Goal: Task Accomplishment & Management: Manage account settings

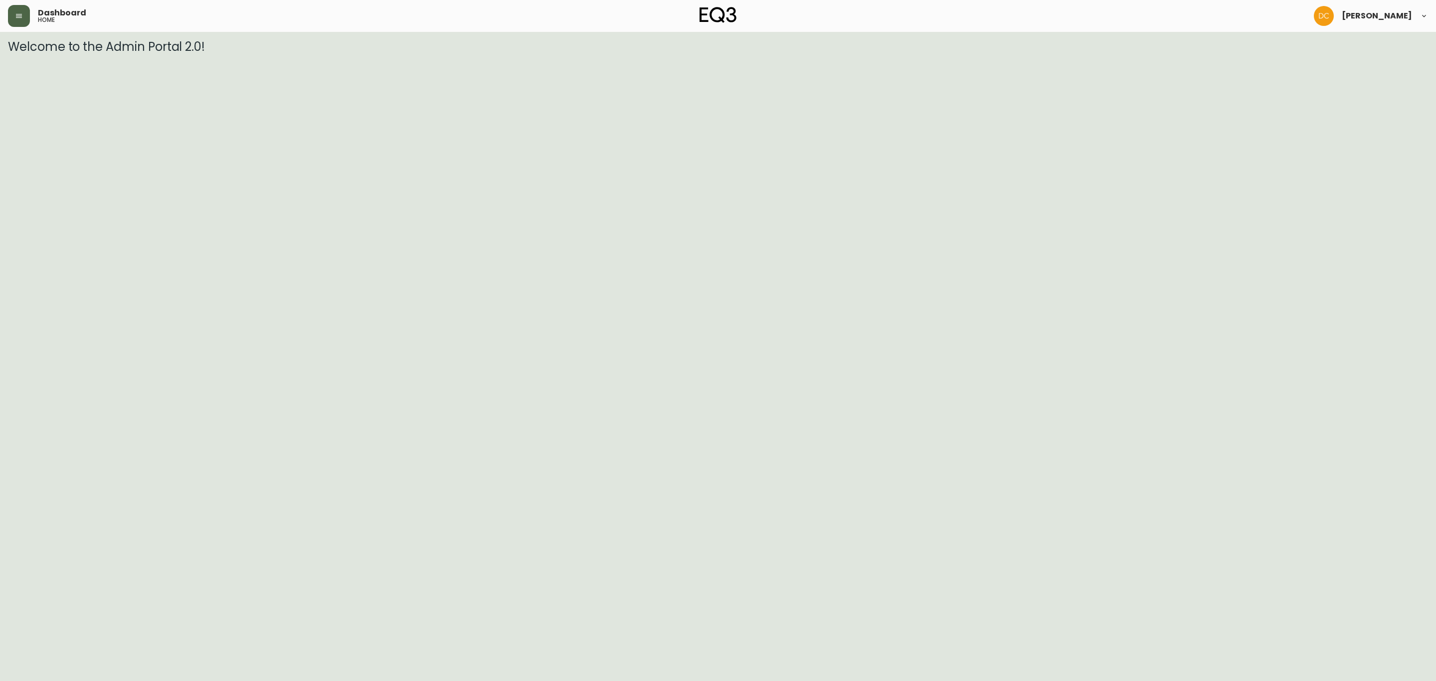
click at [27, 16] on button "button" at bounding box center [19, 16] width 22 height 22
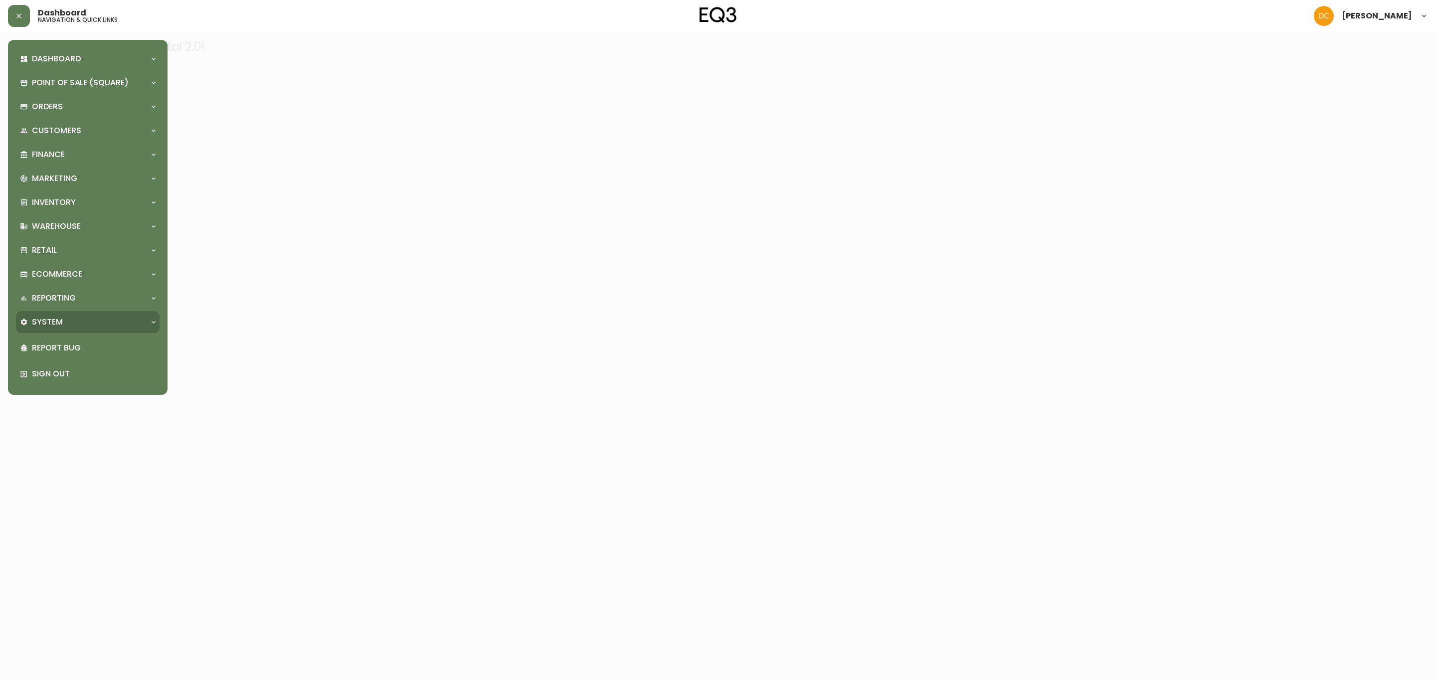
click at [60, 320] on p "System" at bounding box center [47, 322] width 31 height 11
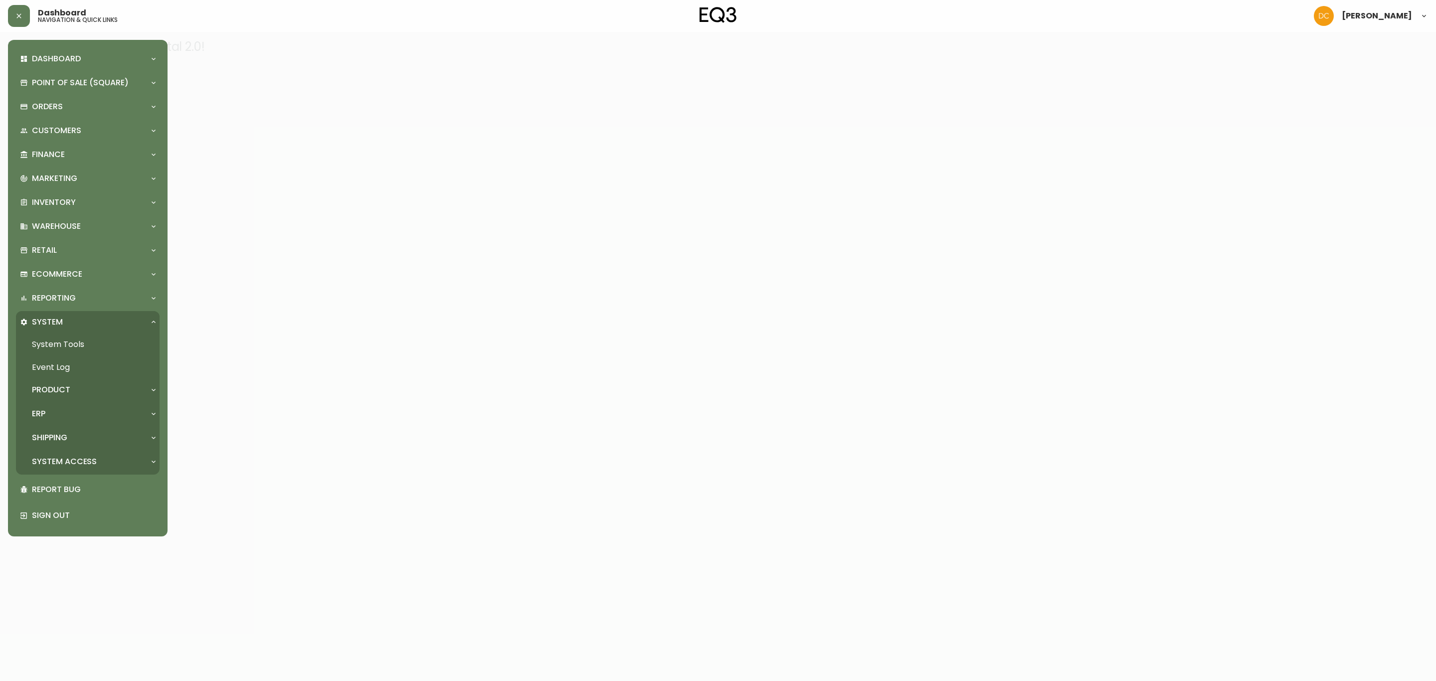
click at [64, 397] on div "Product" at bounding box center [88, 390] width 144 height 22
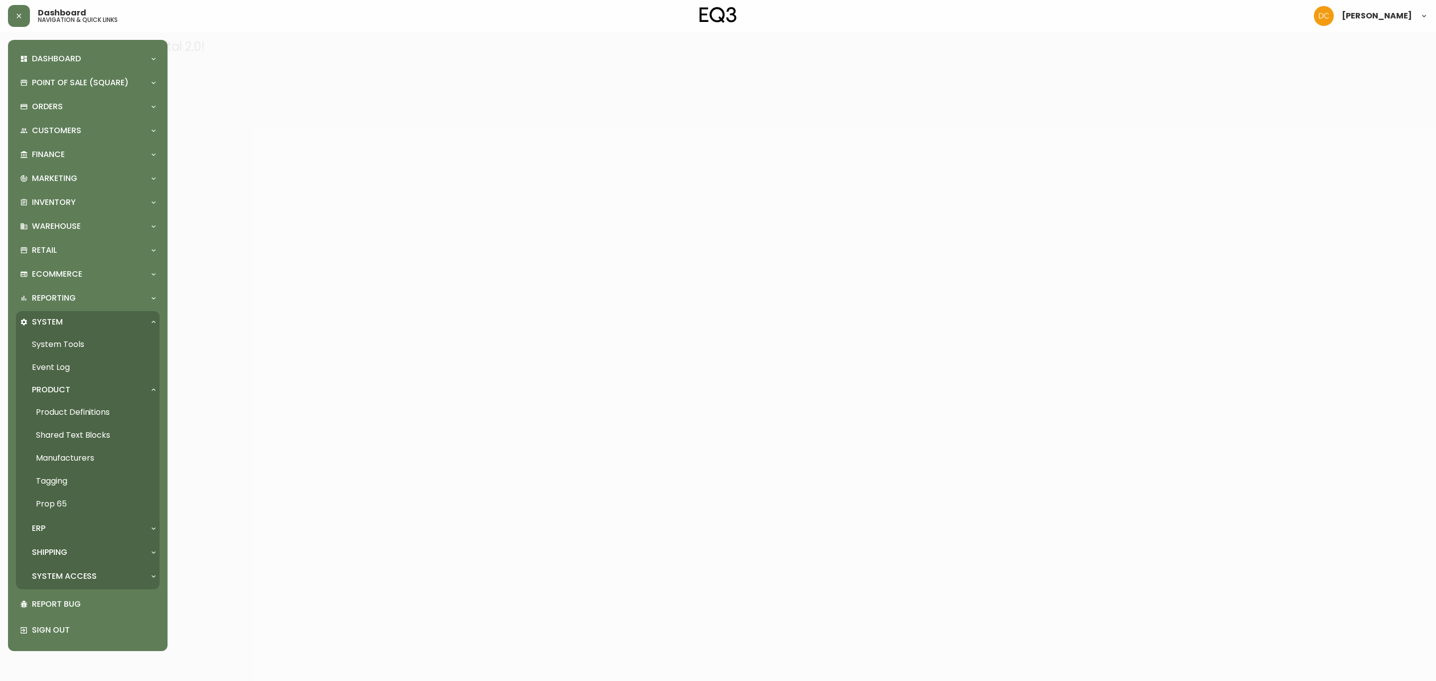
click at [66, 415] on link "Product Definitions" at bounding box center [88, 412] width 144 height 23
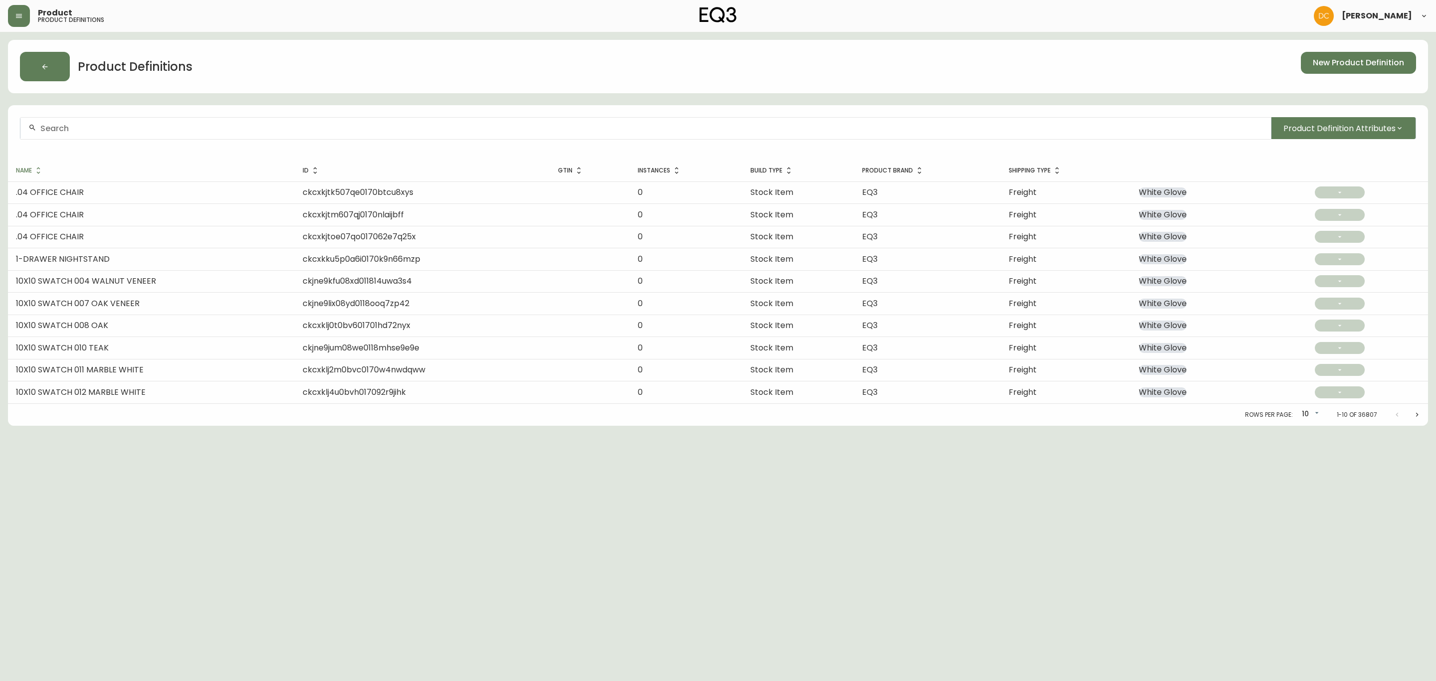
click at [410, 426] on html "Product product definitions David Castro Product Definitions New Product Defini…" at bounding box center [718, 213] width 1436 height 426
click at [226, 120] on div at bounding box center [645, 128] width 1250 height 22
paste input "RECLAIMED TEAK"
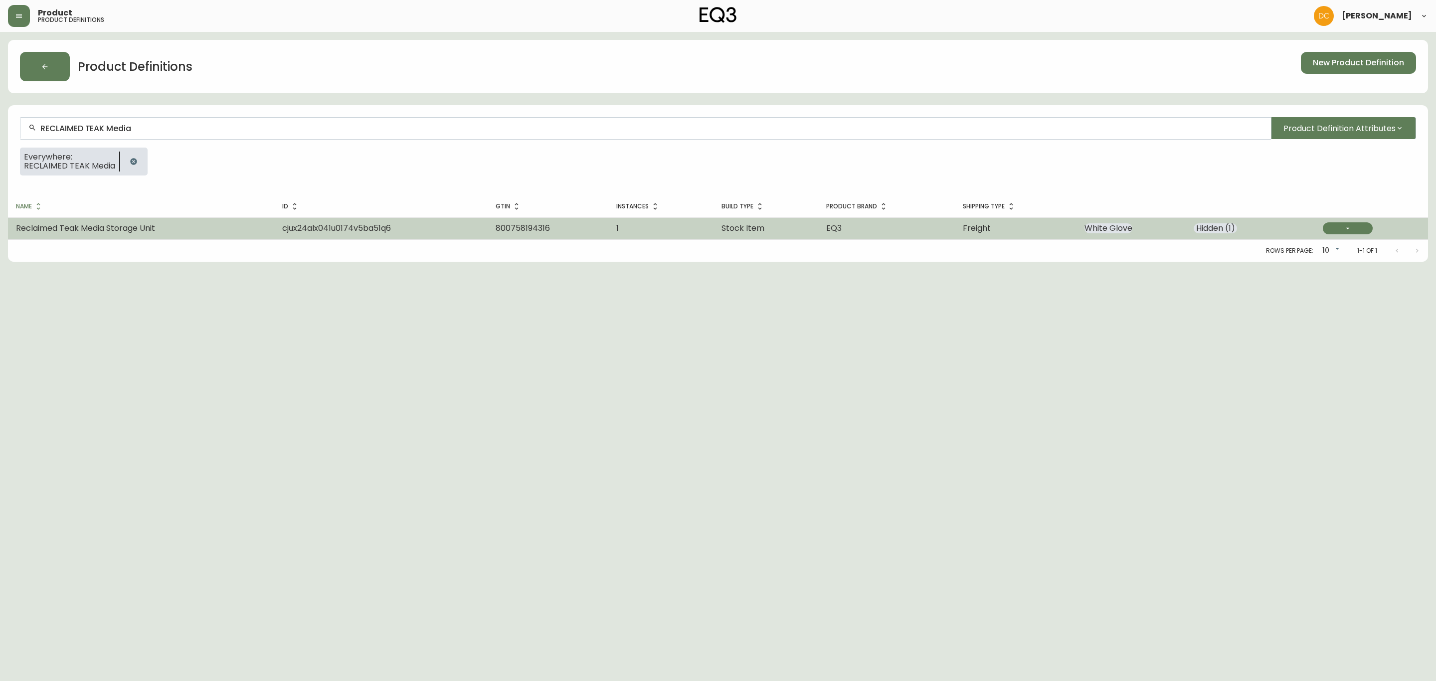
type input "RECLAIMED TEAK Media"
click at [199, 237] on td "Reclaimed Teak Media Storage Unit" at bounding box center [141, 228] width 266 height 22
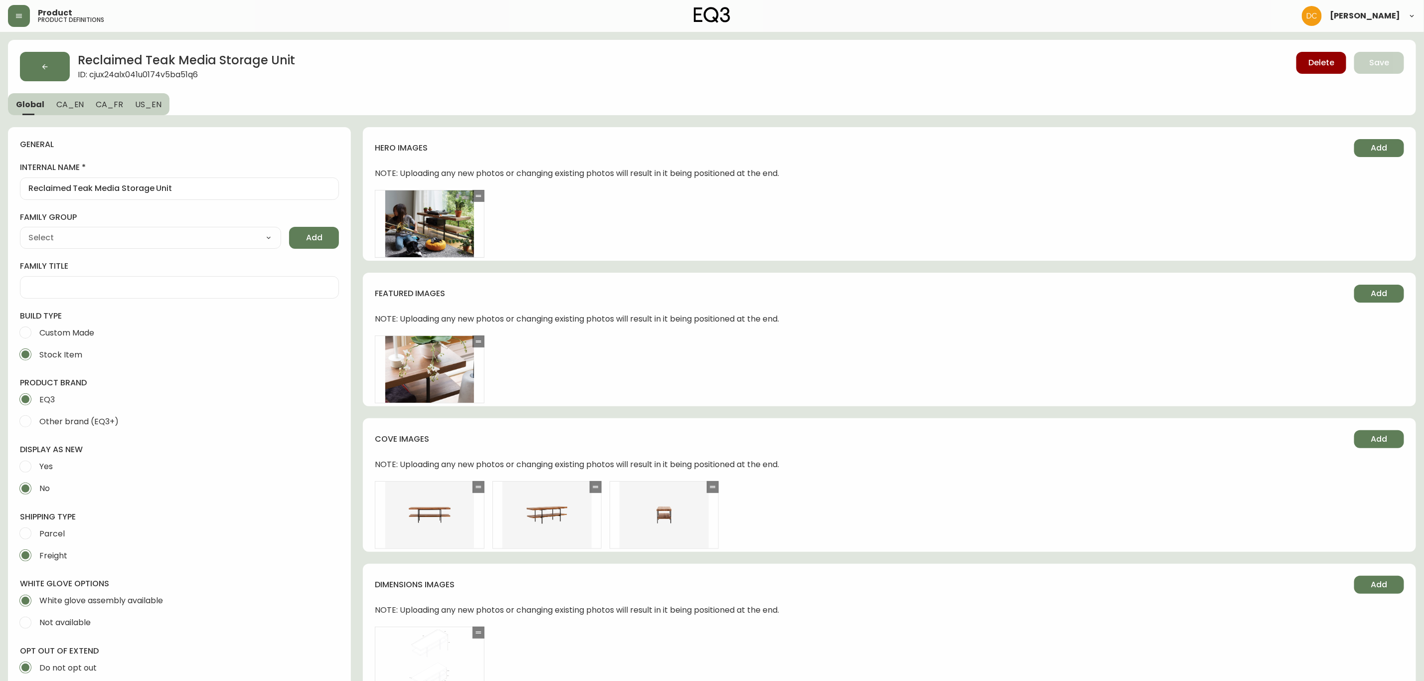
type input "EQ3"
type input "Furniture > Entertainment Centers & TV Stands"
type input "Casegoods_Ethylene"
select select "cjyt4m5lw0000pt749bx6gh7n"
select select "cjy7e8xl901b50126m81mdlvx"
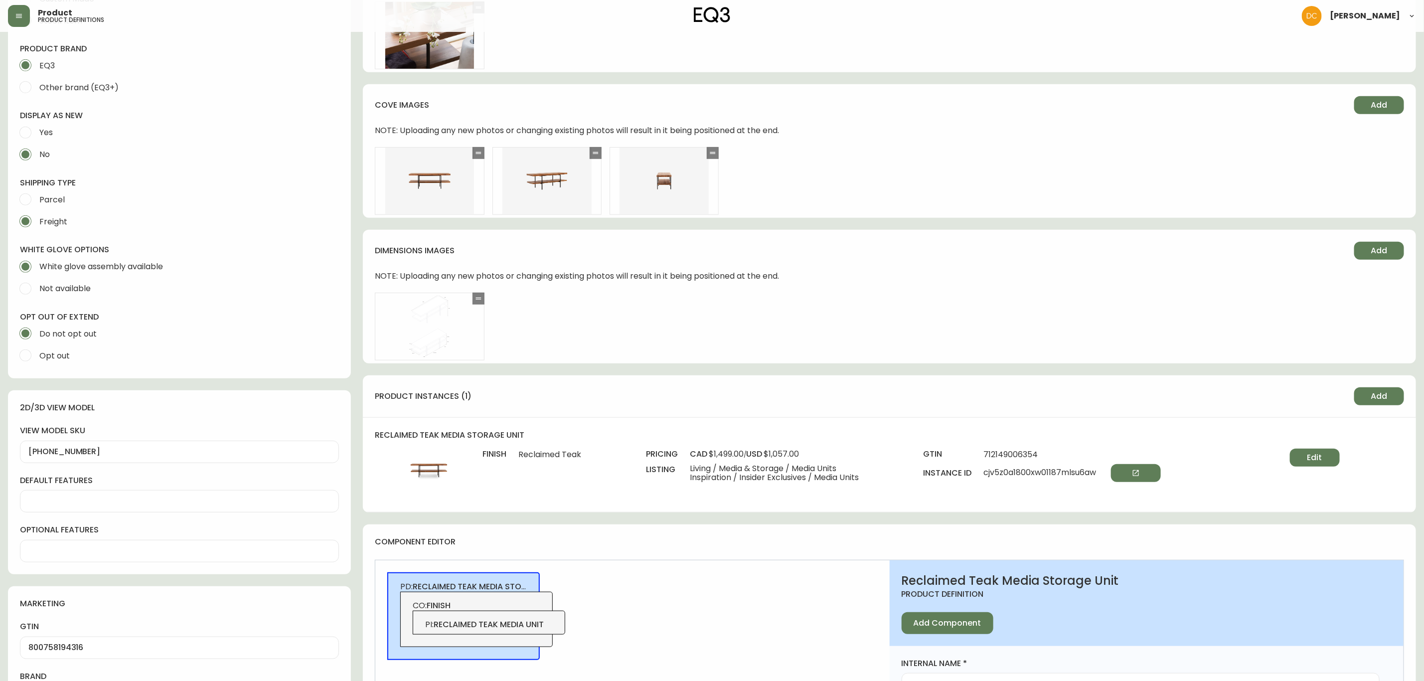
scroll to position [374, 0]
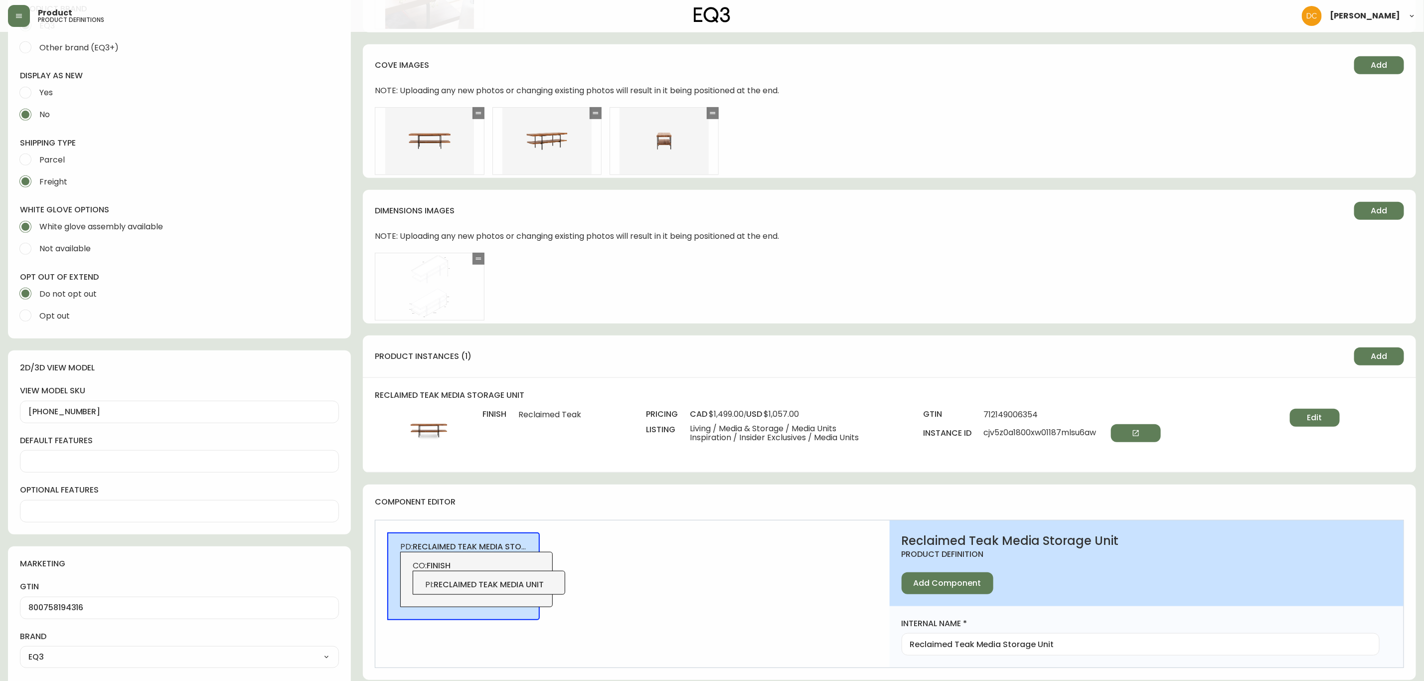
click at [516, 590] on span "PI : reclaimed teak media unit" at bounding box center [489, 584] width 128 height 11
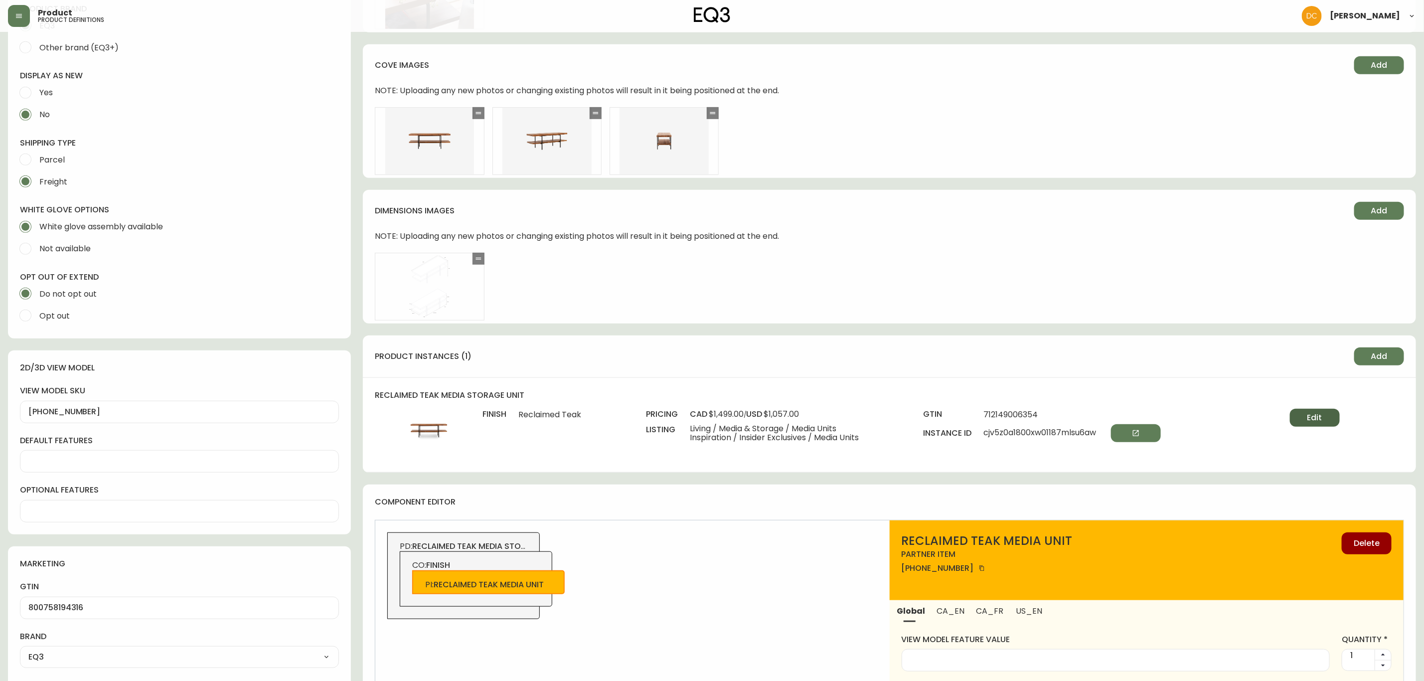
click at [1313, 419] on span "Edit" at bounding box center [1314, 417] width 15 height 11
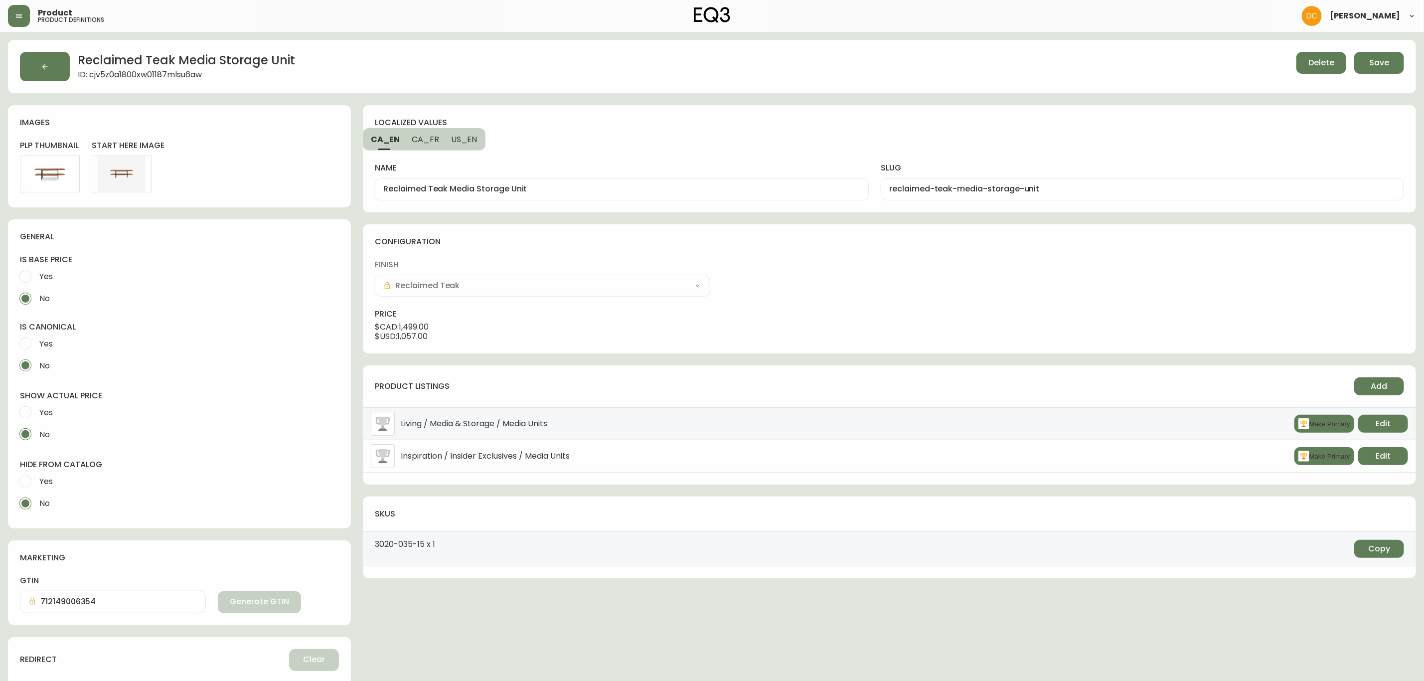
click at [52, 473] on span "Yes" at bounding box center [44, 482] width 16 height 22
click at [36, 473] on input "Yes" at bounding box center [25, 482] width 22 height 22
radio input "true"
radio input "false"
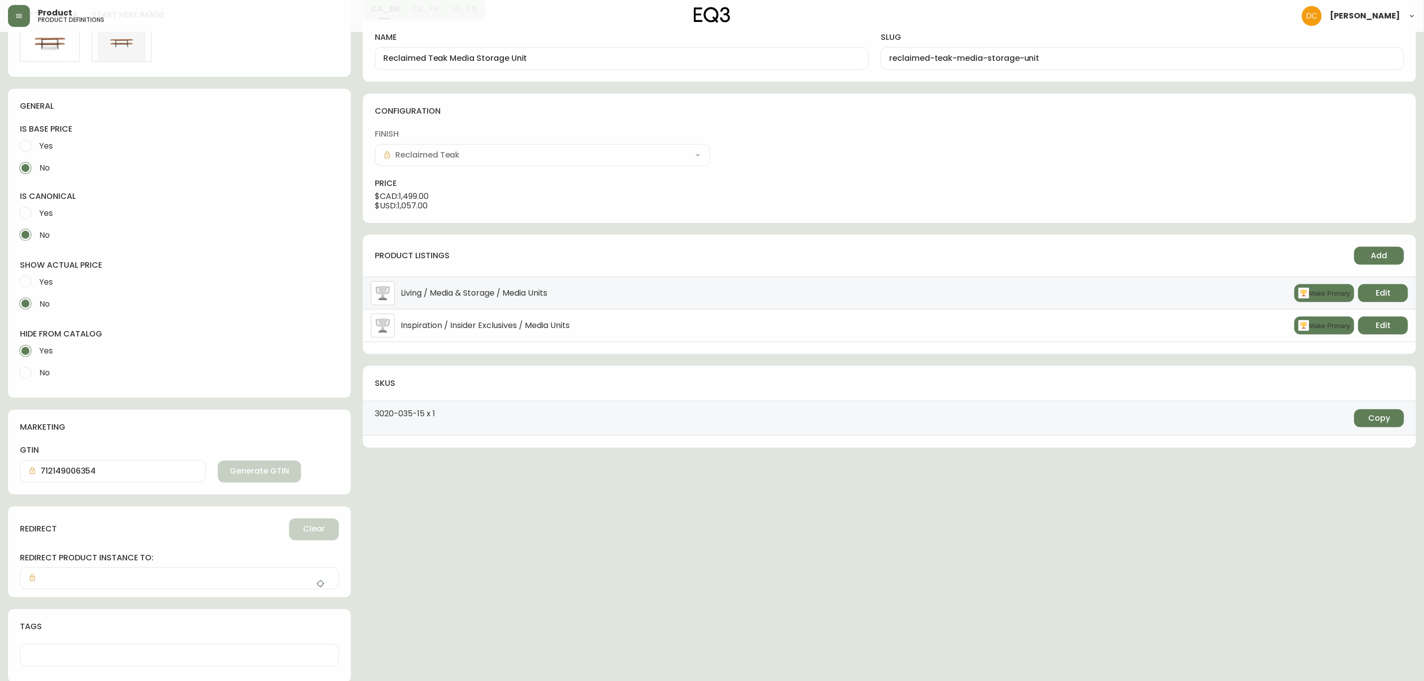
scroll to position [133, 0]
click at [315, 579] on button "button" at bounding box center [321, 582] width 20 height 20
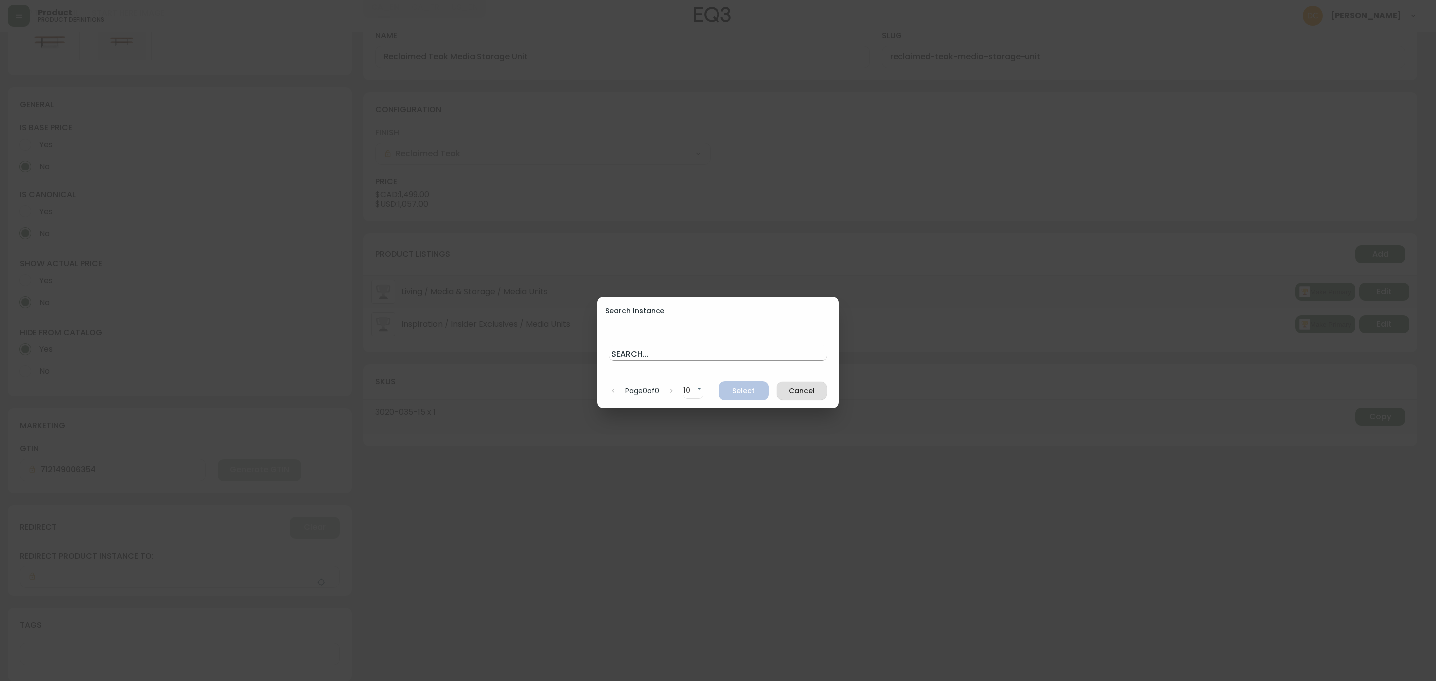
click at [727, 349] on input "text" at bounding box center [717, 353] width 217 height 16
paste input "cl4d6vfjy00sk396a664g15ug"
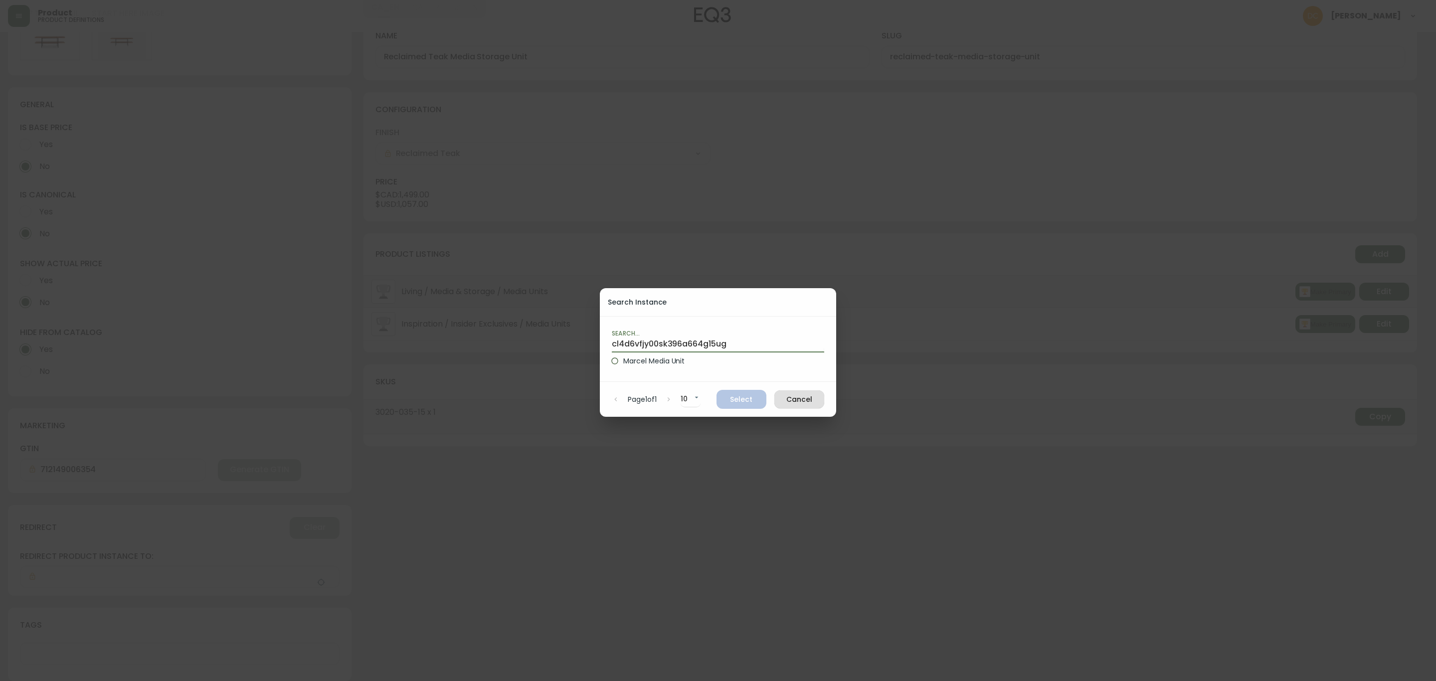
type input "cl4d6vfjy00sk396a664g15ug"
click at [694, 367] on label "Marcel Media Unit" at bounding box center [711, 360] width 210 height 17
click at [623, 367] on input "Marcel Media Unit" at bounding box center [614, 360] width 17 height 17
radio input "true"
click at [734, 398] on span "Select" at bounding box center [741, 399] width 34 height 12
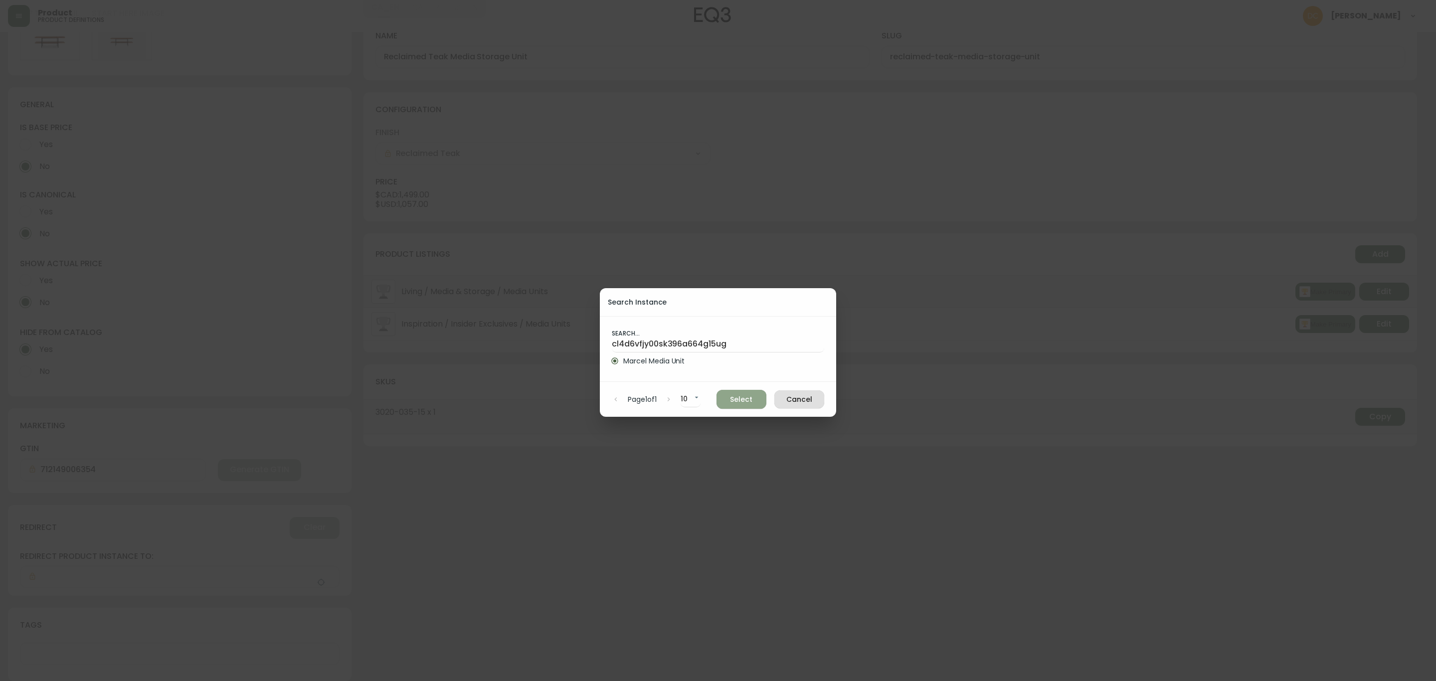
type input "Marcel Media Unit"
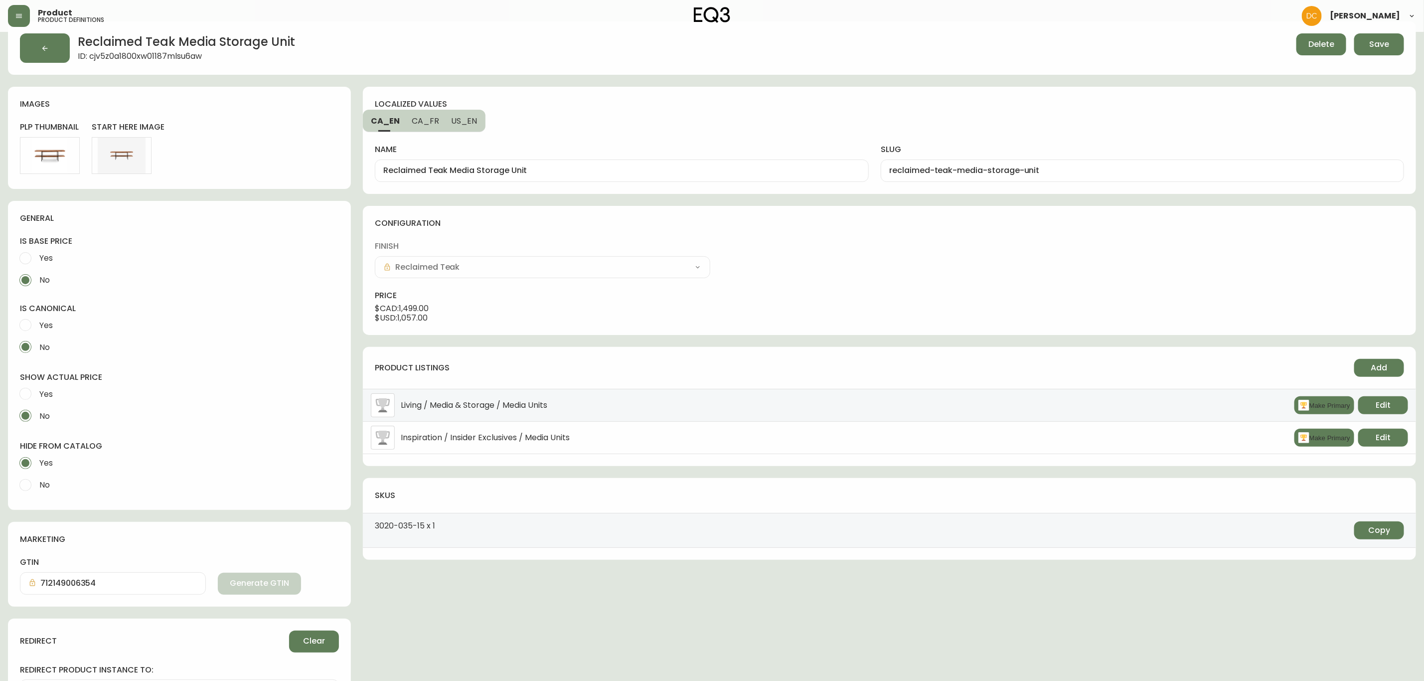
scroll to position [0, 0]
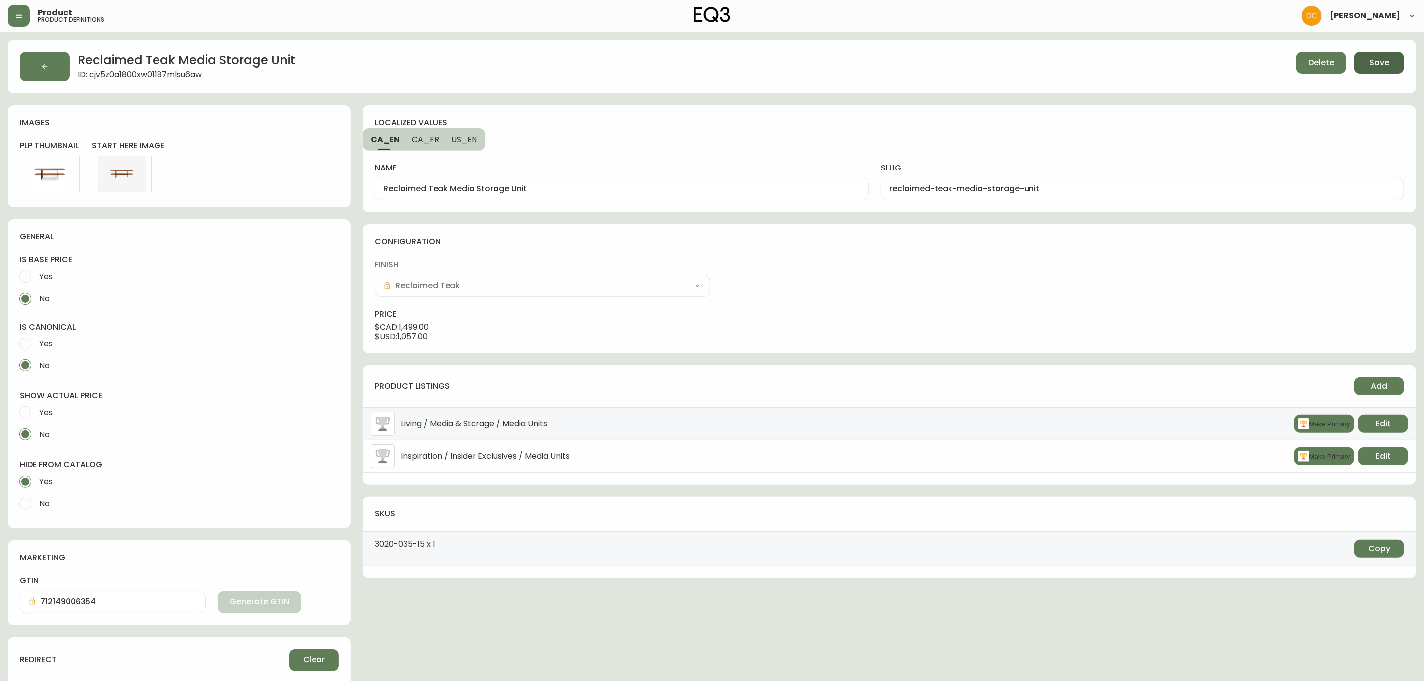
click at [1382, 60] on span "Save" at bounding box center [1379, 62] width 20 height 11
click at [63, 74] on button "button" at bounding box center [45, 66] width 50 height 29
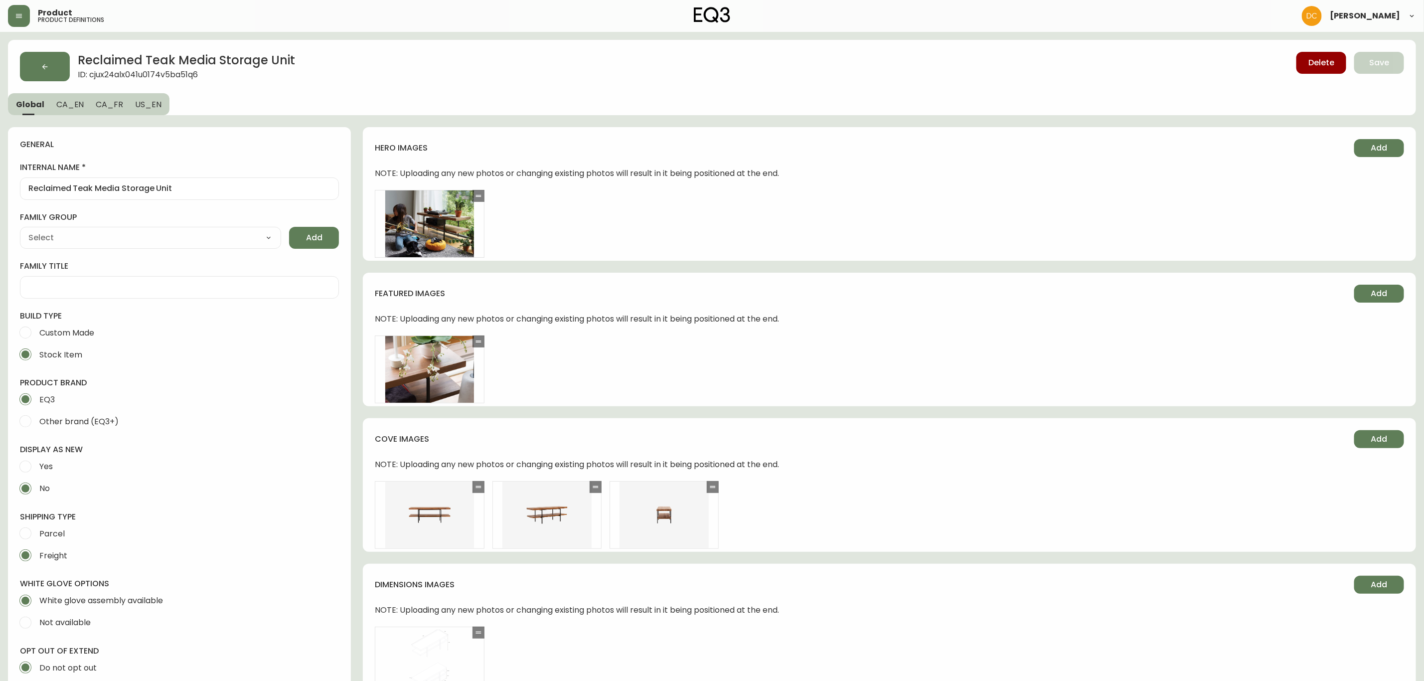
type input "Furniture > Entertainment Centers & TV Stands"
type input "EQ3"
type input "Casegoods_Ethylene"
select select "cjyt4m5lw0000pt749bx6gh7n"
select select "cjy7e8xl901b50126m81mdlvx"
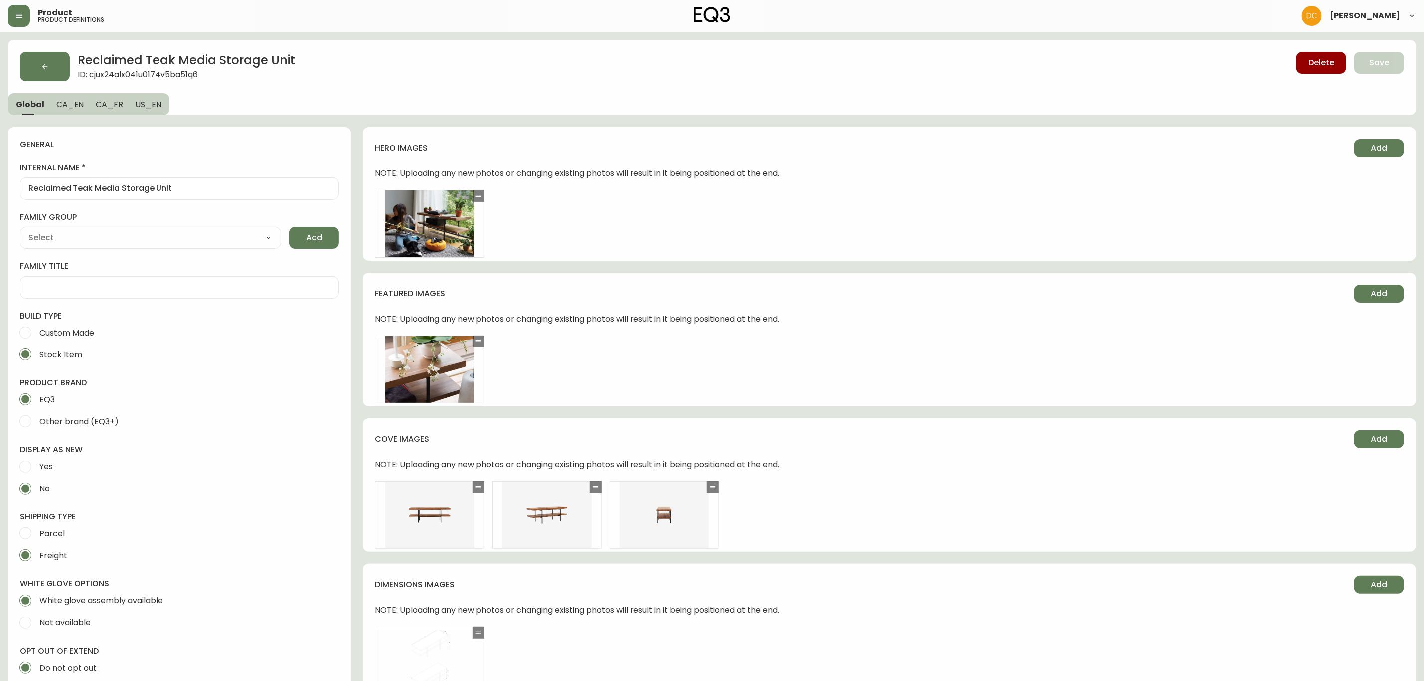
click at [75, 101] on span "CA_EN" at bounding box center [70, 104] width 28 height 10
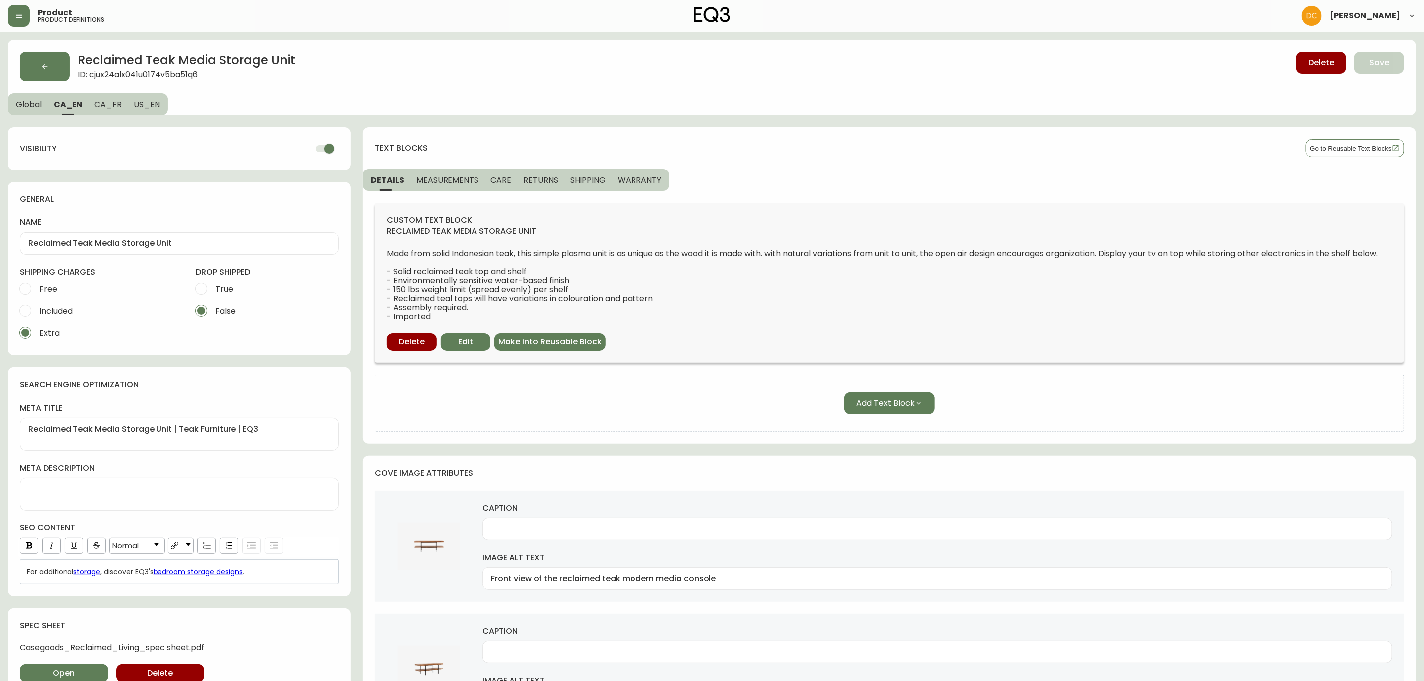
click at [335, 147] on input "checkbox" at bounding box center [329, 148] width 57 height 19
click at [110, 105] on span "CA_FR" at bounding box center [107, 104] width 27 height 10
checkbox input "true"
type input "Unité pour téléviseur en teck recyclé"
type textarea "Support à télévion en bois | Meuble en teck de récupération"
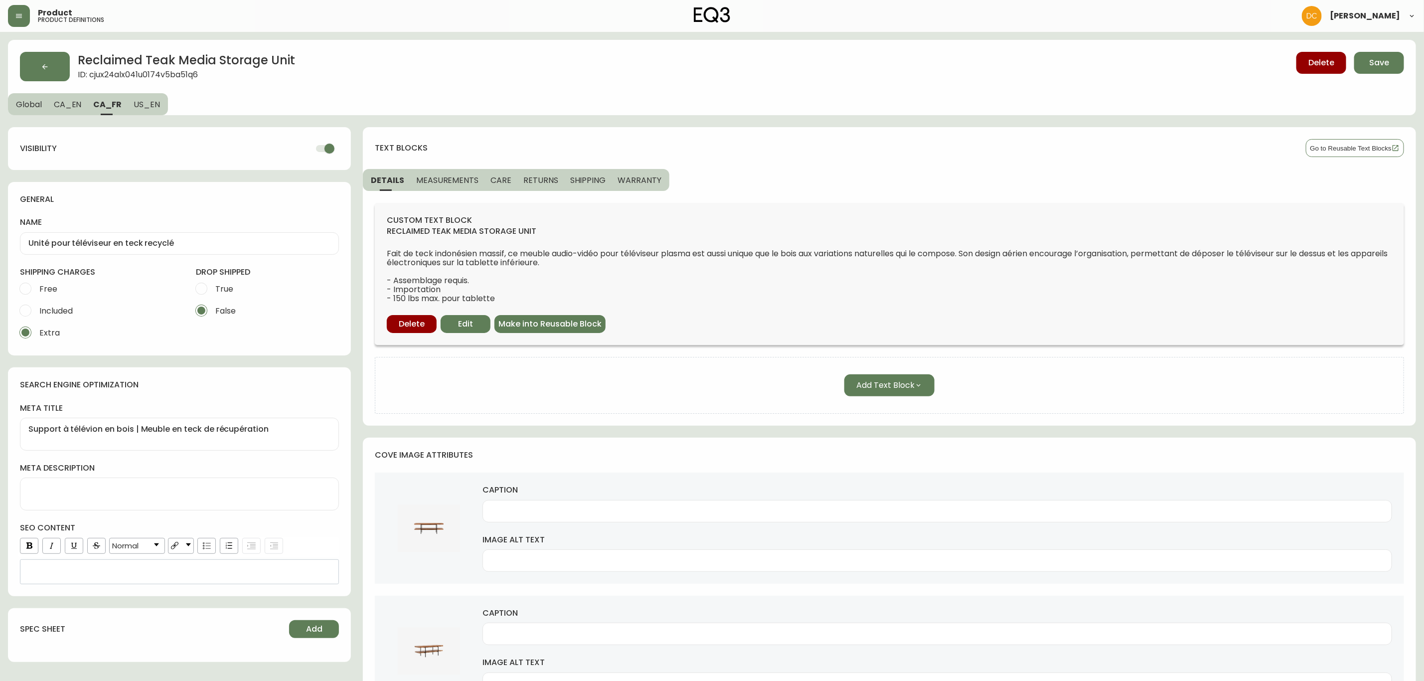
click at [323, 147] on input "checkbox" at bounding box center [329, 148] width 57 height 19
checkbox input "false"
click at [154, 104] on span "US_EN" at bounding box center [147, 104] width 26 height 10
type input "Reclaimed Teak Media Storage Unit"
type textarea "Reclaimed Teak Media Storage Unit | Teak Wood Furniture"
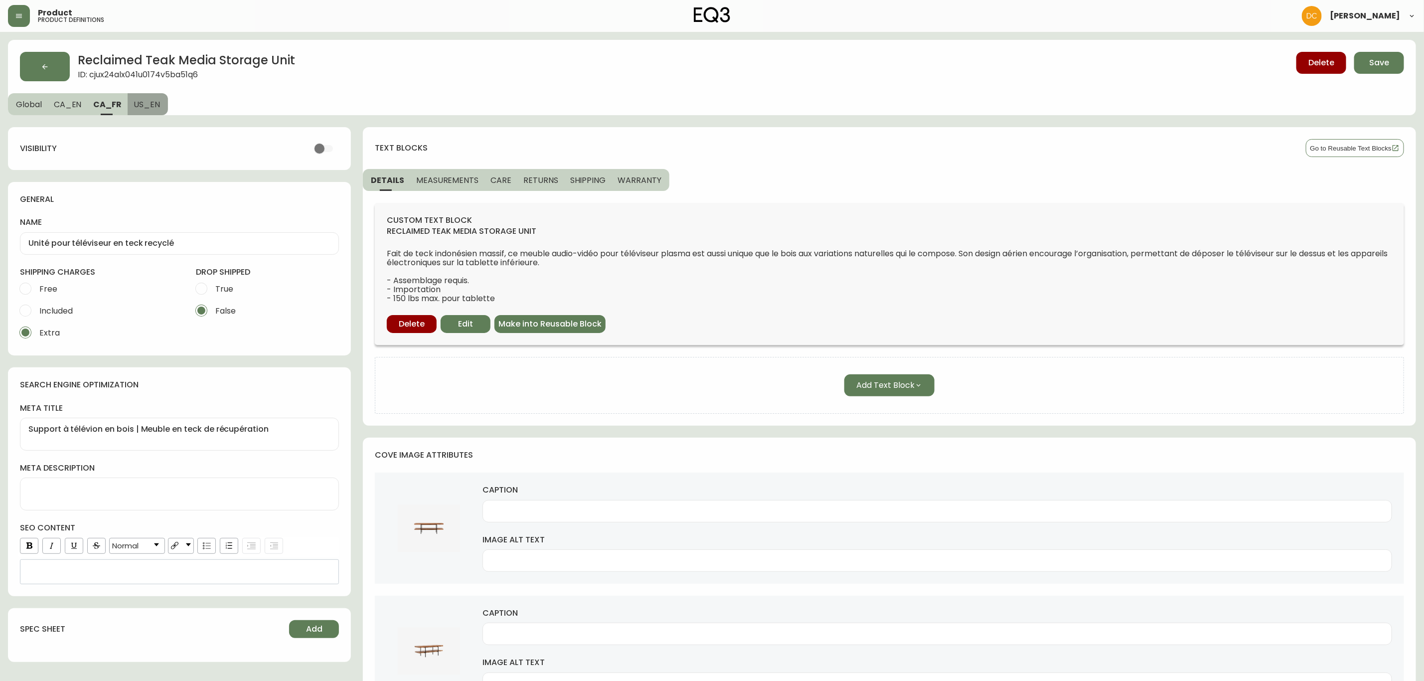
type input "Front view of the reclaimed teak wood media console"
type input "Reclaimed teak media unit near window"
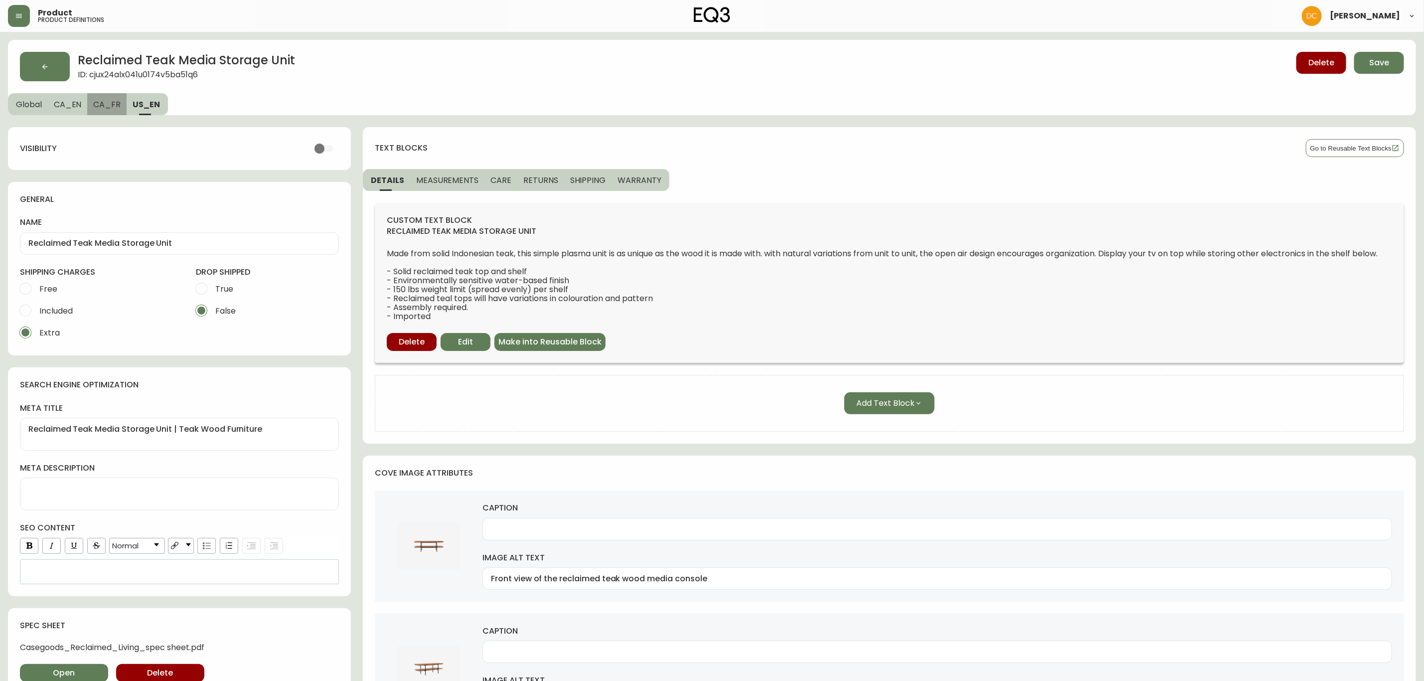
click at [104, 107] on span "CA_FR" at bounding box center [106, 104] width 27 height 10
type input "Unité pour téléviseur en teck recyclé"
type textarea "Support à télévion en bois | Meuble en teck de récupération"
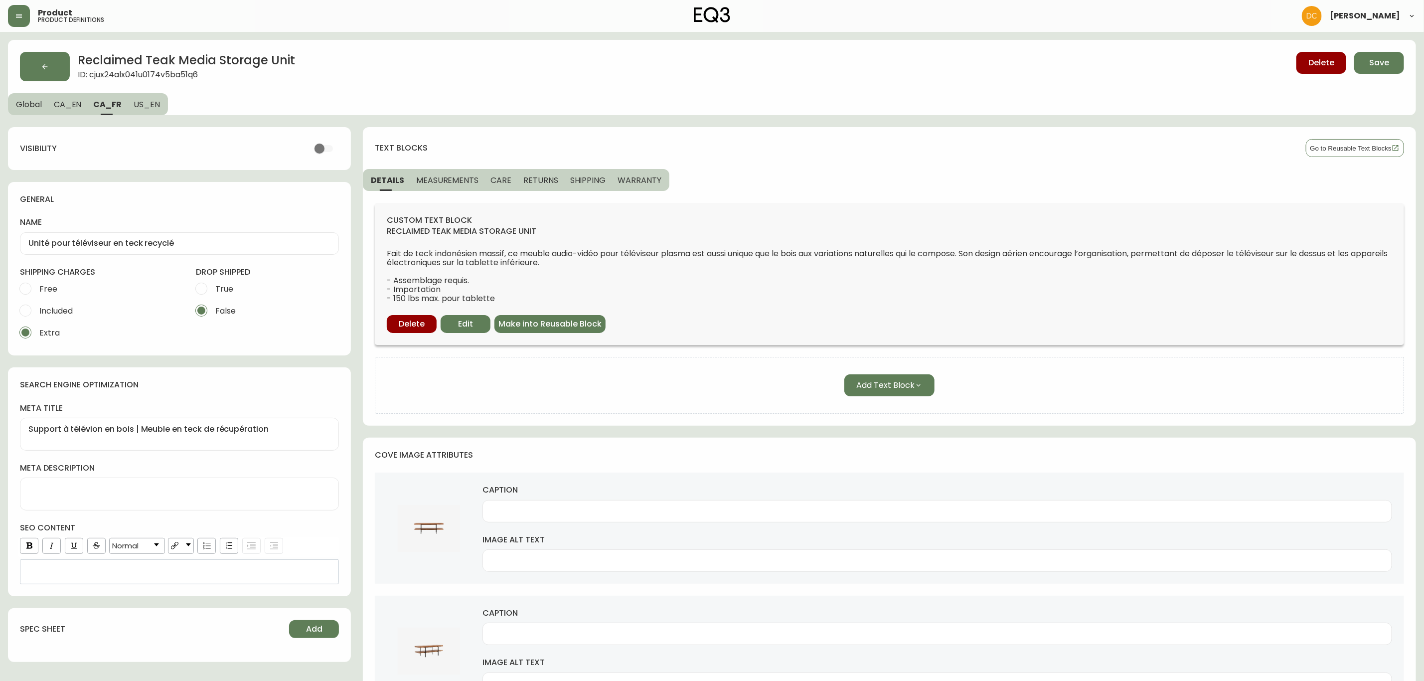
click at [66, 102] on span "CA_EN" at bounding box center [68, 104] width 28 height 10
type input "Reclaimed Teak Media Storage Unit"
type textarea "Reclaimed Teak Media Storage Unit | Teak Furniture | EQ3"
type input "Front view of the reclaimed teak modern media console"
type input "Reclaimed teak media unit with vase on it"
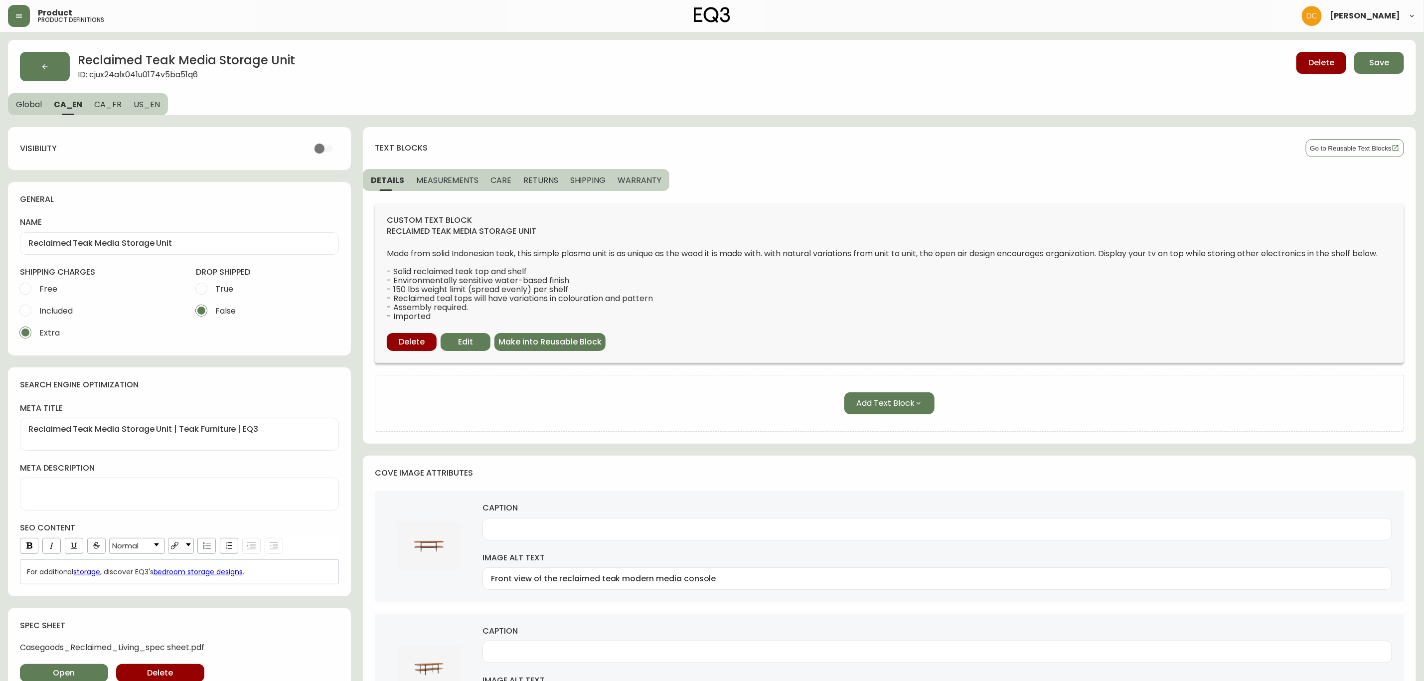
click at [14, 99] on button "Global" at bounding box center [28, 104] width 40 height 22
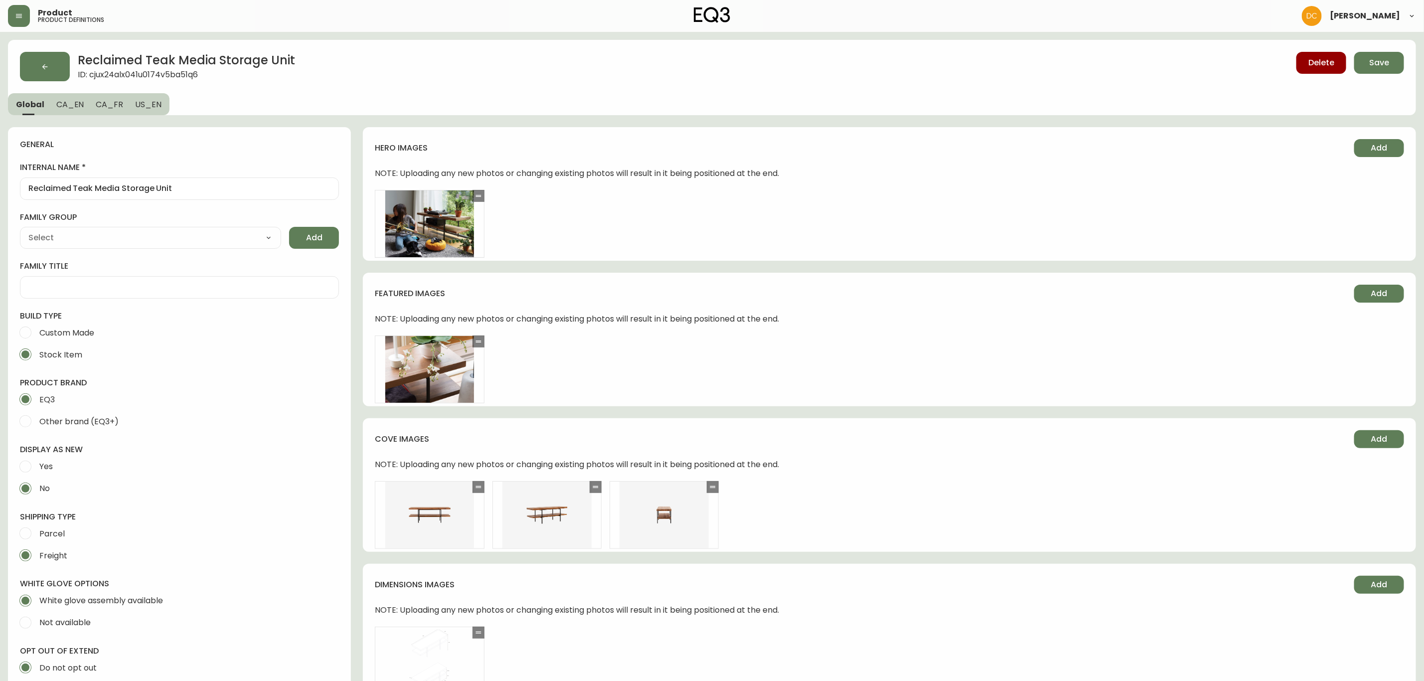
type input "EQ3"
type input "Furniture > Entertainment Centers & TV Stands"
type input "Casegoods_Ethylene"
select select "cjyt4m5lw0000pt749bx6gh7n"
select select "cjy7e8xl901b50126m81mdlvx"
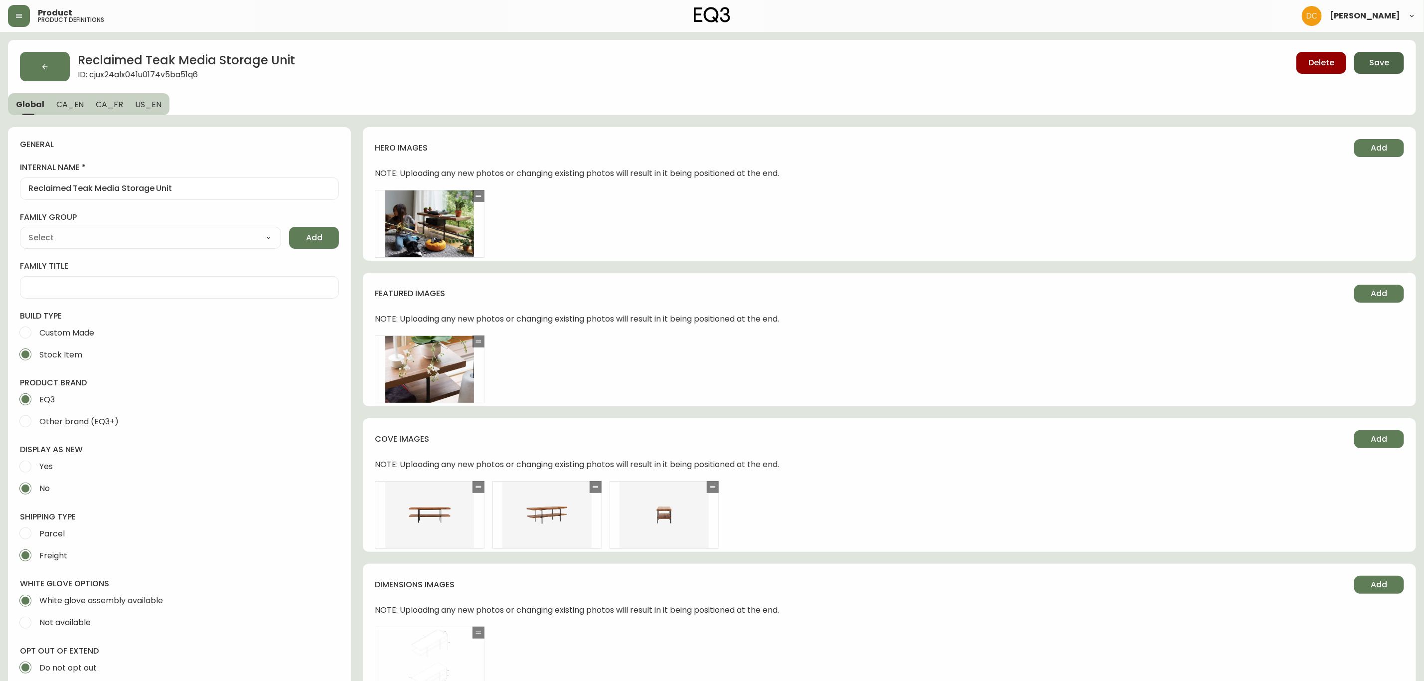
click at [1357, 56] on button "Save" at bounding box center [1379, 63] width 50 height 22
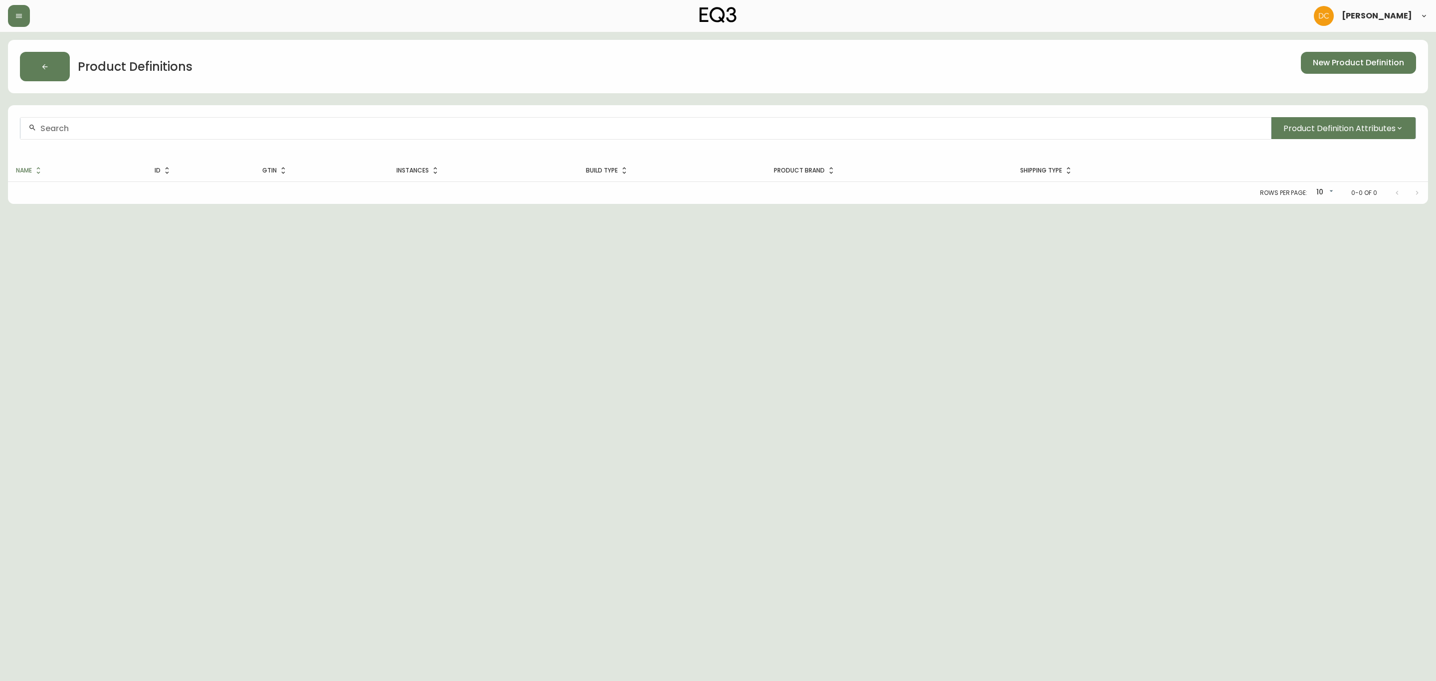
drag, startPoint x: 195, startPoint y: 109, endPoint x: 192, endPoint y: 124, distance: 15.2
click at [194, 113] on div "Product Definition Attributes" at bounding box center [718, 132] width 1420 height 54
click at [192, 124] on input "text" at bounding box center [651, 128] width 1222 height 9
paste input "GARRIDO STONEWARE MUG"
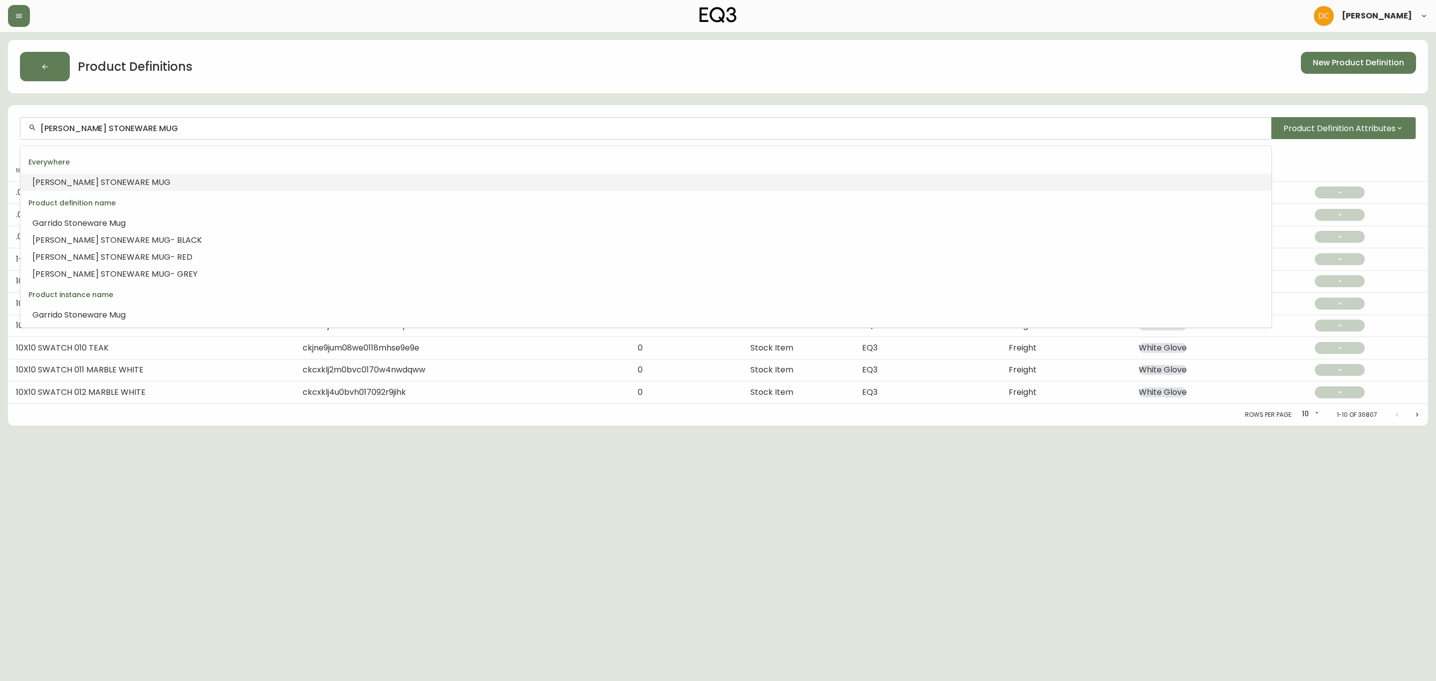
click at [117, 127] on input "GARRIDO STONEWARE MUG" at bounding box center [651, 128] width 1222 height 9
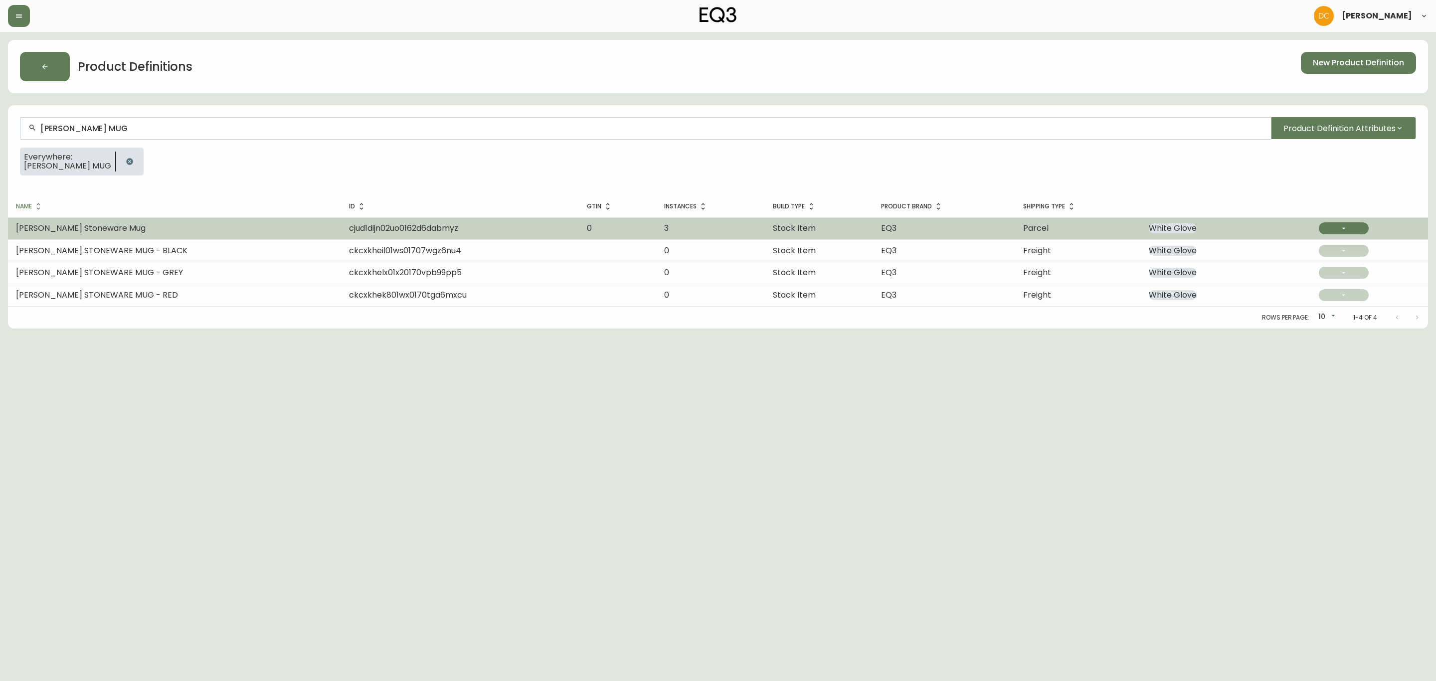
type input "GARRIDO MUG"
click at [170, 232] on td "Garrido Stoneware Mug" at bounding box center [174, 228] width 333 height 22
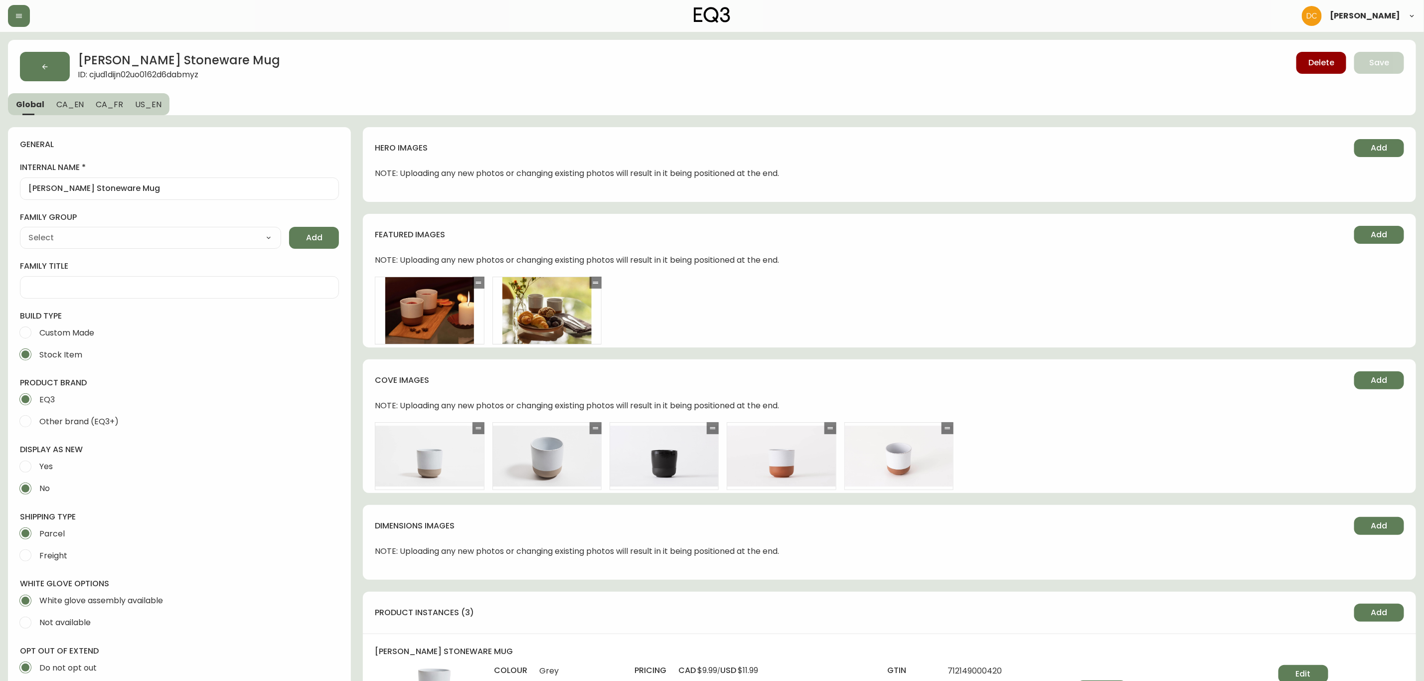
type input "EQ3"
type input "Default"
select select "cjyt4m5lw0000pt749bx6gh7n"
select select "cjpjx7rji00004c744bbp6zrf"
type input "Home & Garden > Kitchen & Dining > Tableware > Drinkware > Mugs"
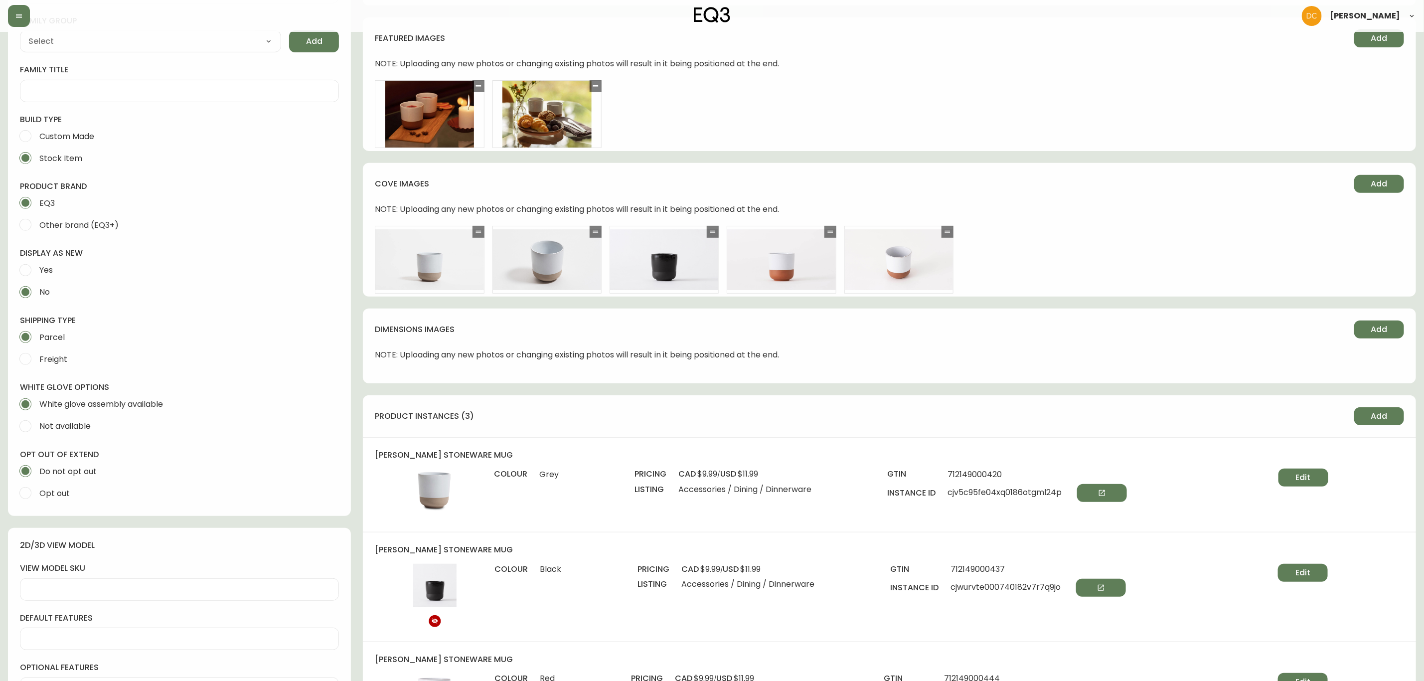
scroll to position [374, 0]
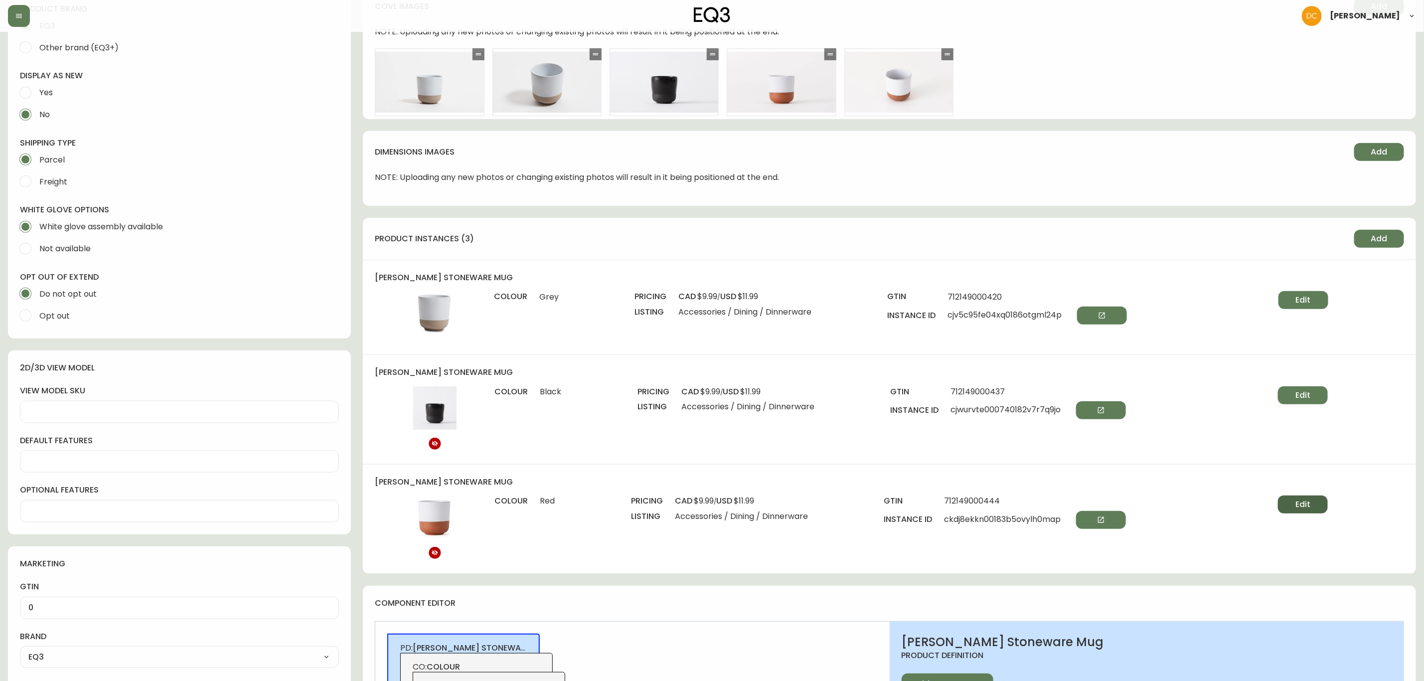
click at [1305, 509] on span "Edit" at bounding box center [1302, 504] width 15 height 11
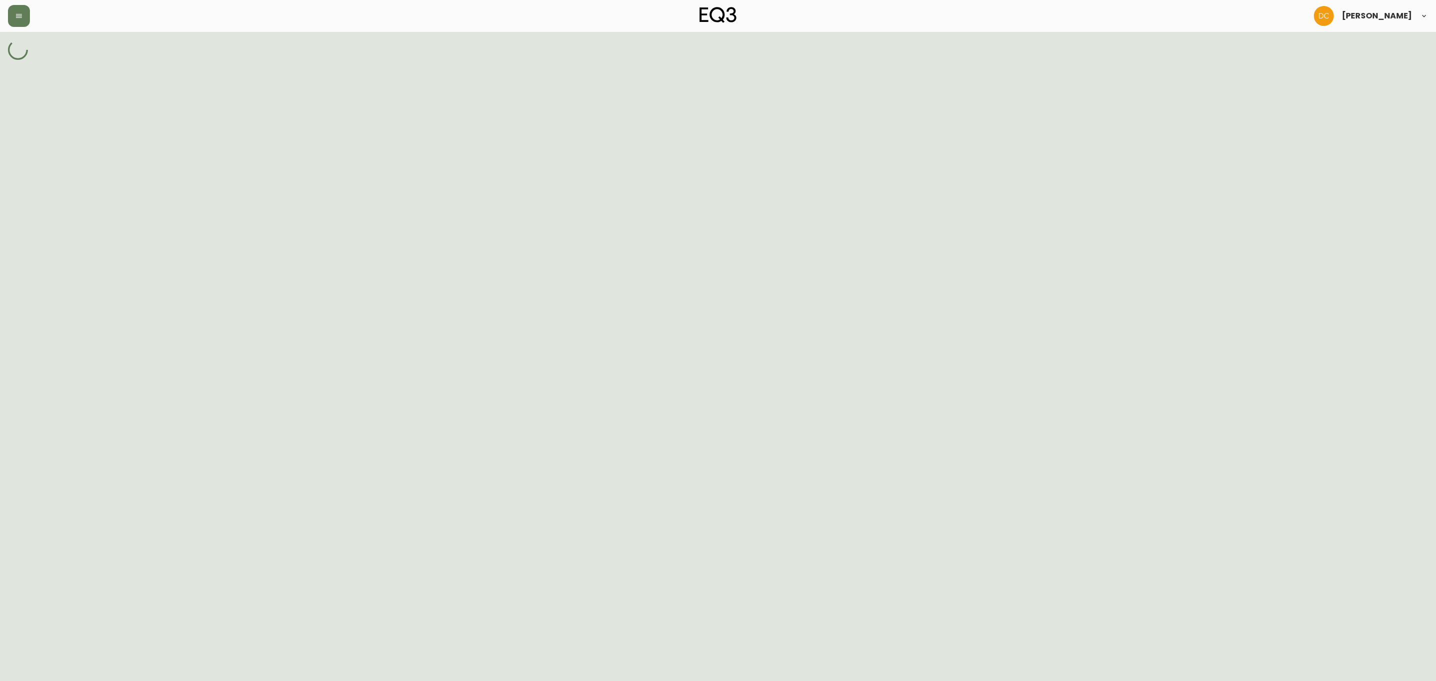
select select "ckdj6z1ak00103b5olkscmxrd"
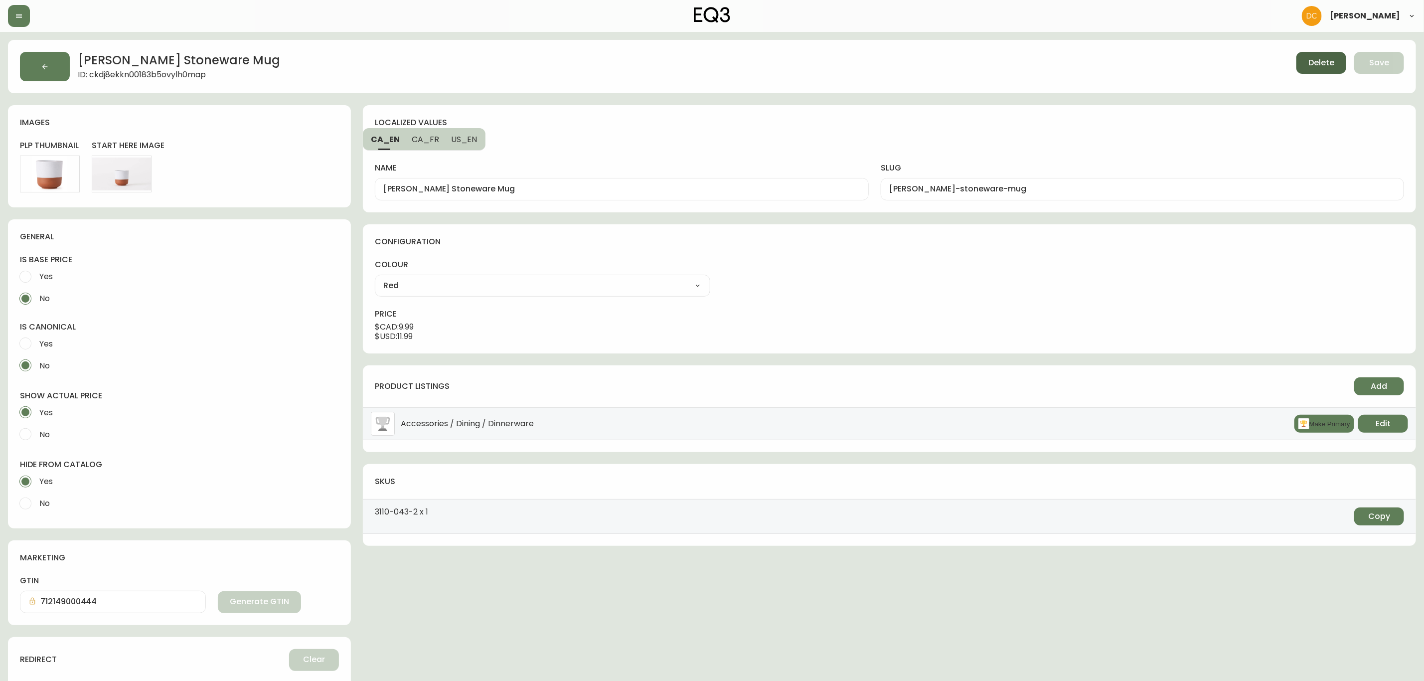
click at [1316, 54] on button "Delete" at bounding box center [1321, 63] width 50 height 22
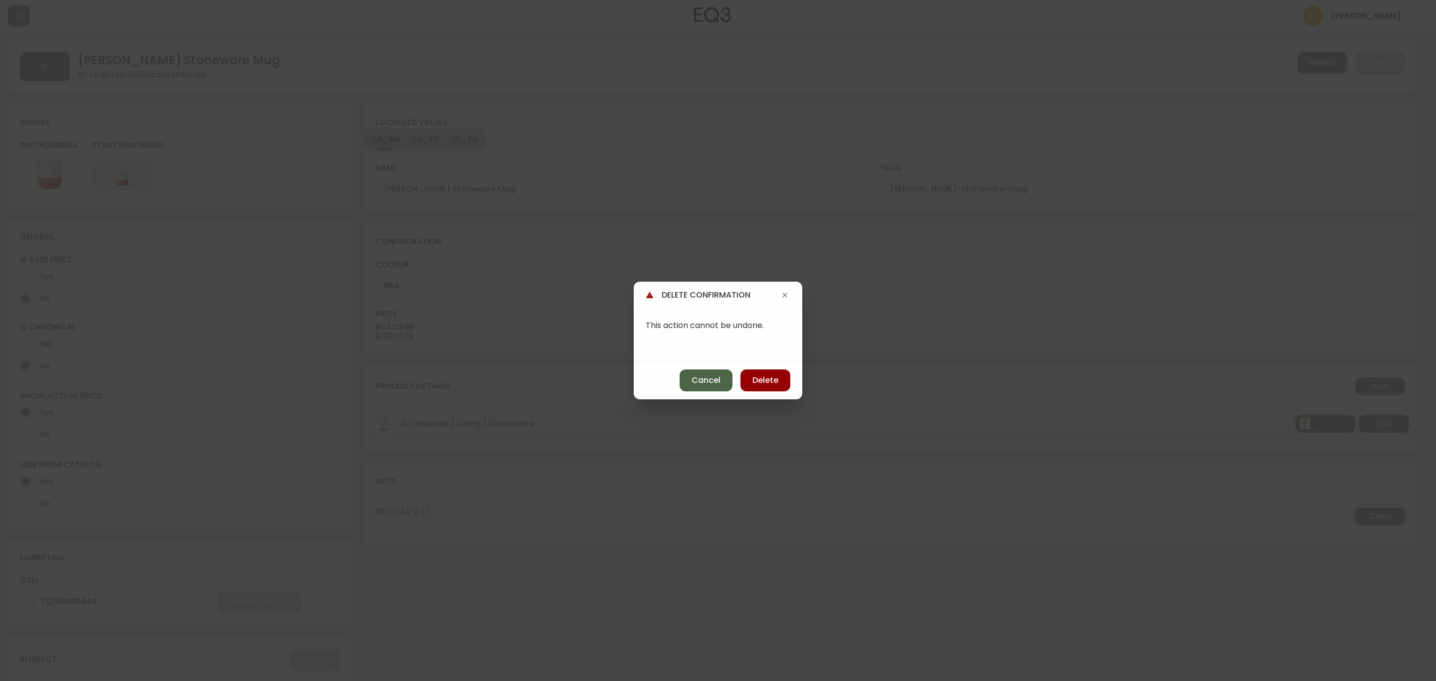
click at [702, 375] on span "Cancel" at bounding box center [705, 380] width 29 height 11
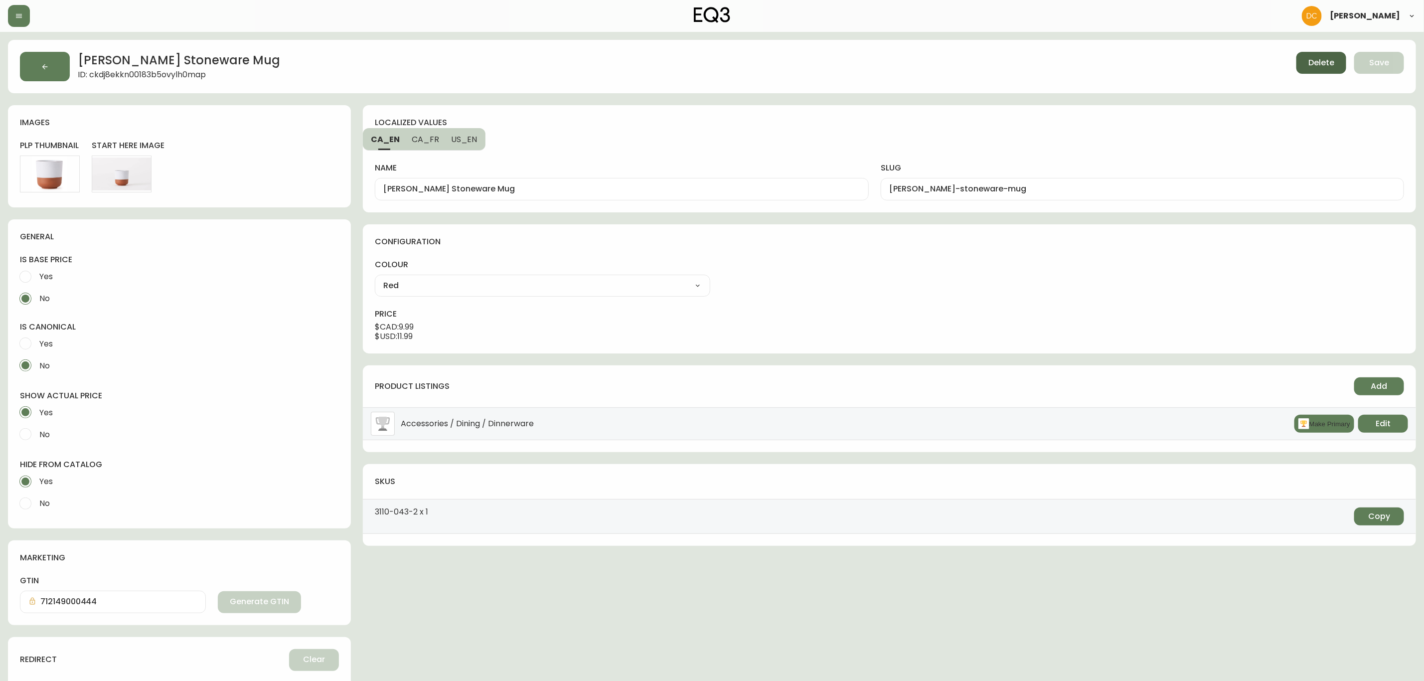
click at [1319, 54] on button "Delete" at bounding box center [1321, 63] width 50 height 22
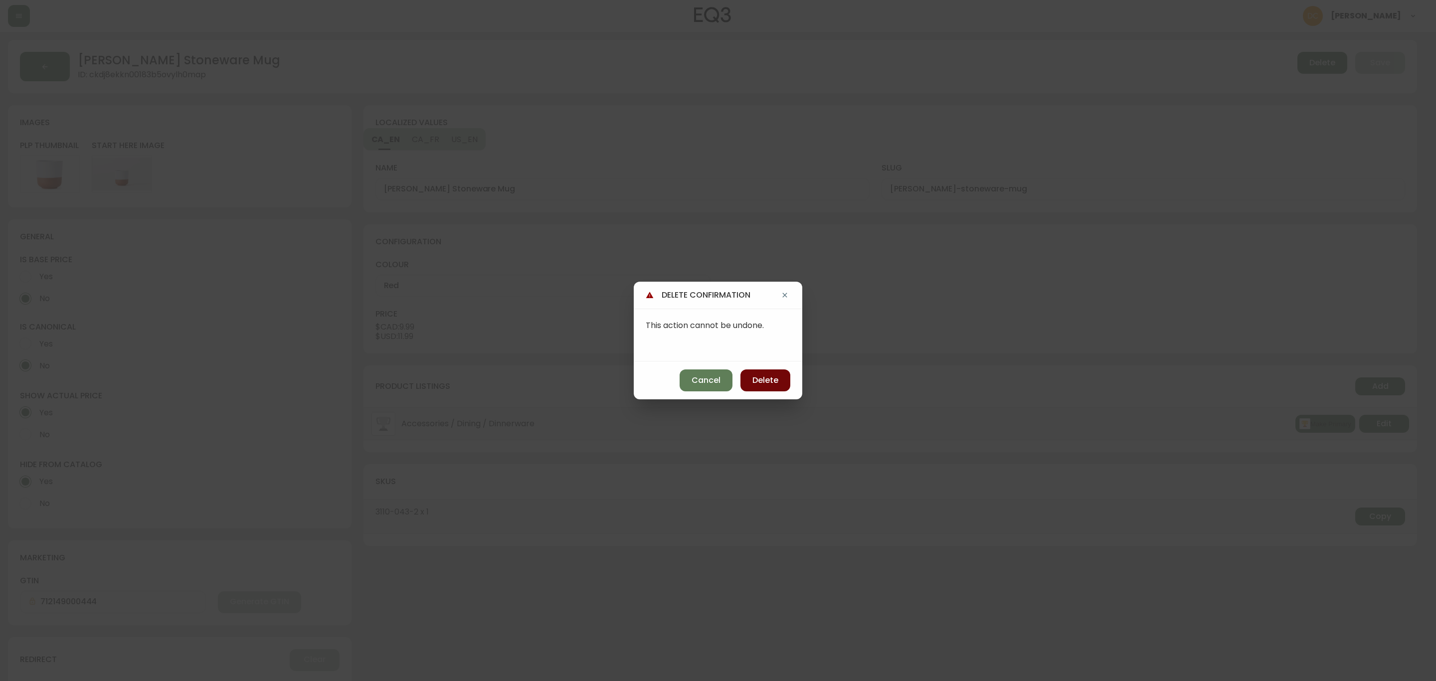
click at [779, 381] on button "Delete" at bounding box center [765, 380] width 50 height 22
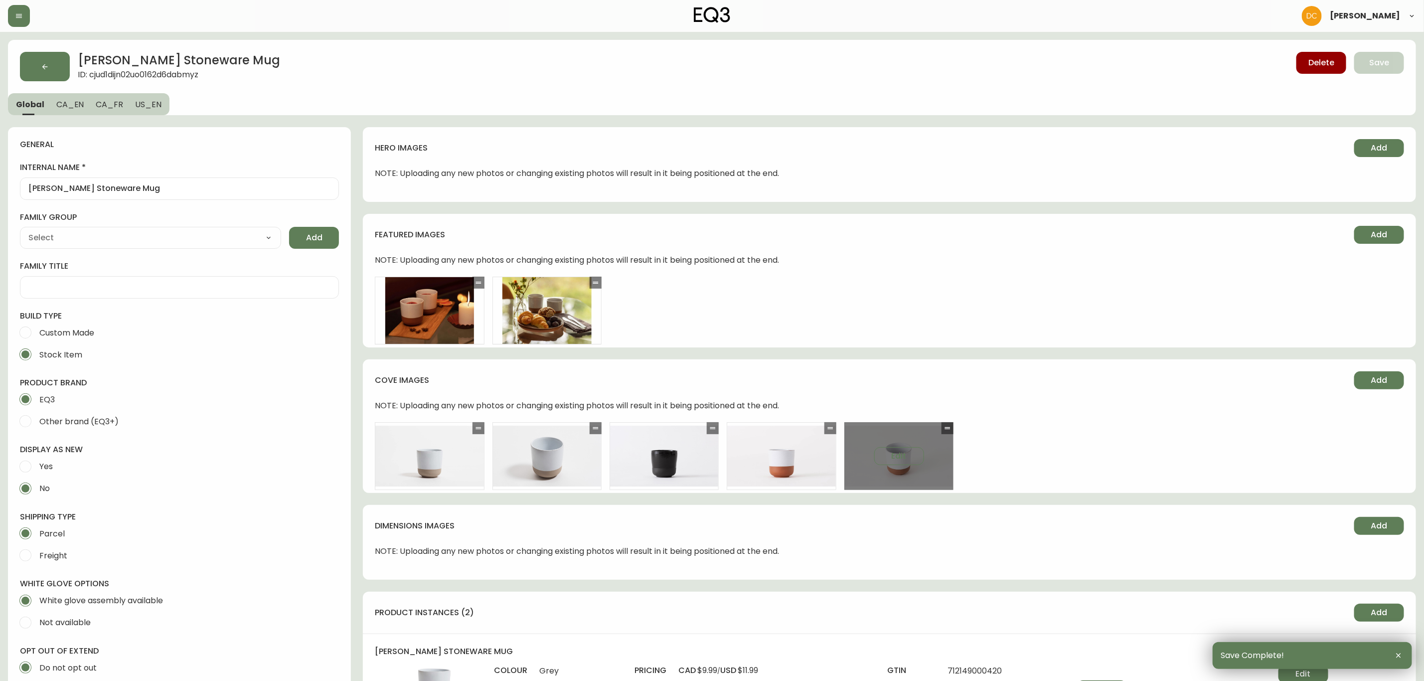
type input "EQ3"
type input "Home & Garden > Kitchen & Dining > Tableware > Drinkware > Mugs"
type input "Default"
select select "cjyt4m5lw0000pt749bx6gh7n"
select select "cjpjx7rji00004c744bbp6zrf"
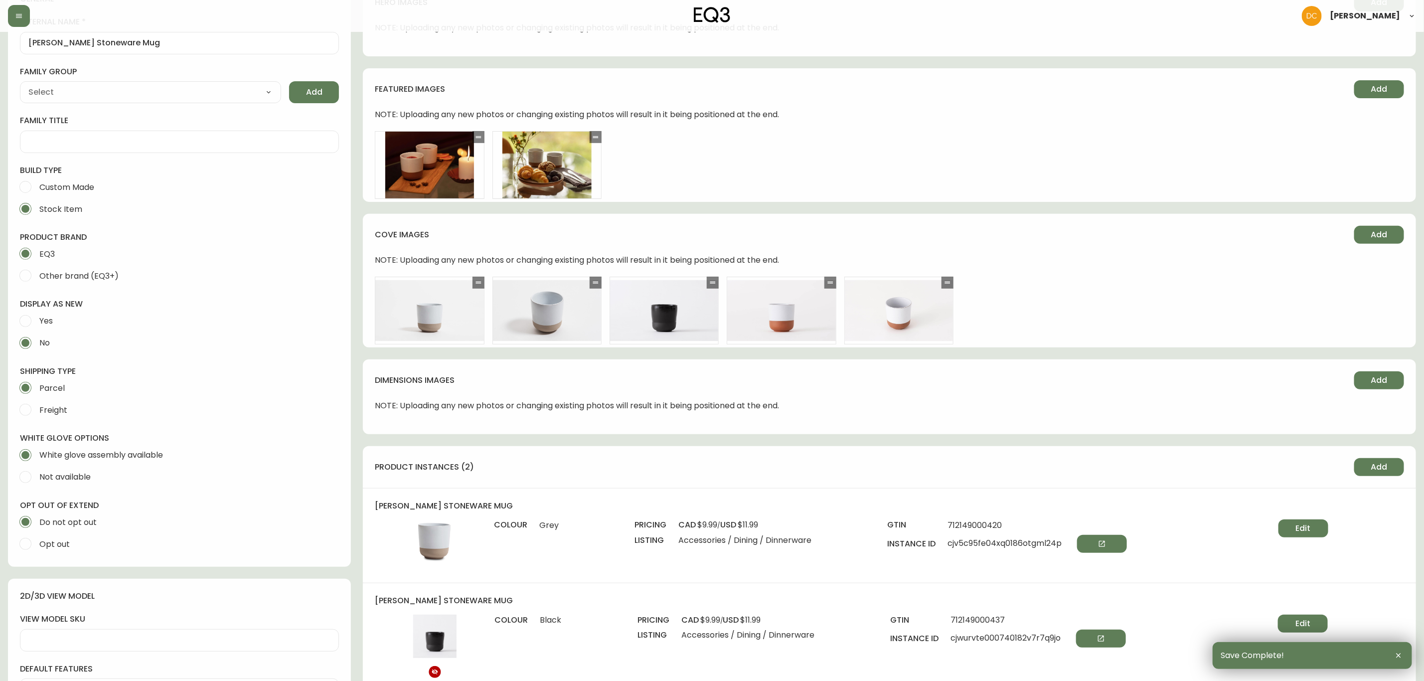
scroll to position [299, 0]
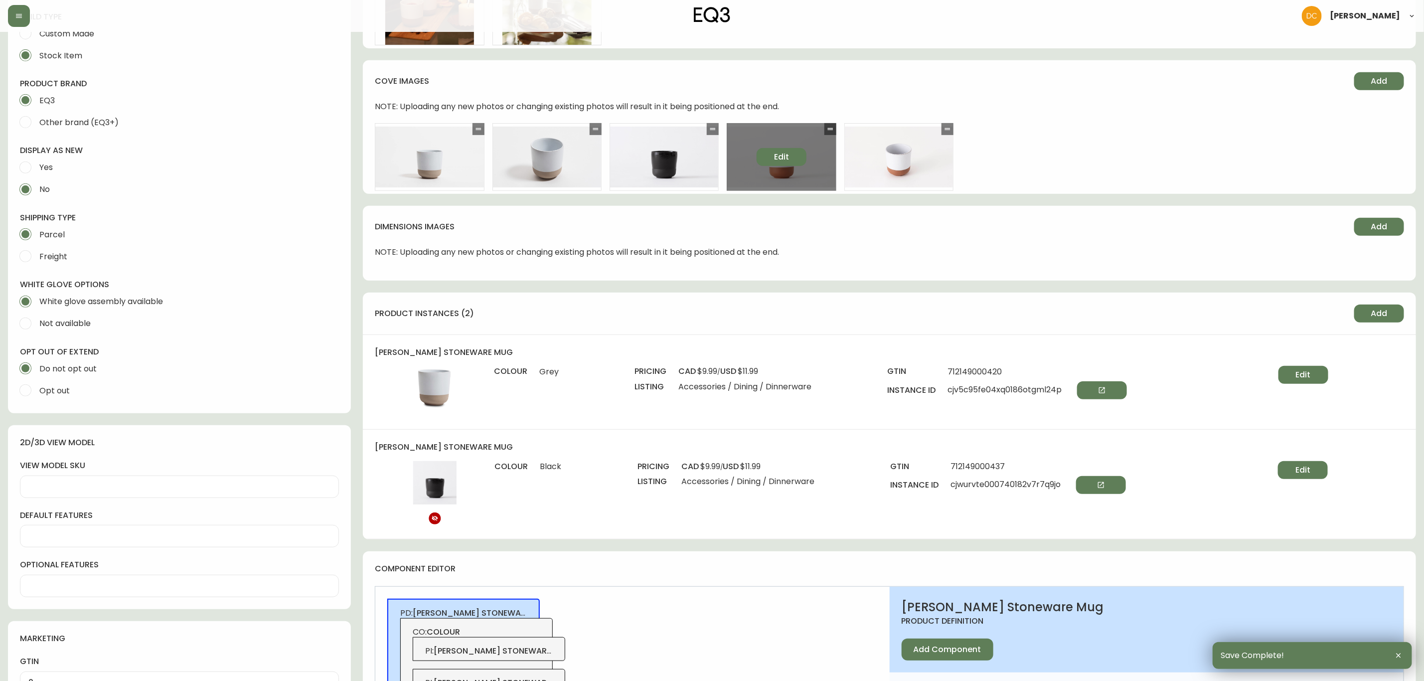
click at [795, 160] on button "Edit" at bounding box center [782, 157] width 50 height 18
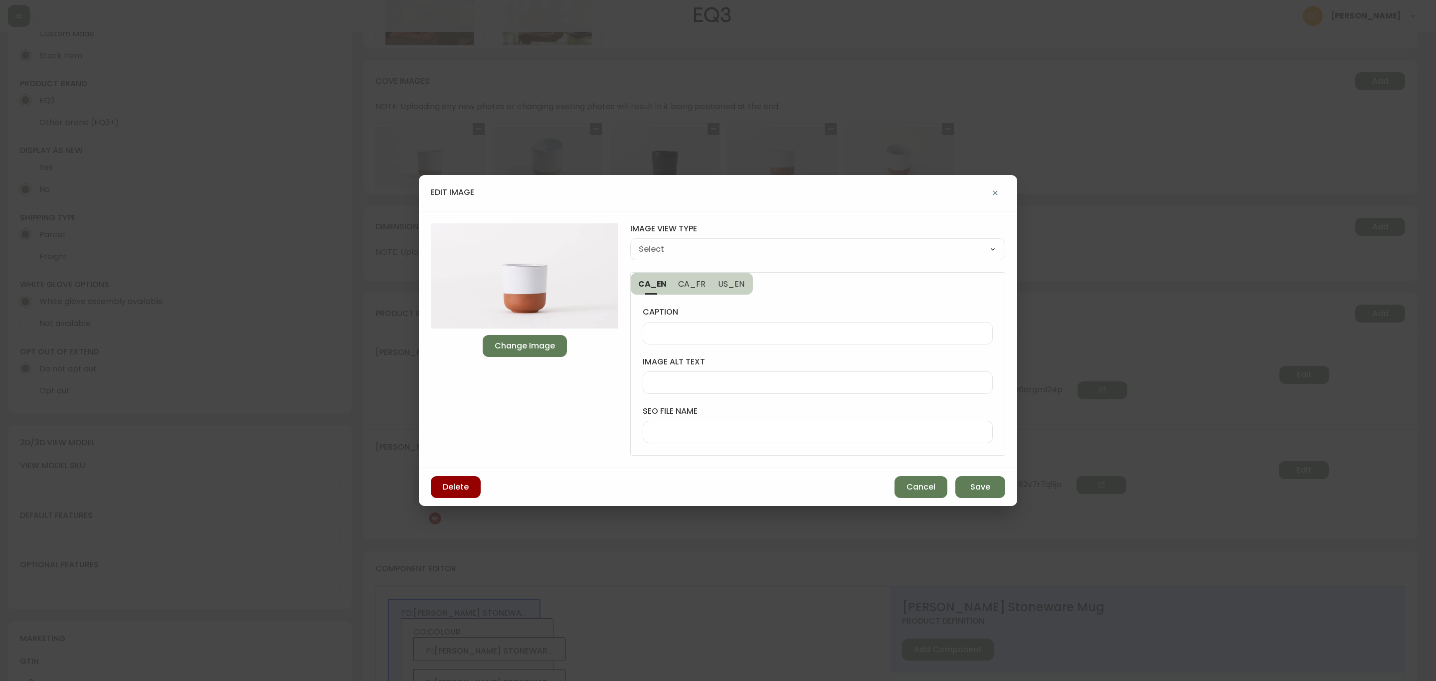
click at [449, 475] on div "Delete Cancel Save" at bounding box center [718, 487] width 598 height 38
click at [466, 480] on button "Delete" at bounding box center [456, 487] width 50 height 22
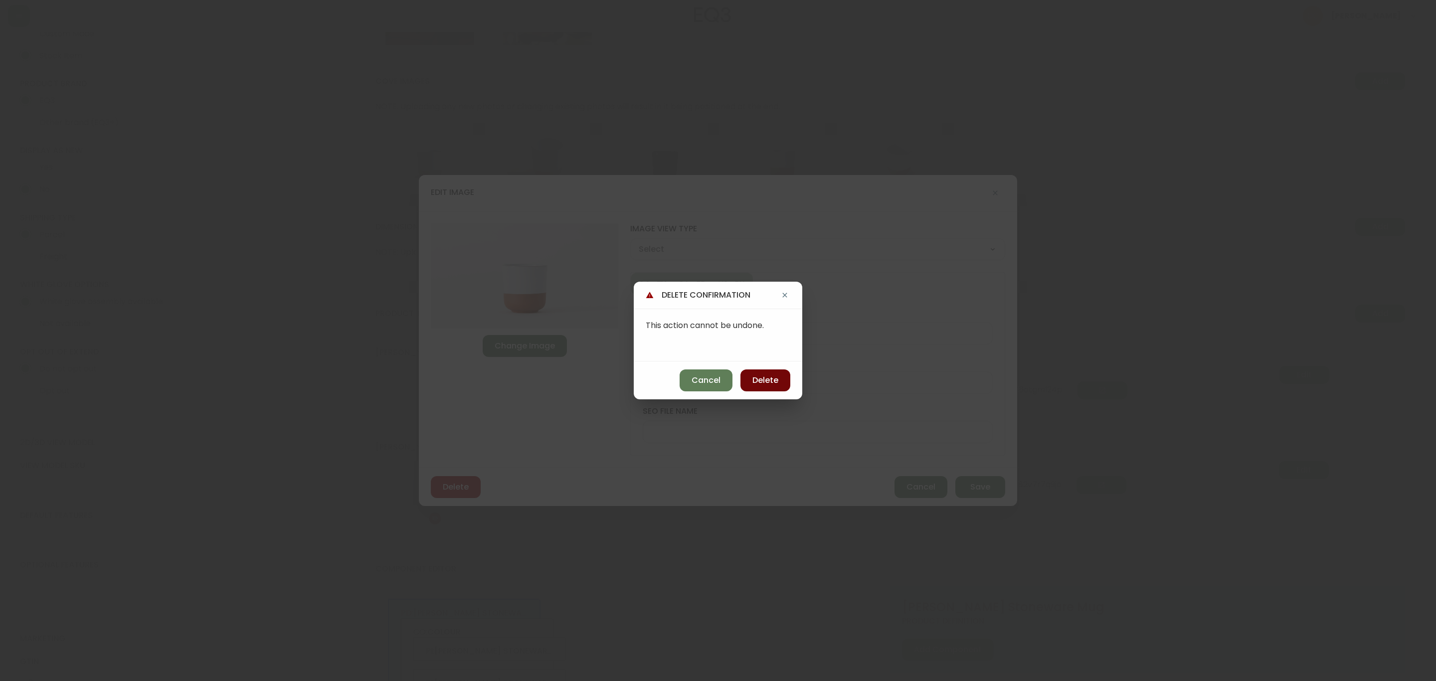
click at [769, 383] on span "Delete" at bounding box center [765, 380] width 26 height 11
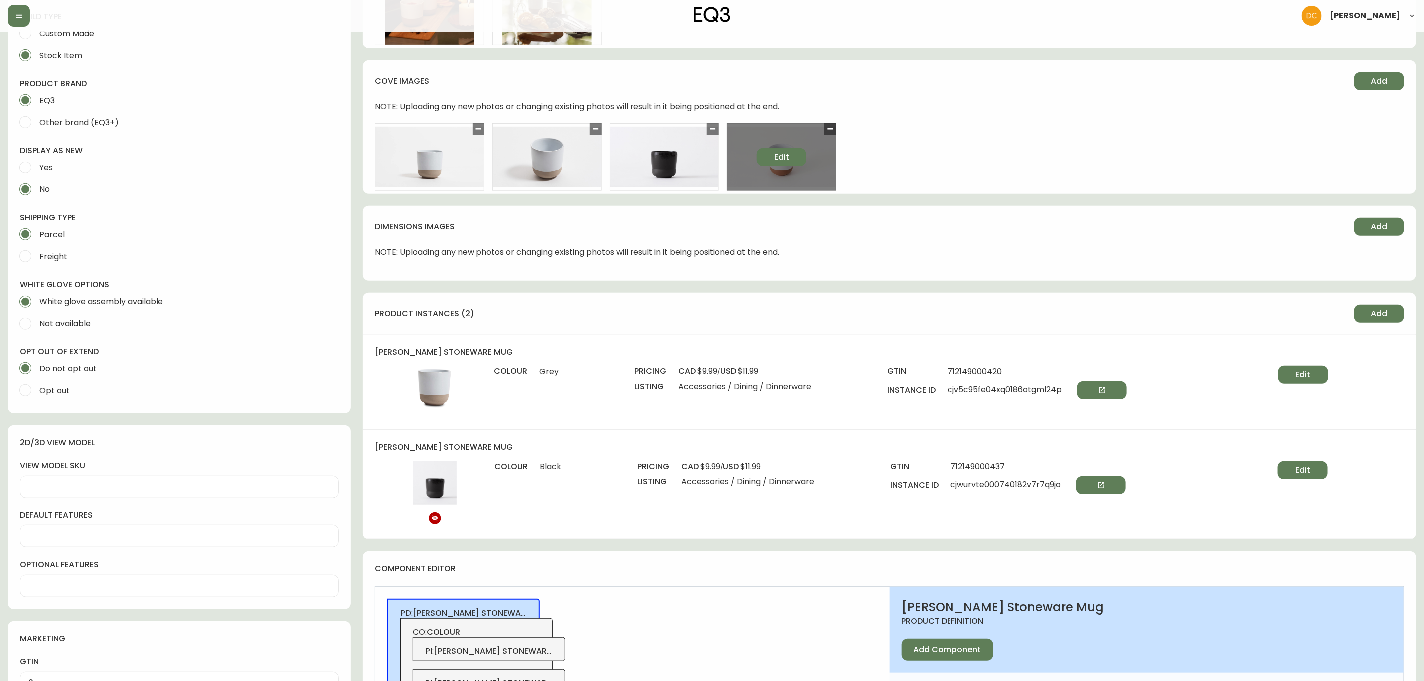
click at [793, 153] on button "Edit" at bounding box center [782, 157] width 50 height 18
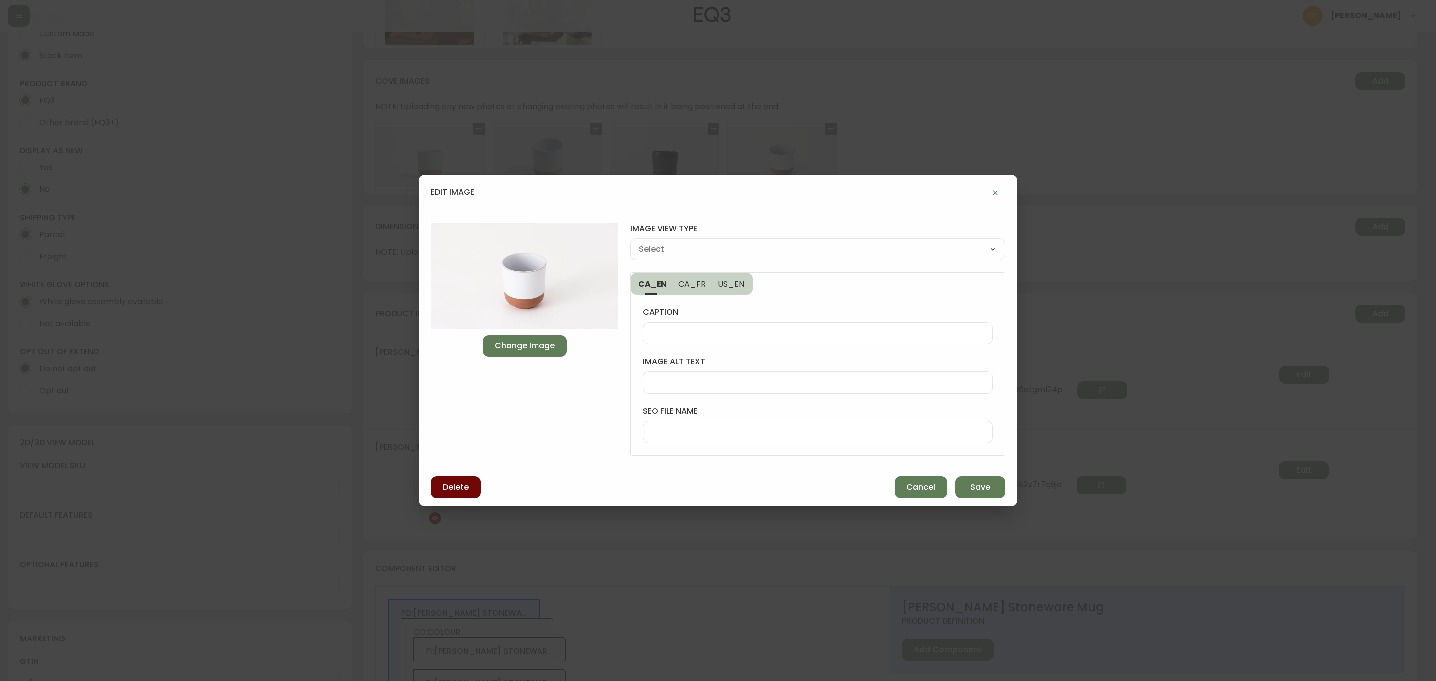
click at [468, 477] on button "Delete" at bounding box center [456, 487] width 50 height 22
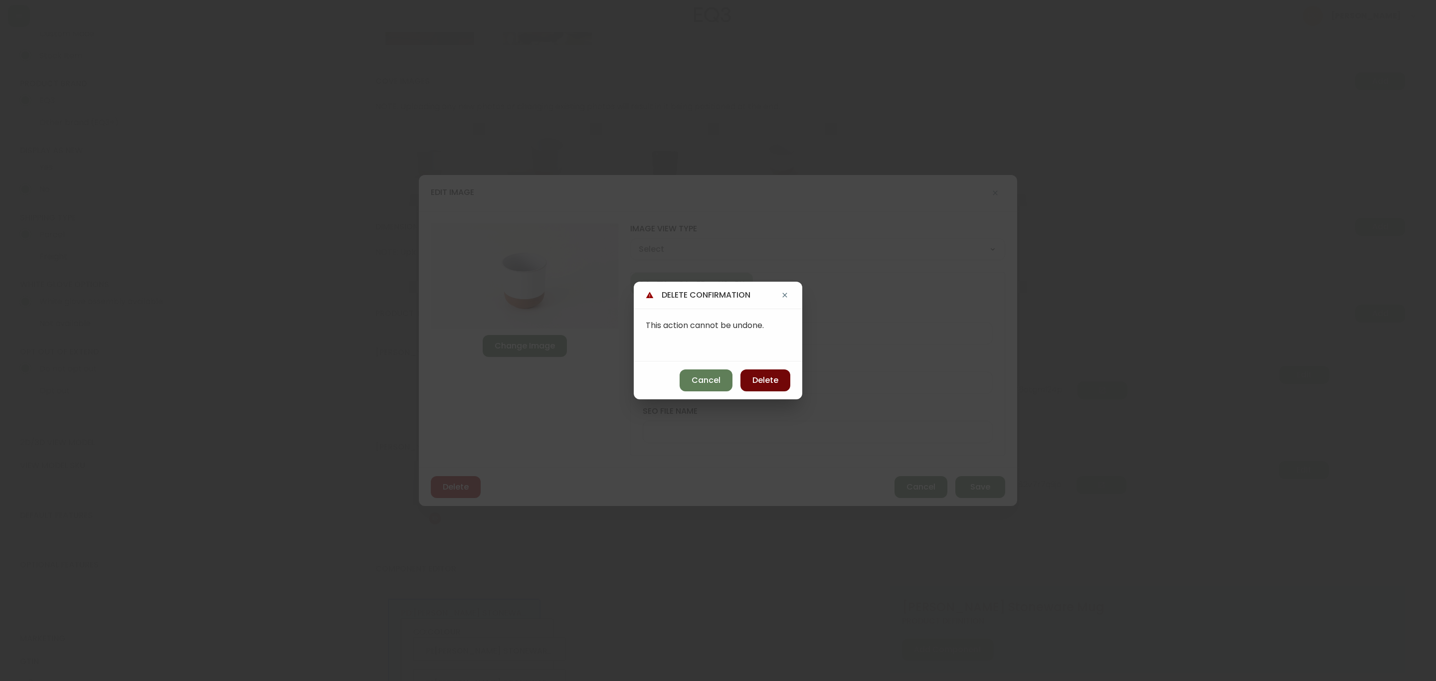
click at [757, 383] on span "Delete" at bounding box center [765, 380] width 26 height 11
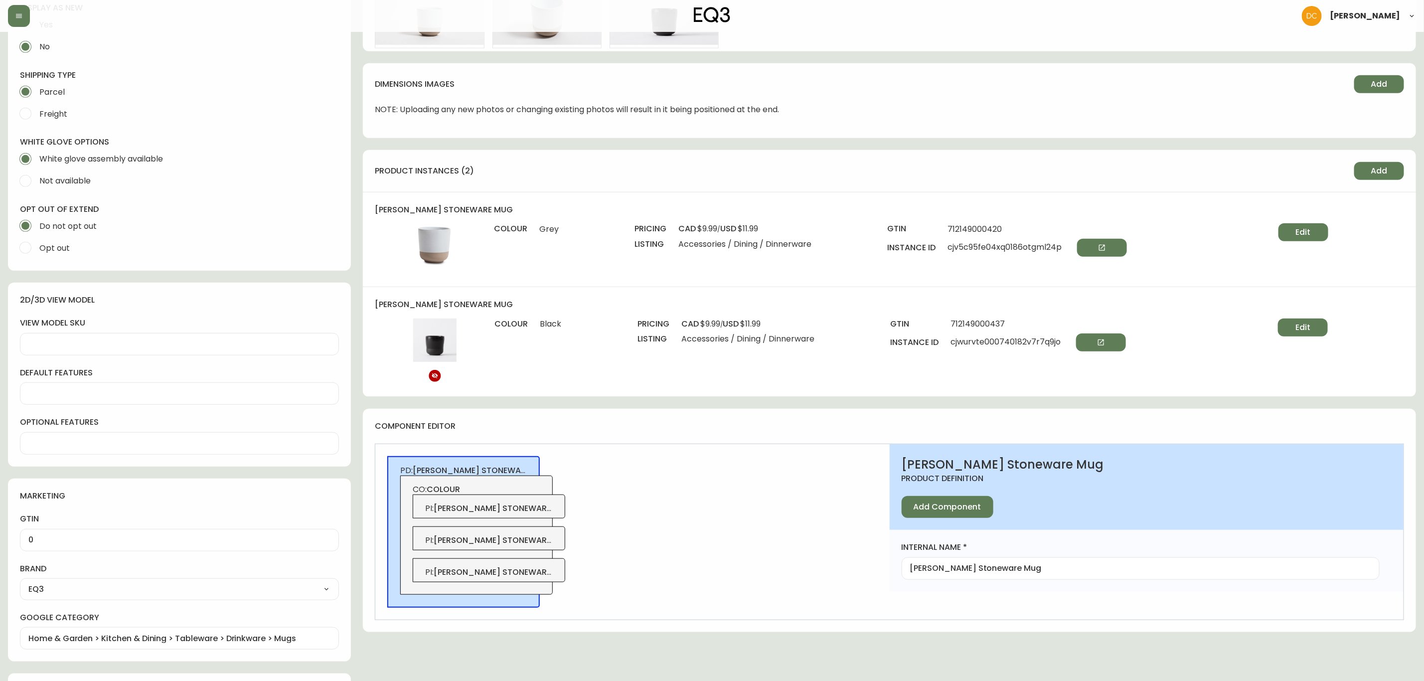
scroll to position [598, 0]
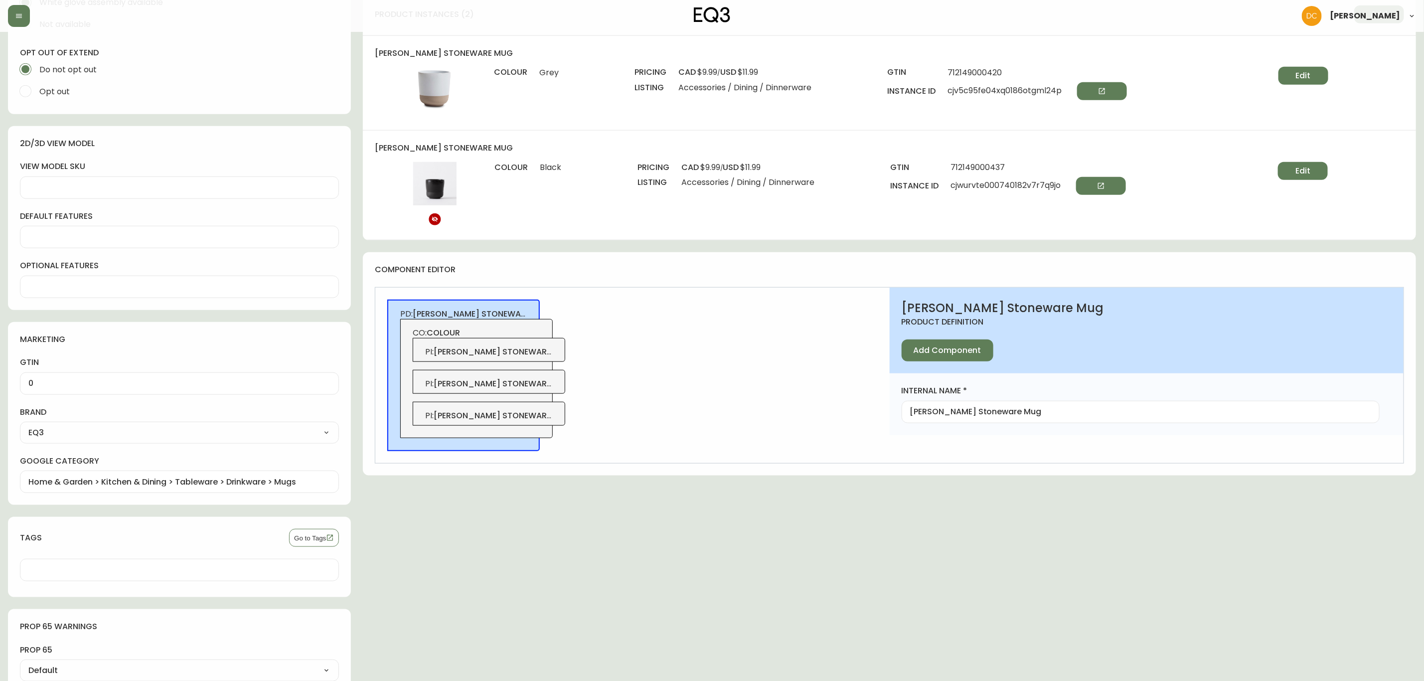
click at [558, 413] on div "PI : garrido stoneware mug - red" at bounding box center [489, 414] width 153 height 24
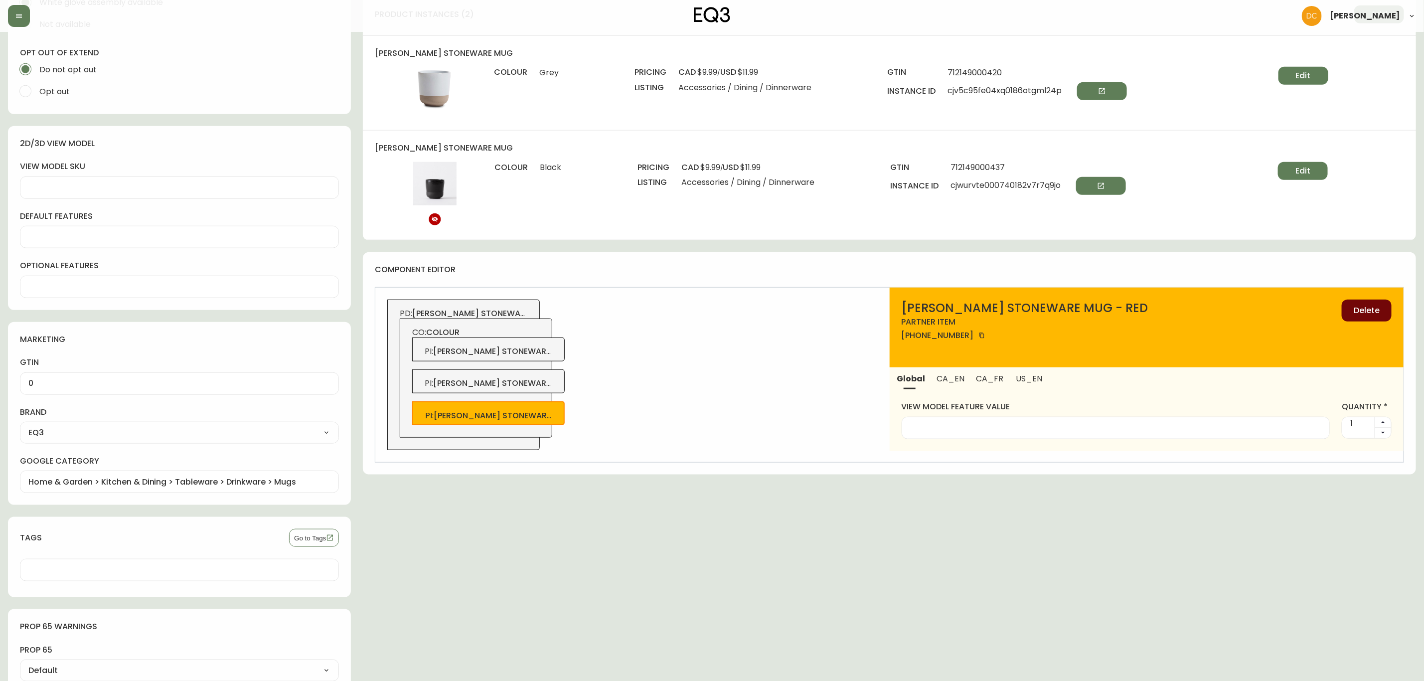
click at [1356, 313] on span "Delete" at bounding box center [1367, 310] width 26 height 11
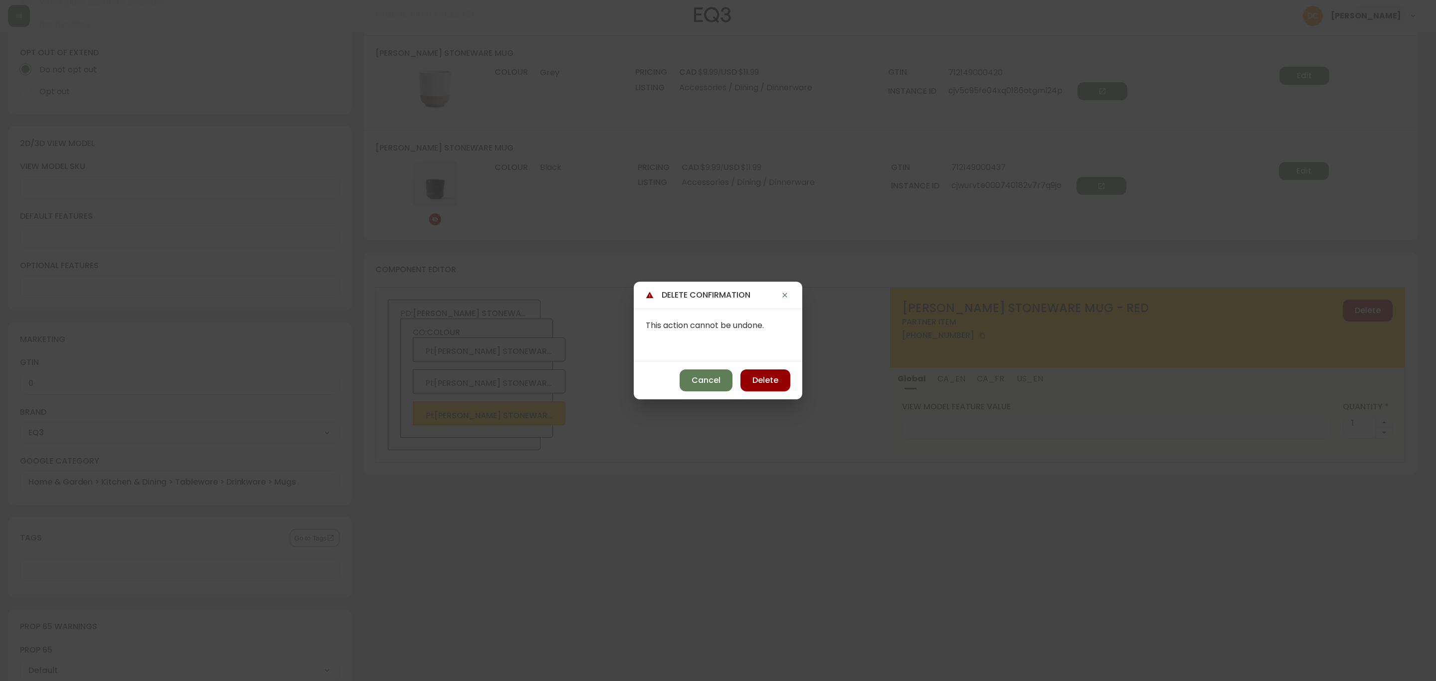
click at [787, 387] on button "Delete" at bounding box center [765, 380] width 50 height 22
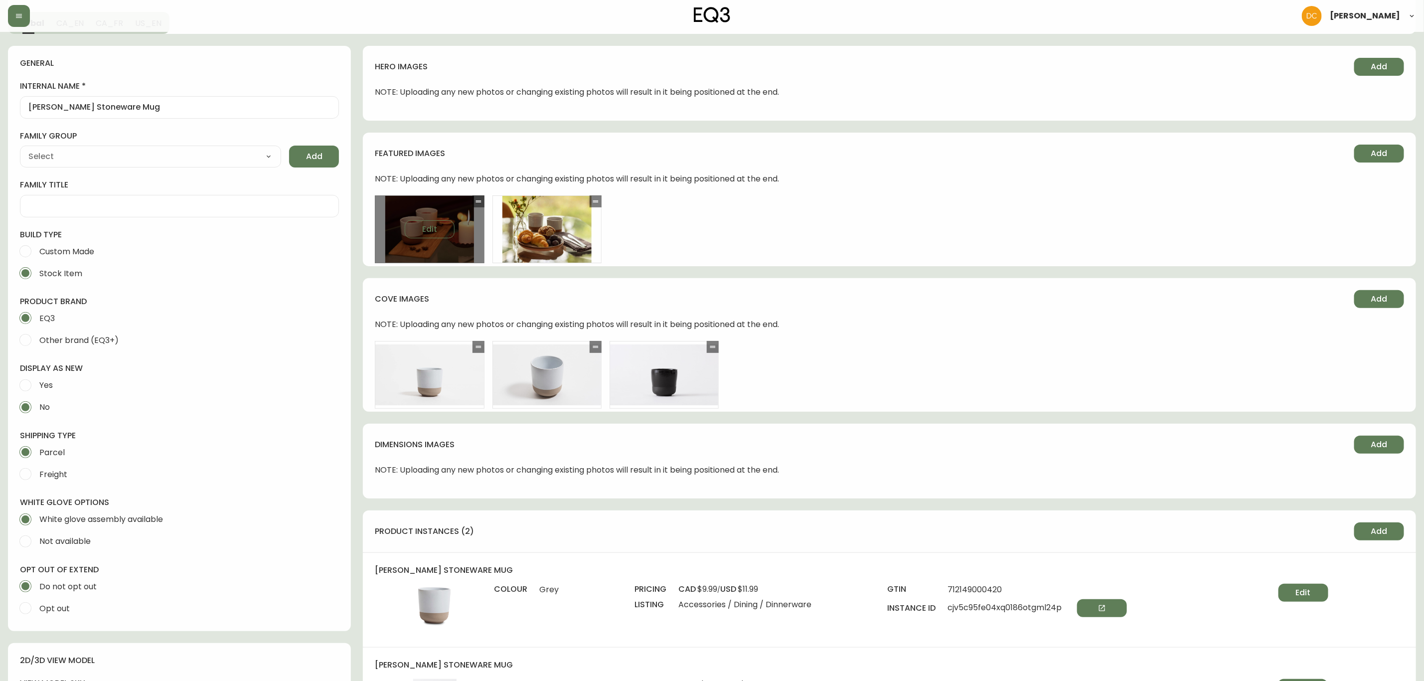
scroll to position [0, 0]
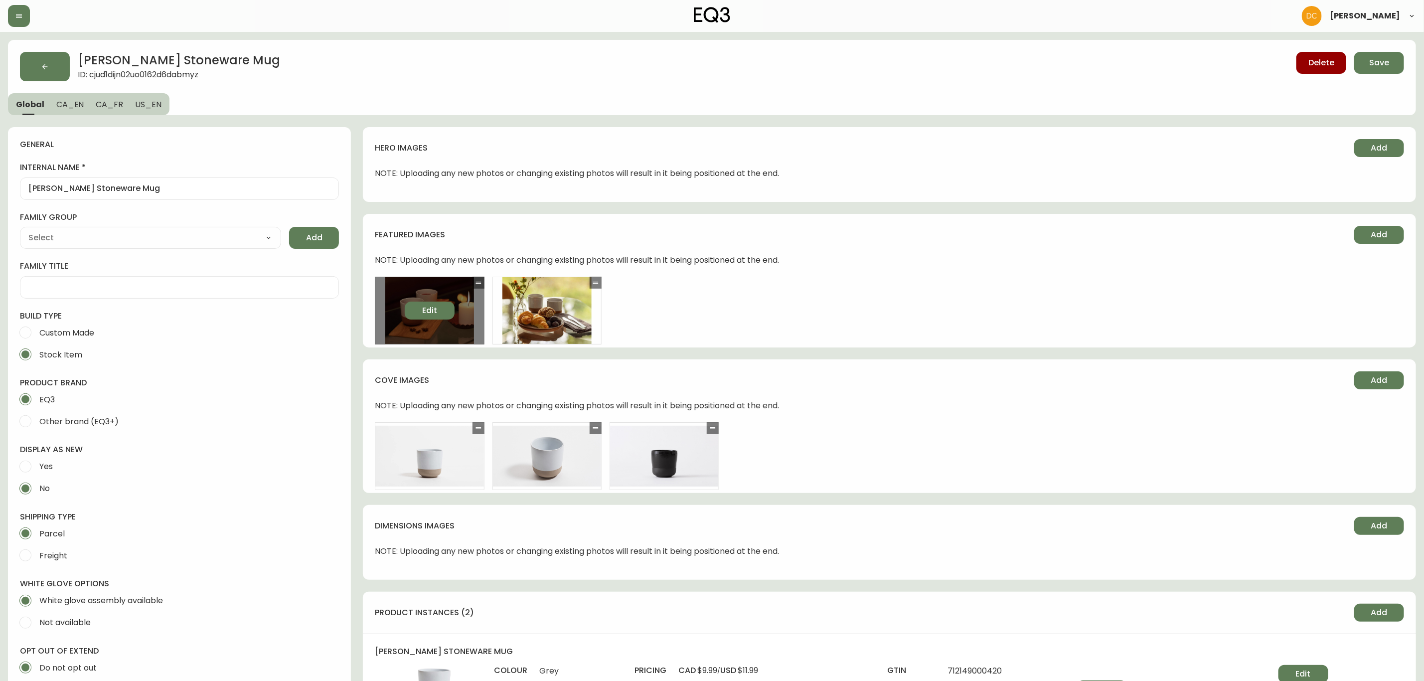
click at [428, 310] on span "Edit" at bounding box center [429, 310] width 15 height 11
select select "BIRDSEYE_VIEW"
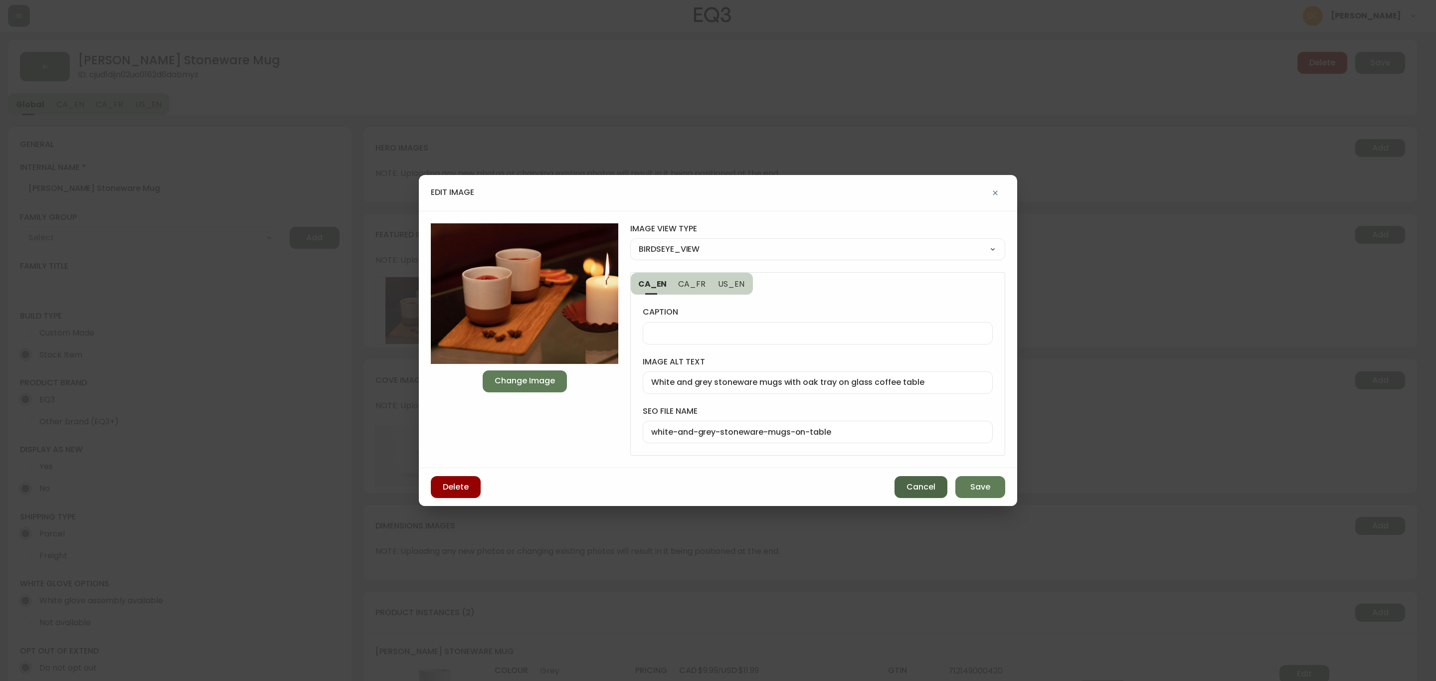
click at [908, 490] on span "Cancel" at bounding box center [920, 486] width 29 height 11
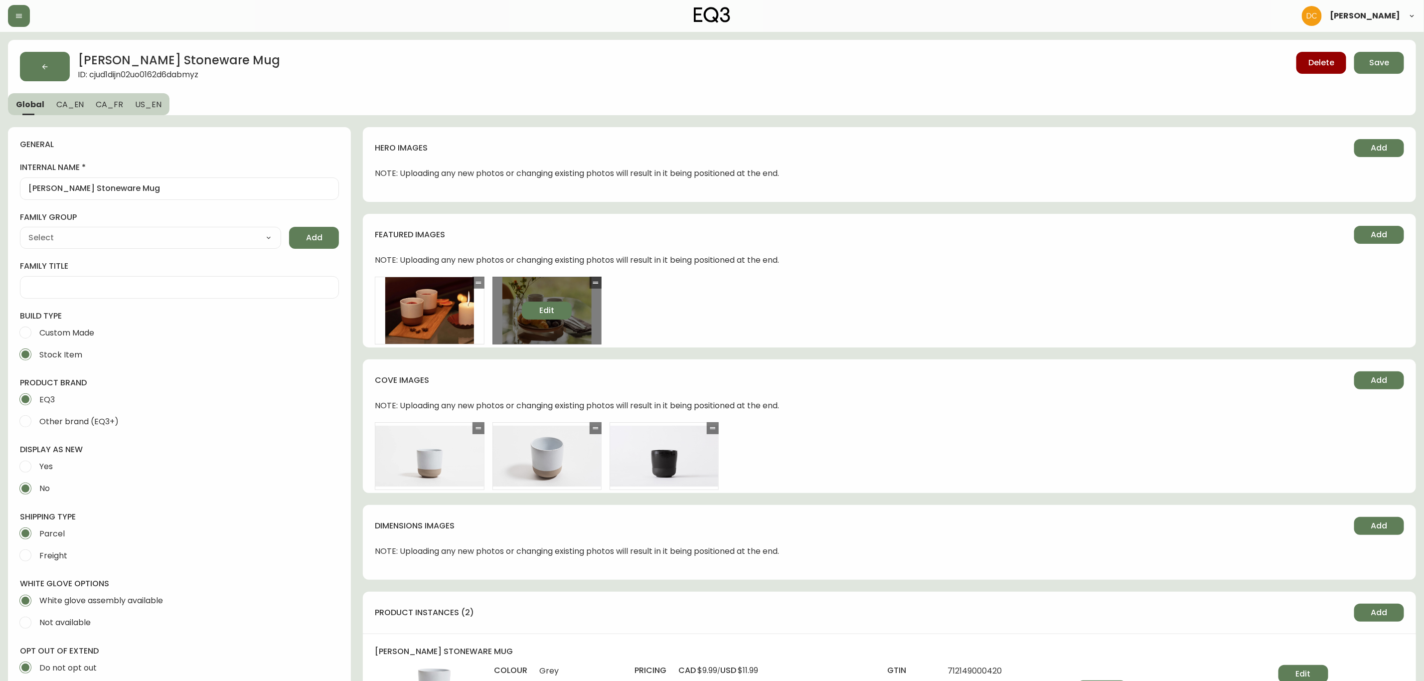
click at [568, 308] on button "Edit" at bounding box center [547, 311] width 50 height 18
select select "BIRDSEYE_VIEW"
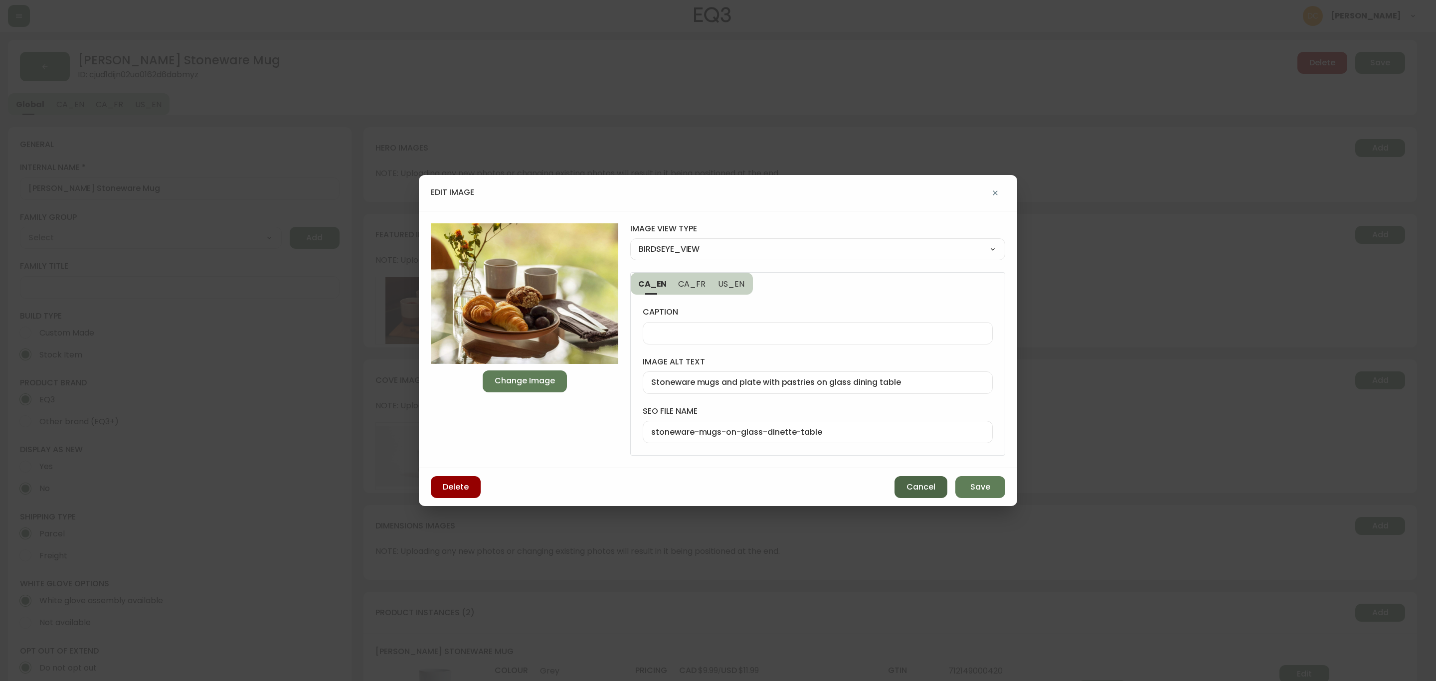
click at [905, 489] on button "Cancel" at bounding box center [920, 487] width 53 height 22
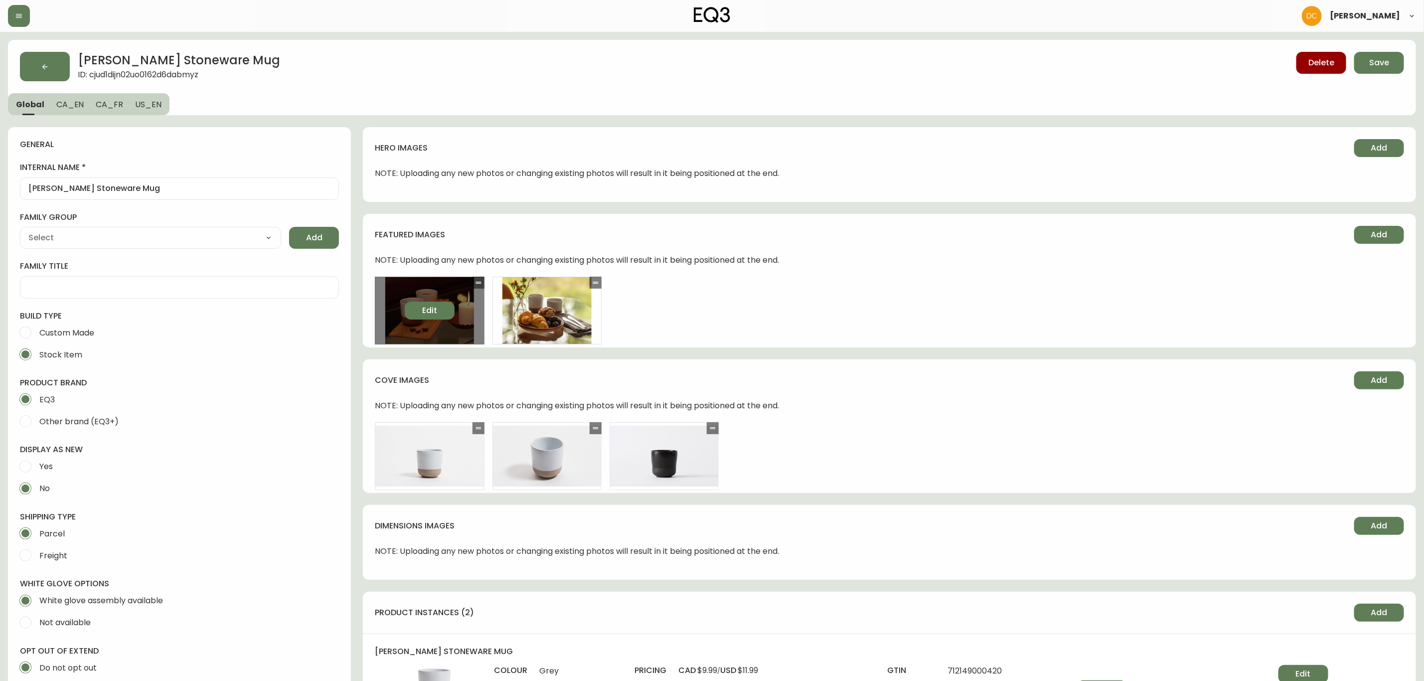
click at [422, 314] on span "Edit" at bounding box center [429, 310] width 15 height 11
select select "BIRDSEYE_VIEW"
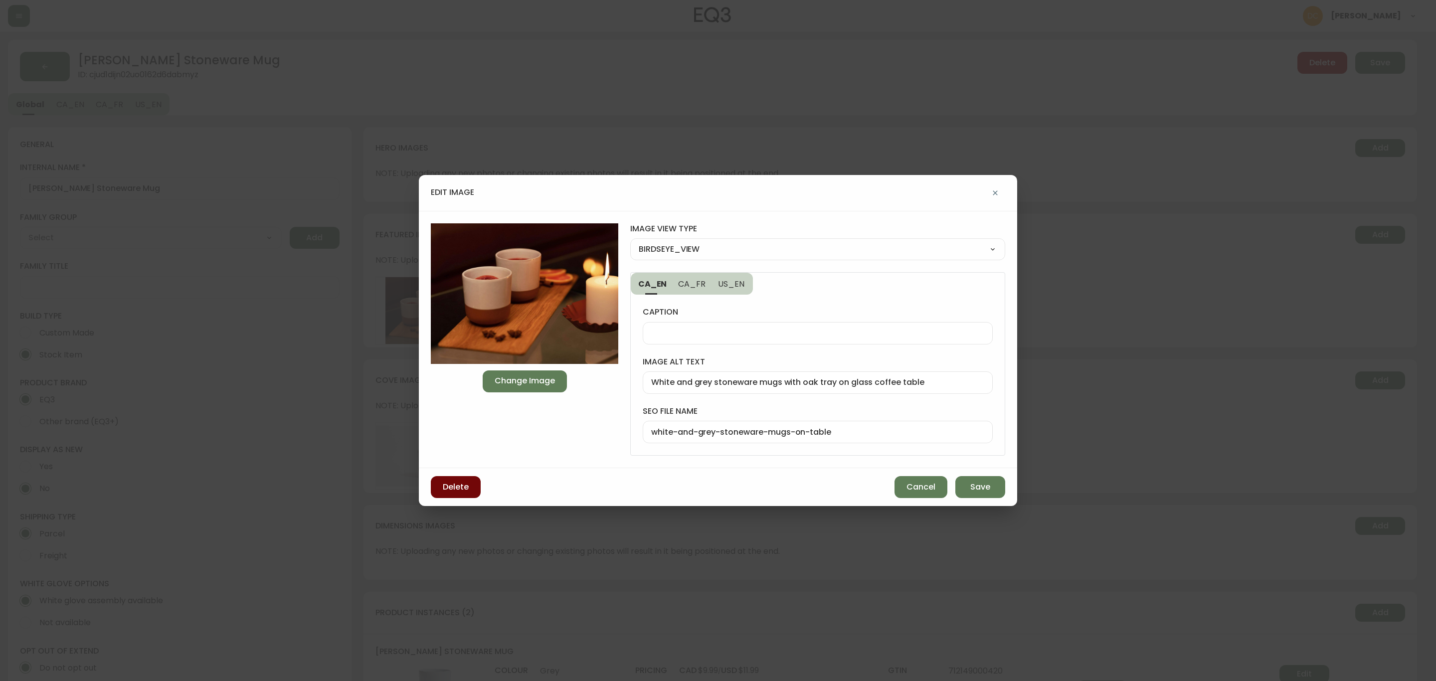
click at [455, 488] on span "Delete" at bounding box center [456, 486] width 26 height 11
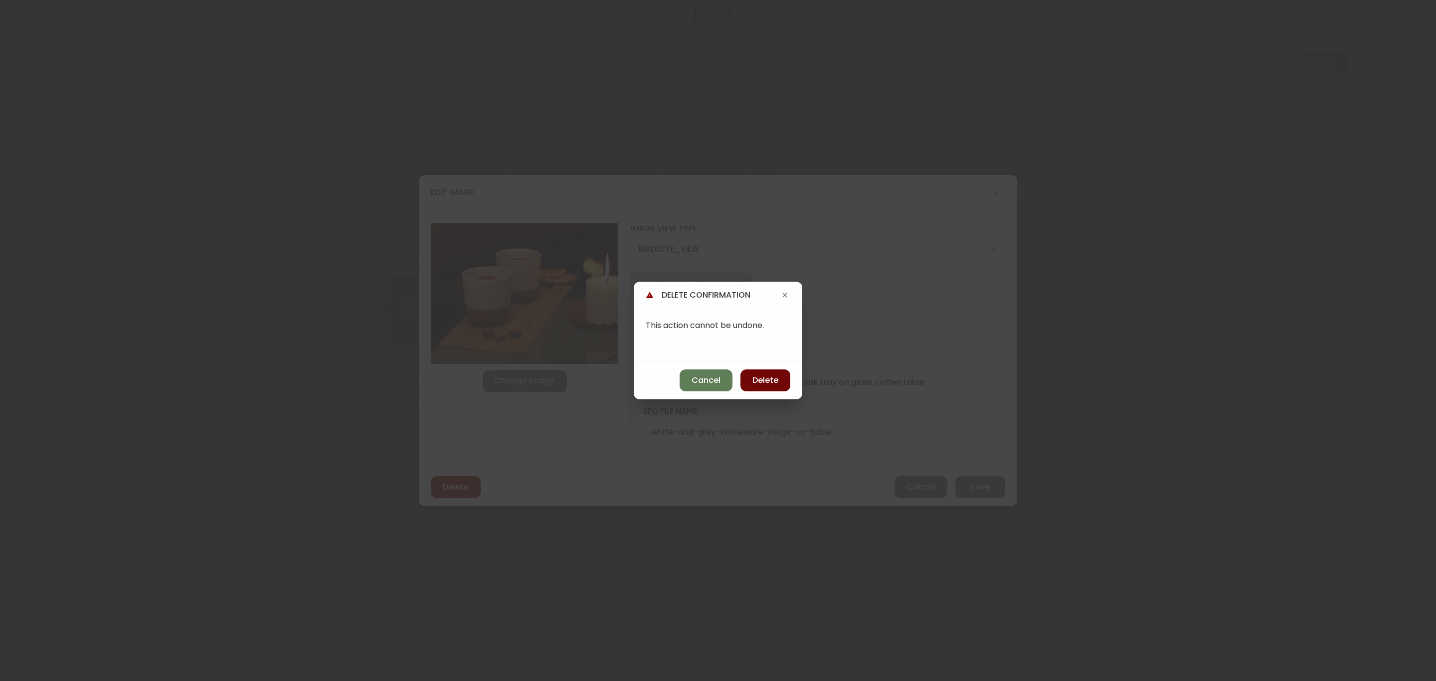
click at [760, 380] on span "Delete" at bounding box center [765, 380] width 26 height 11
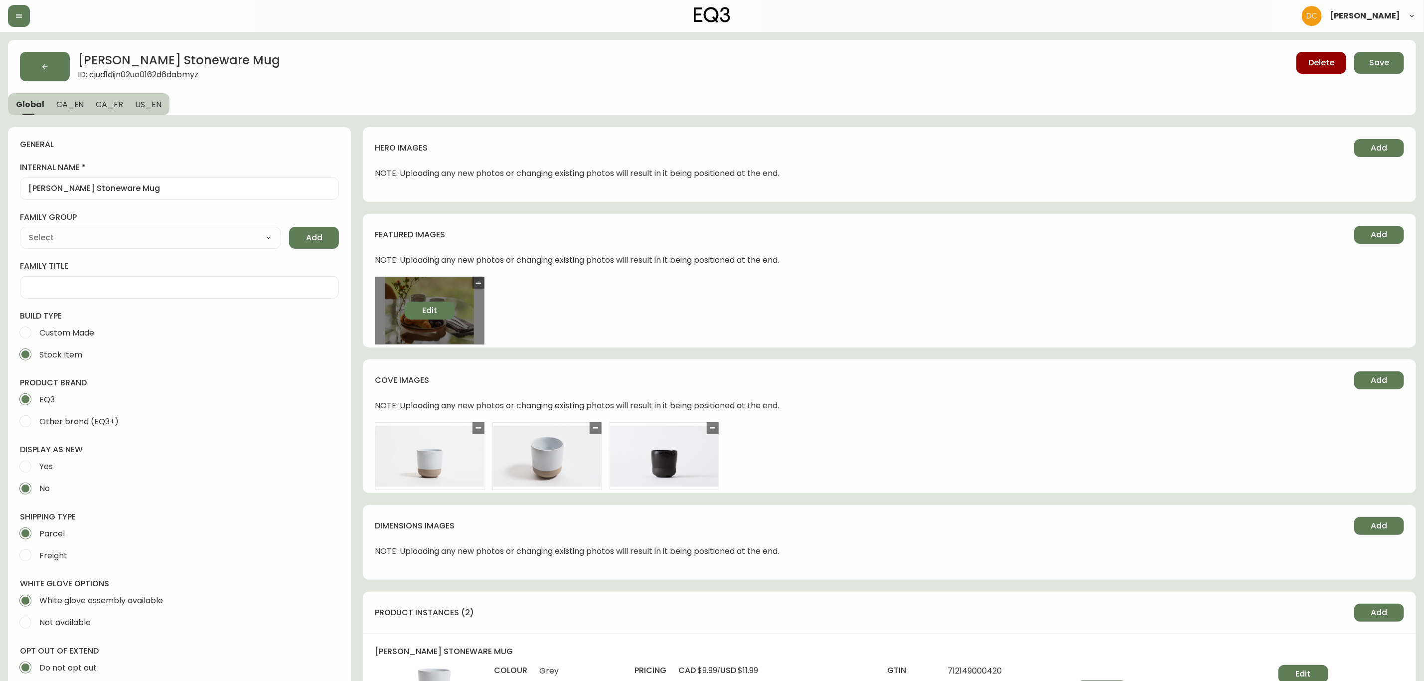
click at [437, 314] on button "Edit" at bounding box center [430, 311] width 50 height 18
select select "BIRDSEYE_VIEW"
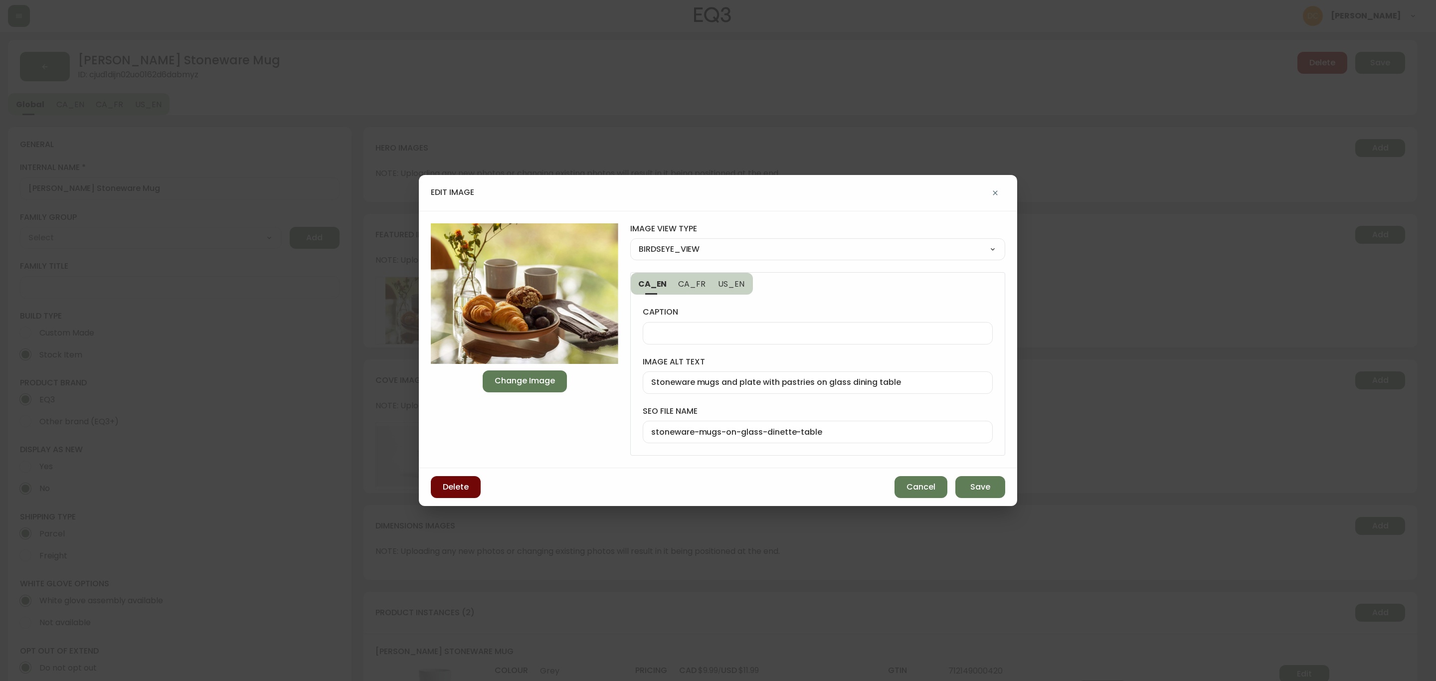
click at [455, 490] on span "Delete" at bounding box center [456, 486] width 26 height 11
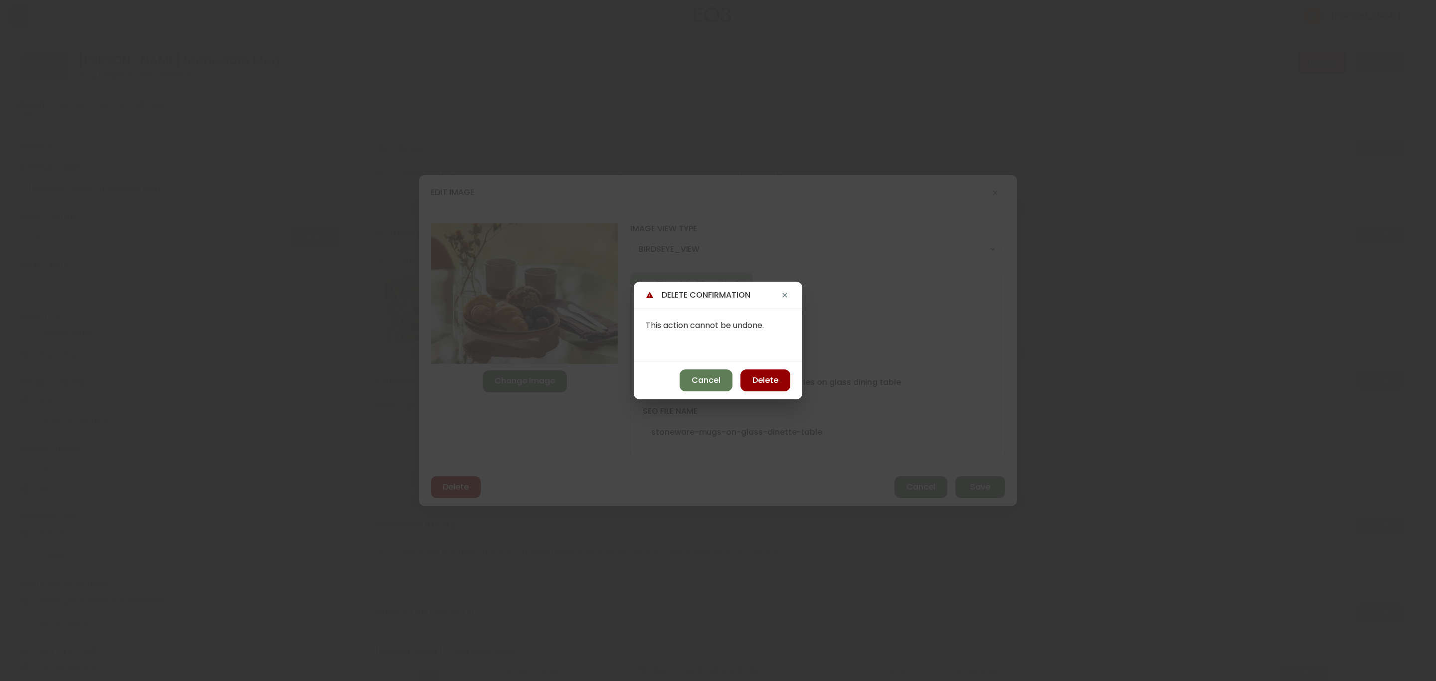
click at [791, 389] on div "Cancel Delete" at bounding box center [718, 380] width 168 height 38
drag, startPoint x: 756, startPoint y: 375, endPoint x: 743, endPoint y: 370, distance: 13.6
click at [756, 375] on span "Delete" at bounding box center [765, 380] width 26 height 11
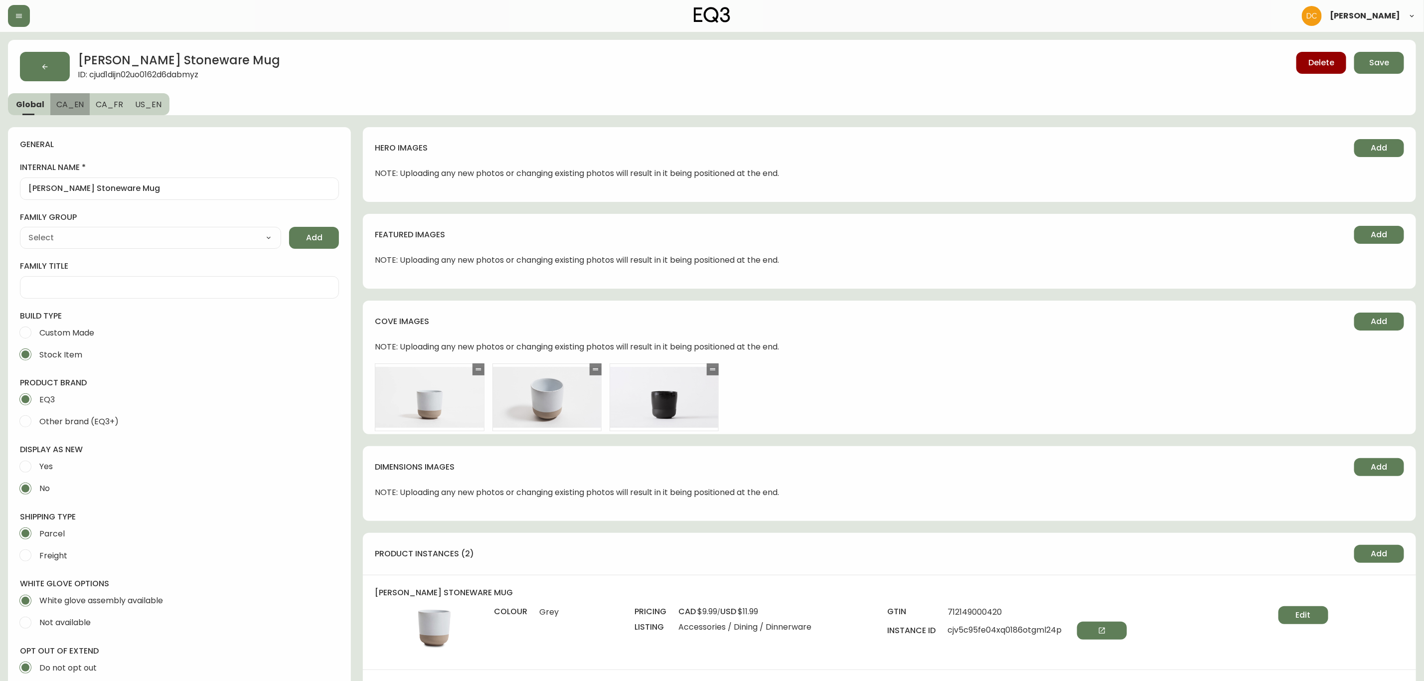
click at [72, 93] on button "CA_EN" at bounding box center [70, 104] width 40 height 22
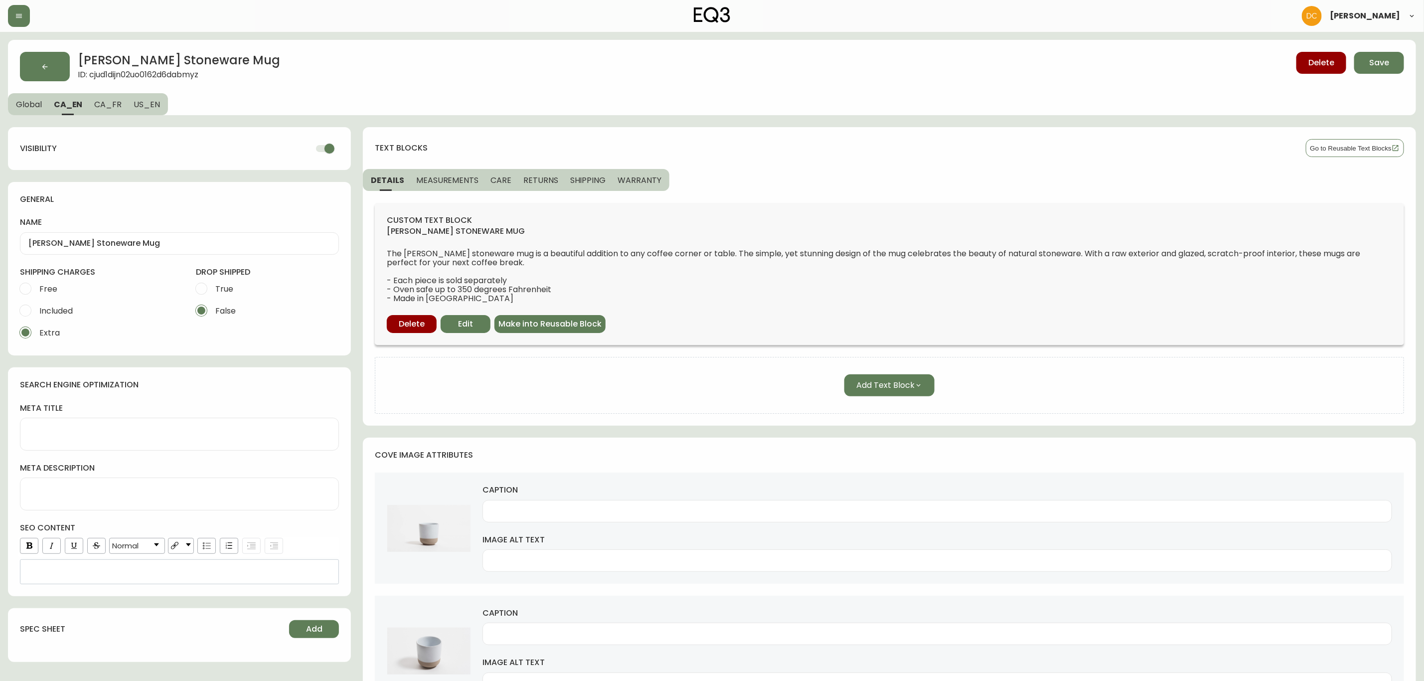
click at [26, 103] on span "Global" at bounding box center [29, 104] width 26 height 10
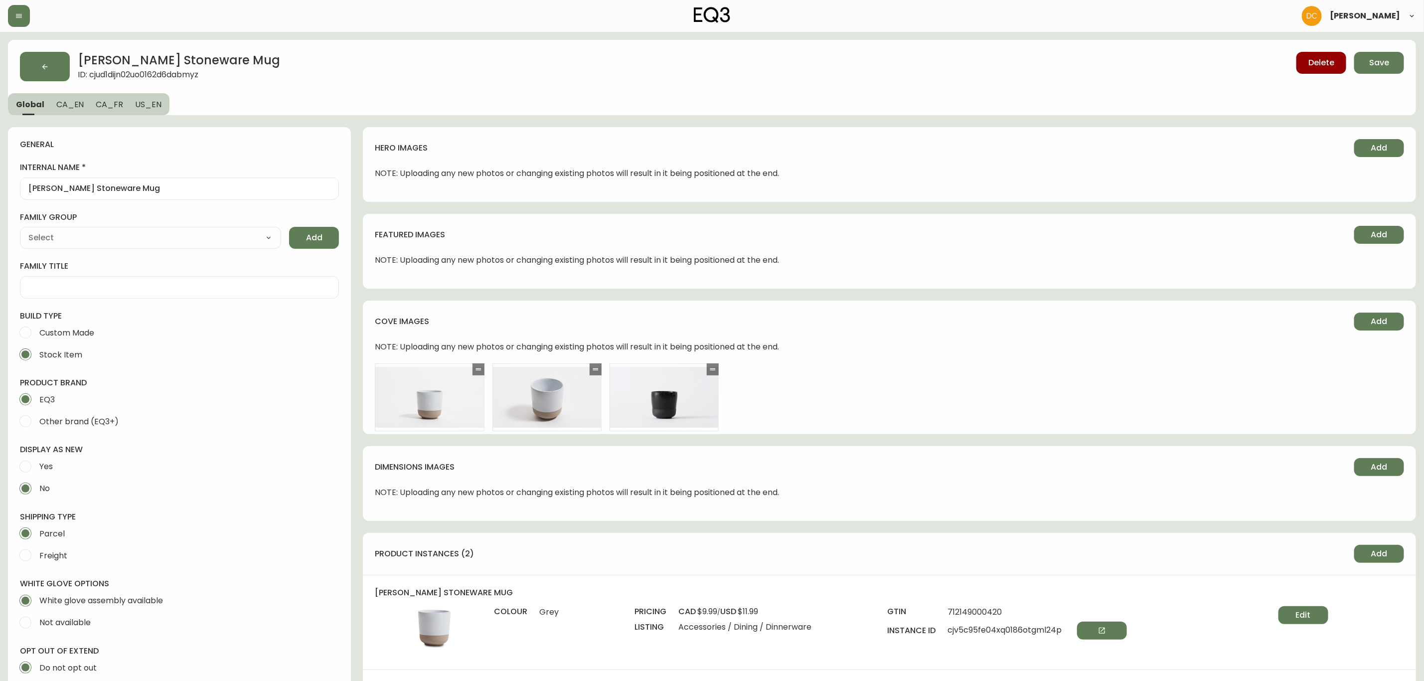
type input "EQ3"
type input "Home & Garden > Kitchen & Dining > Tableware > Drinkware > Mugs"
type input "Default"
select select "cjyt4m5lw0000pt749bx6gh7n"
select select "cjpjx7rji00004c744bbp6zrf"
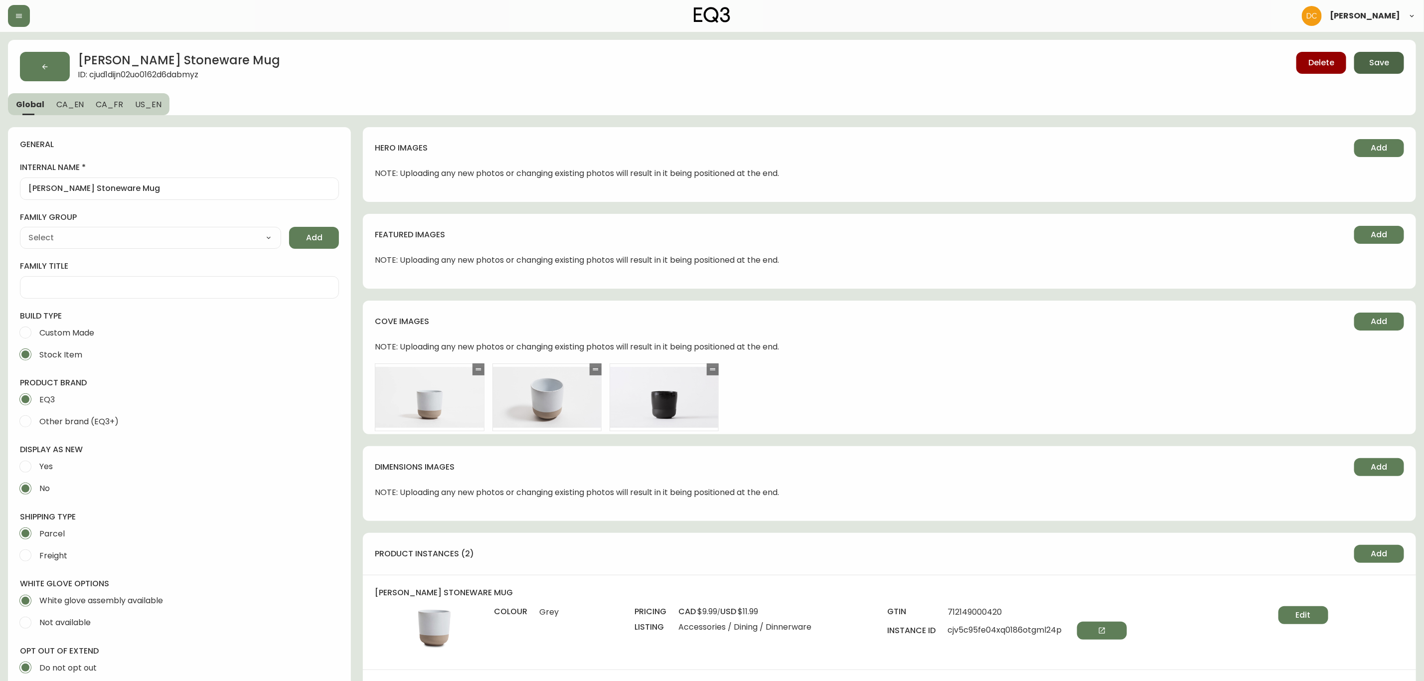
click at [1359, 54] on button "Save" at bounding box center [1379, 63] width 50 height 22
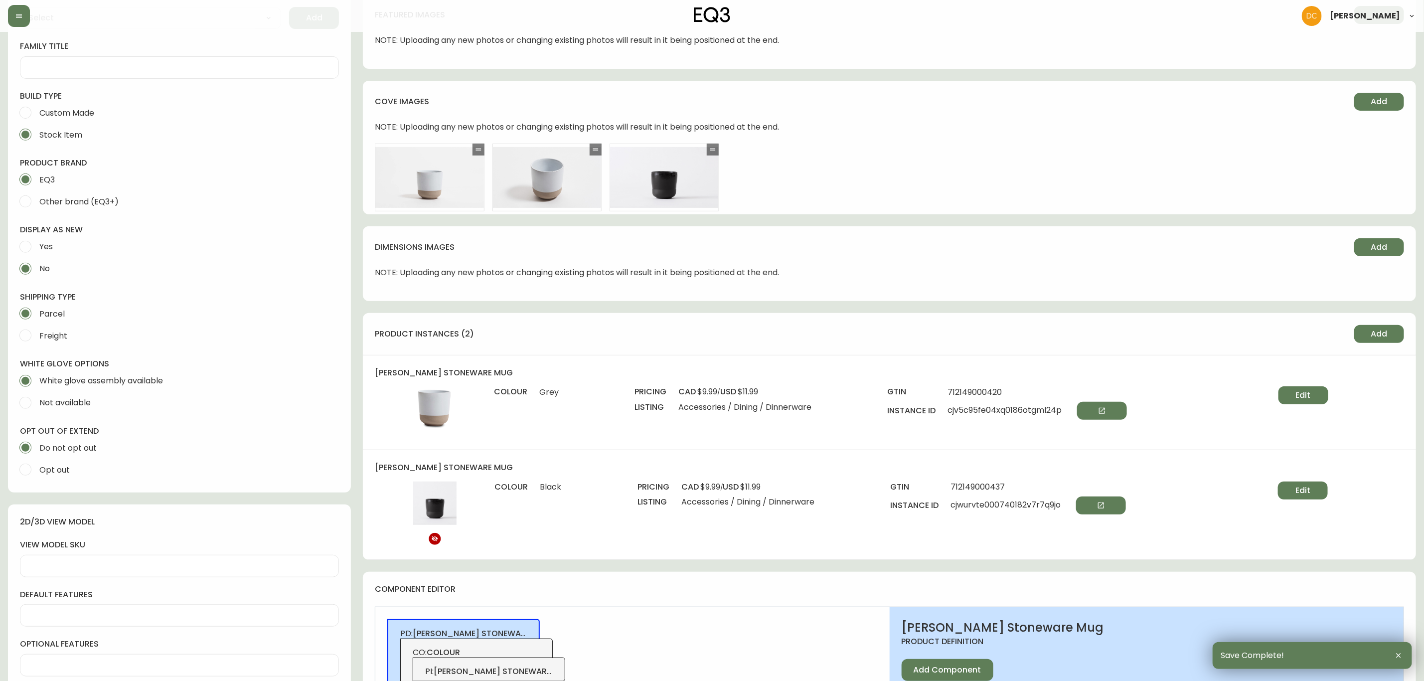
scroll to position [224, 0]
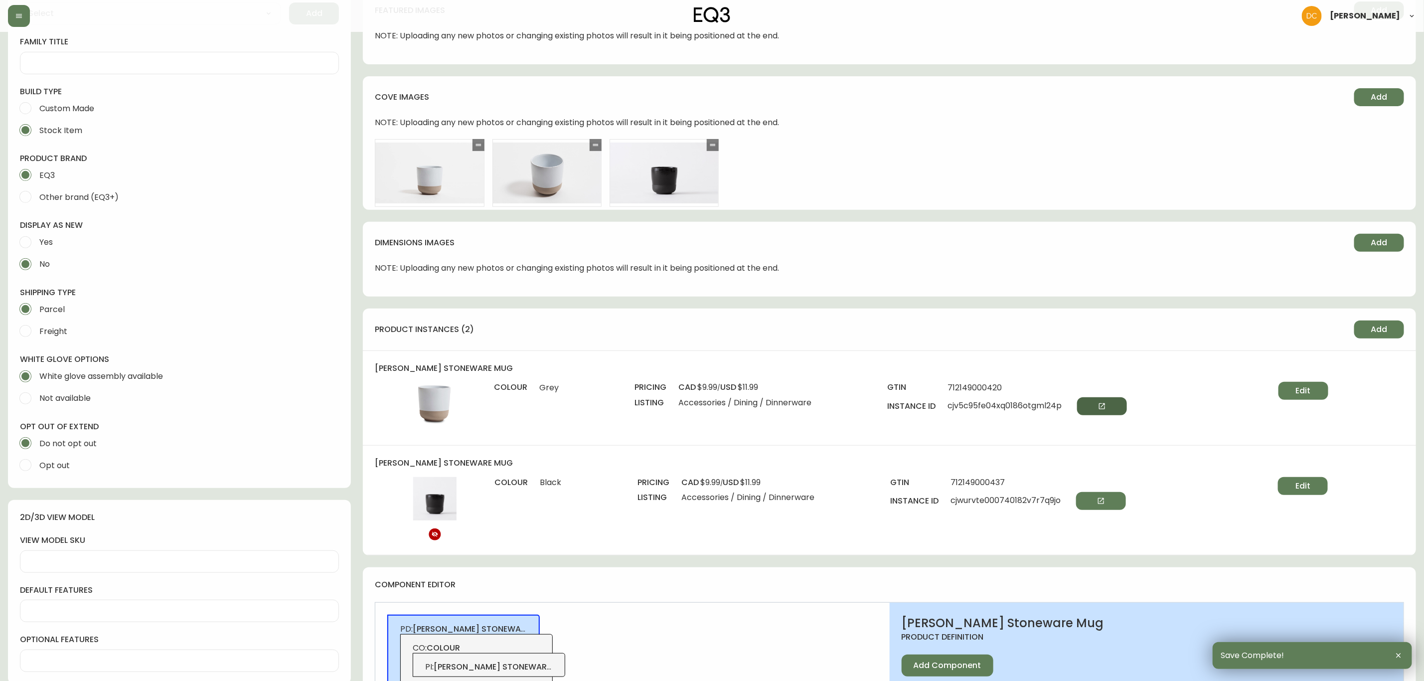
click at [1106, 405] on icon "button" at bounding box center [1102, 406] width 8 height 8
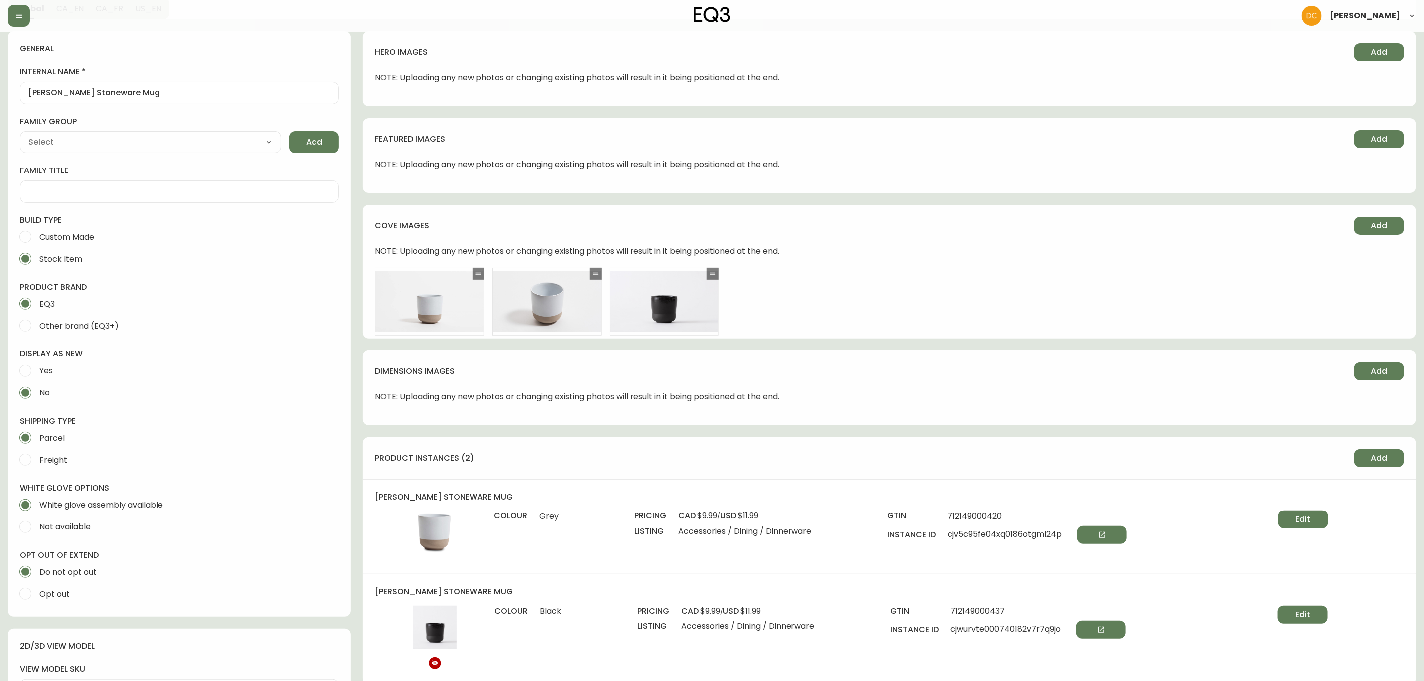
scroll to position [0, 0]
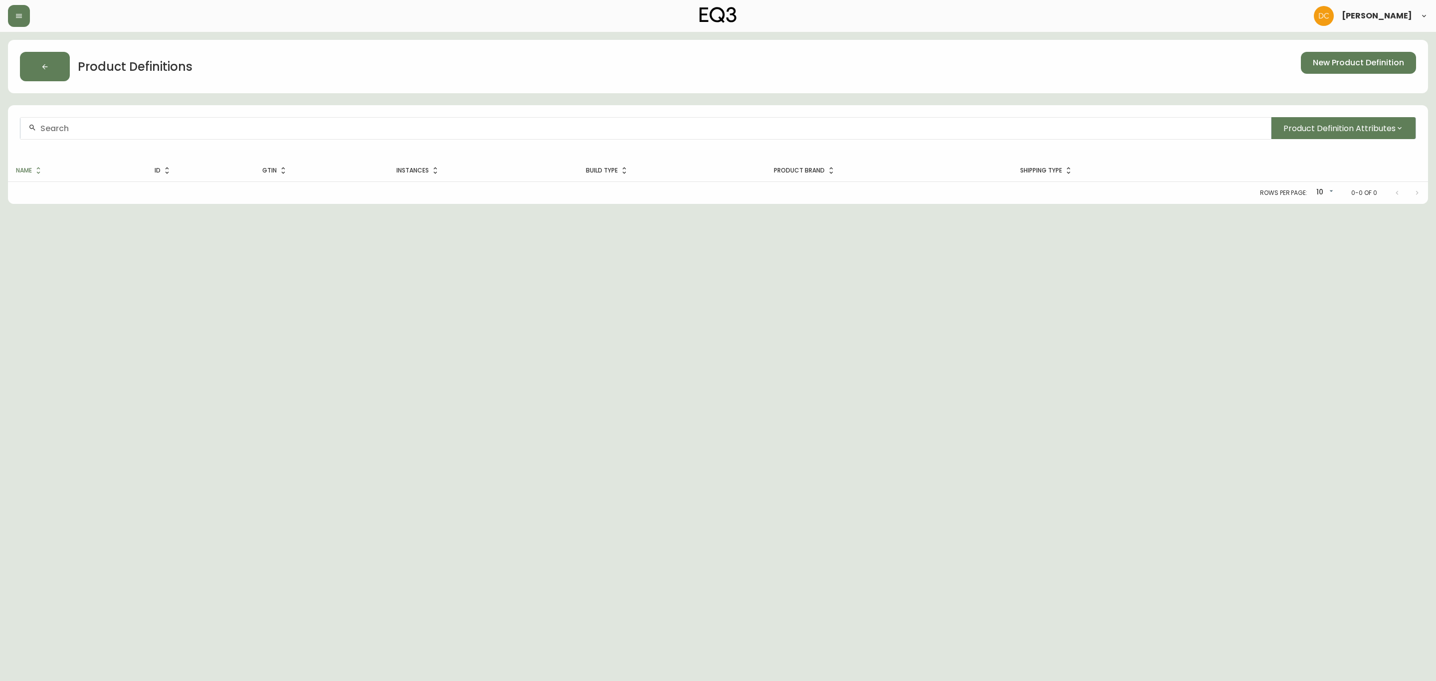
click at [426, 129] on input "text" at bounding box center [651, 128] width 1222 height 9
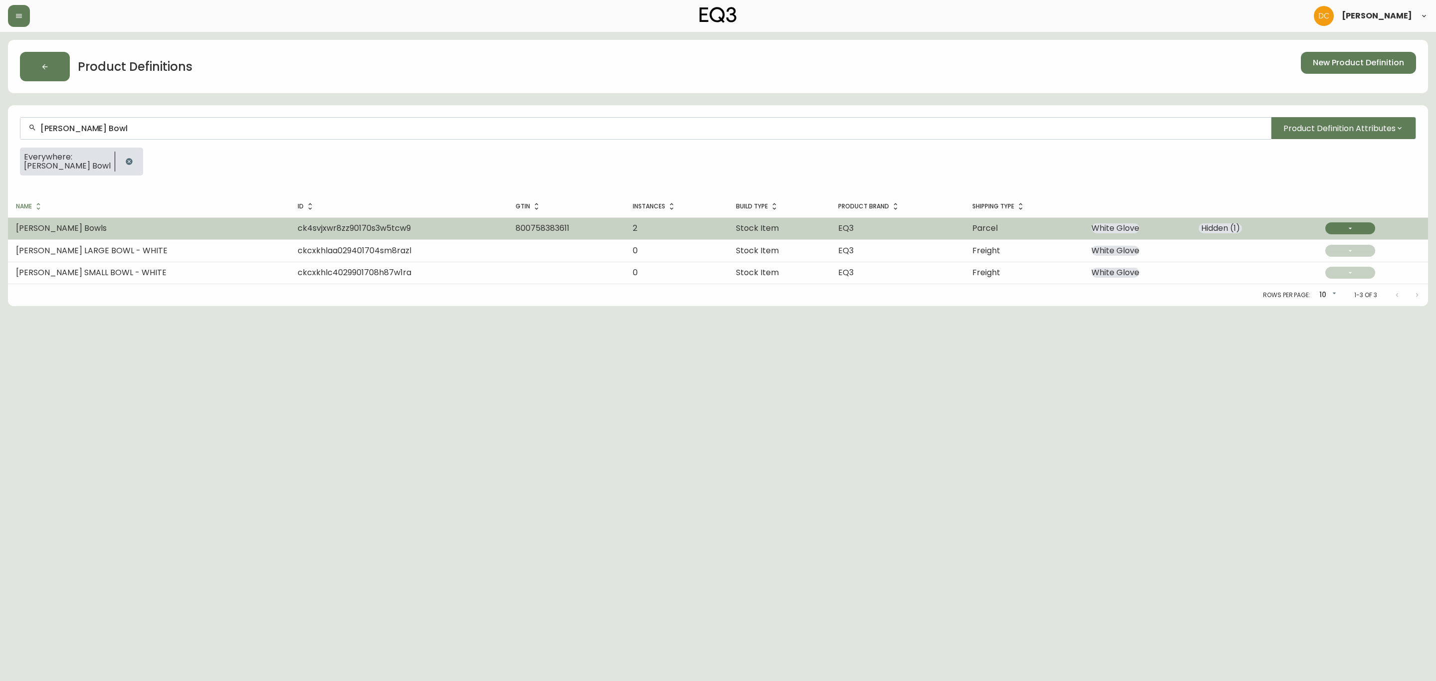
type input "Raval Bowl"
click at [64, 233] on td "Raval Bowls" at bounding box center [149, 228] width 282 height 22
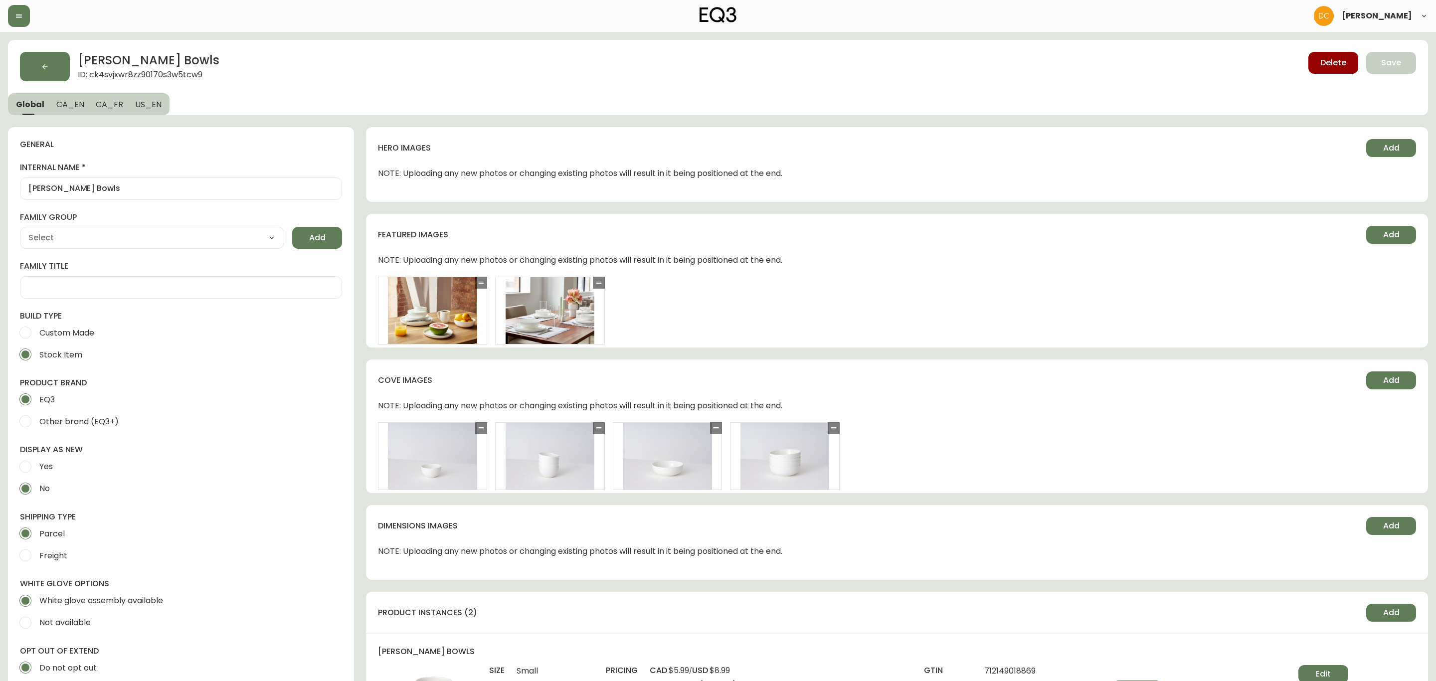
type input "EQ3"
type input "Default"
type input "Home & Garden > Kitchen & Dining > Tableware > Dinnerware > Bowls"
select select "cjyt4m5lw0000pt749bx6gh7n"
select select "cjpjx7rji00004c744bbp6zrf"
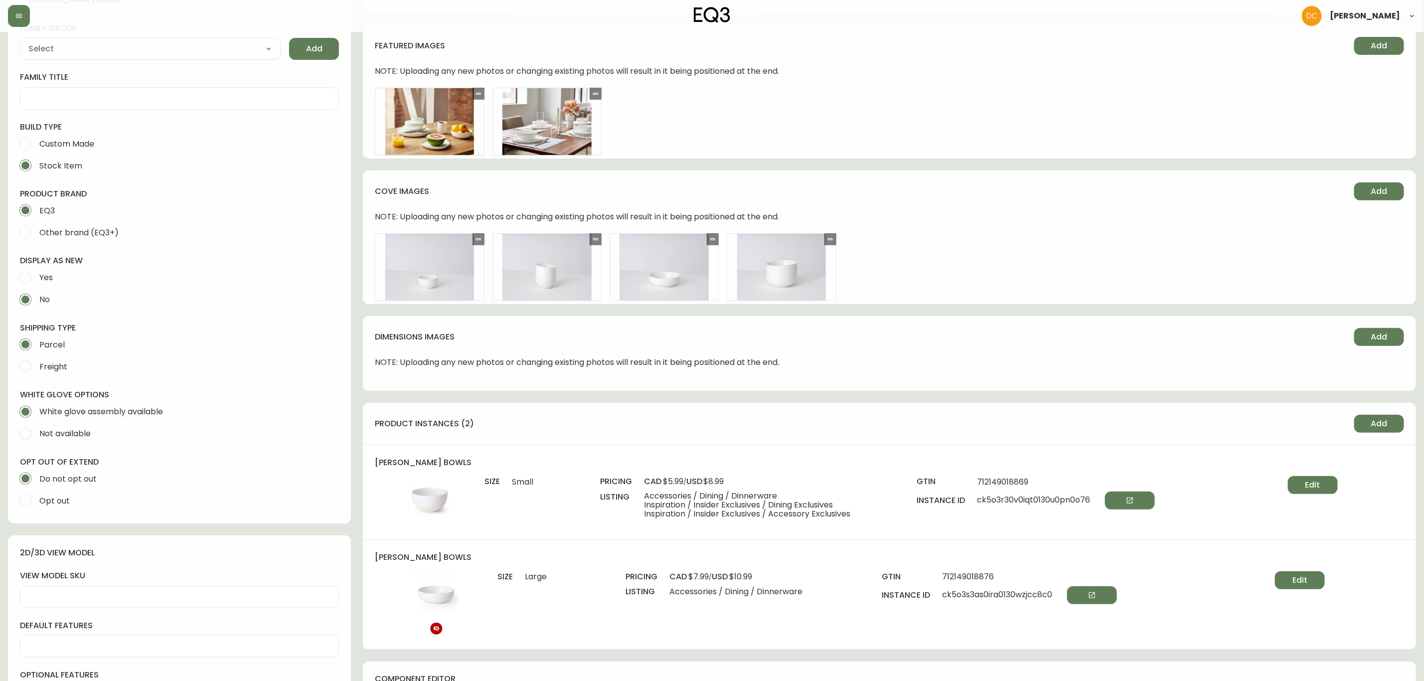
scroll to position [449, 0]
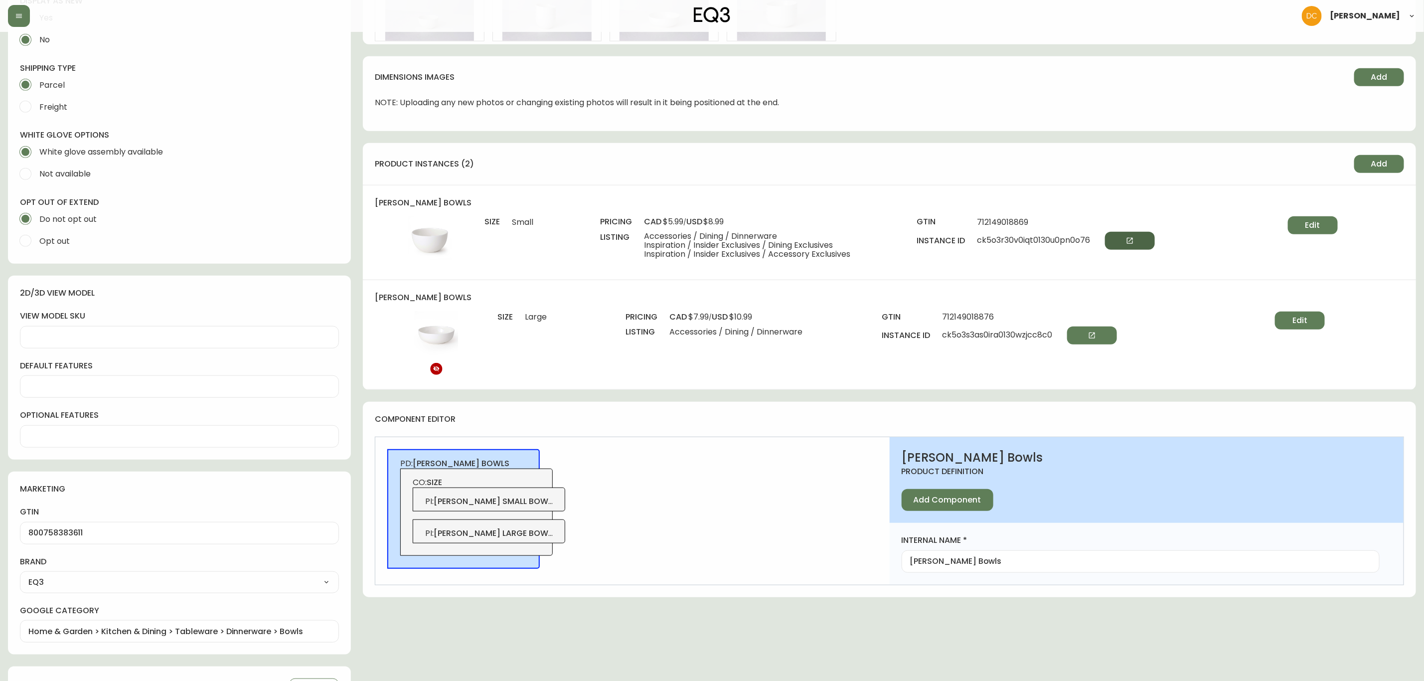
click at [1137, 237] on button "button" at bounding box center [1130, 241] width 50 height 18
click at [12, 15] on button "button" at bounding box center [19, 16] width 22 height 22
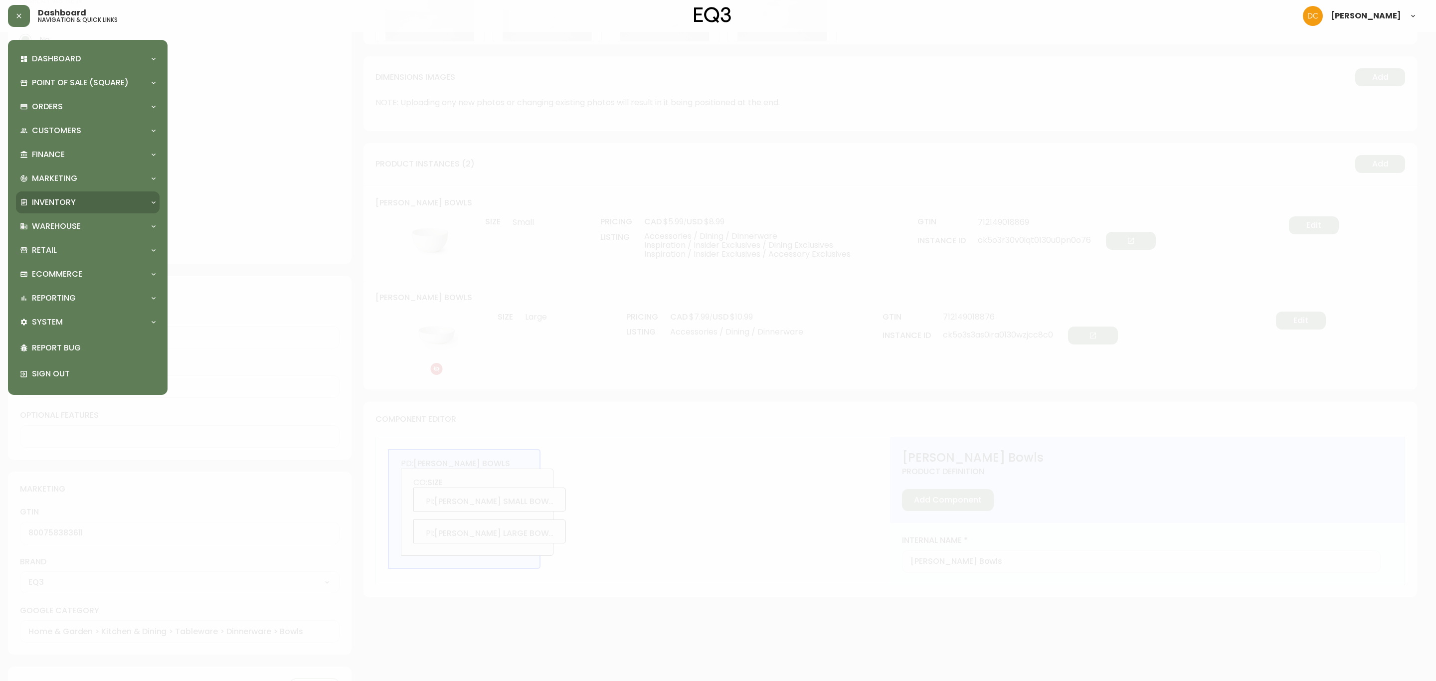
click at [92, 201] on div "Inventory" at bounding box center [83, 202] width 126 height 11
click at [701, 404] on div at bounding box center [718, 340] width 1436 height 681
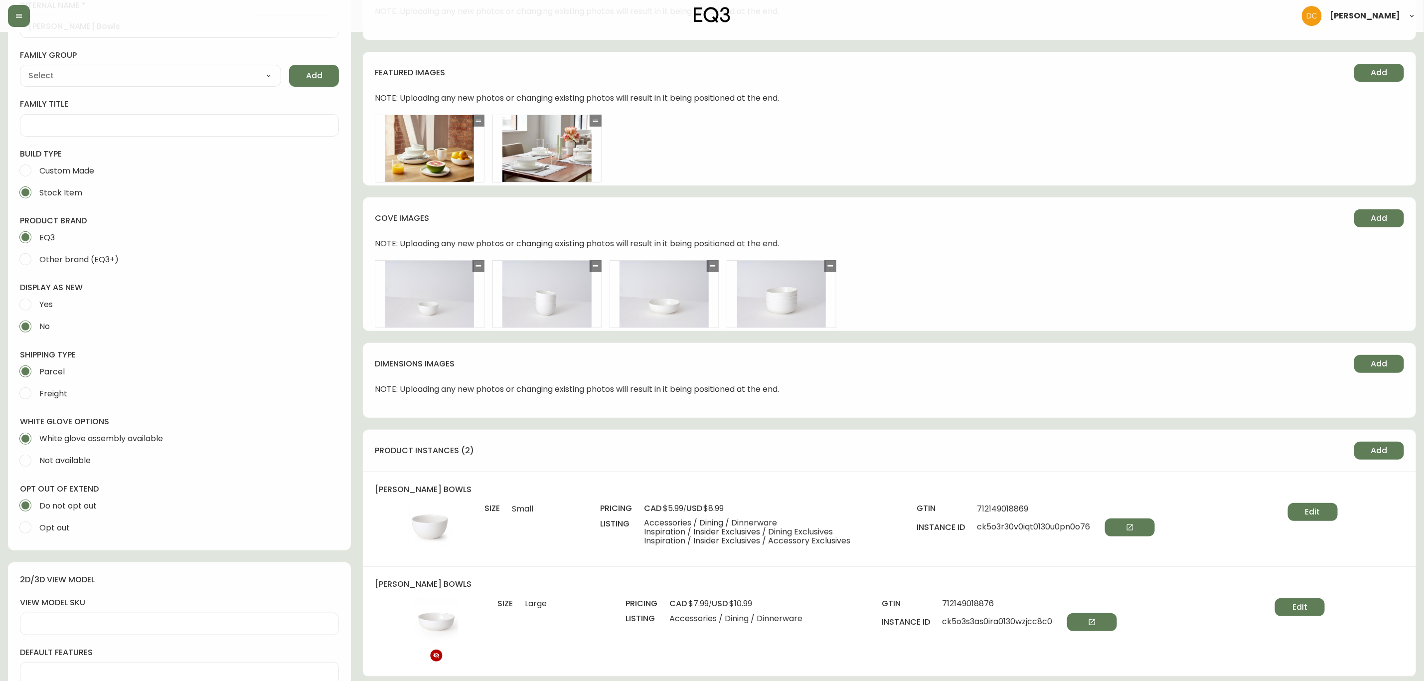
scroll to position [150, 0]
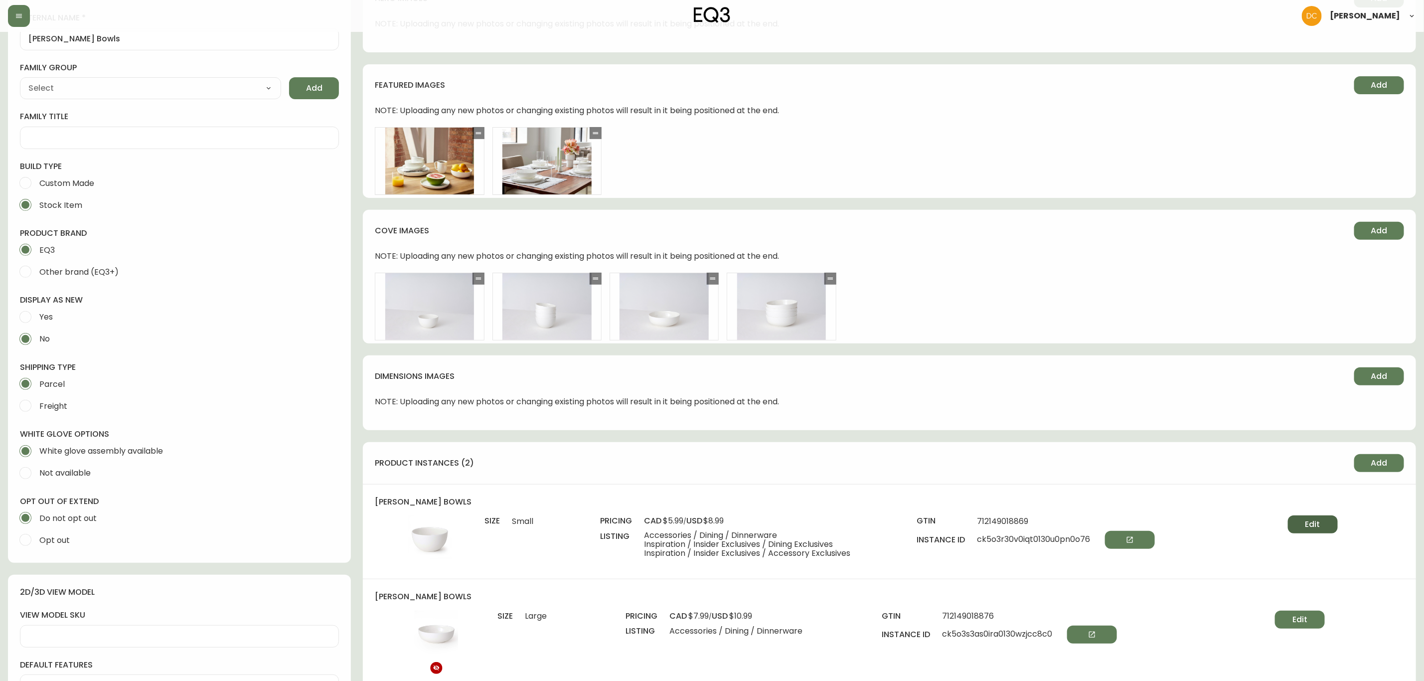
click at [1301, 520] on button "Edit" at bounding box center [1313, 524] width 50 height 18
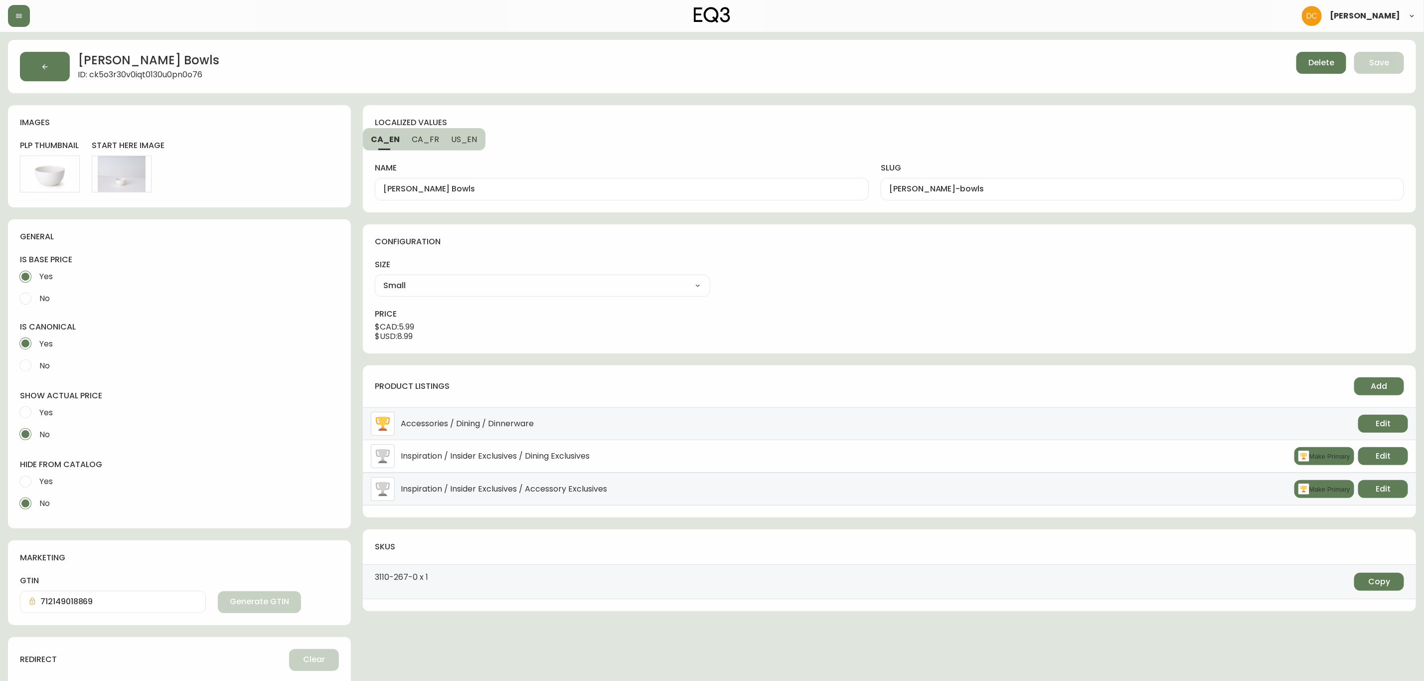
drag, startPoint x: 42, startPoint y: 473, endPoint x: 49, endPoint y: 481, distance: 11.7
click at [41, 473] on span "Yes" at bounding box center [44, 482] width 16 height 22
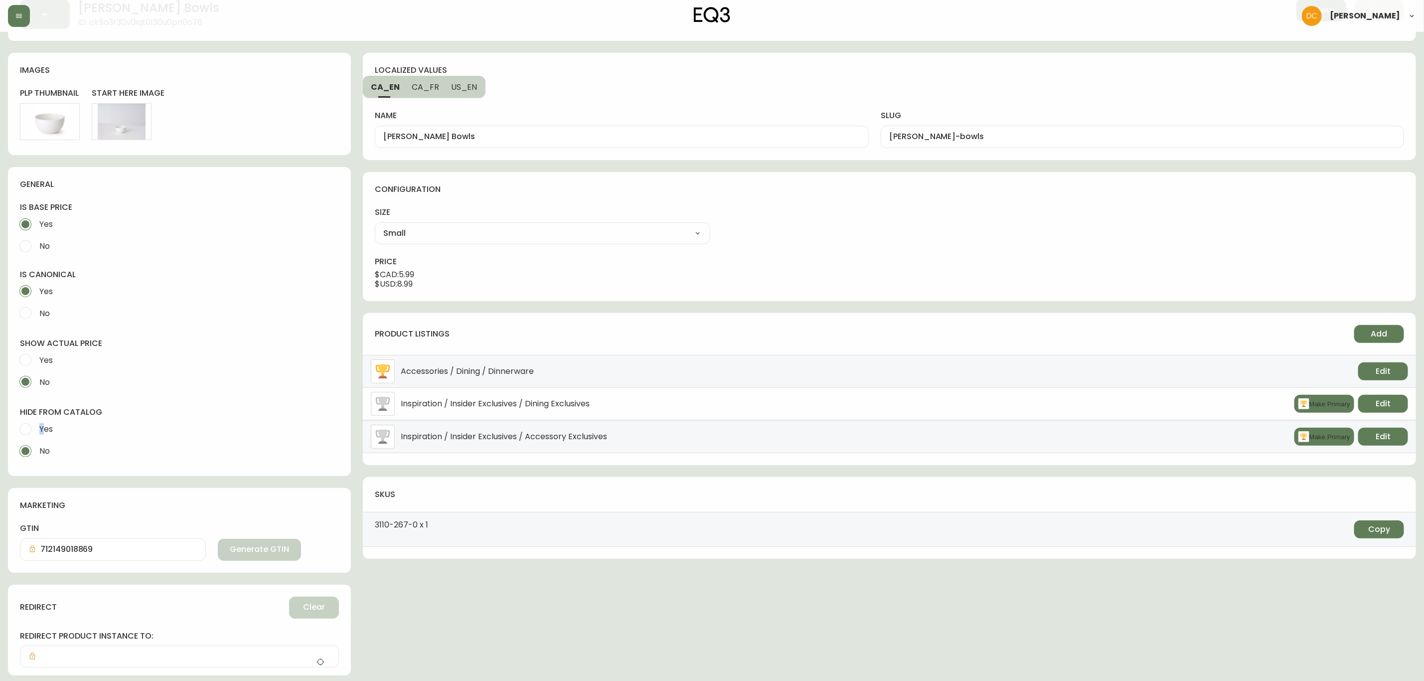
scroll to position [133, 0]
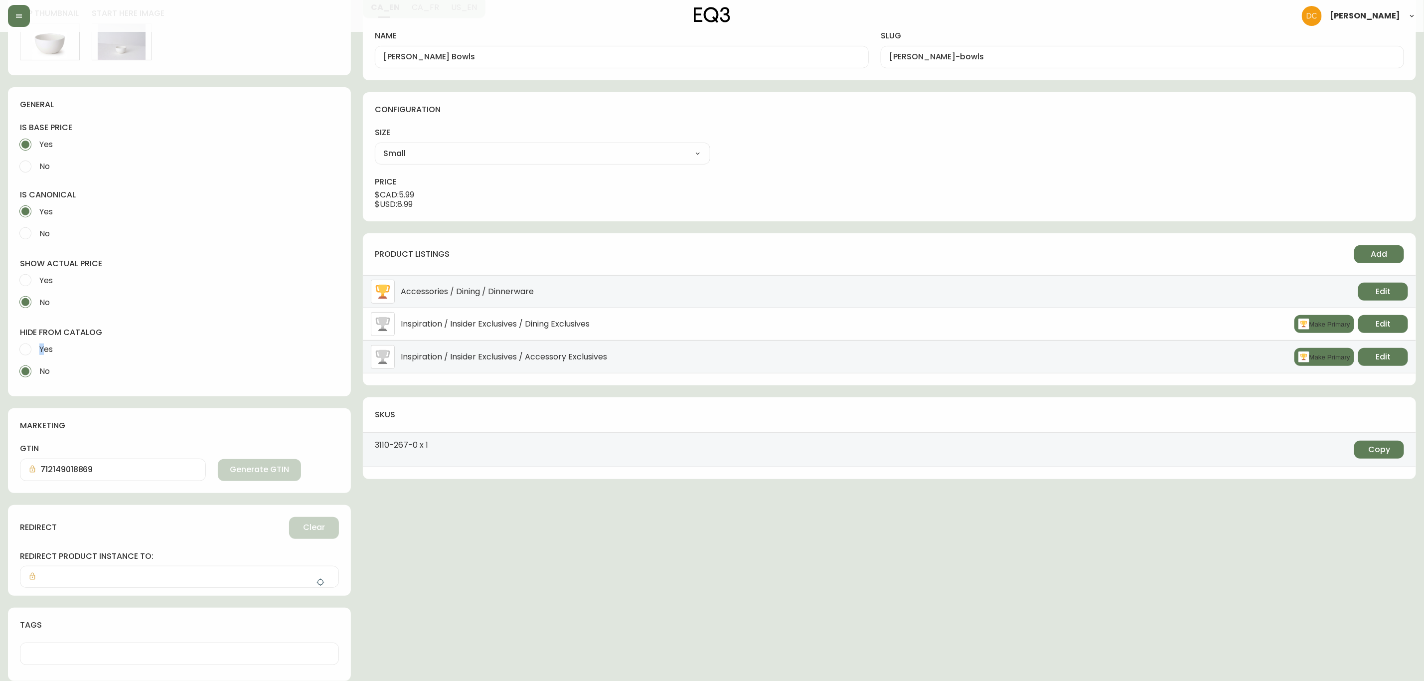
click at [39, 351] on span "Yes" at bounding box center [45, 349] width 13 height 10
click at [36, 351] on input "Yes" at bounding box center [25, 349] width 22 height 22
radio input "true"
radio input "false"
click at [320, 588] on button "button" at bounding box center [321, 582] width 20 height 20
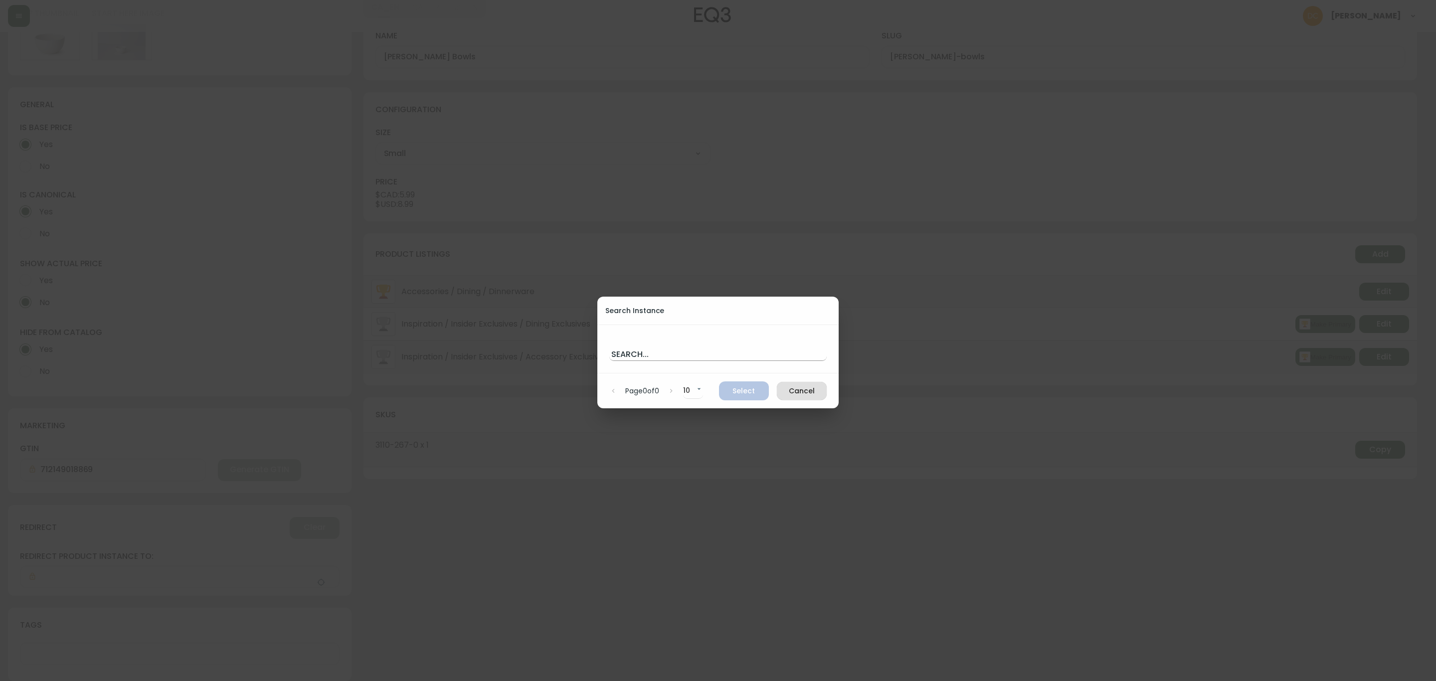
click at [664, 348] on input "text" at bounding box center [717, 353] width 217 height 16
paste input "cjzsk8y4h04h70106qngrsbfg"
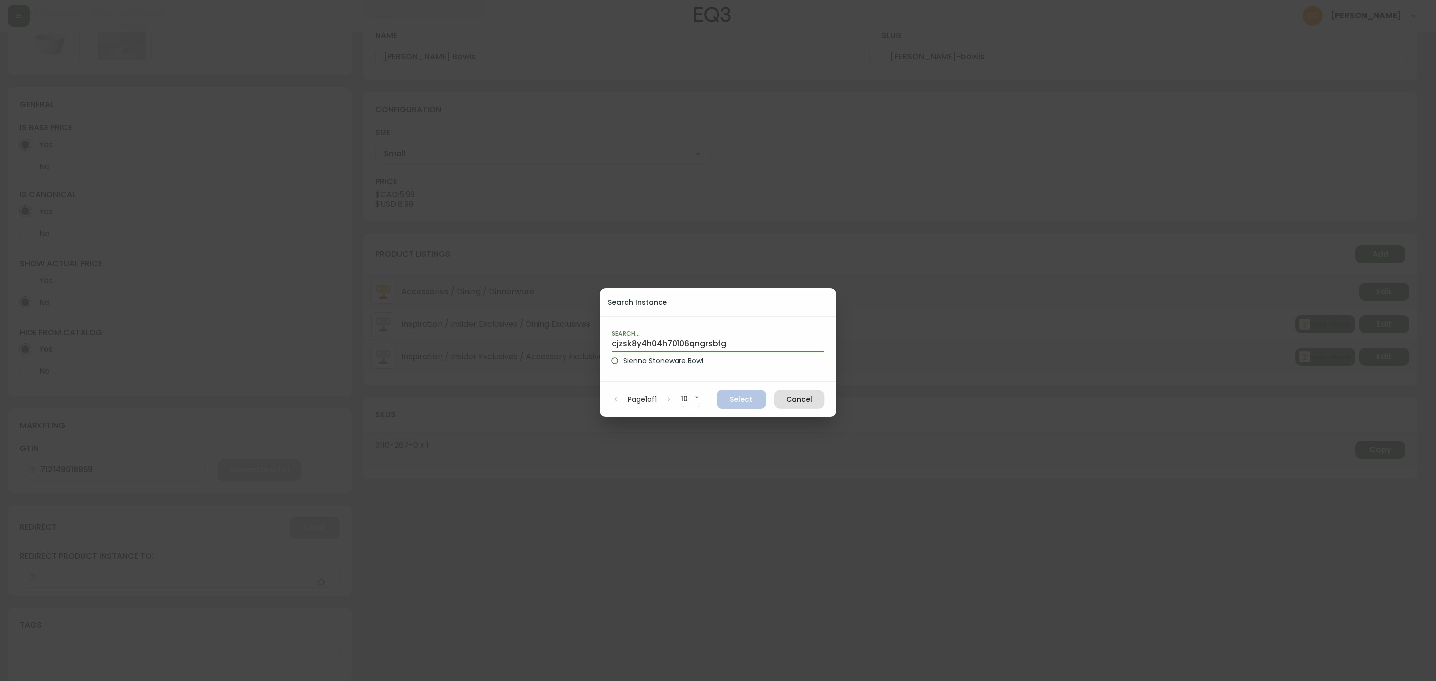
type input "cjzsk8y4h04h70106qngrsbfg"
click at [664, 369] on label "Sienna Stoneware Bowl" at bounding box center [711, 360] width 210 height 17
click at [623, 369] on input "Sienna Stoneware Bowl" at bounding box center [614, 360] width 17 height 17
radio input "true"
click at [736, 395] on span "Select" at bounding box center [741, 399] width 34 height 12
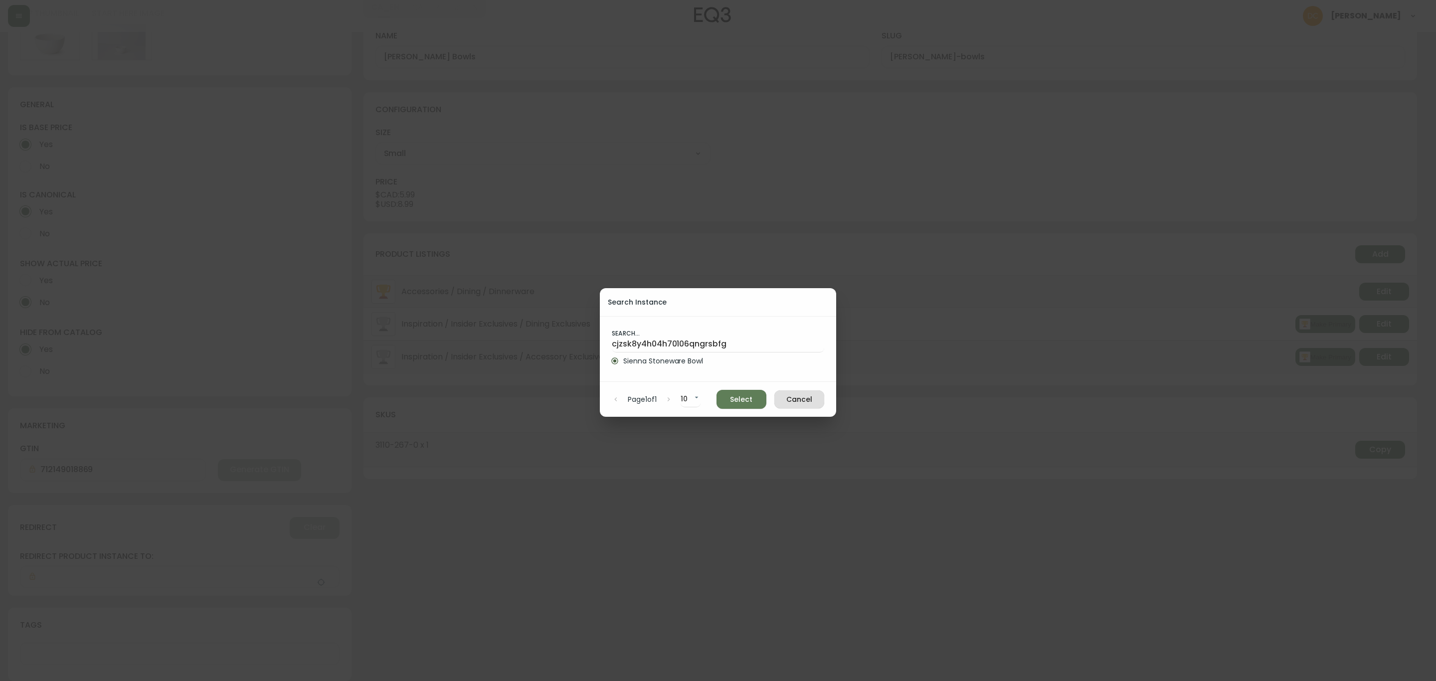
type input "Sienna Stoneware Bowl"
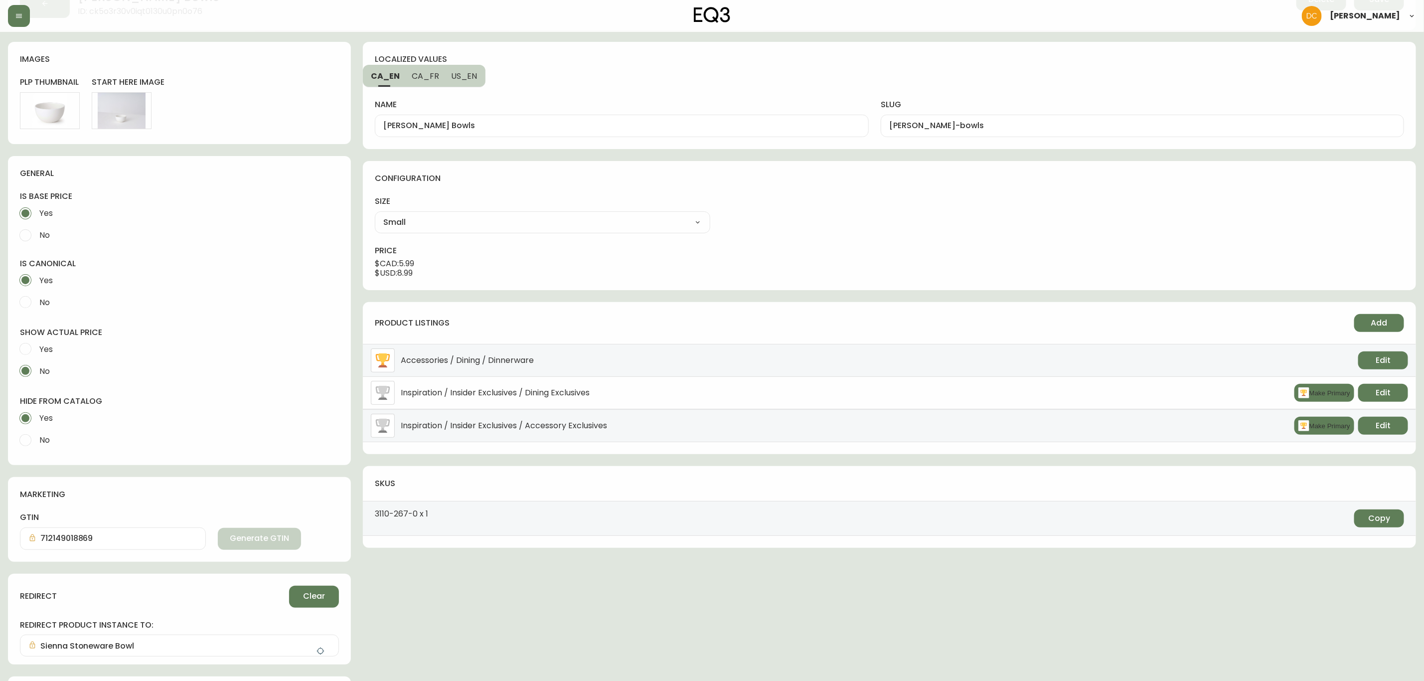
scroll to position [0, 0]
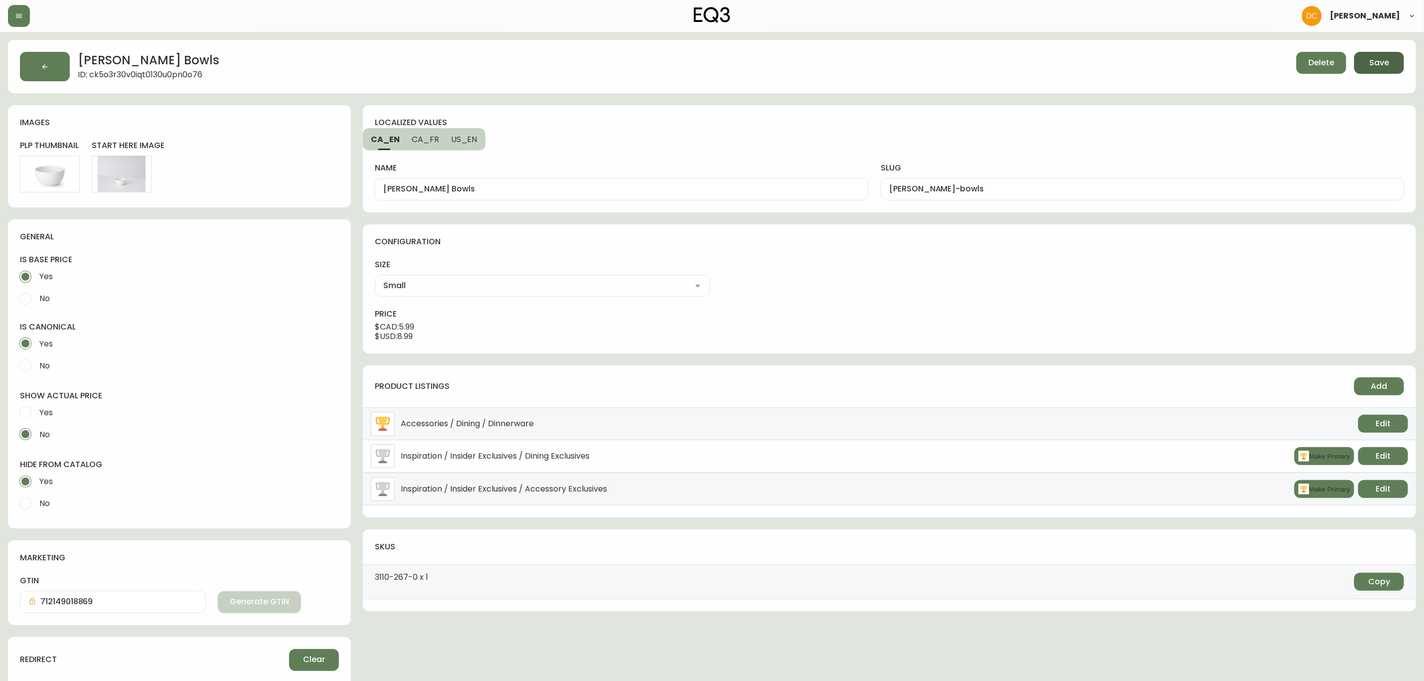
click at [1394, 53] on button "Save" at bounding box center [1379, 63] width 50 height 22
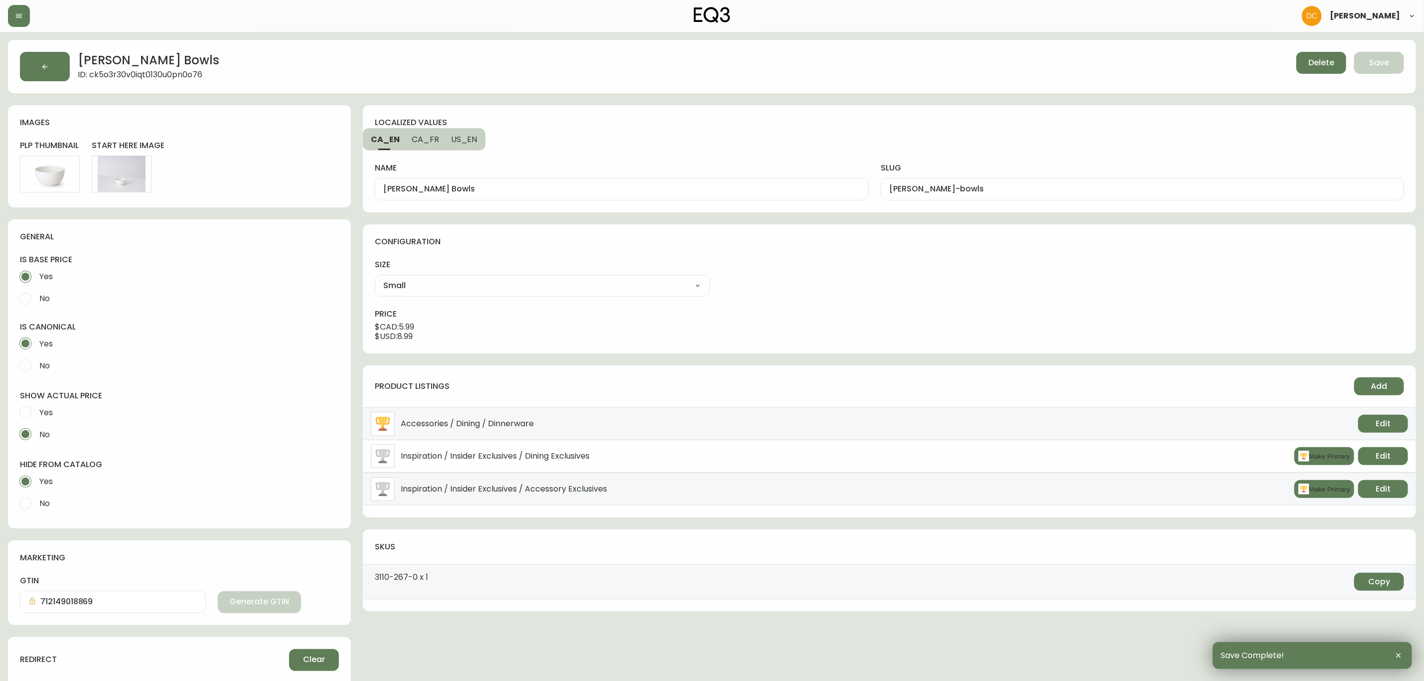
click at [60, 64] on button "button" at bounding box center [45, 66] width 50 height 29
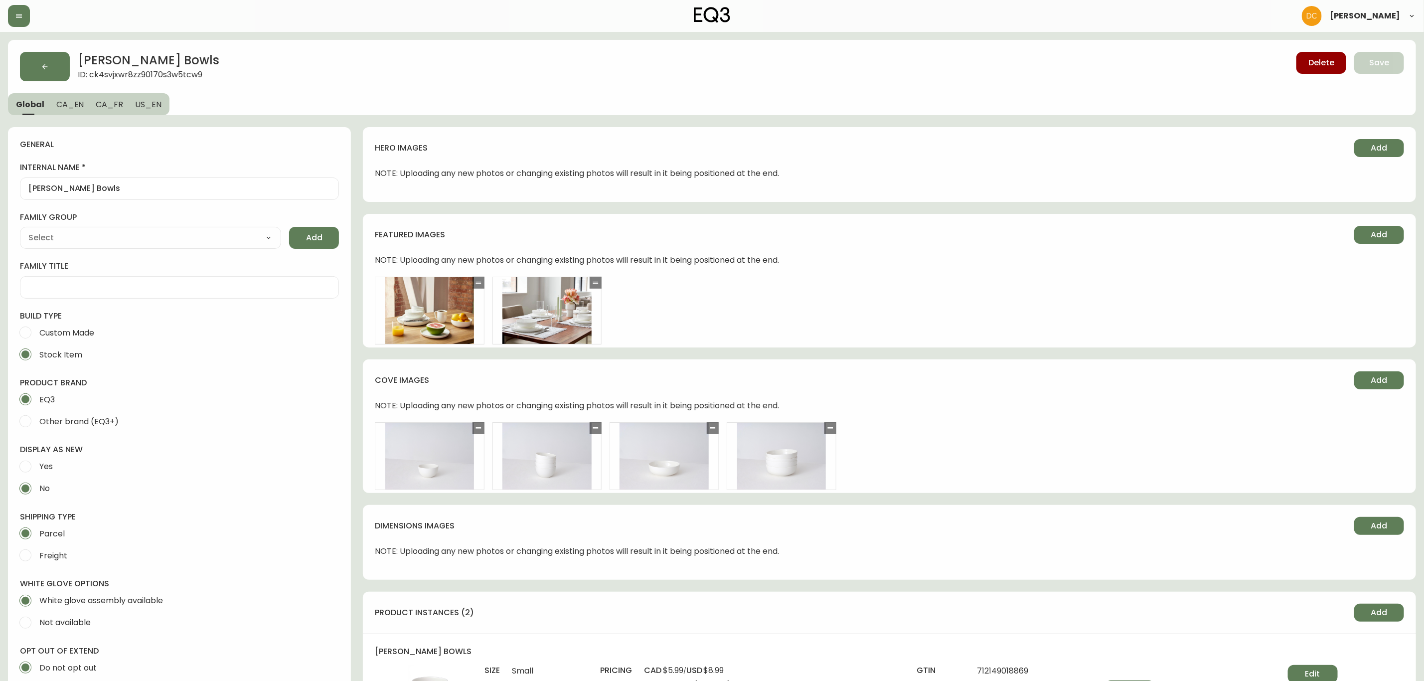
type input "EQ3"
type input "Home & Garden > Kitchen & Dining > Tableware > Dinnerware > Bowls"
type input "Default"
select select "cjyt4m5lw0000pt749bx6gh7n"
select select "cjpjx7rji00004c744bbp6zrf"
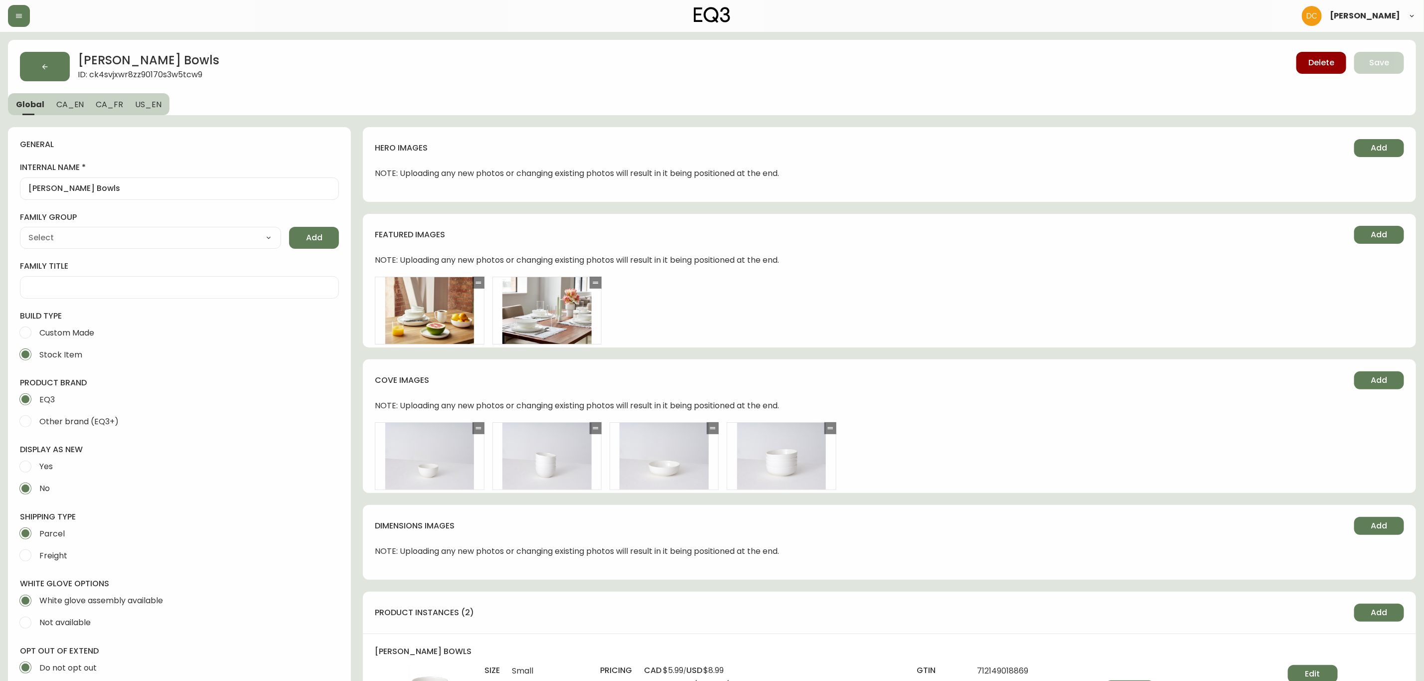
click at [66, 112] on button "CA_EN" at bounding box center [70, 104] width 40 height 22
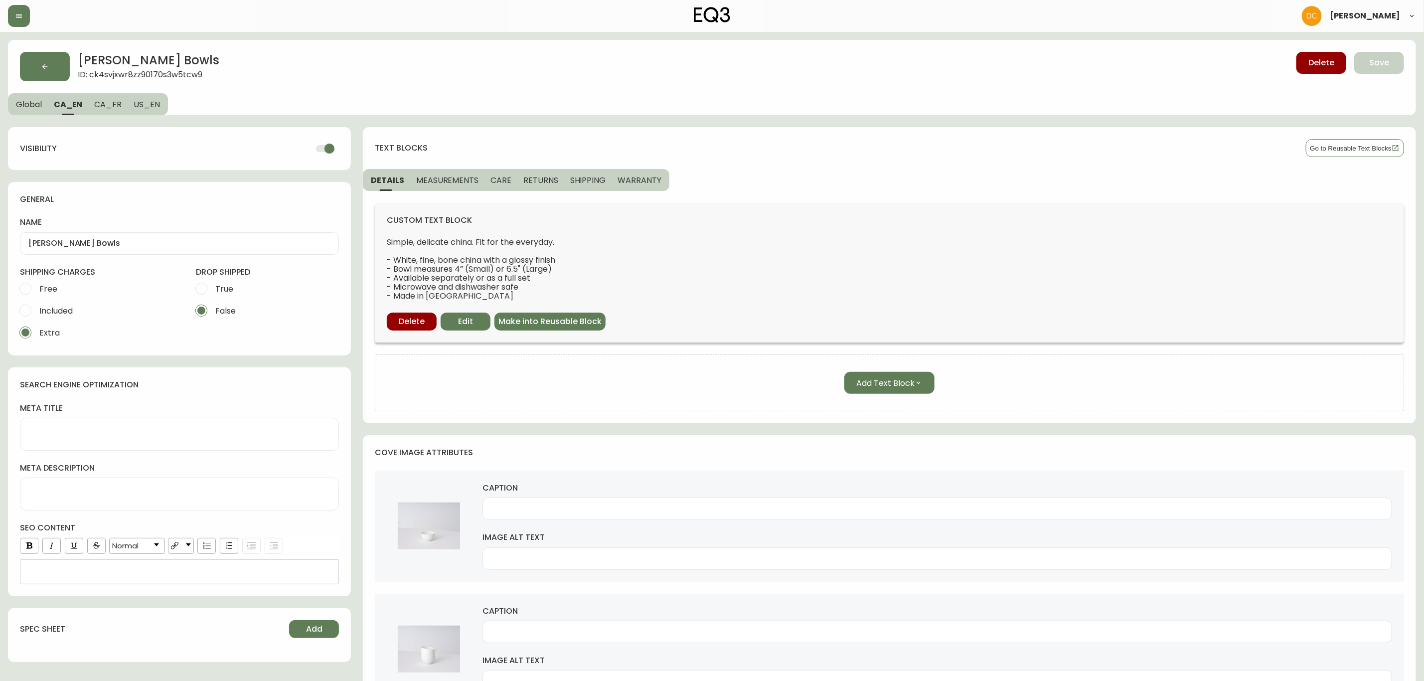
click at [327, 149] on input "checkbox" at bounding box center [329, 148] width 57 height 19
click at [106, 102] on span "CA_FR" at bounding box center [107, 104] width 27 height 10
checkbox input "true"
type input "Bol Raval"
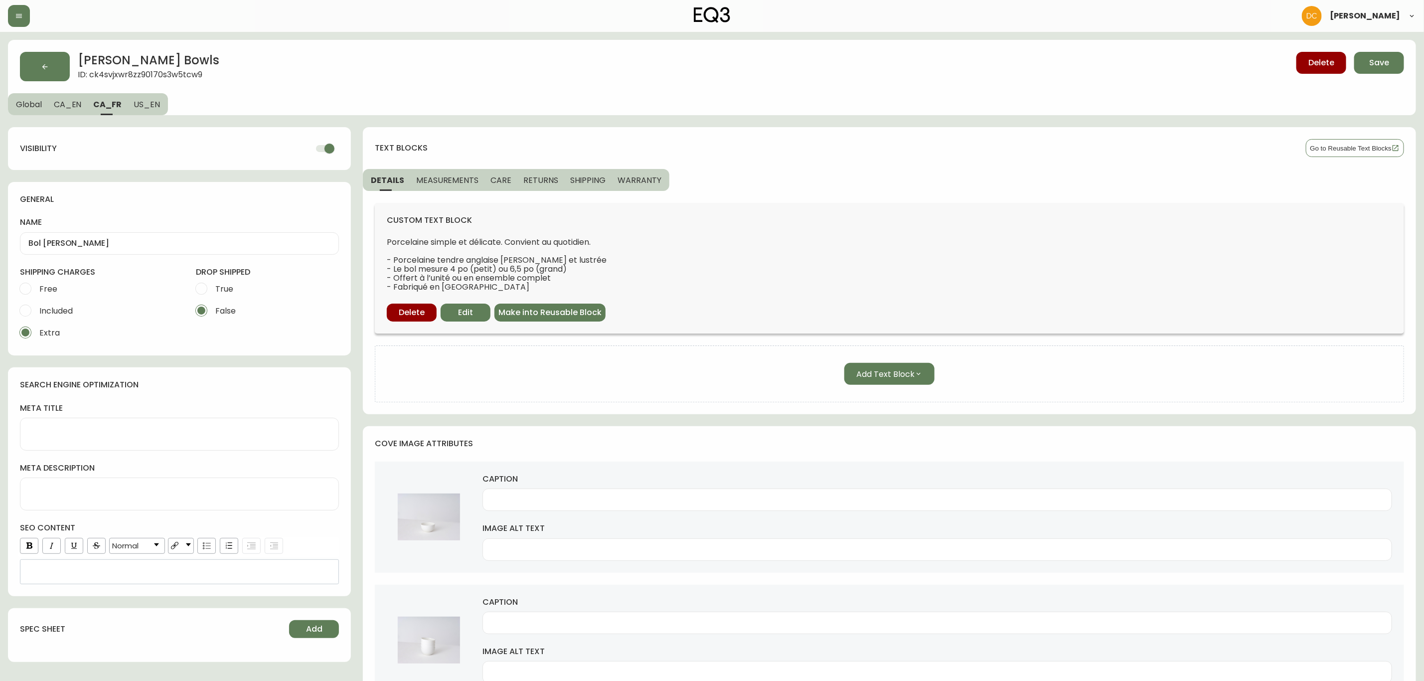
click at [317, 150] on input "checkbox" at bounding box center [329, 148] width 57 height 19
checkbox input "false"
click at [146, 101] on span "US_EN" at bounding box center [147, 104] width 26 height 10
type input "Raval Bowls"
type input "White bowls stacked with different sized white bowls beside coffee table"
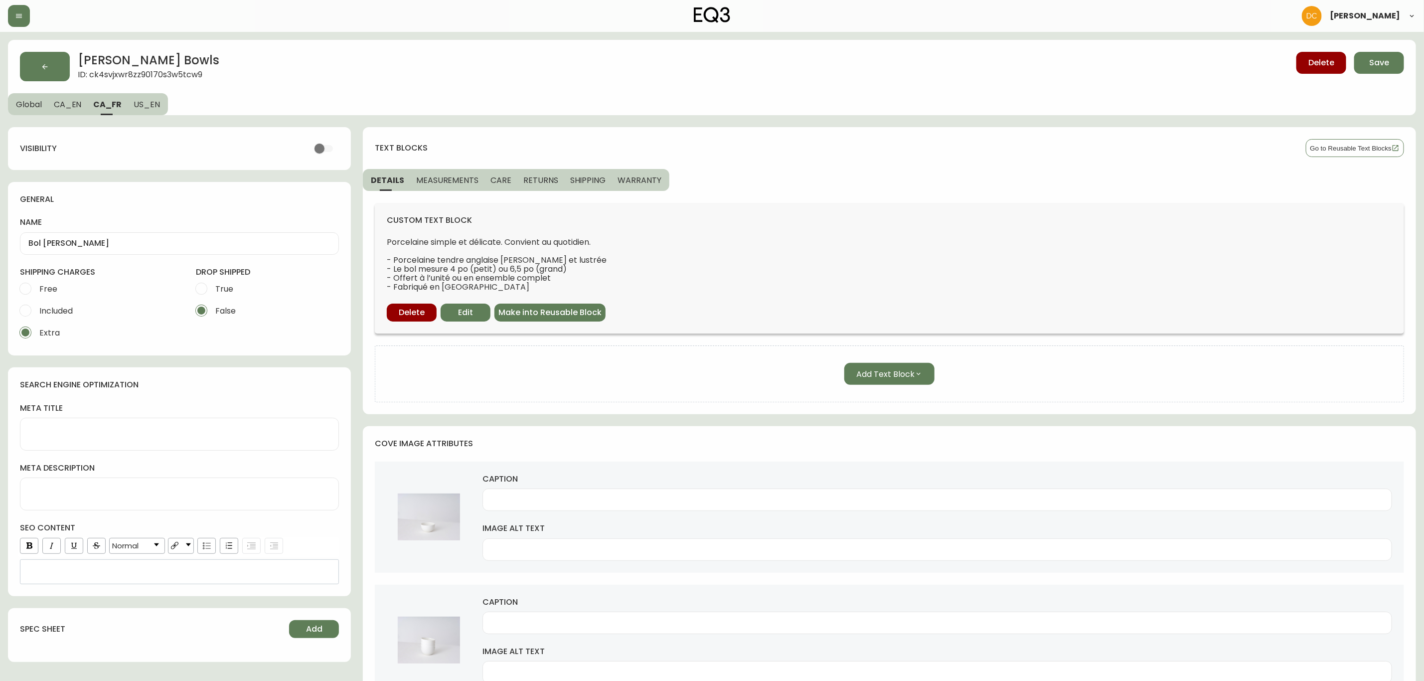
type input "White pasta bowls on side and dinner plates on modern dining table"
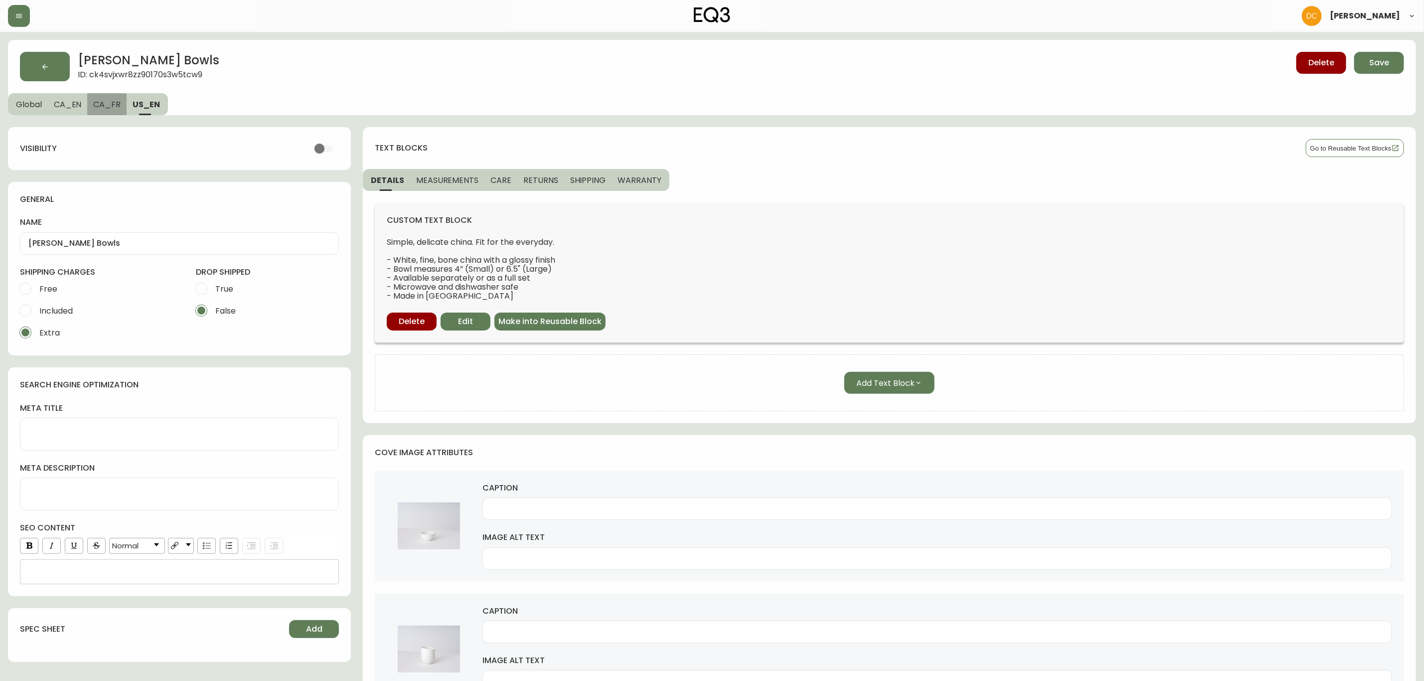
click at [102, 110] on button "CA_FR" at bounding box center [106, 104] width 39 height 22
type input "Bol Raval"
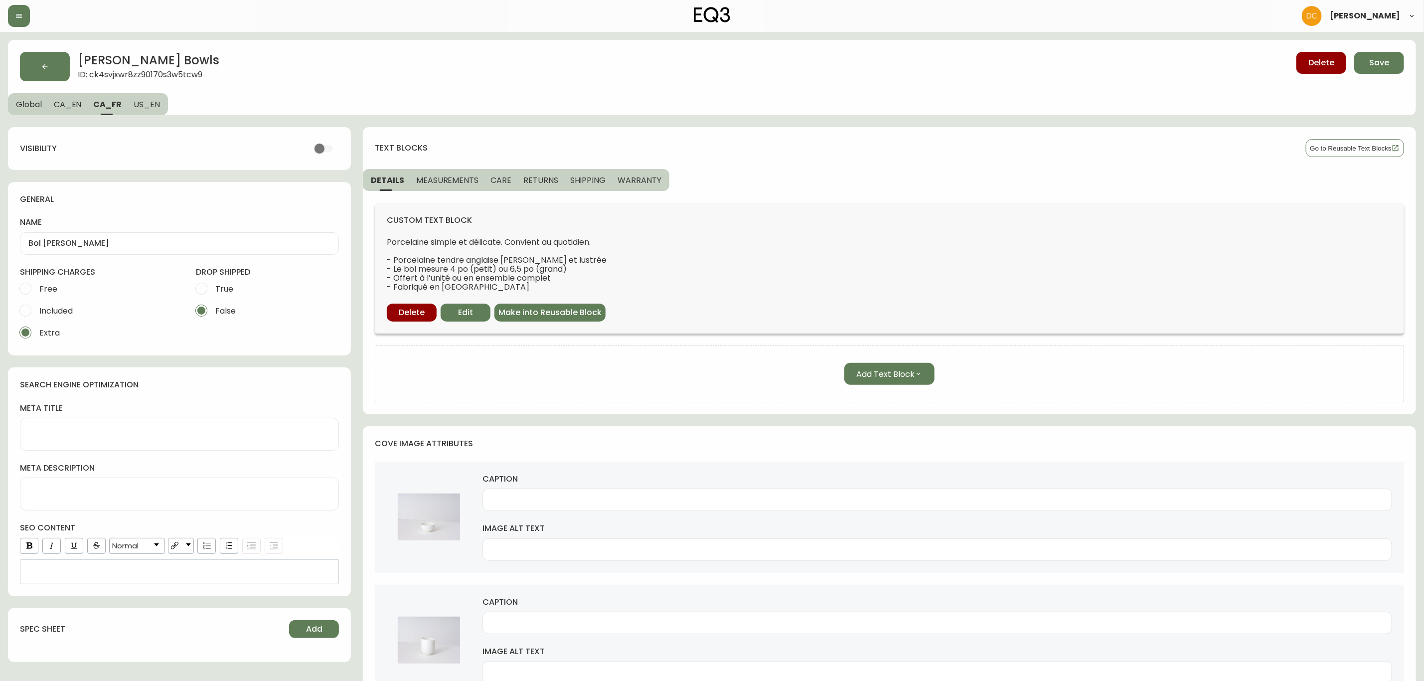
click at [58, 108] on span "CA_EN" at bounding box center [68, 104] width 28 height 10
type input "Raval Bowls"
type input "White bowls stacked with different sized bowls beside coffee table"
type input "White pasta bowls on side and dinner plates on walnut dining table"
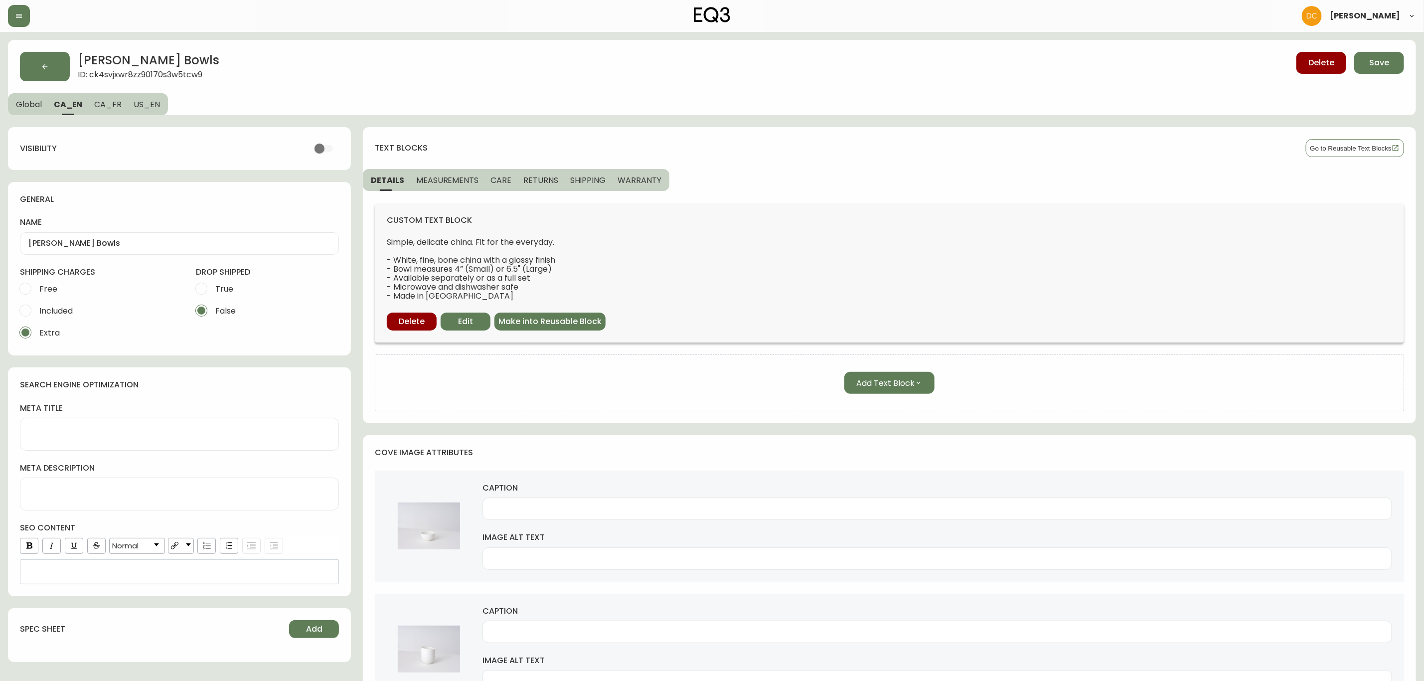
click at [18, 107] on span "Global" at bounding box center [29, 104] width 26 height 10
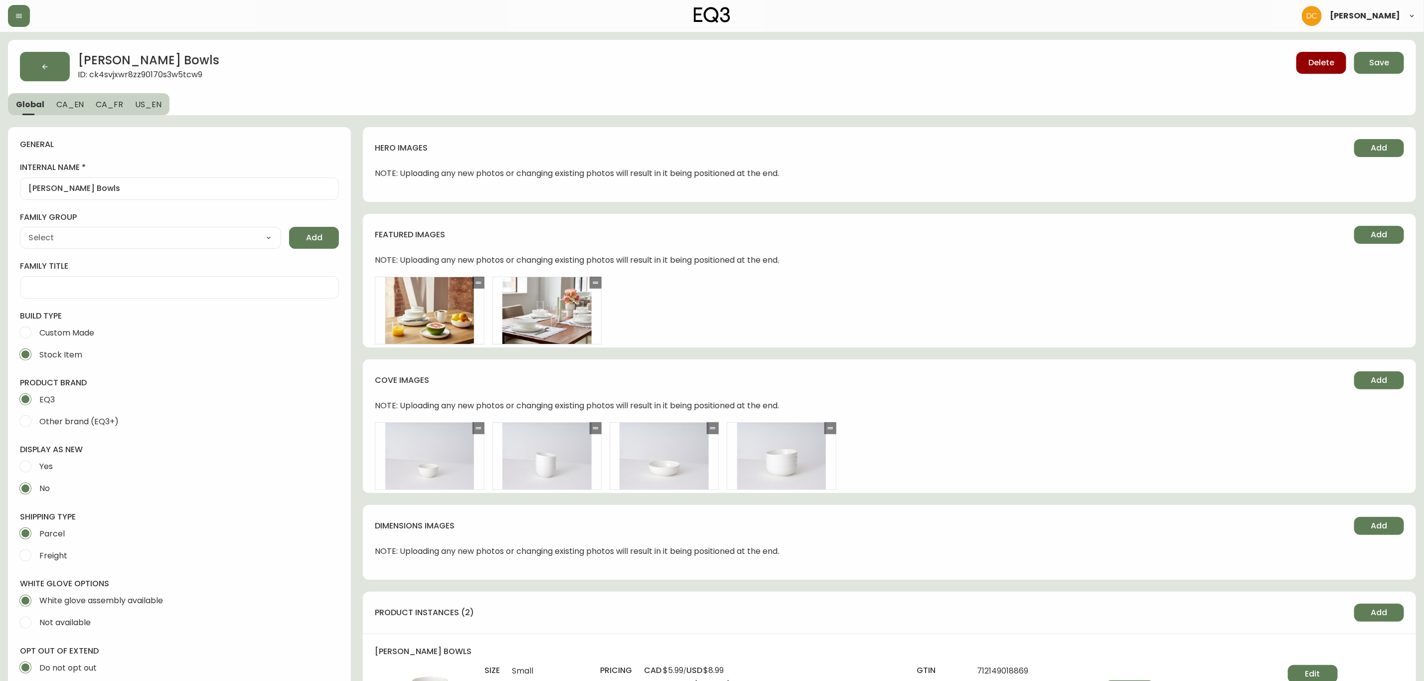
type input "EQ3"
type input "Home & Garden > Kitchen & Dining > Tableware > Dinnerware > Bowls"
type input "Default"
select select "cjyt4m5lw0000pt749bx6gh7n"
select select "cjpjx7rji00004c744bbp6zrf"
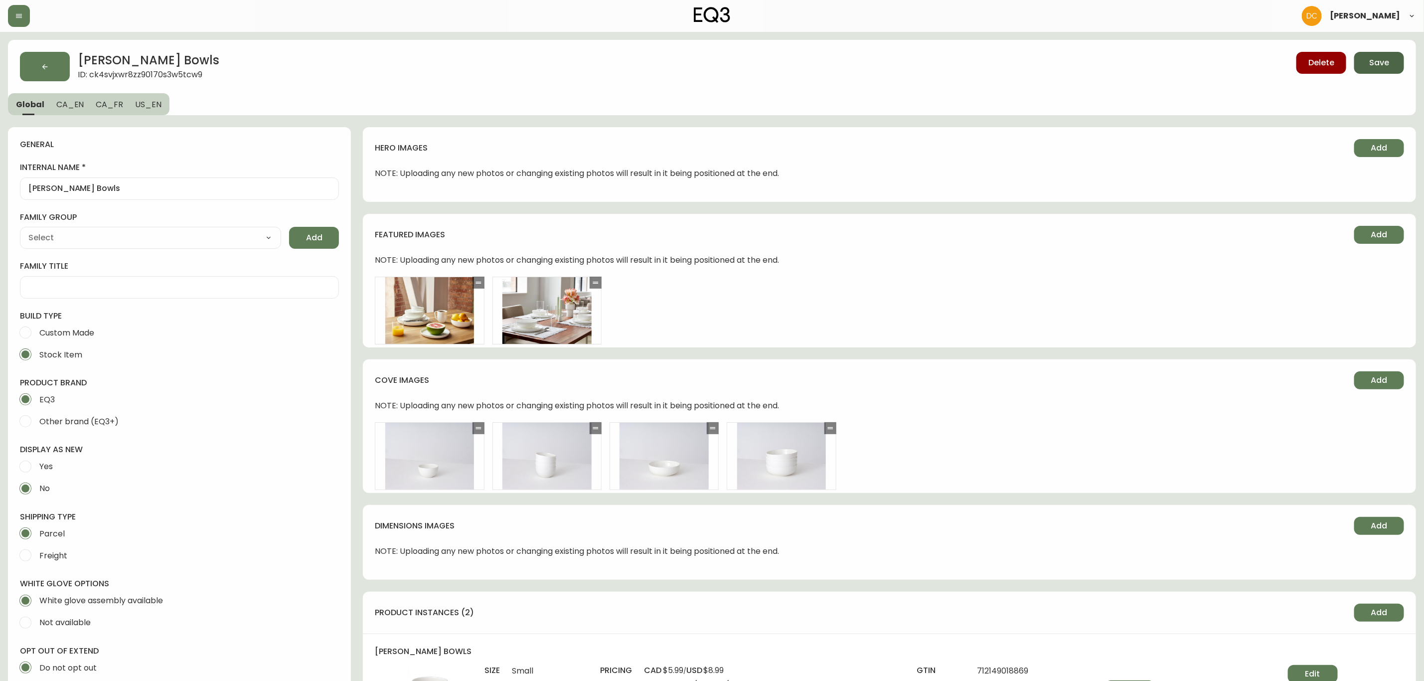
click at [1373, 69] on button "Save" at bounding box center [1379, 63] width 50 height 22
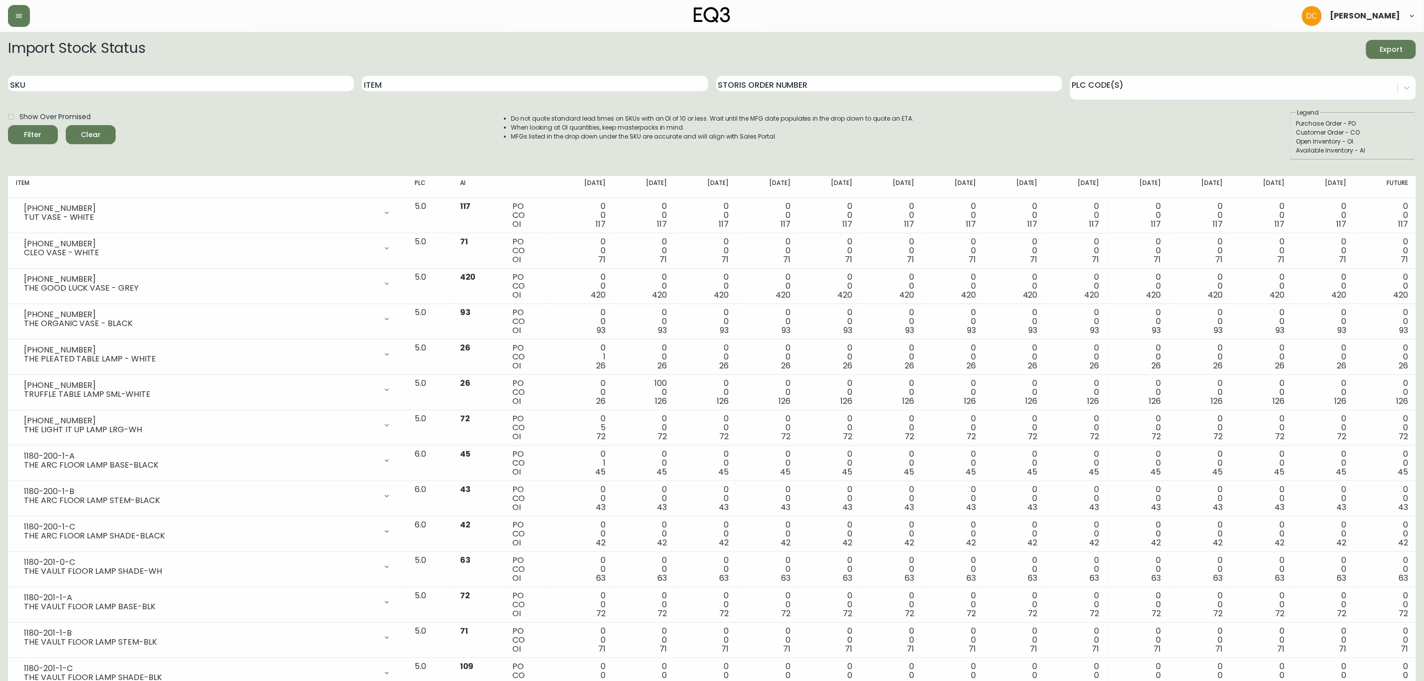
click at [302, 73] on div "SKU" at bounding box center [181, 84] width 346 height 32
click at [114, 89] on input "SKU" at bounding box center [181, 84] width 346 height 16
paste input "[PHONE_NUMBER]"
type input "[PHONE_NUMBER]"
click at [30, 135] on icon "submit" at bounding box center [29, 133] width 10 height 10
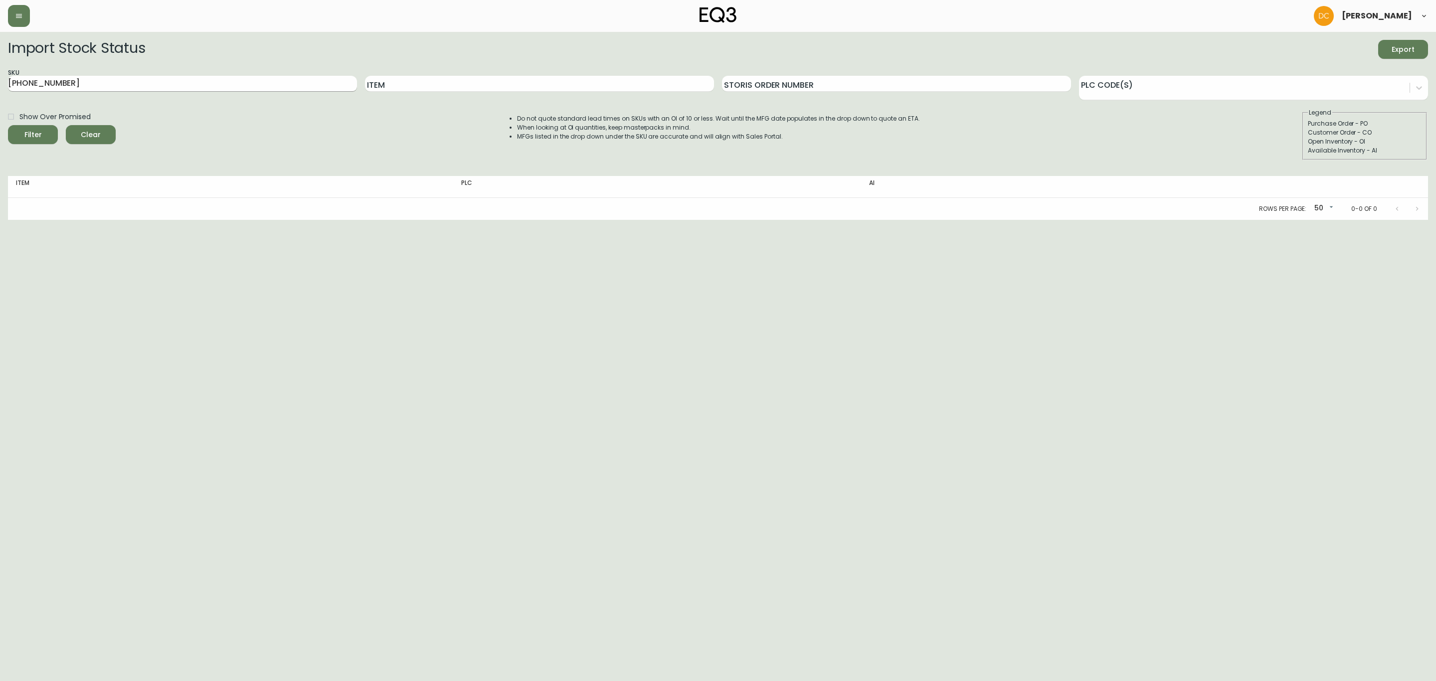
click at [131, 84] on input "[PHONE_NUMBER]" at bounding box center [182, 84] width 349 height 16
click at [93, 134] on span "Clear" at bounding box center [91, 135] width 34 height 12
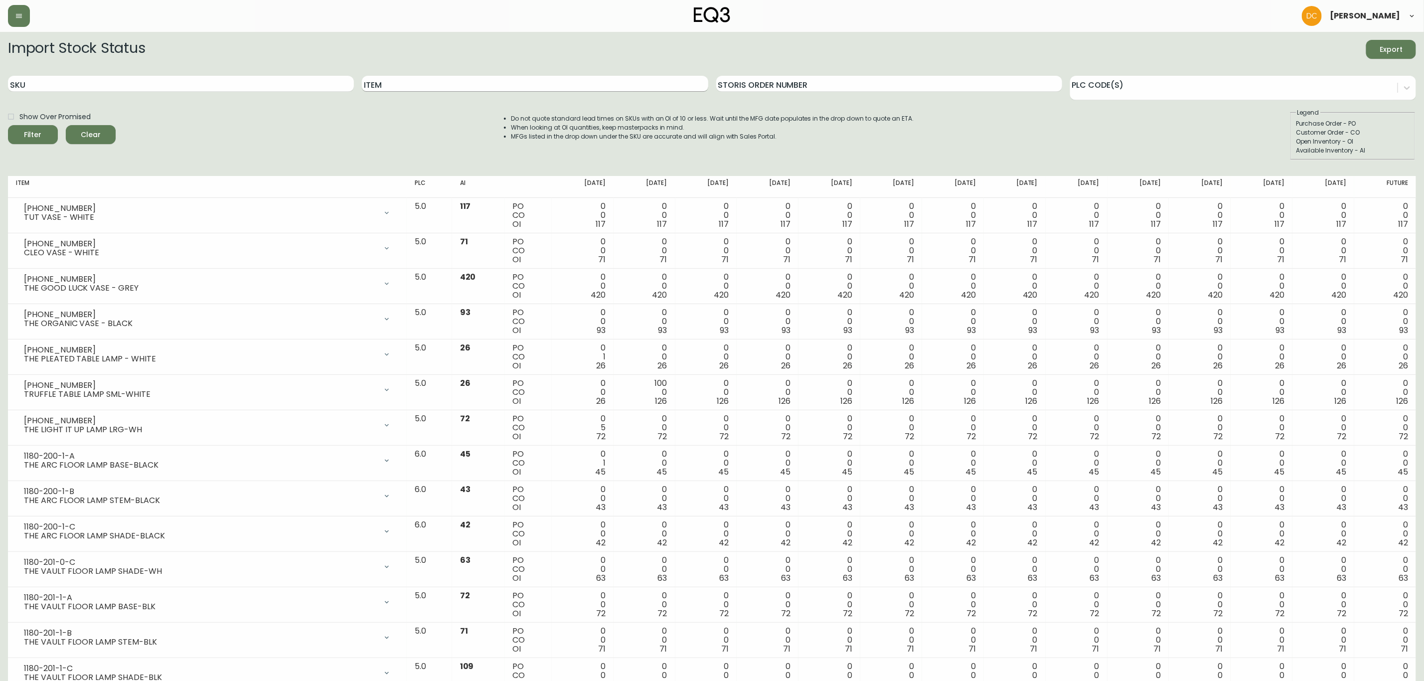
click at [401, 82] on input "Item" at bounding box center [535, 84] width 346 height 16
paste input "[PHONE_NUMBER]"
click at [42, 134] on span "Filter" at bounding box center [33, 135] width 34 height 12
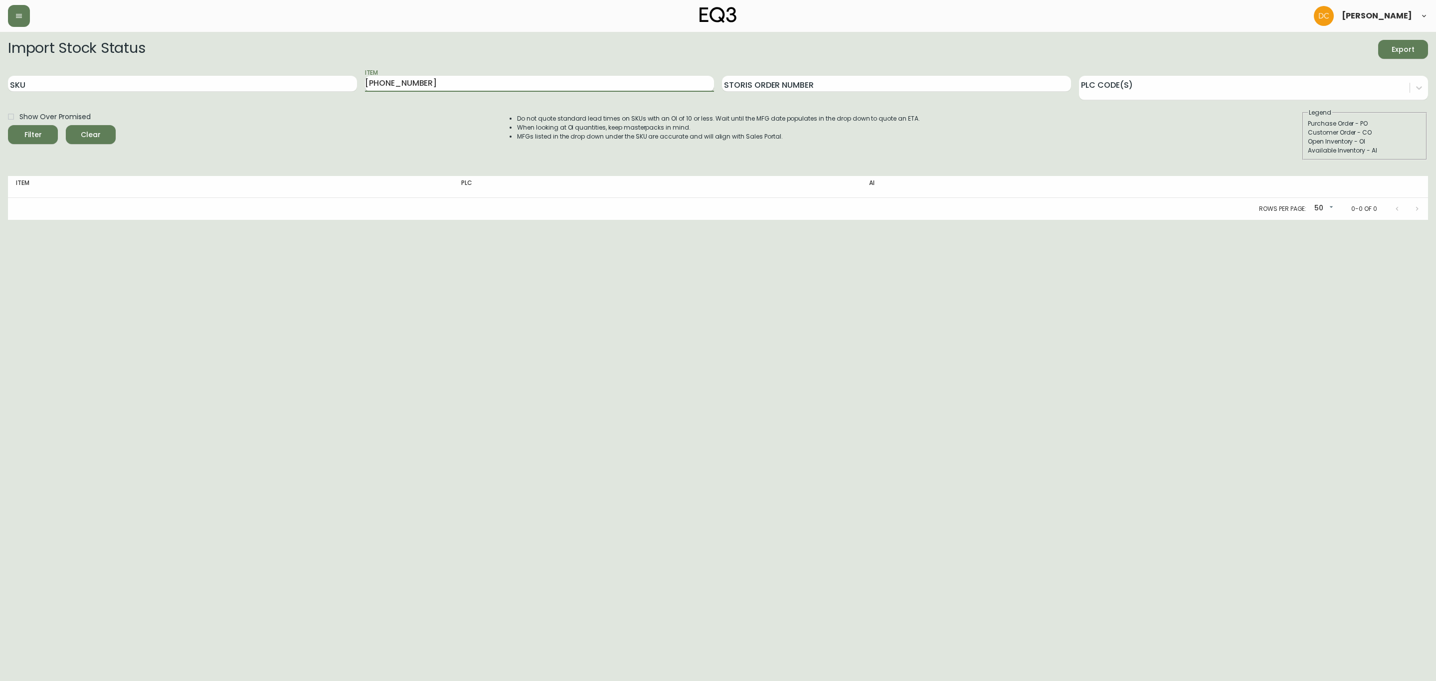
click at [416, 82] on input "[PHONE_NUMBER]" at bounding box center [539, 84] width 349 height 16
paste input "7"
type input "[PHONE_NUMBER]"
click at [214, 87] on input "SKU" at bounding box center [182, 84] width 349 height 16
paste input "[PHONE_NUMBER]"
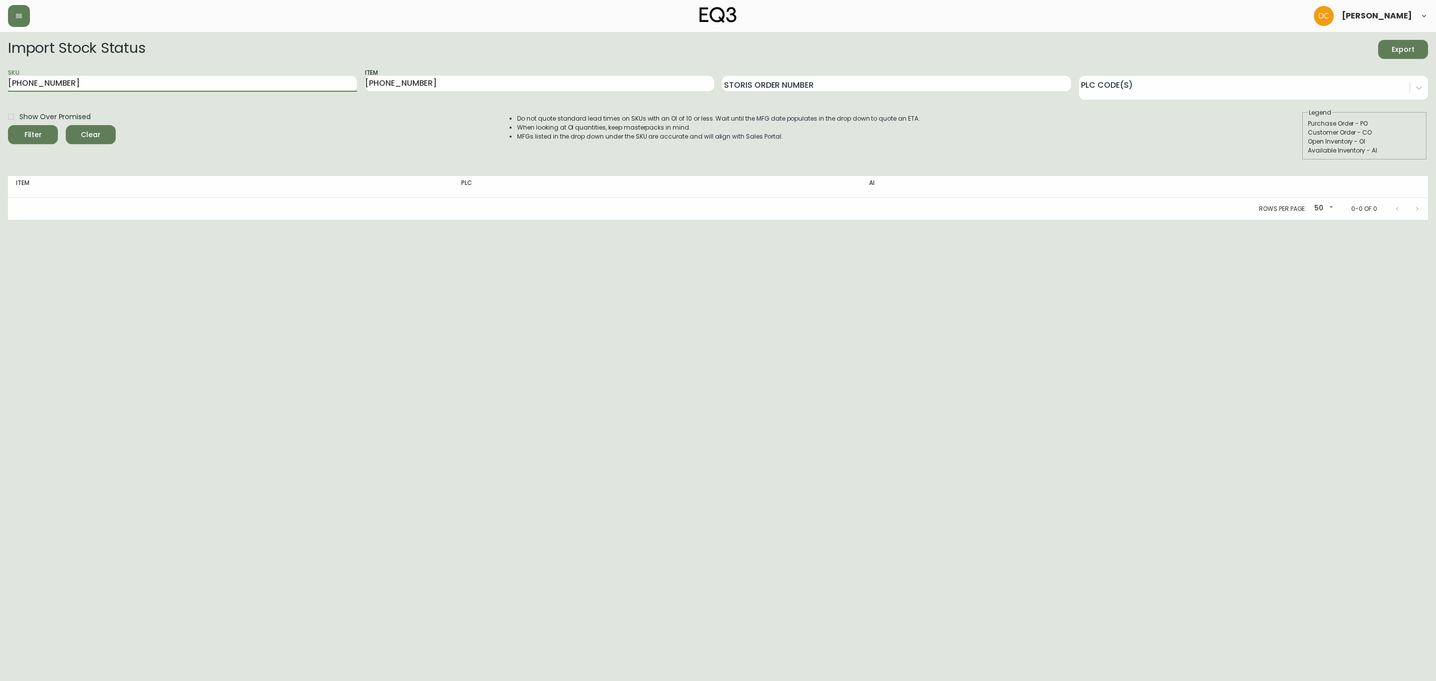
type input "[PHONE_NUMBER]"
click at [111, 126] on button "Clear" at bounding box center [91, 134] width 50 height 19
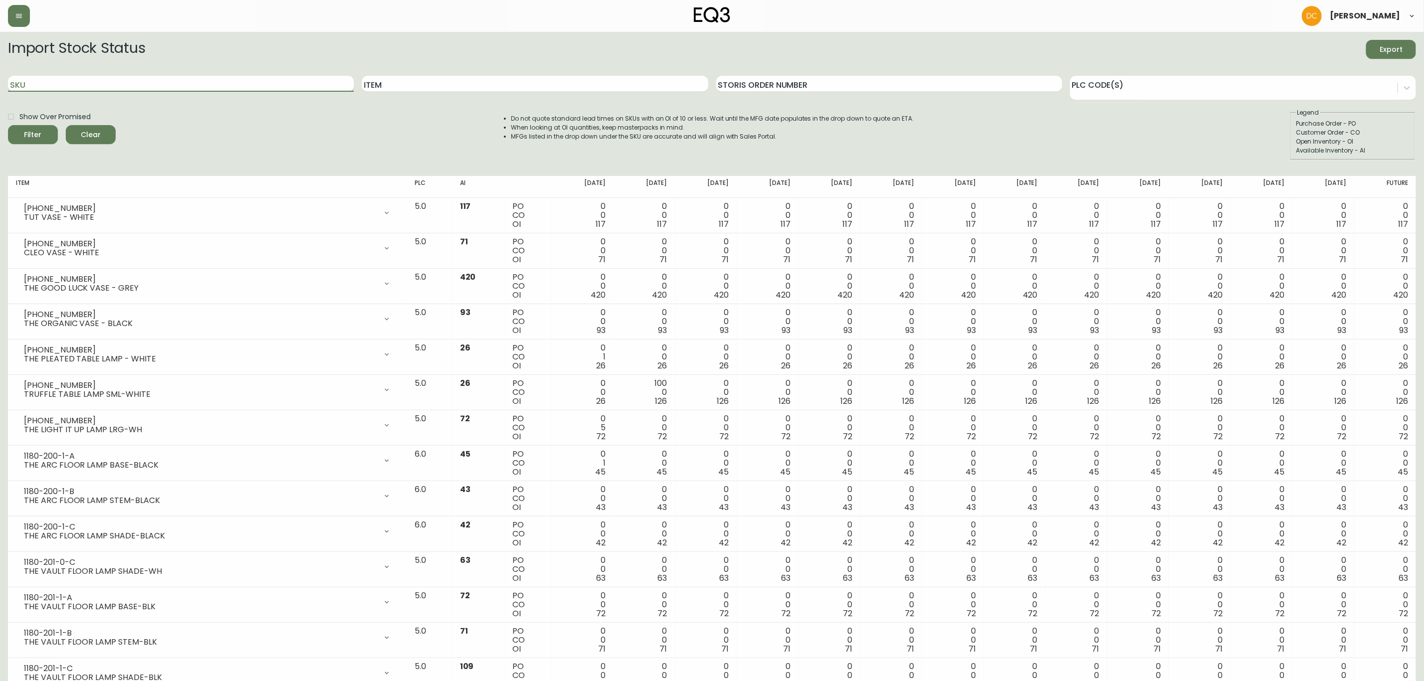
click at [81, 78] on input "SKU" at bounding box center [181, 84] width 346 height 16
paste input "[PHONE_NUMBER]"
type input "[PHONE_NUMBER]"
click at [31, 126] on button "Filter" at bounding box center [33, 134] width 50 height 19
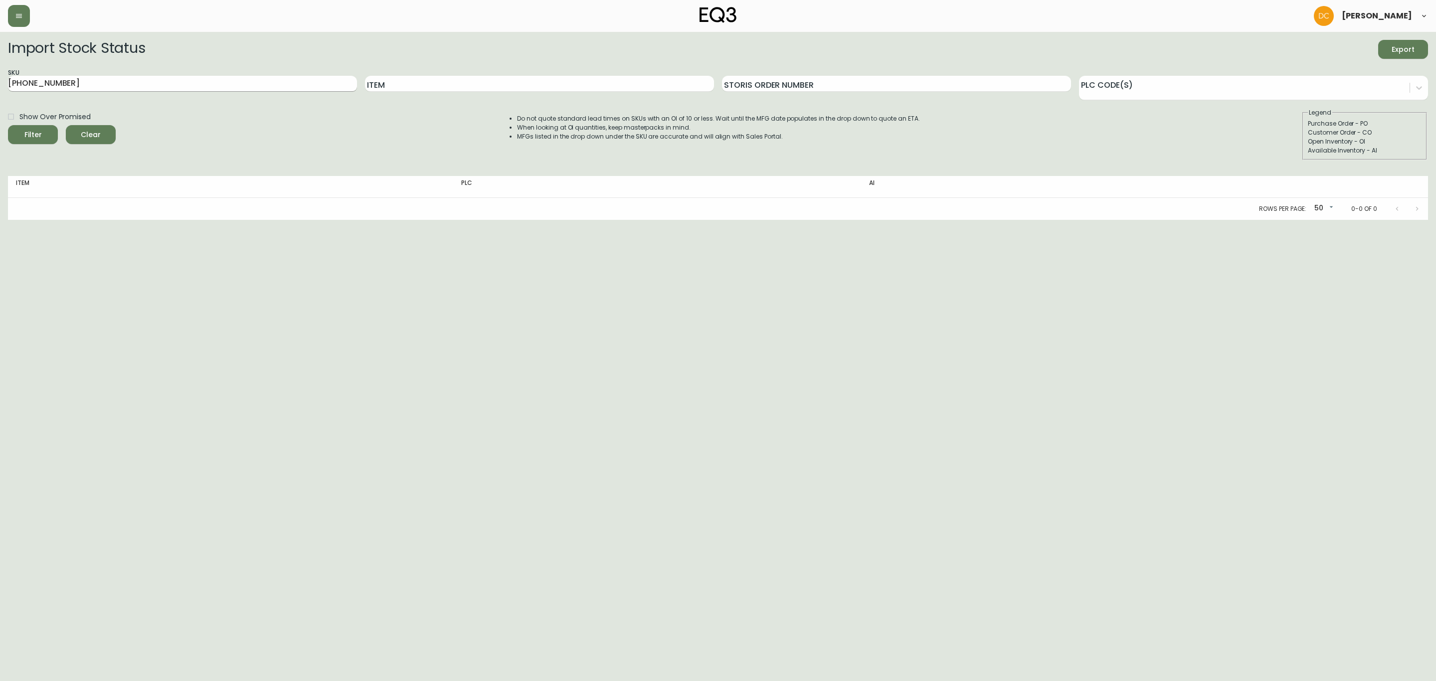
click at [189, 87] on input "[PHONE_NUMBER]" at bounding box center [182, 84] width 349 height 16
click at [99, 129] on span "Clear" at bounding box center [91, 135] width 34 height 12
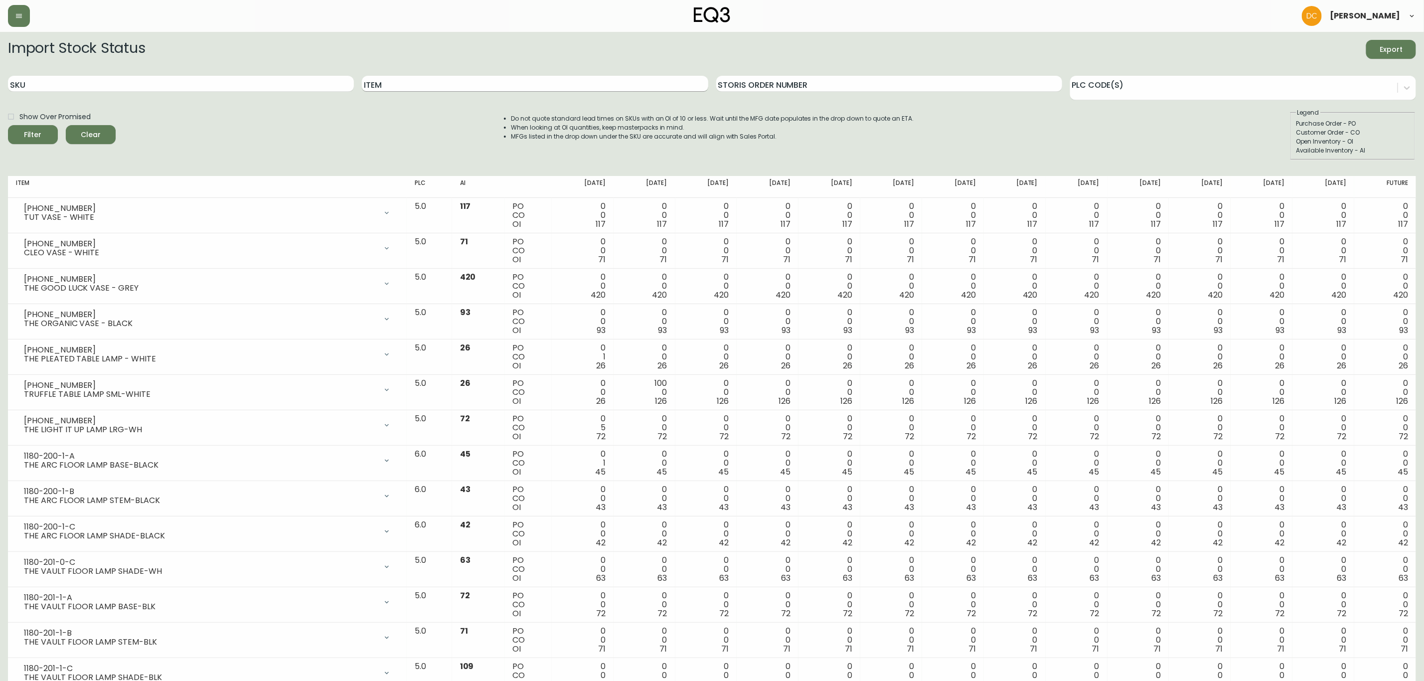
click at [392, 82] on input "Item" at bounding box center [535, 84] width 346 height 16
type input "Raval"
click at [8, 125] on button "Filter" at bounding box center [33, 134] width 50 height 19
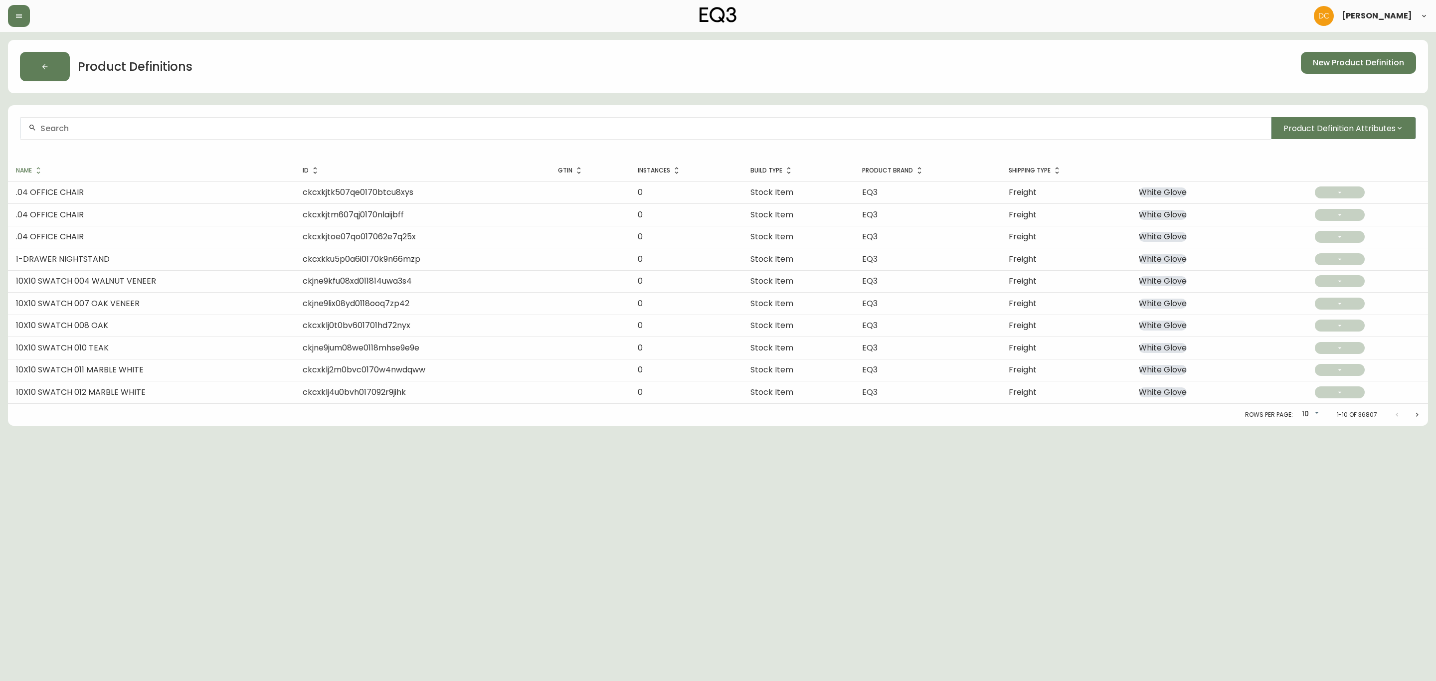
click at [296, 126] on input "text" at bounding box center [651, 128] width 1222 height 9
paste input "PLUSH [PERSON_NAME]"
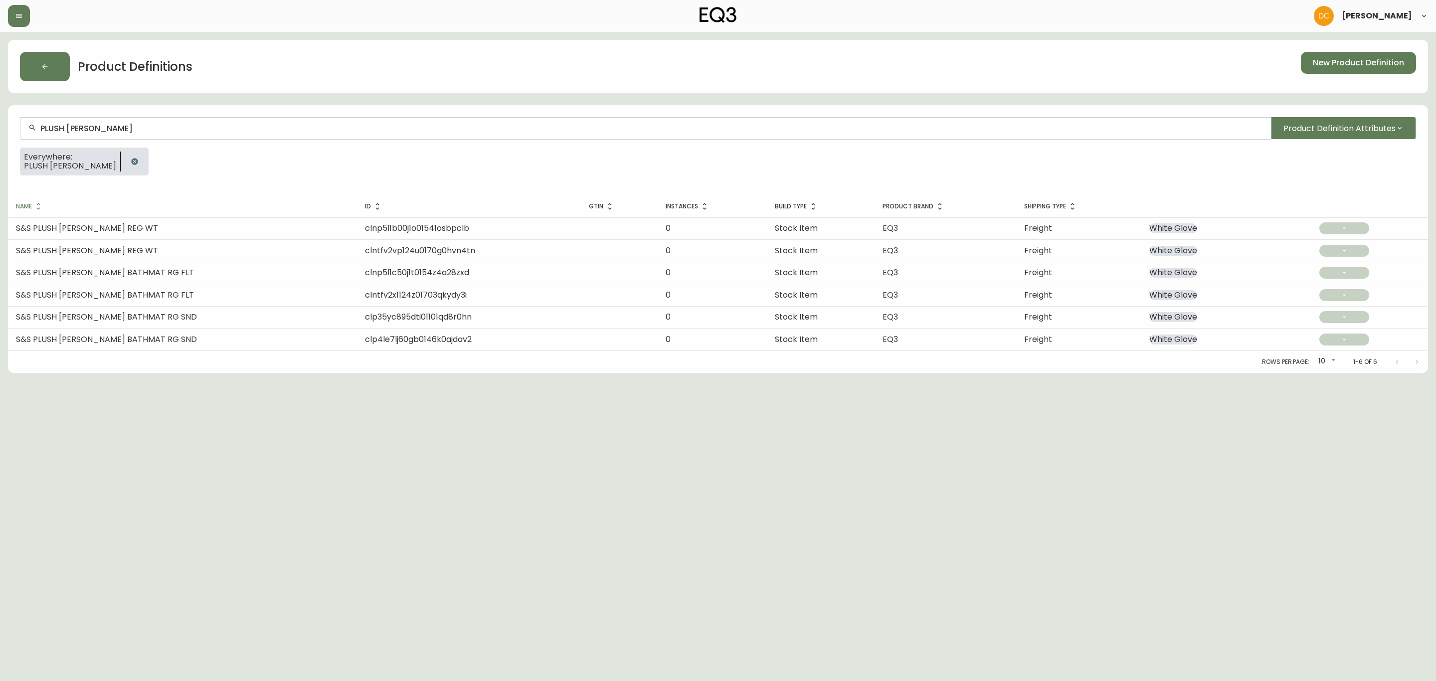
click at [108, 124] on input "PLUSH [PERSON_NAME]" at bounding box center [651, 128] width 1222 height 9
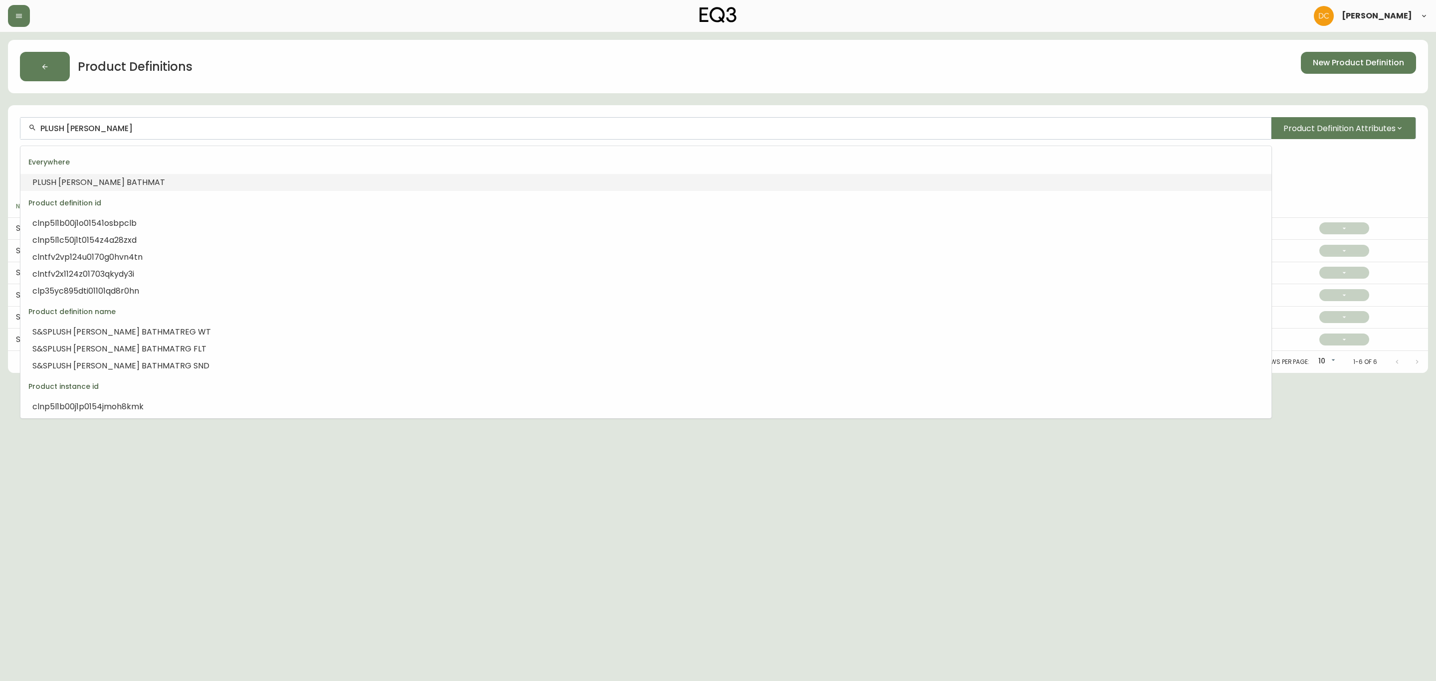
click at [108, 124] on input "PLUSH [PERSON_NAME]" at bounding box center [651, 128] width 1222 height 9
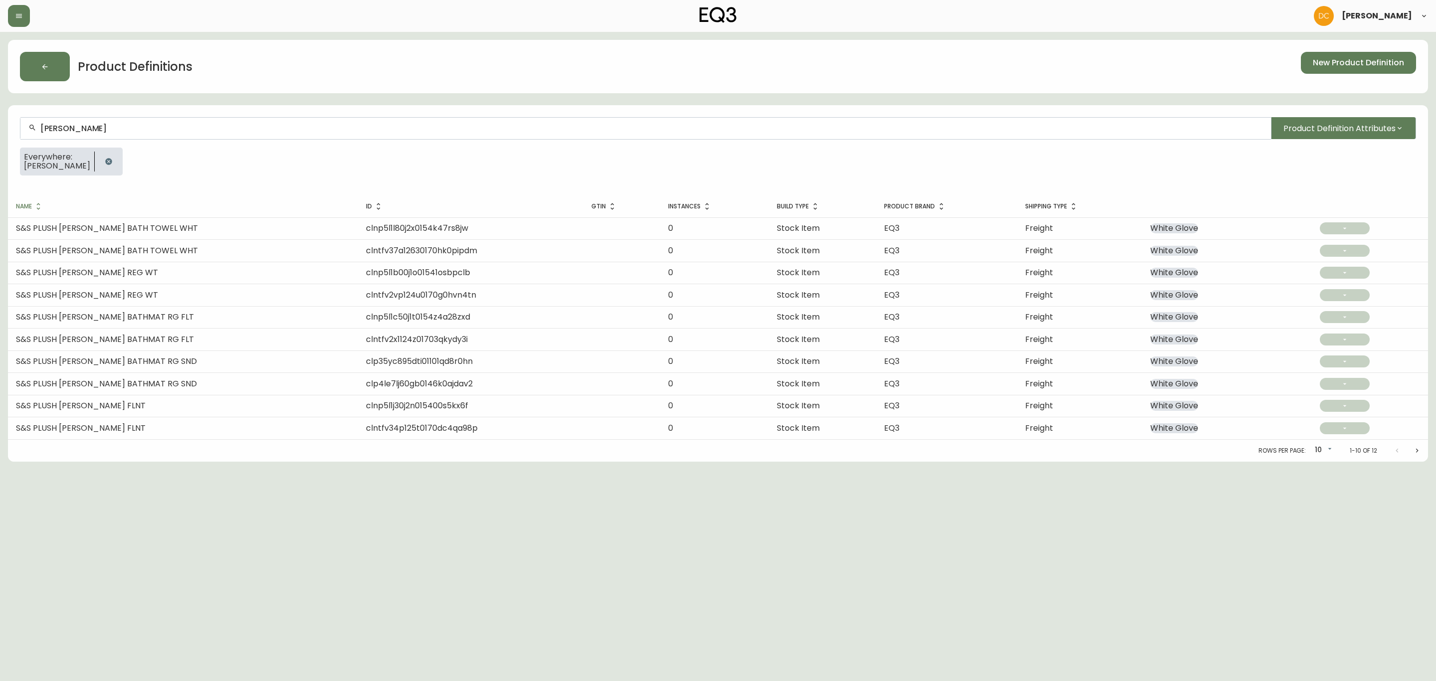
click at [98, 134] on div "[PERSON_NAME]" at bounding box center [645, 128] width 1250 height 22
click at [97, 134] on div "[PERSON_NAME]" at bounding box center [645, 128] width 1250 height 22
click at [96, 135] on div "[PERSON_NAME]" at bounding box center [645, 128] width 1250 height 22
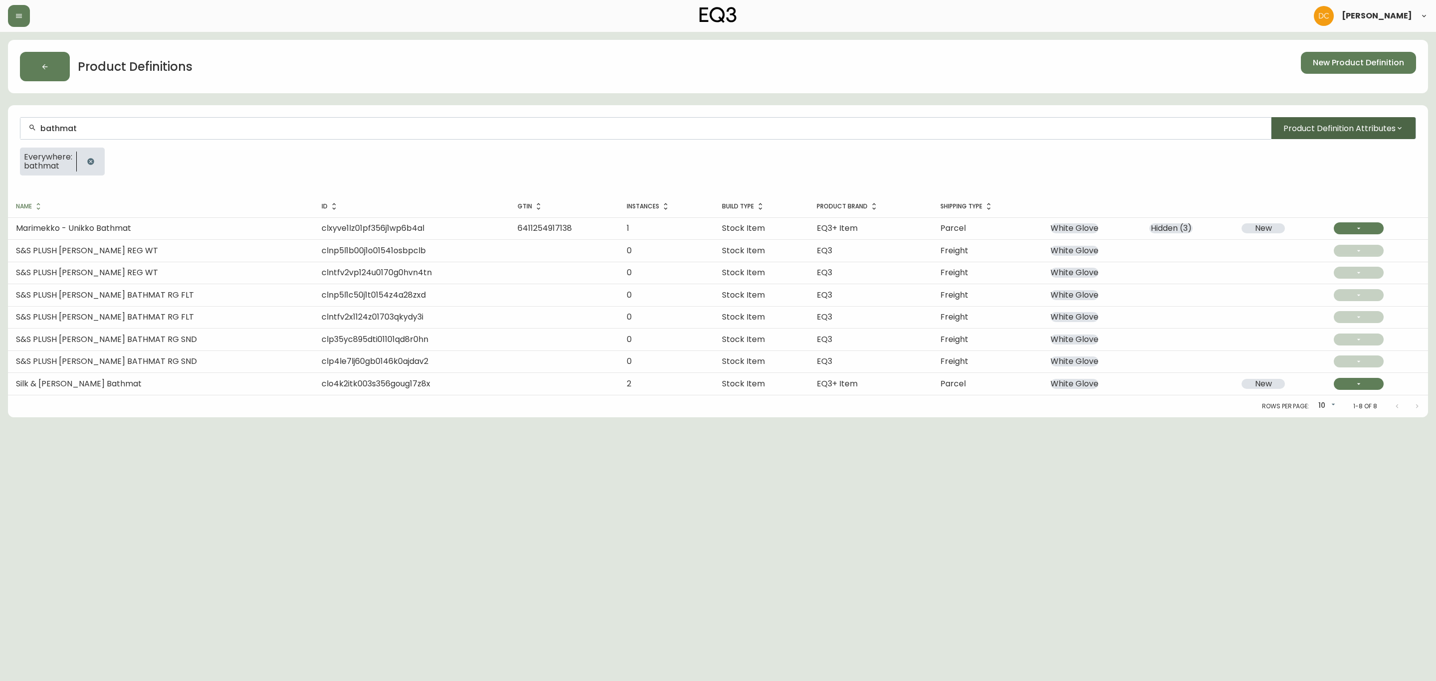
type input "bathmat"
click at [1356, 125] on span "Product Definition Attributes" at bounding box center [1339, 128] width 112 height 12
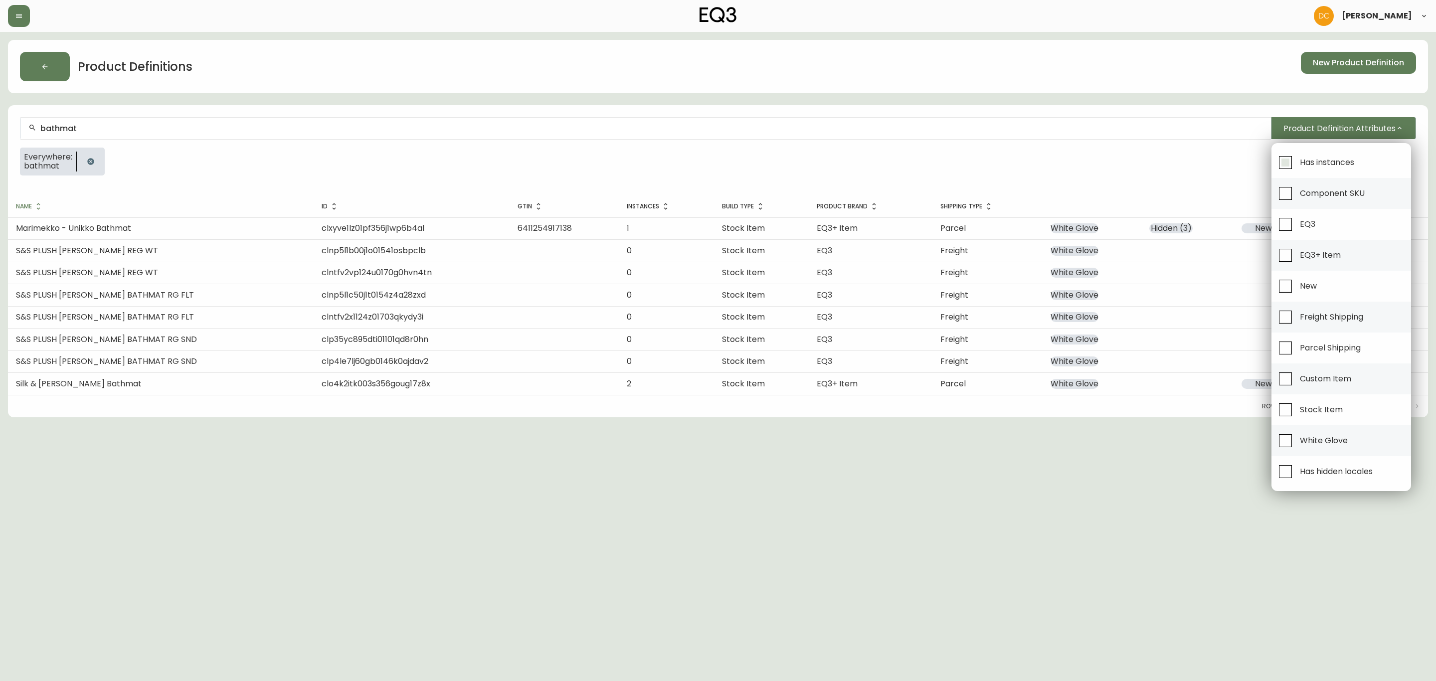
click at [1343, 158] on span "Has instances" at bounding box center [1326, 162] width 54 height 10
click at [1296, 158] on input "Has instances" at bounding box center [1285, 162] width 23 height 23
checkbox input "true"
click at [1174, 170] on div at bounding box center [718, 340] width 1436 height 681
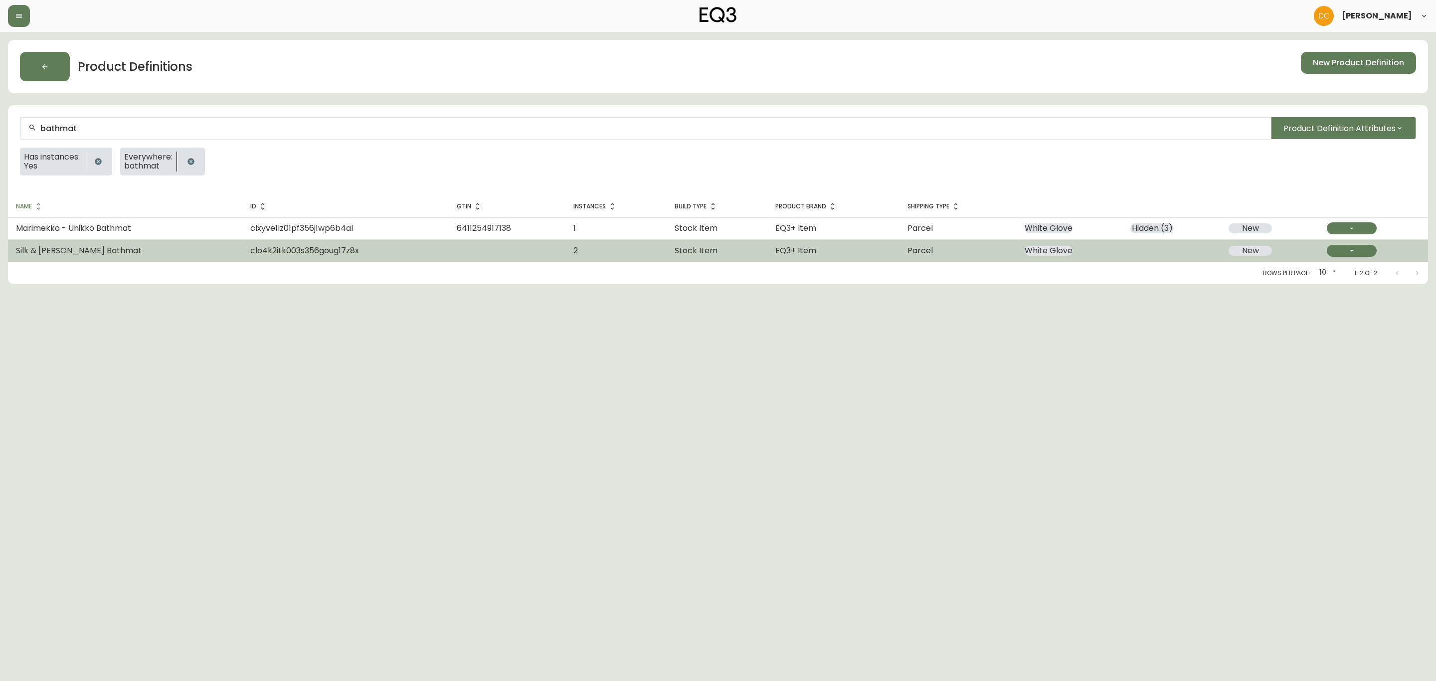
click at [173, 242] on td "Silk & Snow Terry Bathmat" at bounding box center [125, 251] width 234 height 22
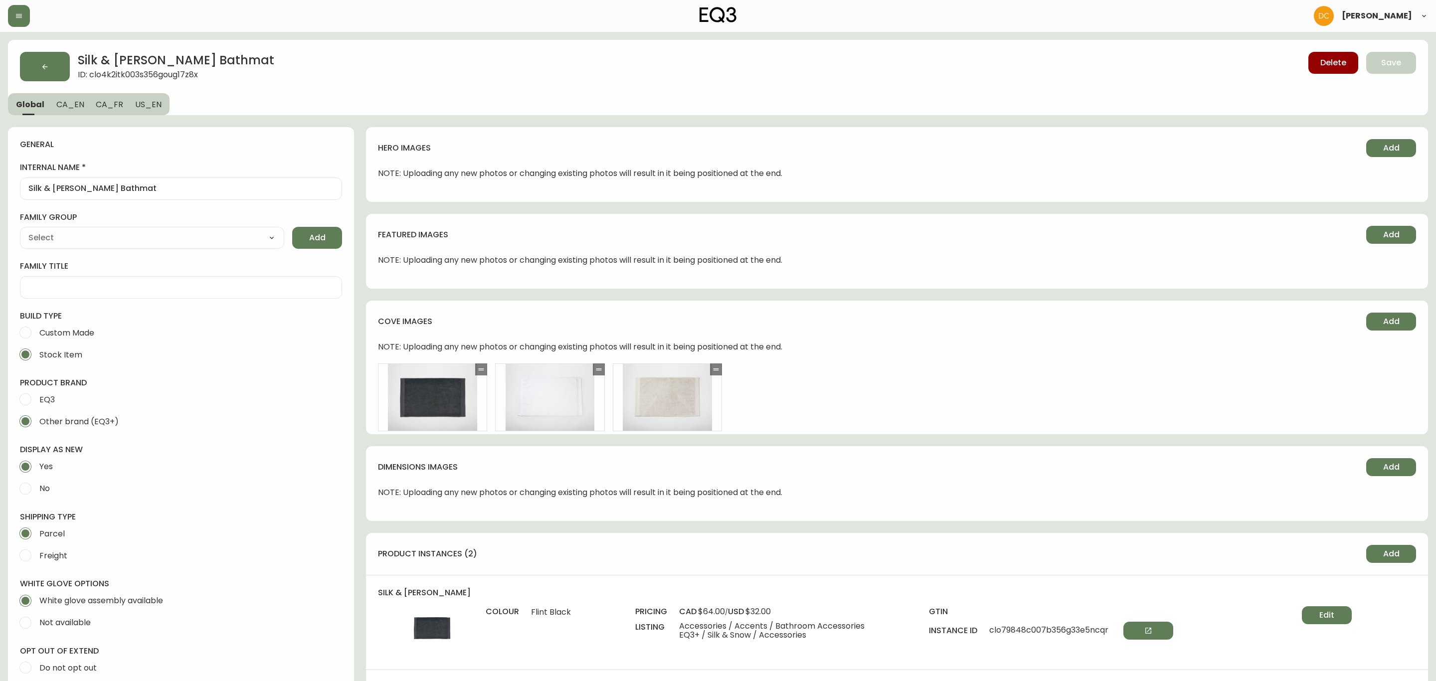
type input "Silk & Snow"
type input "Home & Garden > Bathroom Accessories > Bath Mats & Rugs"
select select "ckydbh7ux0oqg0118o1erar3t"
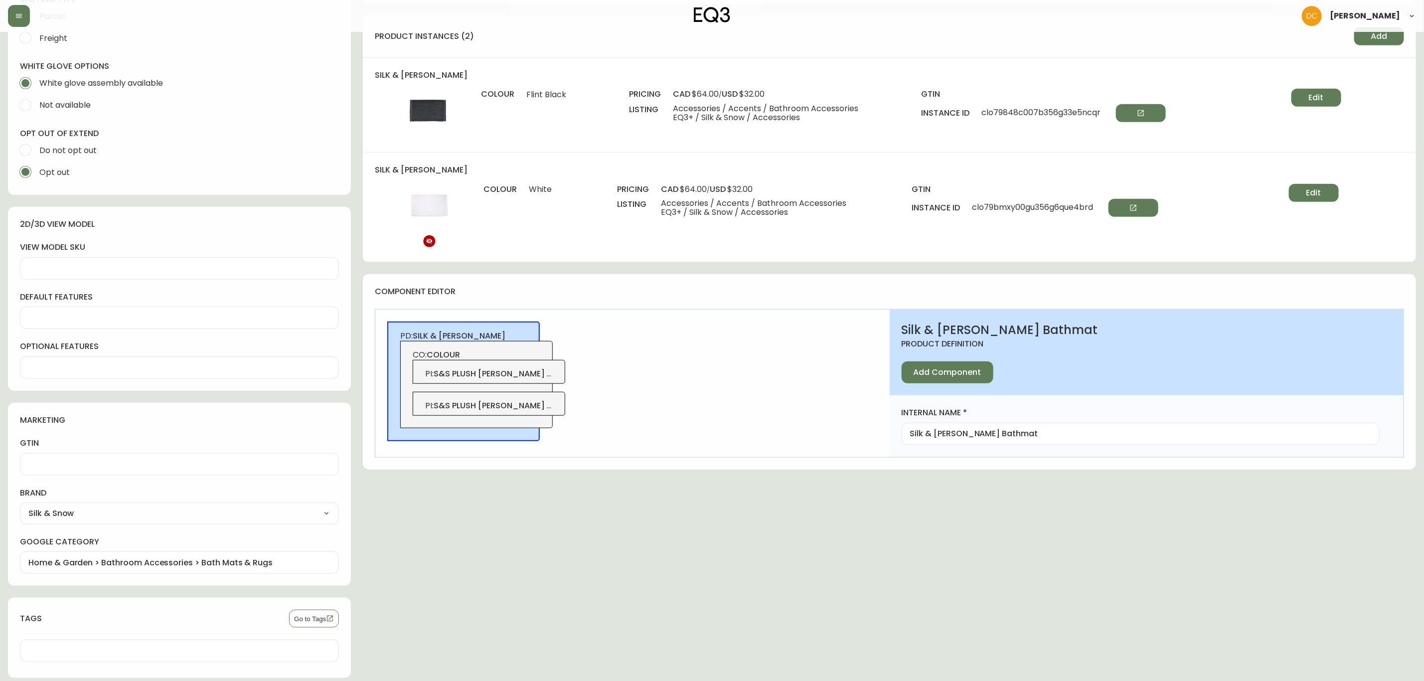
scroll to position [299, 0]
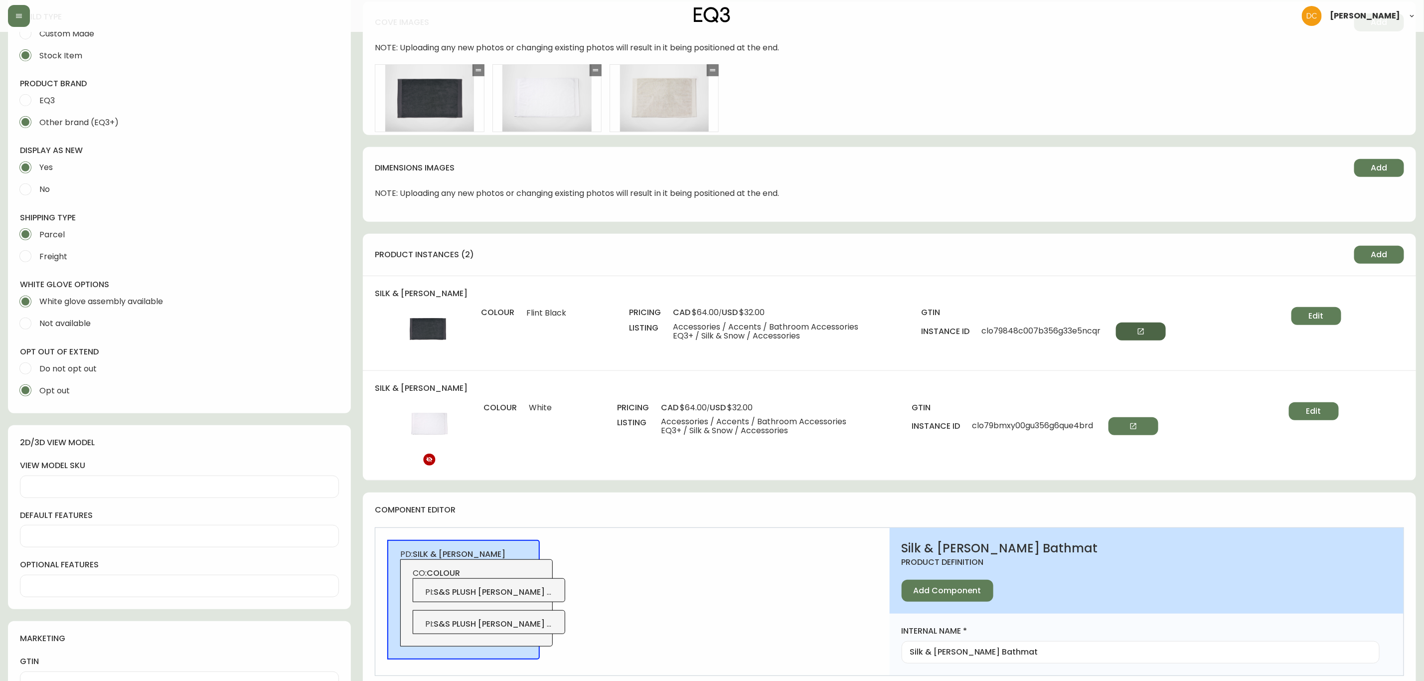
click at [1142, 329] on icon "button" at bounding box center [1141, 331] width 6 height 6
click at [1289, 399] on div "silk & snow terry bathmat colour White pricing cad $64.00 / usd $32.00 listing …" at bounding box center [889, 425] width 1053 height 109
click at [1297, 416] on button "Edit" at bounding box center [1314, 411] width 50 height 18
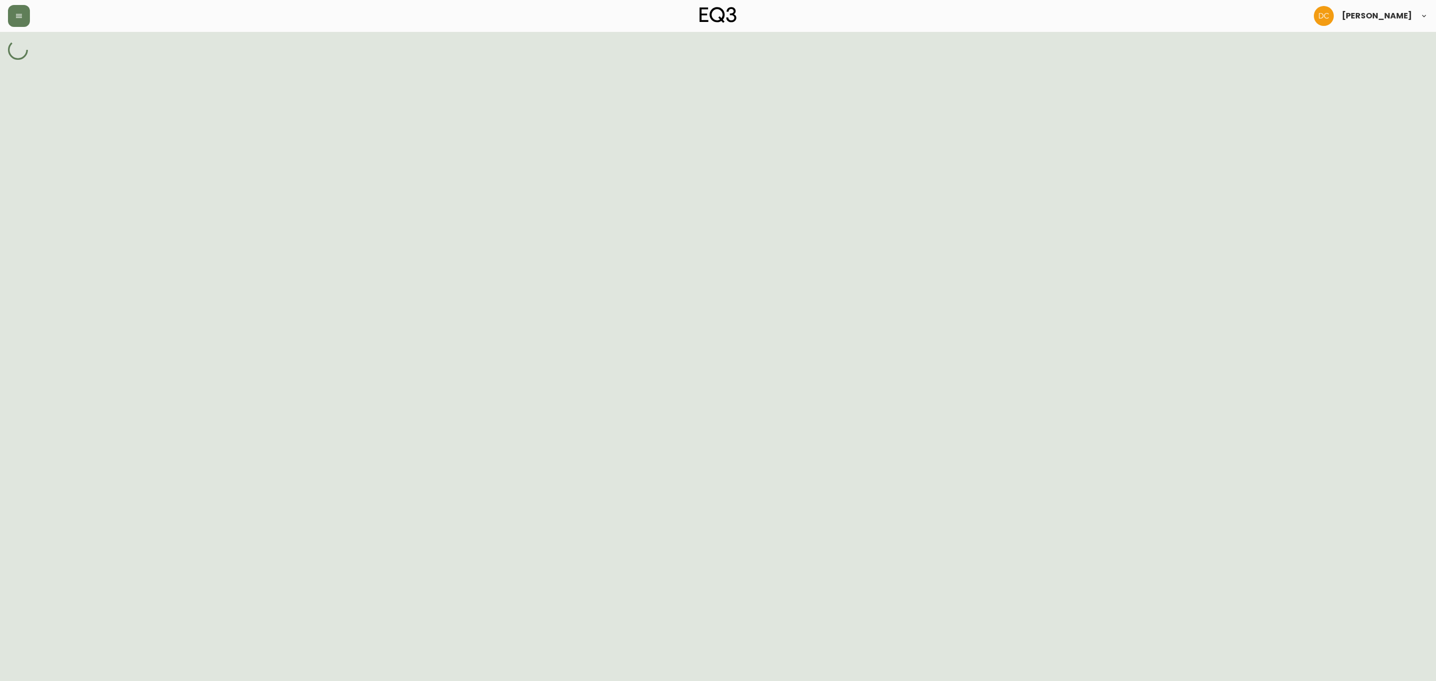
select select "clo4k76dl00qm356g38mwzhxp"
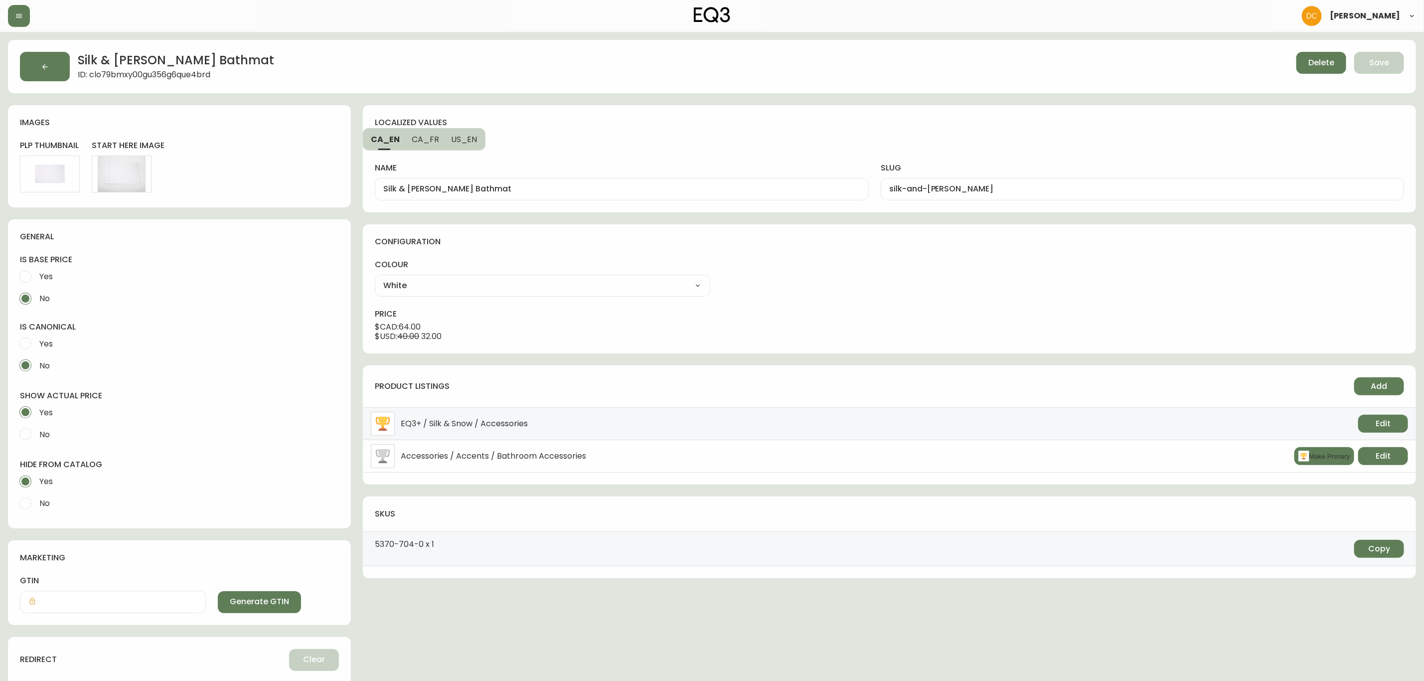
click at [1304, 50] on div "Silk & Snow Terry Bathmat ID: clo79bmxy00gu356g6que4brd Delete Save" at bounding box center [712, 66] width 1408 height 53
click at [1293, 63] on div "Delete Save" at bounding box center [1095, 66] width 619 height 29
click at [1309, 66] on span "Delete" at bounding box center [1321, 62] width 26 height 11
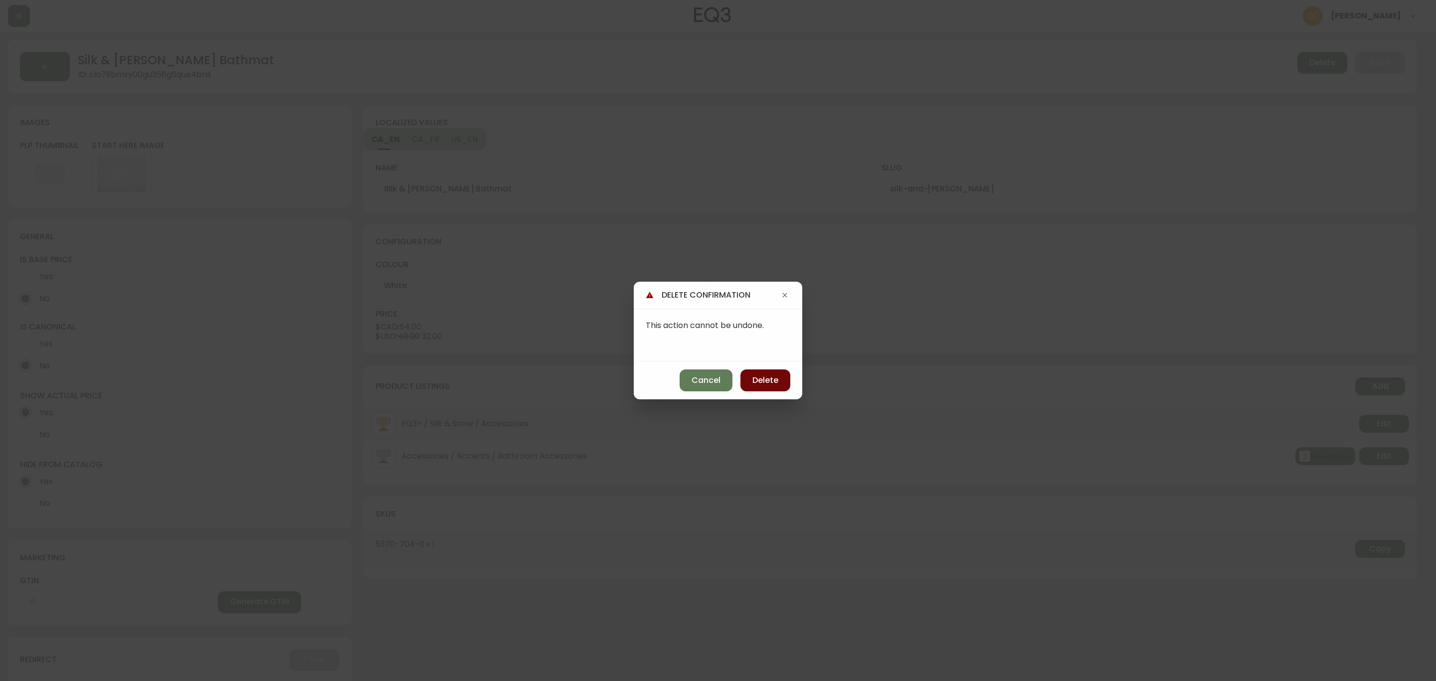
click at [773, 380] on span "Delete" at bounding box center [765, 380] width 26 height 11
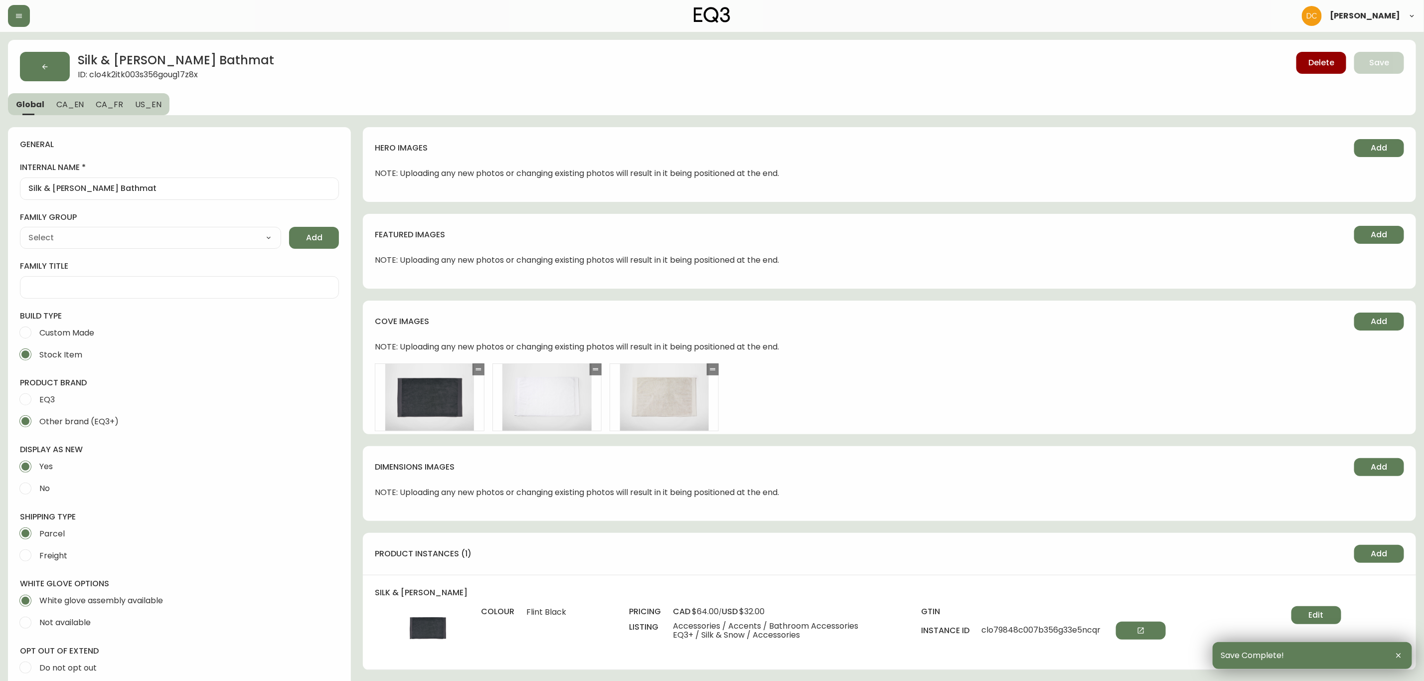
type input "Silk & Snow"
type input "Home & Garden > Bathroom Accessories > Bath Mats & Rugs"
select select "ckydbh7ux0oqg0118o1erar3t"
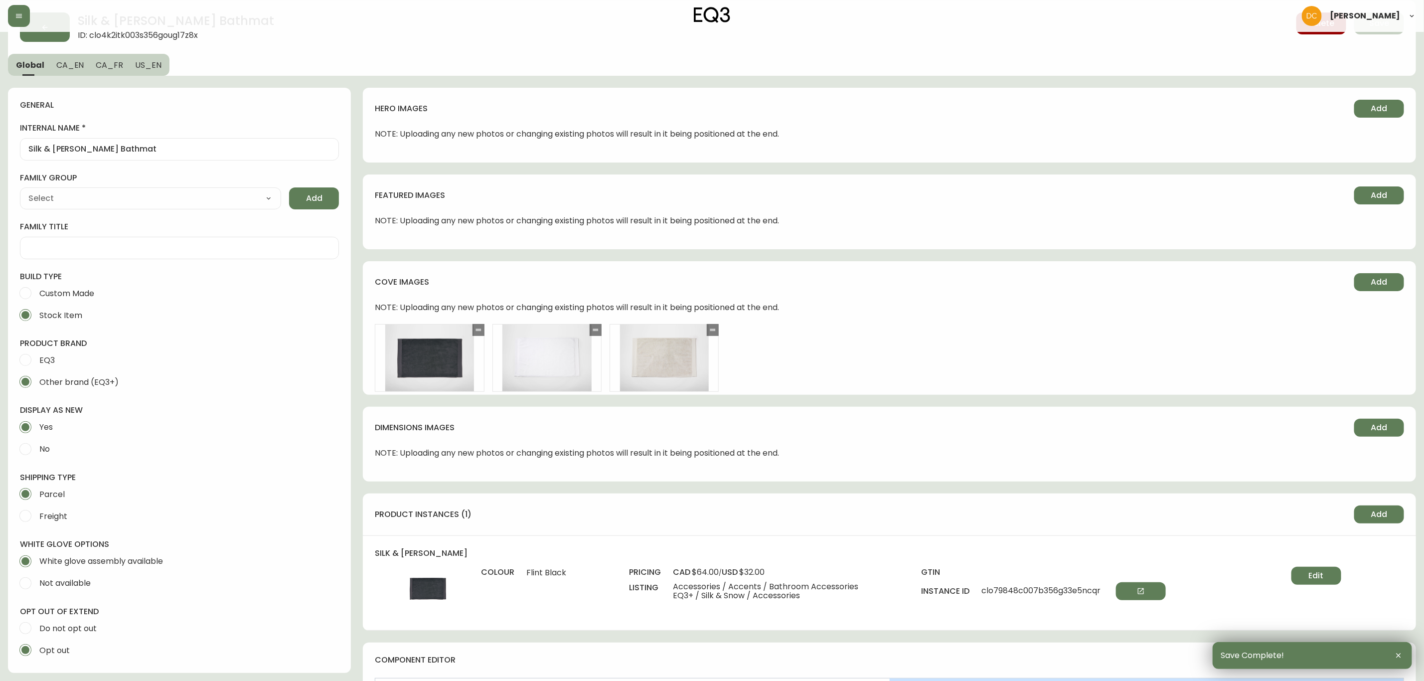
scroll to position [75, 0]
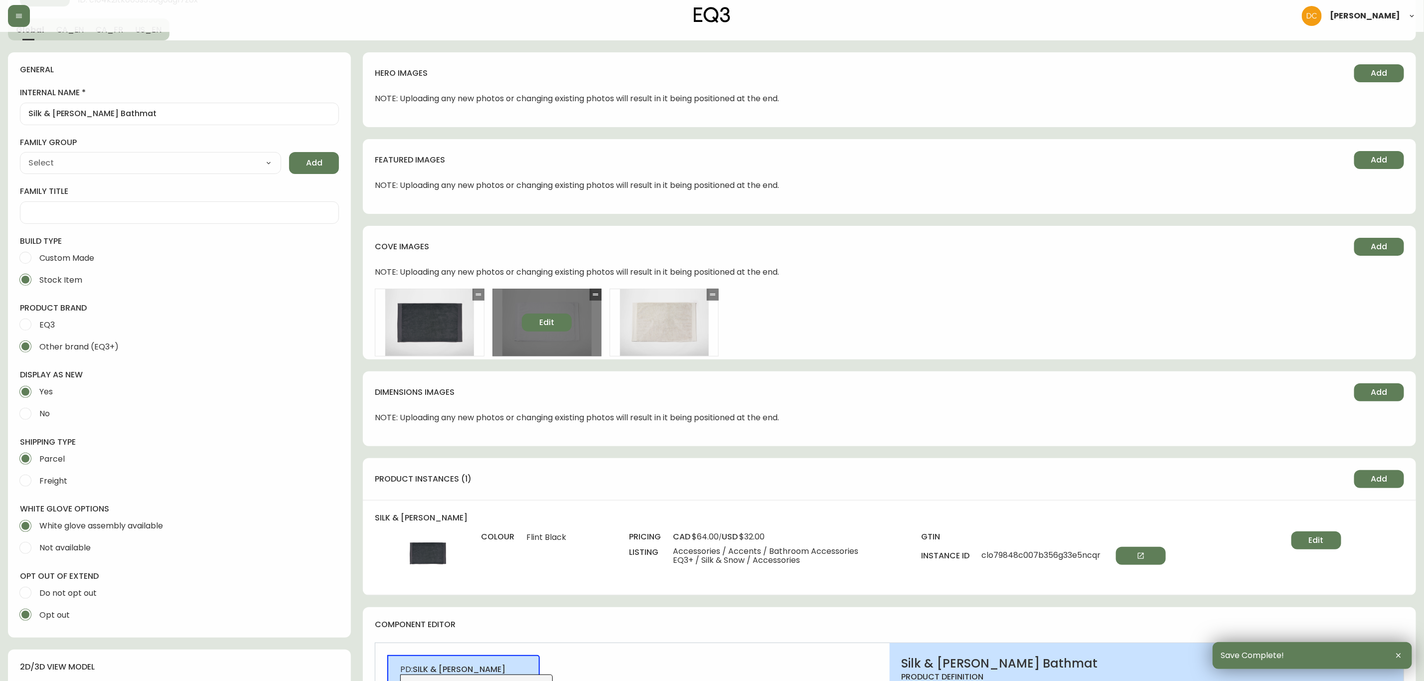
click at [564, 323] on button "Edit" at bounding box center [547, 323] width 50 height 18
select select "BIRDSEYE_VIEW"
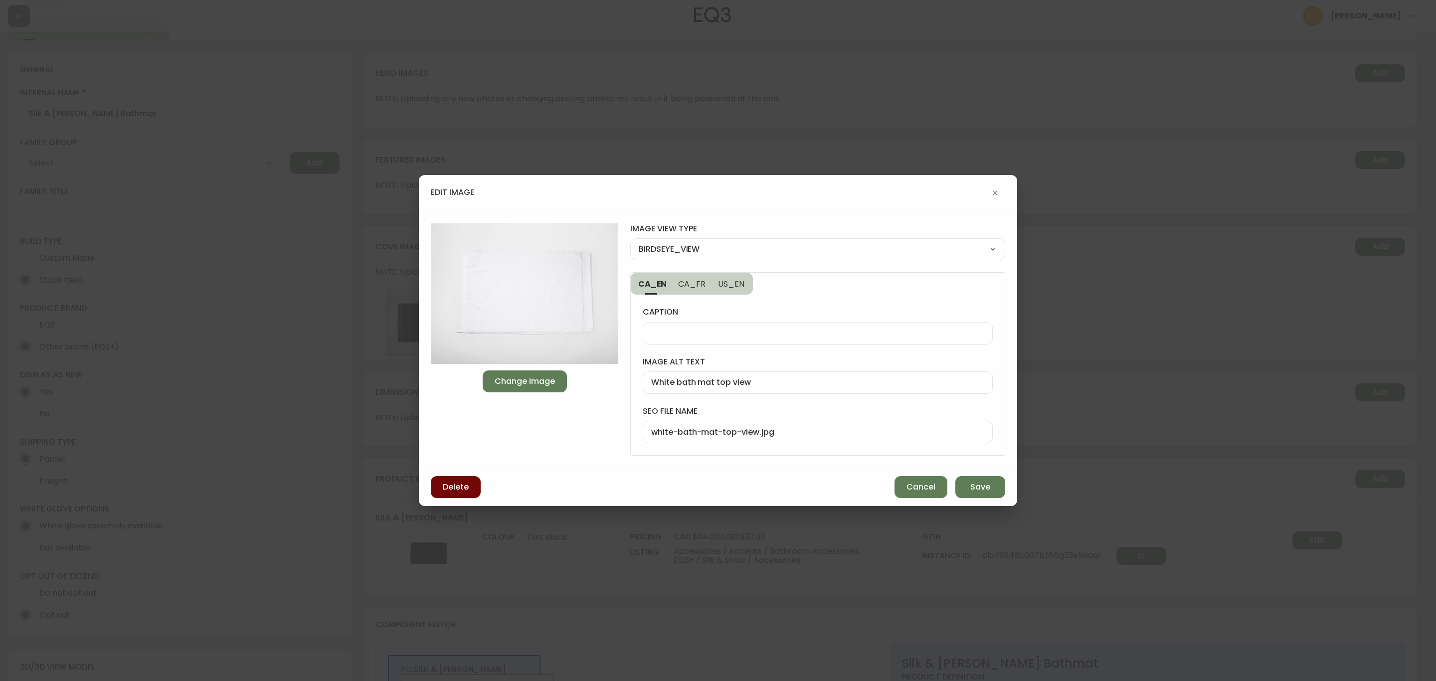
click at [470, 491] on button "Delete" at bounding box center [456, 487] width 50 height 22
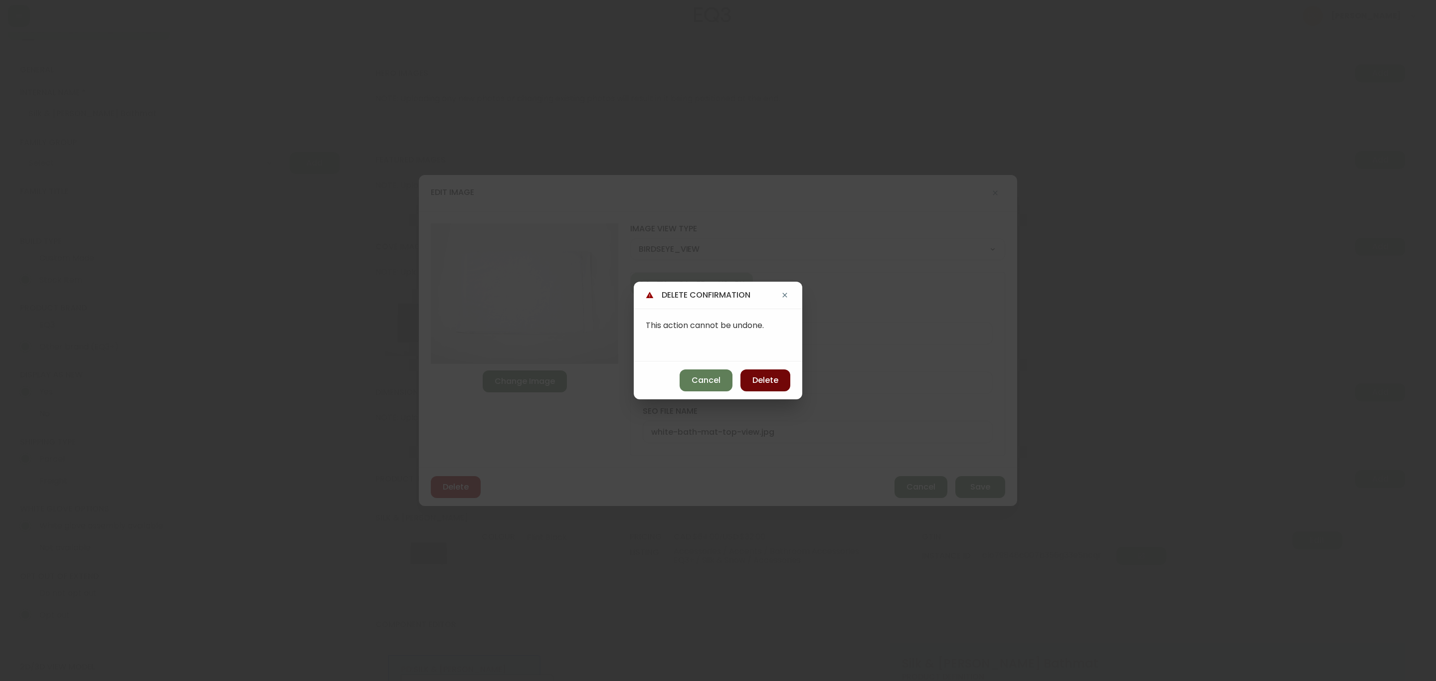
click at [767, 378] on span "Delete" at bounding box center [765, 380] width 26 height 11
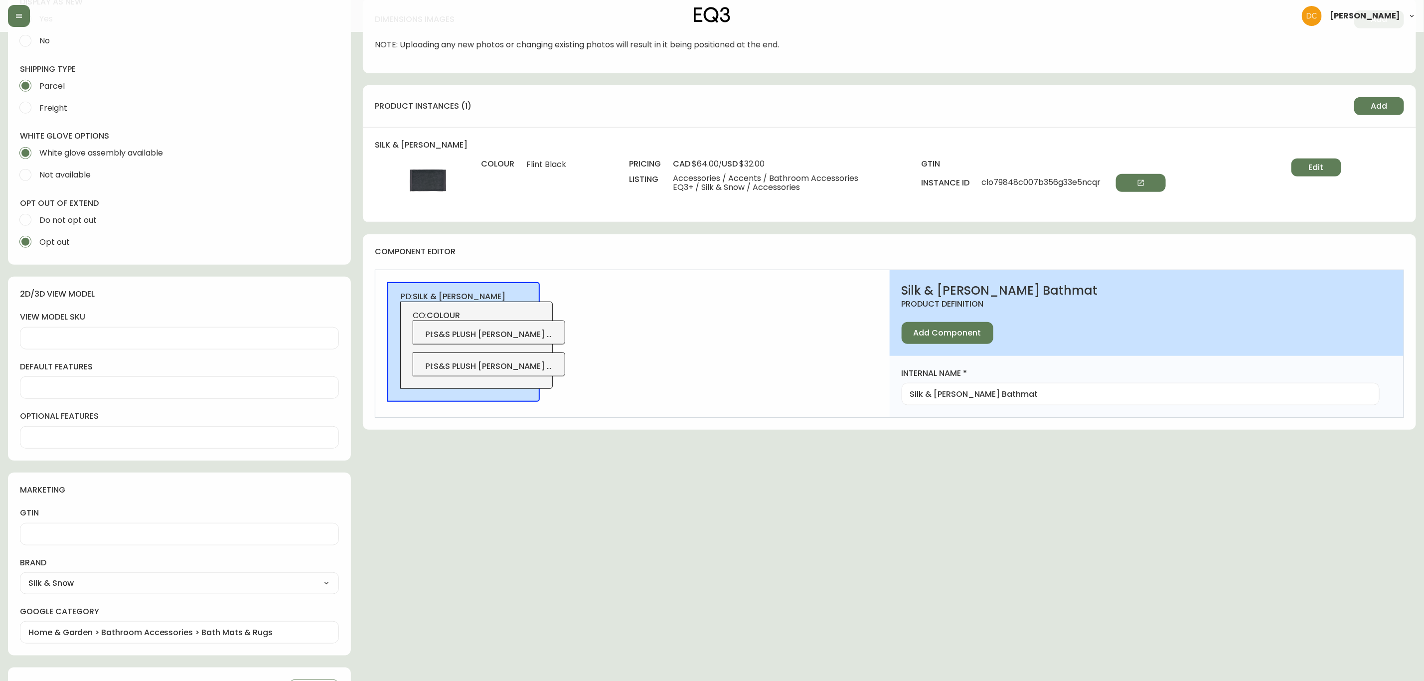
scroll to position [449, 0]
click at [540, 370] on span "s&s plush terry bathmat reg wt" at bounding box center [506, 364] width 144 height 11
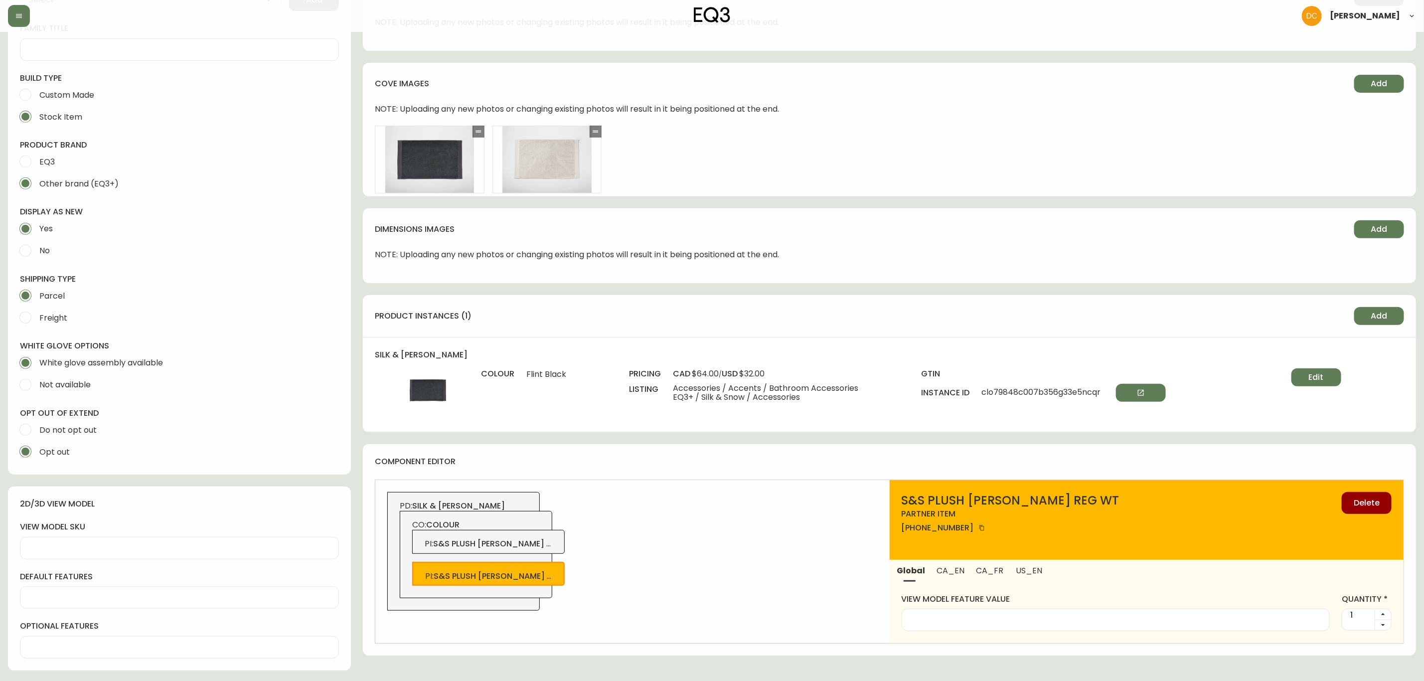
scroll to position [224, 0]
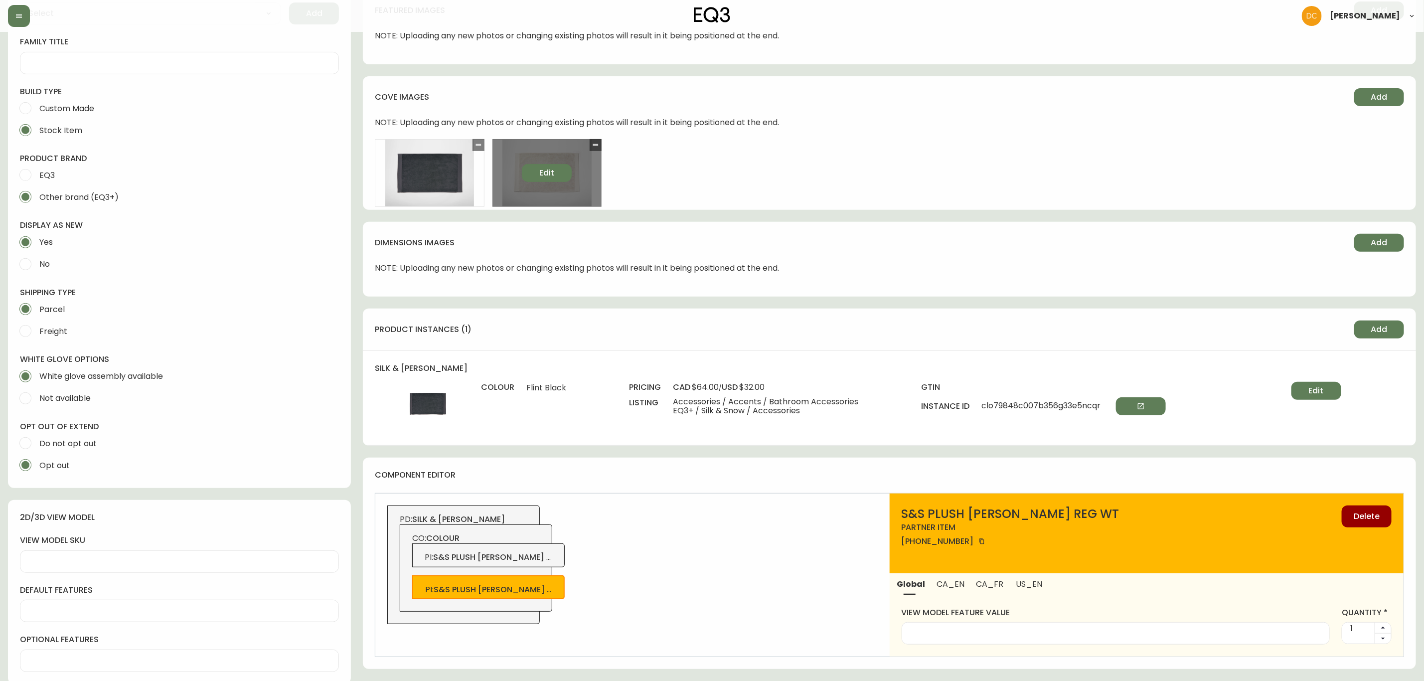
click at [548, 177] on span "Edit" at bounding box center [546, 172] width 15 height 11
select select "BIRDSEYE_VIEW"
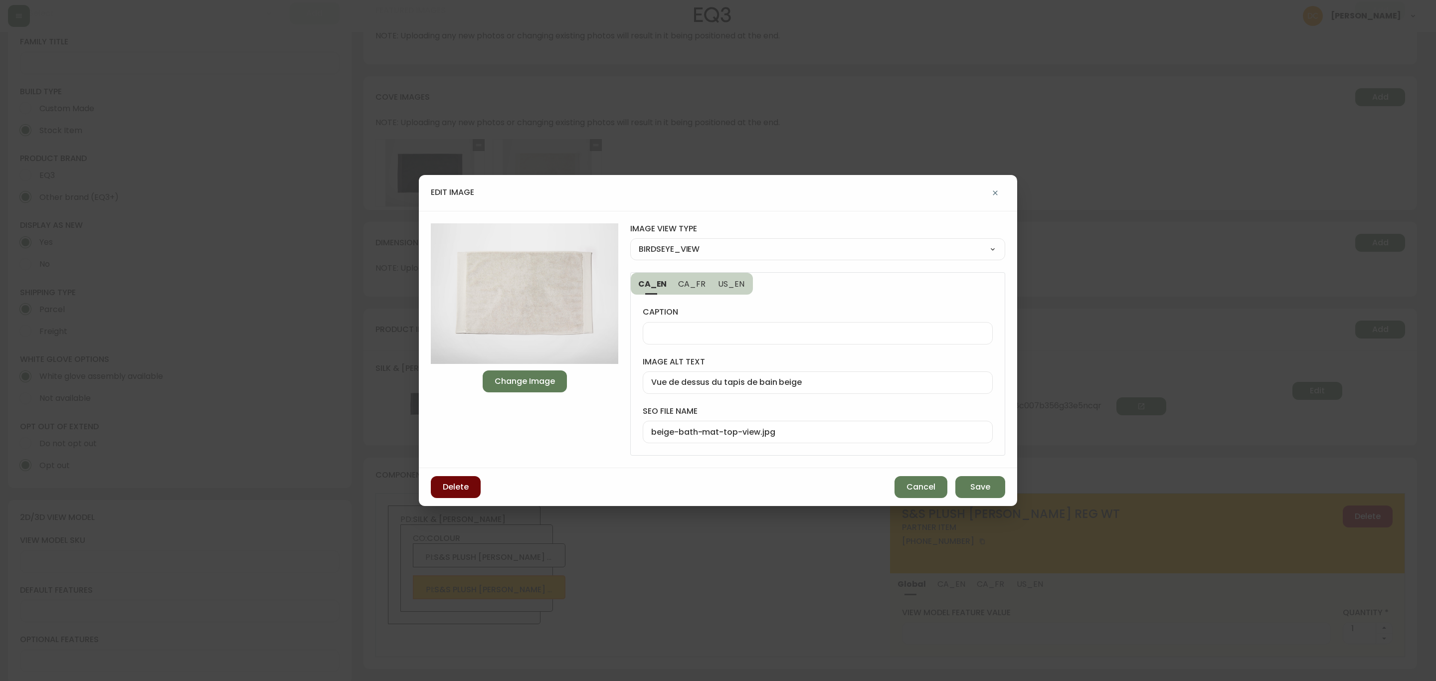
click at [445, 486] on span "Delete" at bounding box center [456, 486] width 26 height 11
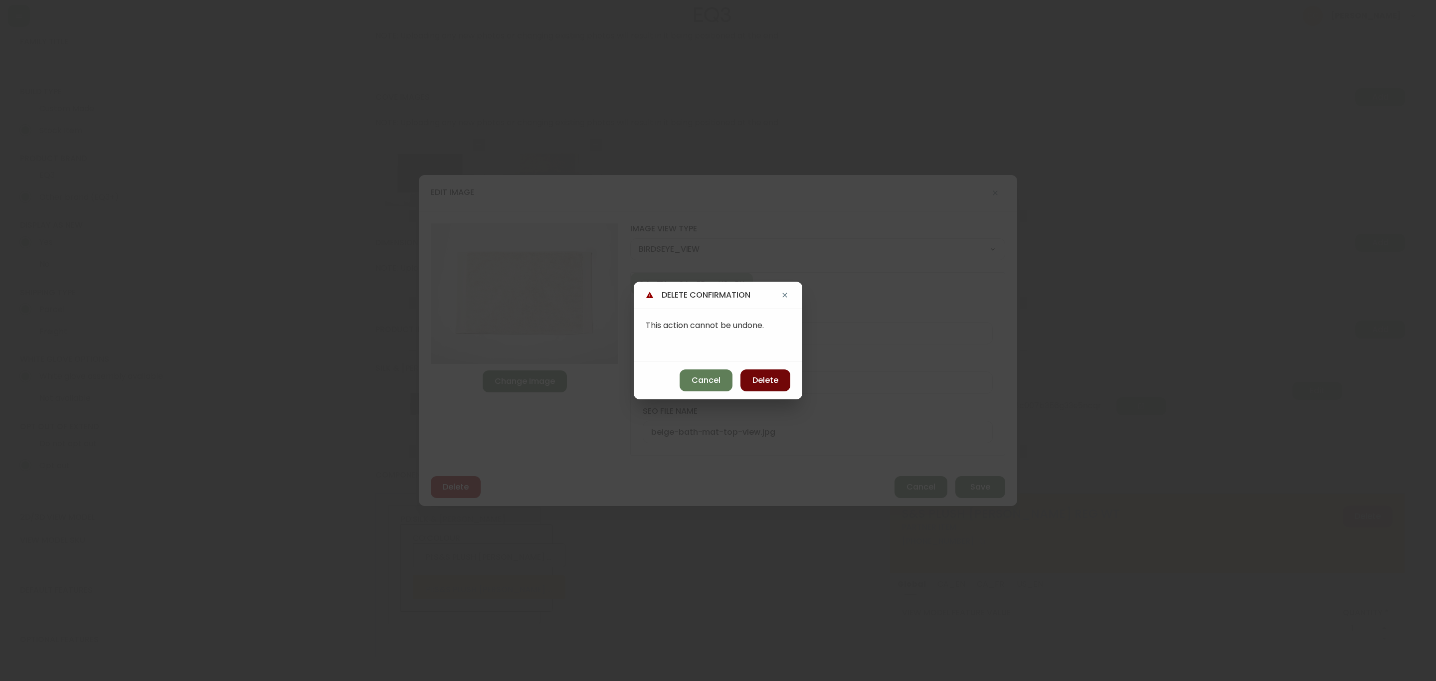
click at [775, 371] on button "Delete" at bounding box center [765, 380] width 50 height 22
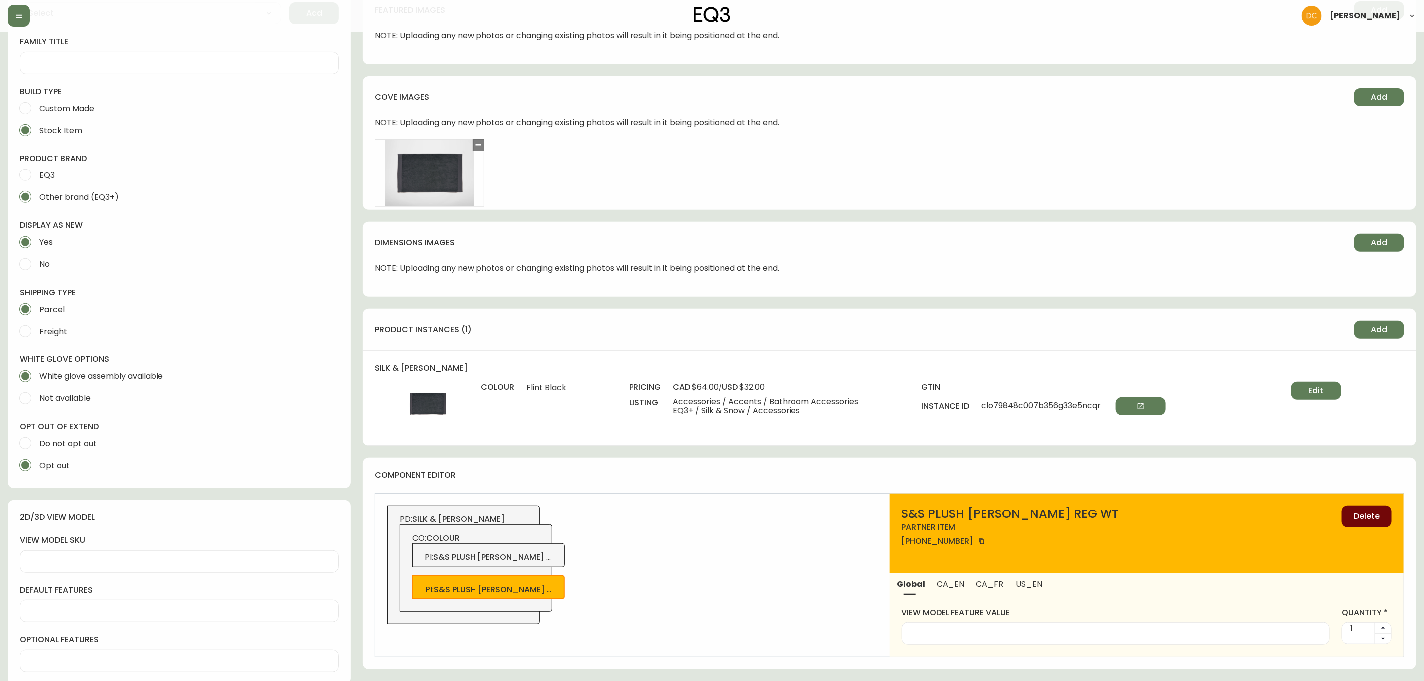
click at [1345, 516] on button "Delete" at bounding box center [1367, 516] width 50 height 22
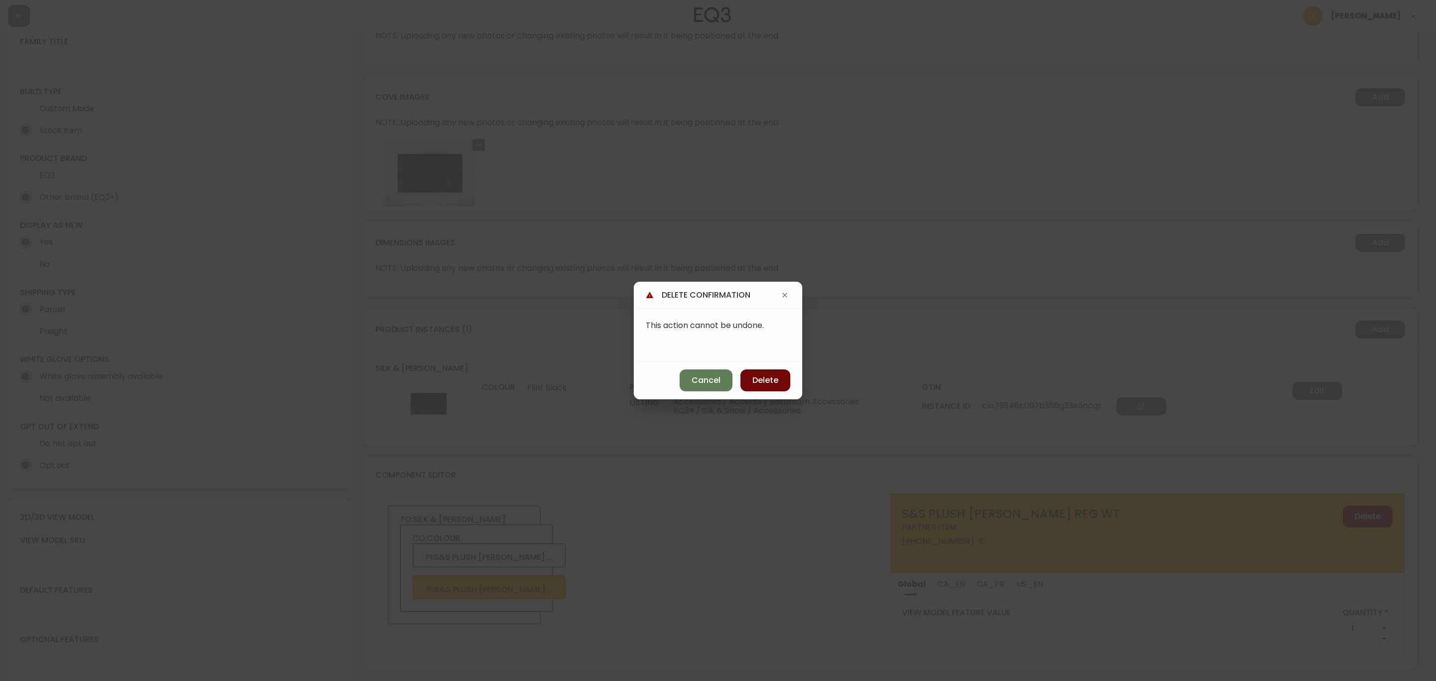
click at [763, 384] on span "Delete" at bounding box center [765, 380] width 26 height 11
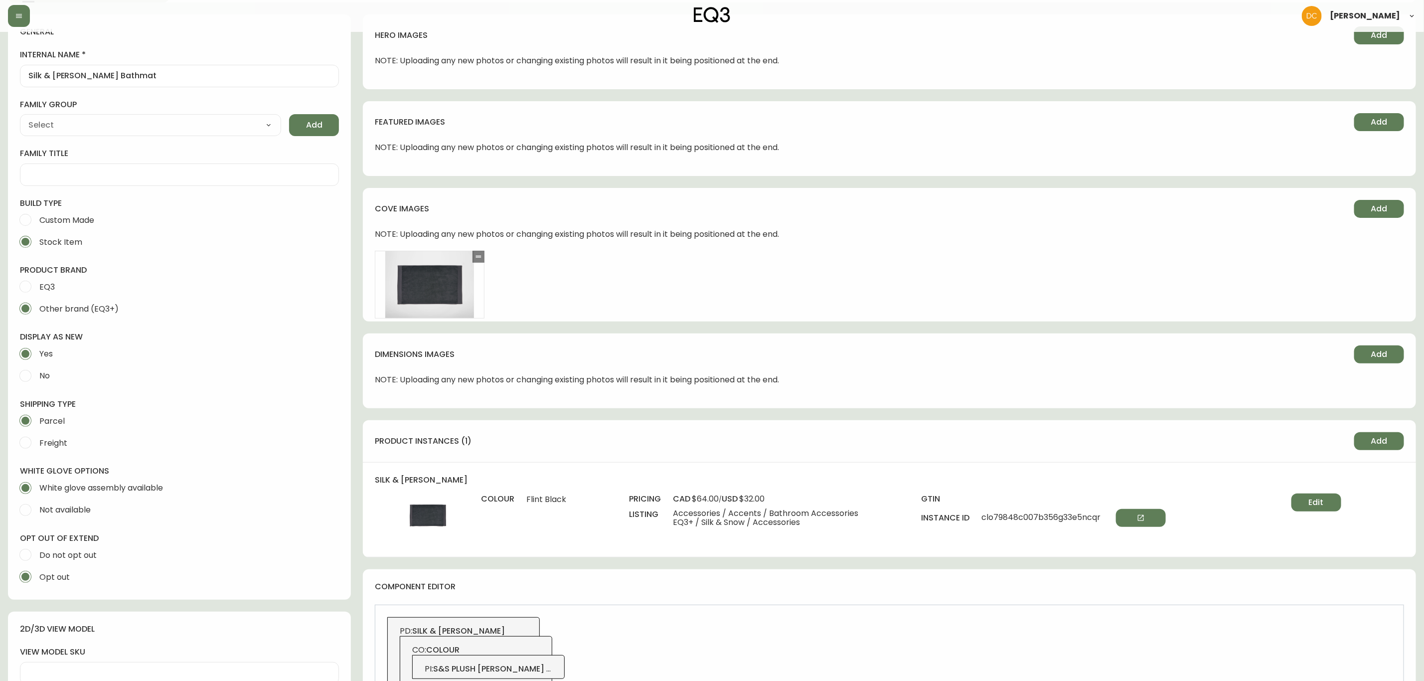
scroll to position [0, 0]
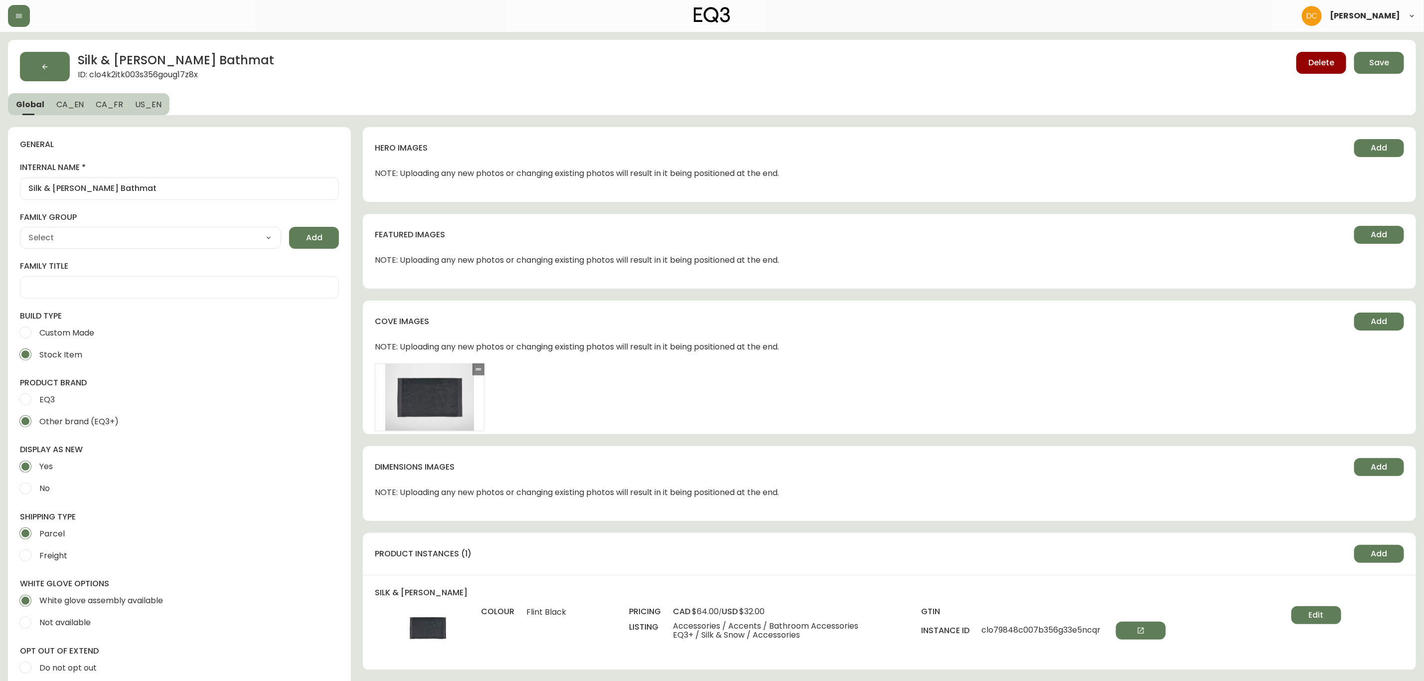
click at [66, 103] on span "CA_EN" at bounding box center [70, 104] width 28 height 10
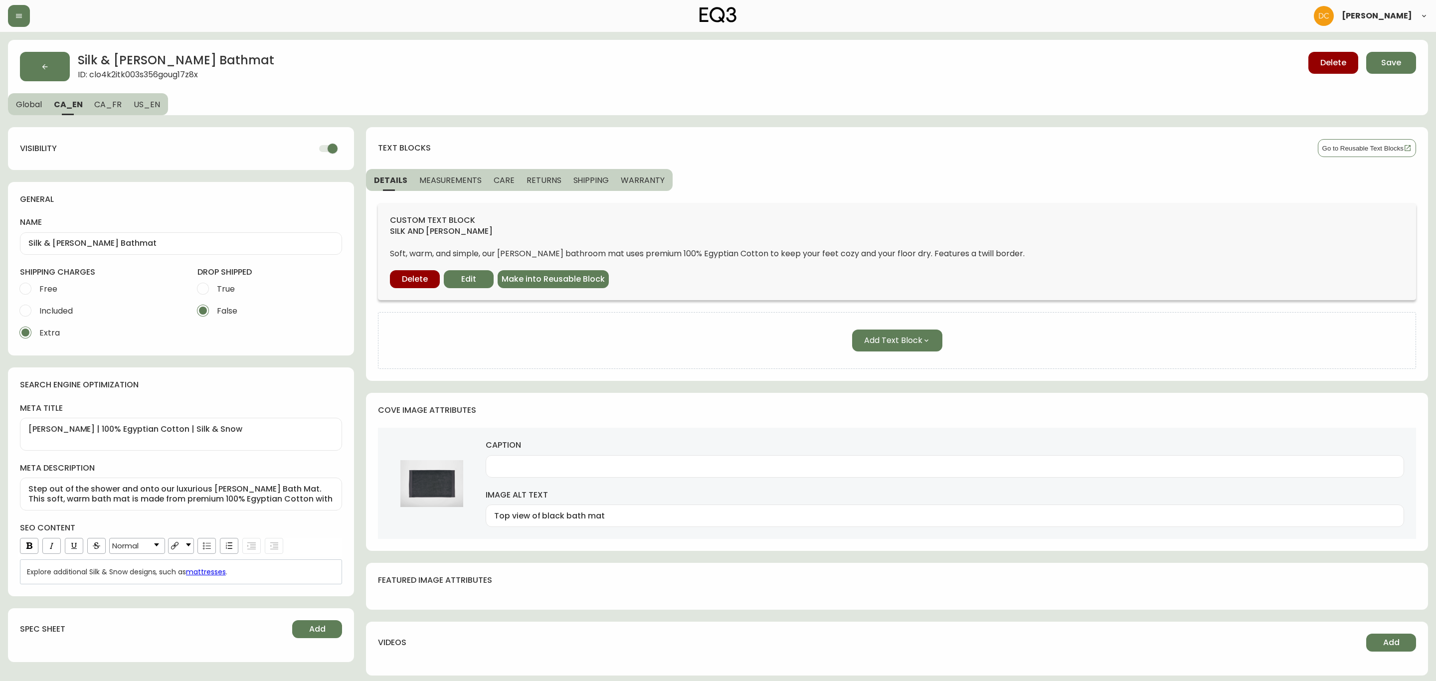
click at [114, 106] on span "CA_FR" at bounding box center [107, 104] width 27 height 10
type input "Tapis de bain Silk & Snow Terry"
type textarea "Tapis de bain en éponge | 100% coton égyptien"
type textarea "Découvrez le confort de notre tapis de bain Terry. Fabriqué avec du coton égypt…"
type input "Vue de dessus du tapis de bain noir"
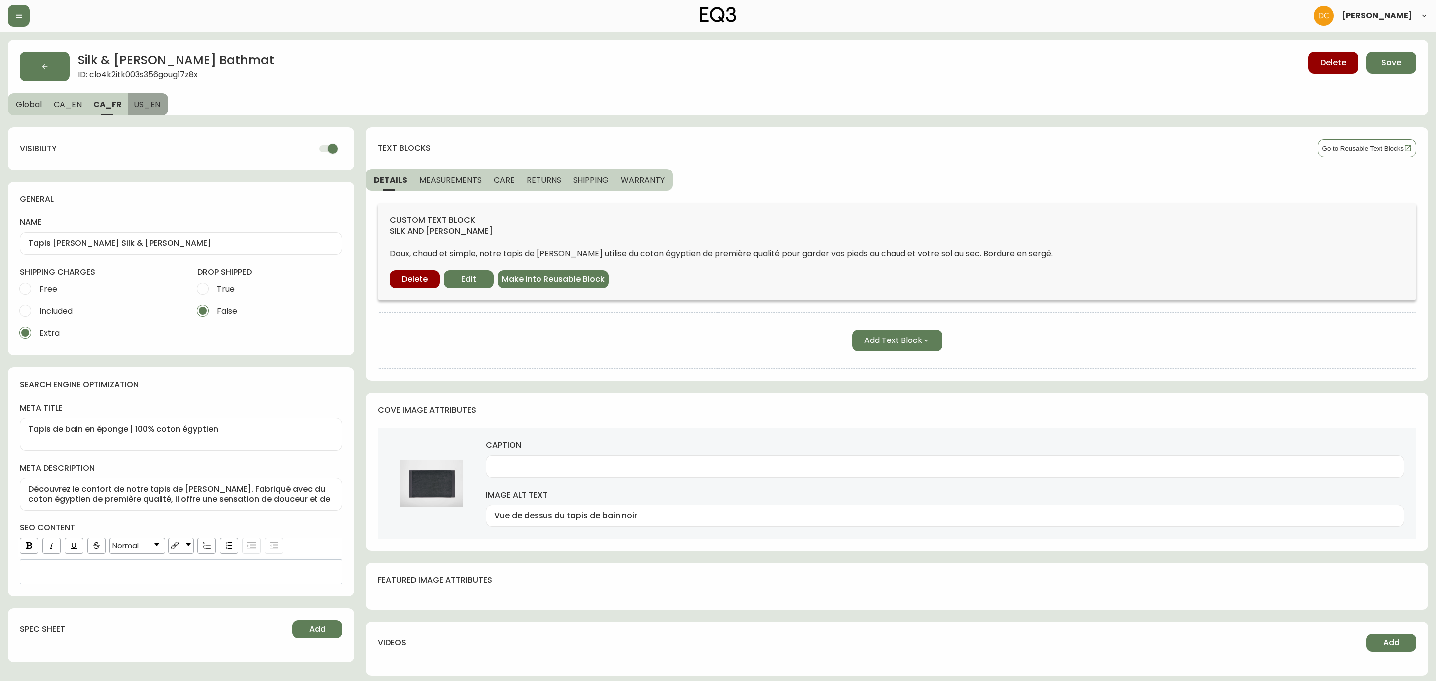
click at [147, 108] on span "US_EN" at bounding box center [147, 104] width 26 height 10
type input "Silk & Snow Terry Bathmat"
type textarea "Terry Bathmat | 100% Egyptian Cotton | Silk & Snow"
type textarea "Get cozy and keep your floor dry with the Terry bath mat from Silk & Snow. Made…"
type input "Black bath mat top view"
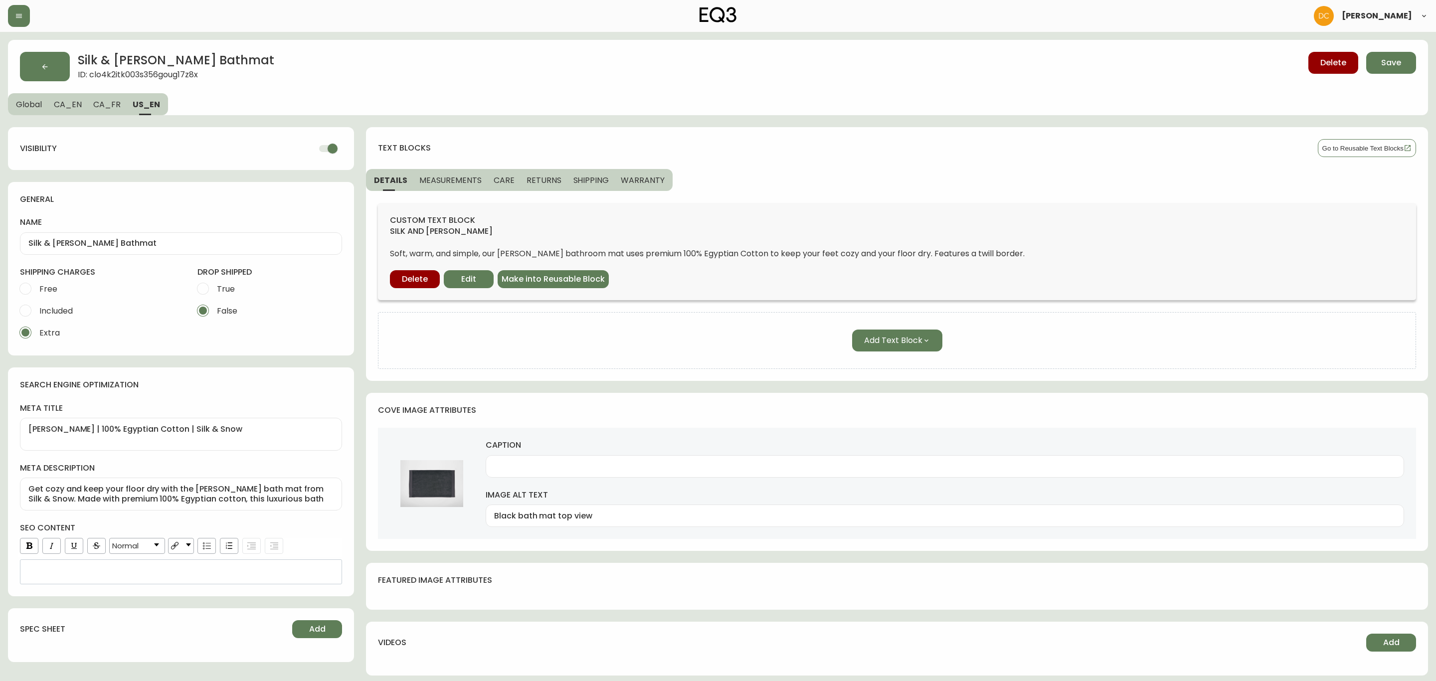
click at [108, 111] on button "CA_FR" at bounding box center [106, 104] width 39 height 22
type input "Tapis de bain Silk & Snow Terry"
type textarea "Tapis de bain en éponge | 100% coton égyptien"
type textarea "Découvrez le confort de notre tapis de bain Terry. Fabriqué avec du coton égypt…"
type input "Vue de dessus du tapis de bain noir"
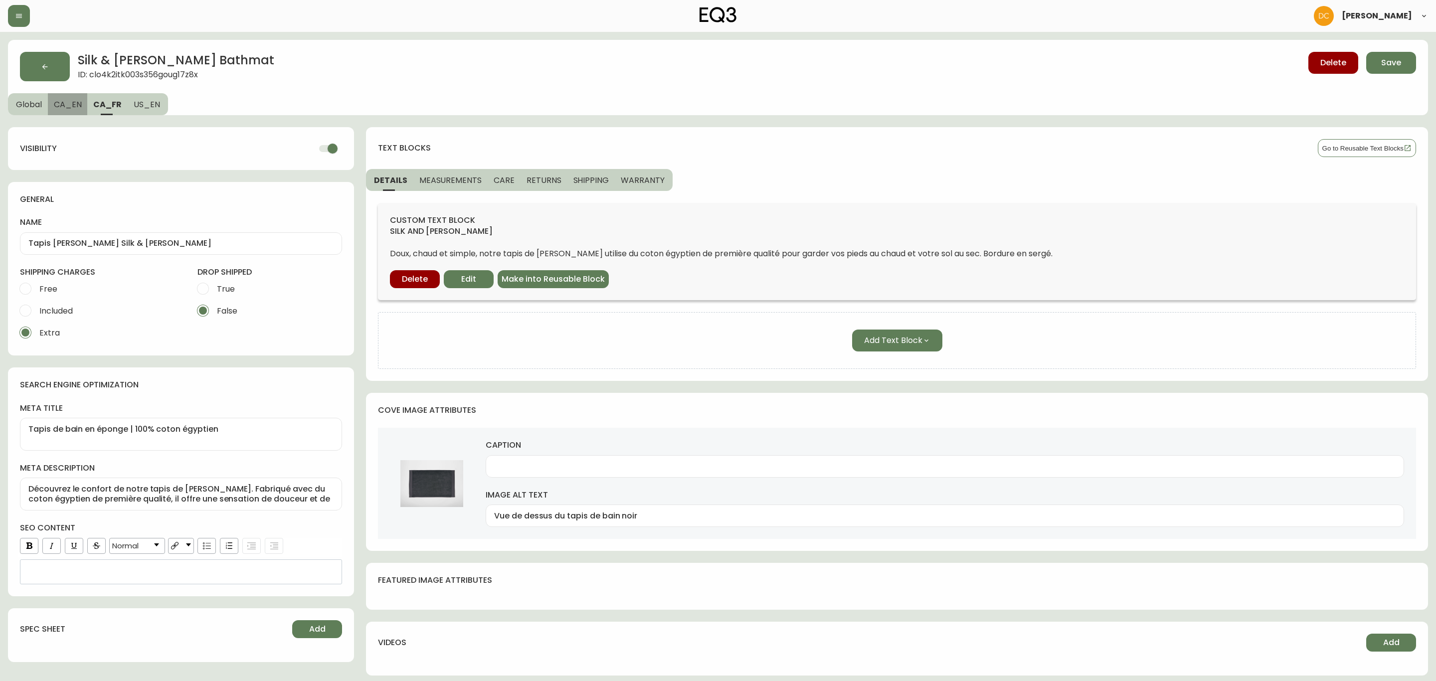
click at [68, 110] on button "CA_EN" at bounding box center [68, 104] width 40 height 22
type input "Silk & Snow Terry Bathmat"
type textarea "Terry Bathmat | 100% Egyptian Cotton | Silk & Snow"
type textarea "Step out of the shower and onto our luxurious Terry Bath Mat. This soft, warm b…"
type input "Top view of black bath mat"
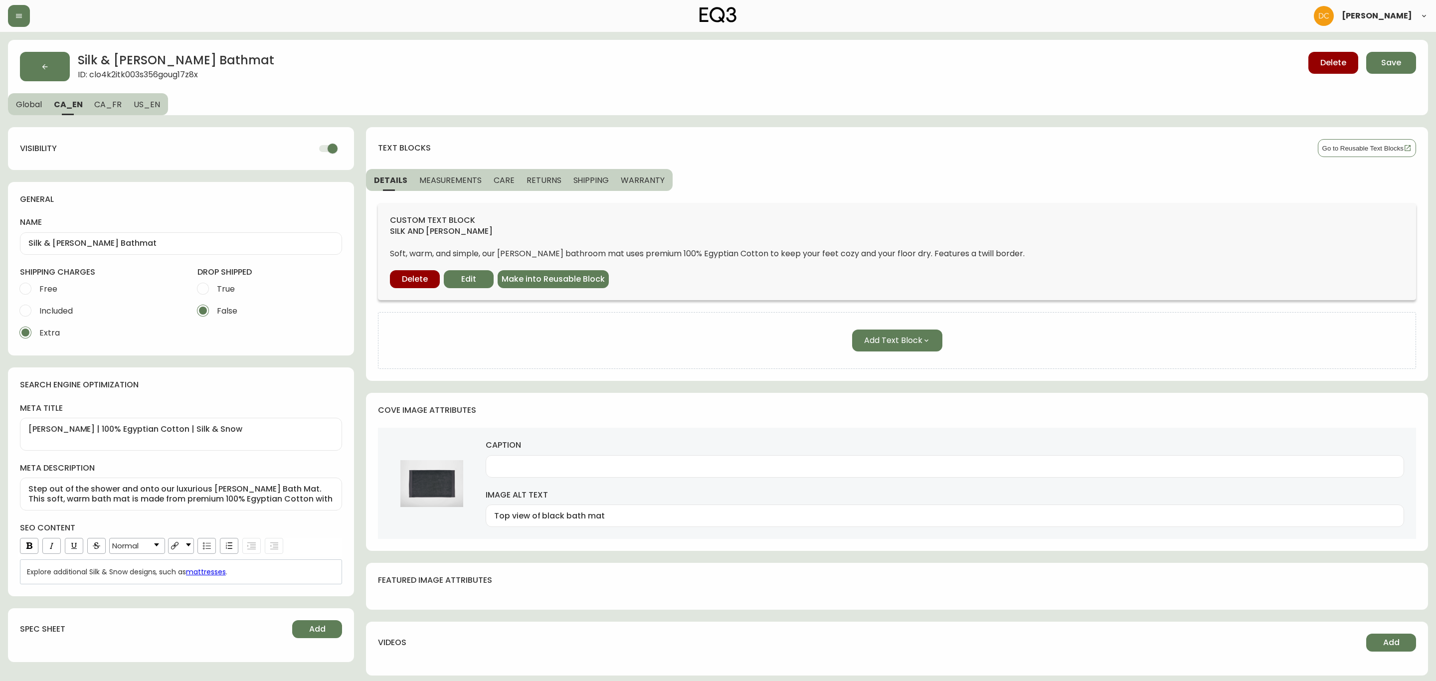
click at [120, 104] on button "CA_FR" at bounding box center [107, 104] width 39 height 22
type input "Tapis de bain Silk & Snow Terry"
type textarea "Tapis de bain en éponge | 100% coton égyptien"
type textarea "Découvrez le confort de notre tapis de bain Terry. Fabriqué avec du coton égypt…"
type input "Vue de dessus du tapis de bain noir"
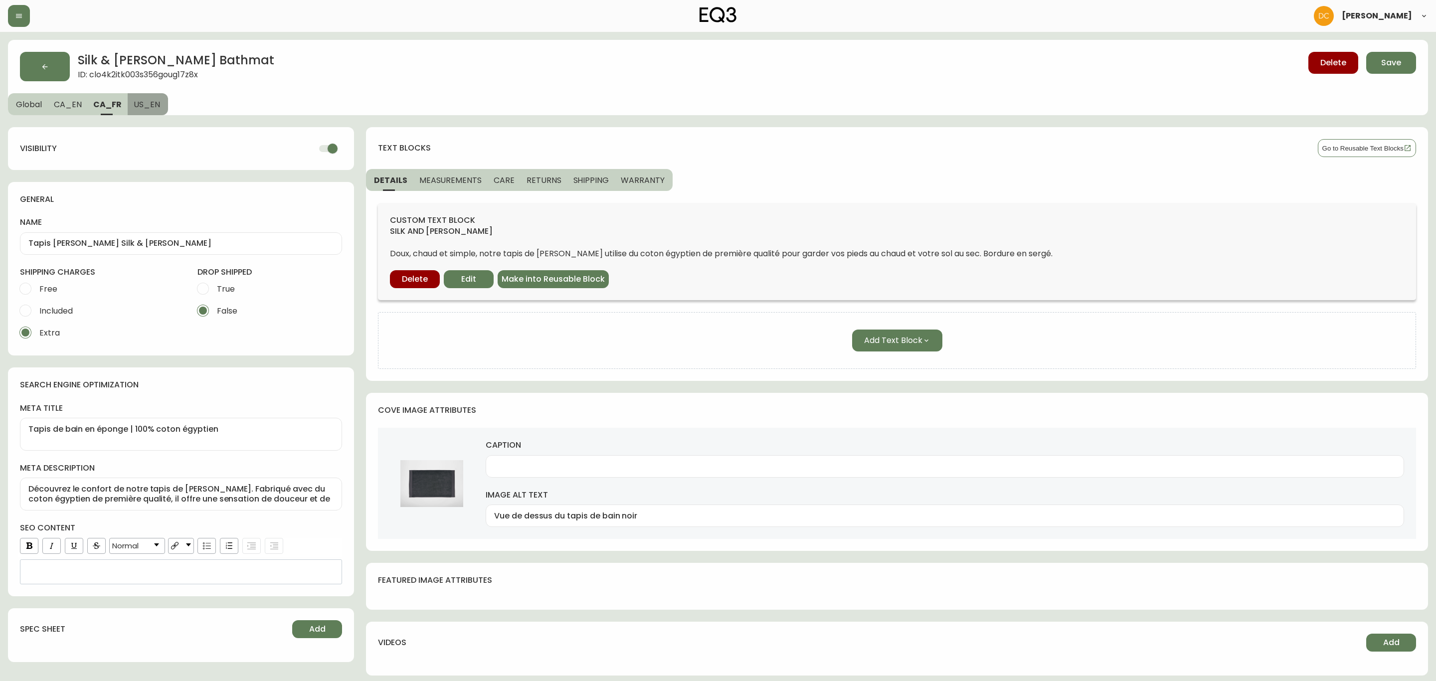
click at [131, 104] on button "US_EN" at bounding box center [148, 104] width 40 height 22
type input "Silk & Snow Terry Bathmat"
type textarea "Terry Bathmat | 100% Egyptian Cotton | Silk & Snow"
type textarea "Get cozy and keep your floor dry with the Terry bath mat from Silk & Snow. Made…"
type input "Black bath mat top view"
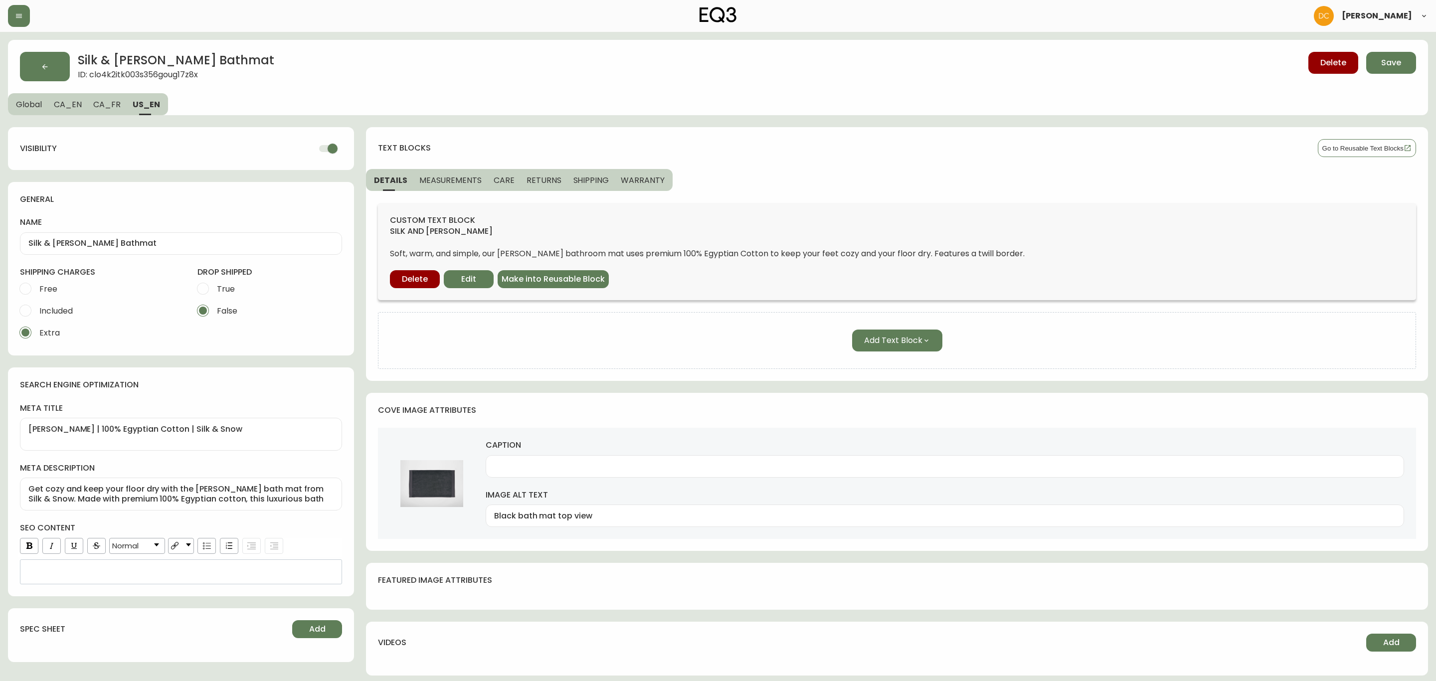
click at [115, 105] on button "CA_FR" at bounding box center [106, 104] width 39 height 22
type input "Tapis de bain Silk & Snow Terry"
type textarea "Tapis de bain en éponge | 100% coton égyptien"
type textarea "Découvrez le confort de notre tapis de bain Terry. Fabriqué avec du coton égypt…"
type input "Vue de dessus du tapis de bain noir"
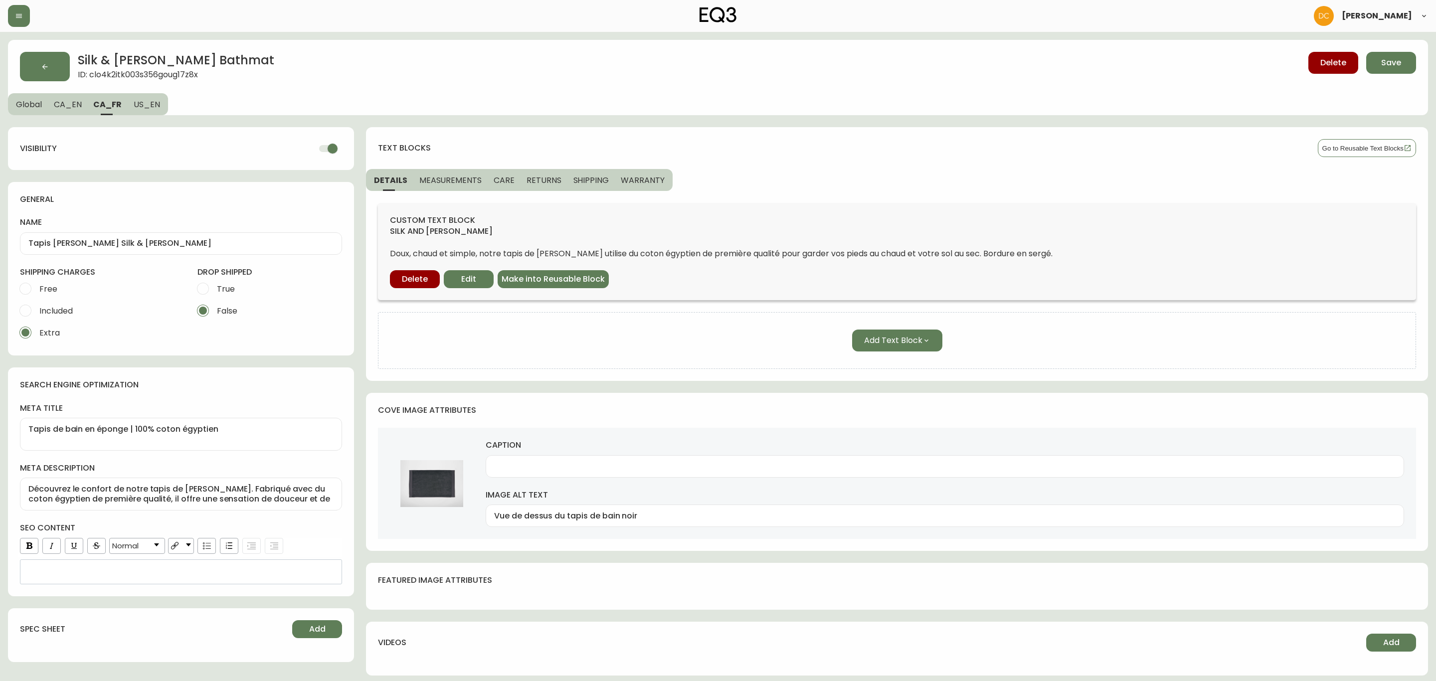
drag, startPoint x: 68, startPoint y: 108, endPoint x: 51, endPoint y: 109, distance: 17.0
click at [65, 108] on span "CA_EN" at bounding box center [68, 104] width 28 height 10
type input "Silk & Snow Terry Bathmat"
type textarea "Terry Bathmat | 100% Egyptian Cotton | Silk & Snow"
type textarea "Step out of the shower and onto our luxurious Terry Bath Mat. This soft, warm b…"
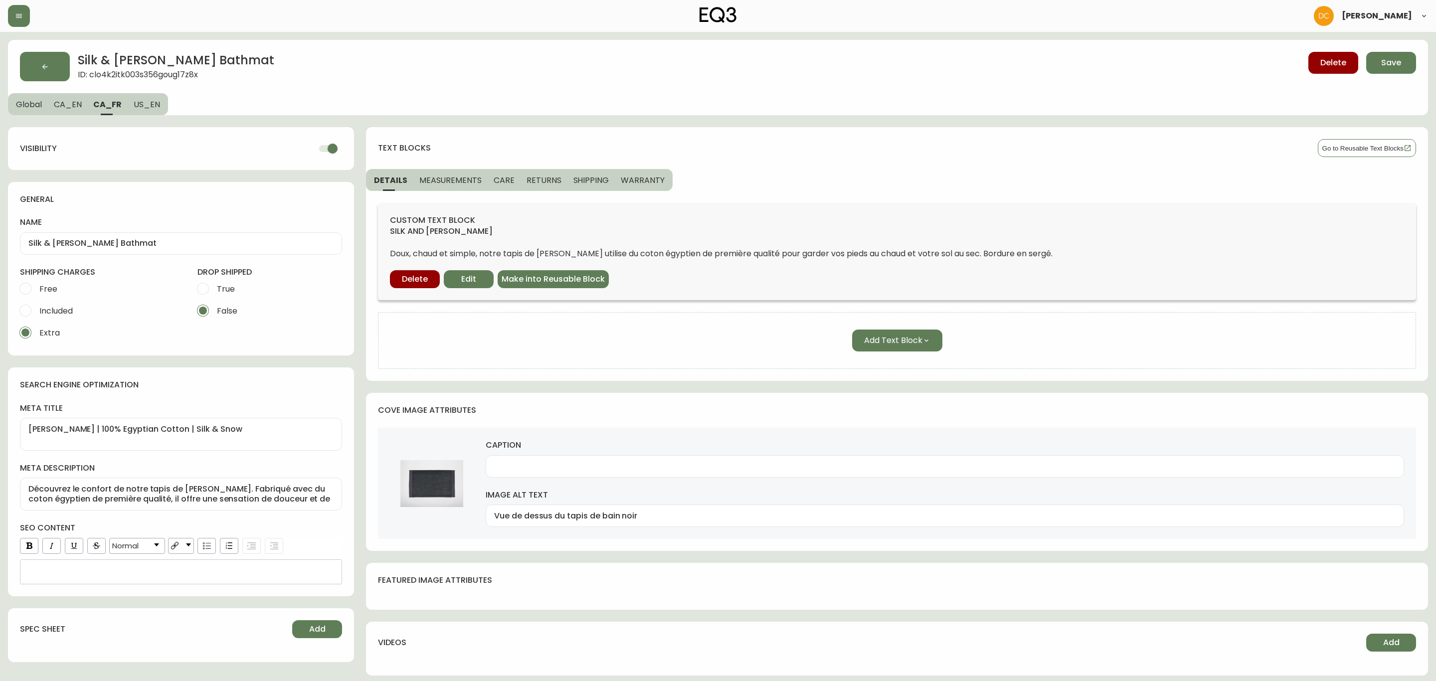
type input "Top view of black bath mat"
click at [20, 109] on span "Global" at bounding box center [29, 104] width 26 height 10
select select "ckydbh7ux0oqg0118o1erar3t"
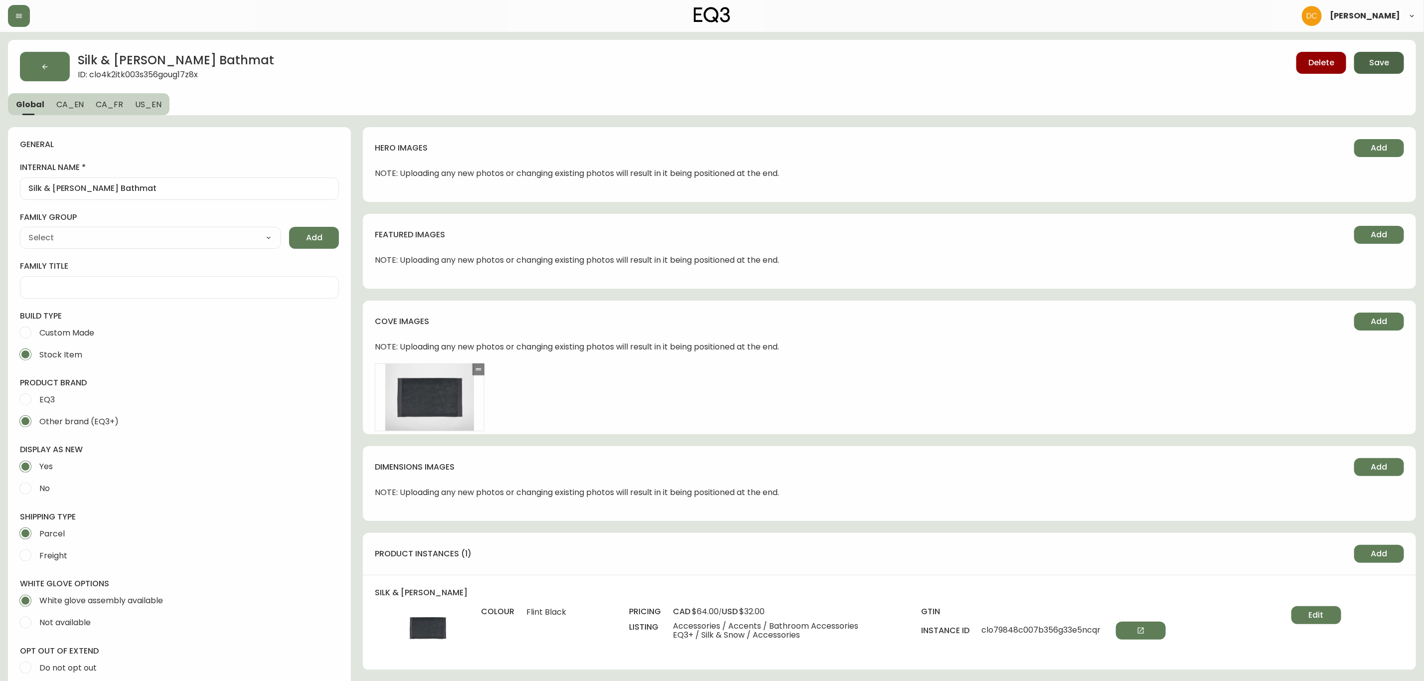
click at [1376, 70] on button "Save" at bounding box center [1379, 63] width 50 height 22
